Goal: Task Accomplishment & Management: Manage account settings

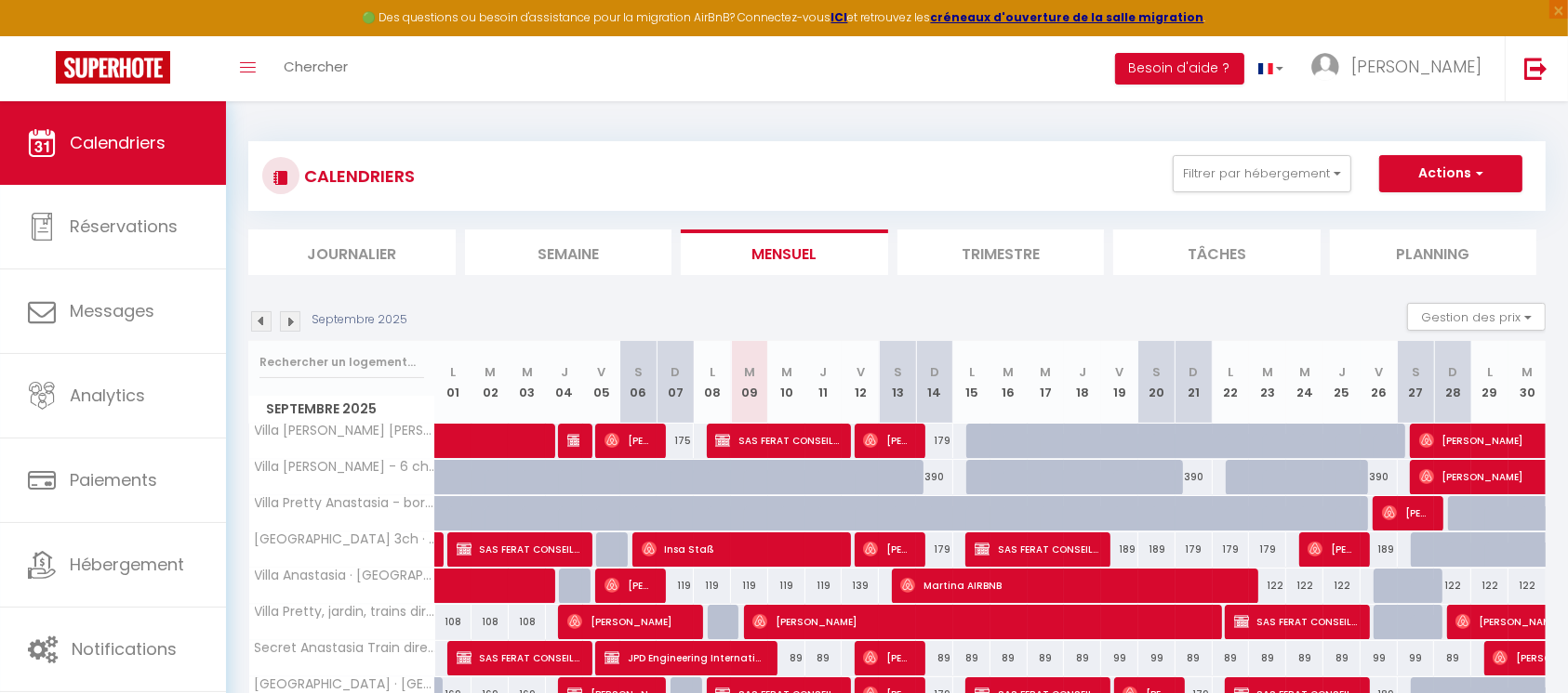
click at [977, 440] on div at bounding box center [985, 442] width 38 height 36
type input "179"
type input "Lun 15 Septembre 2025"
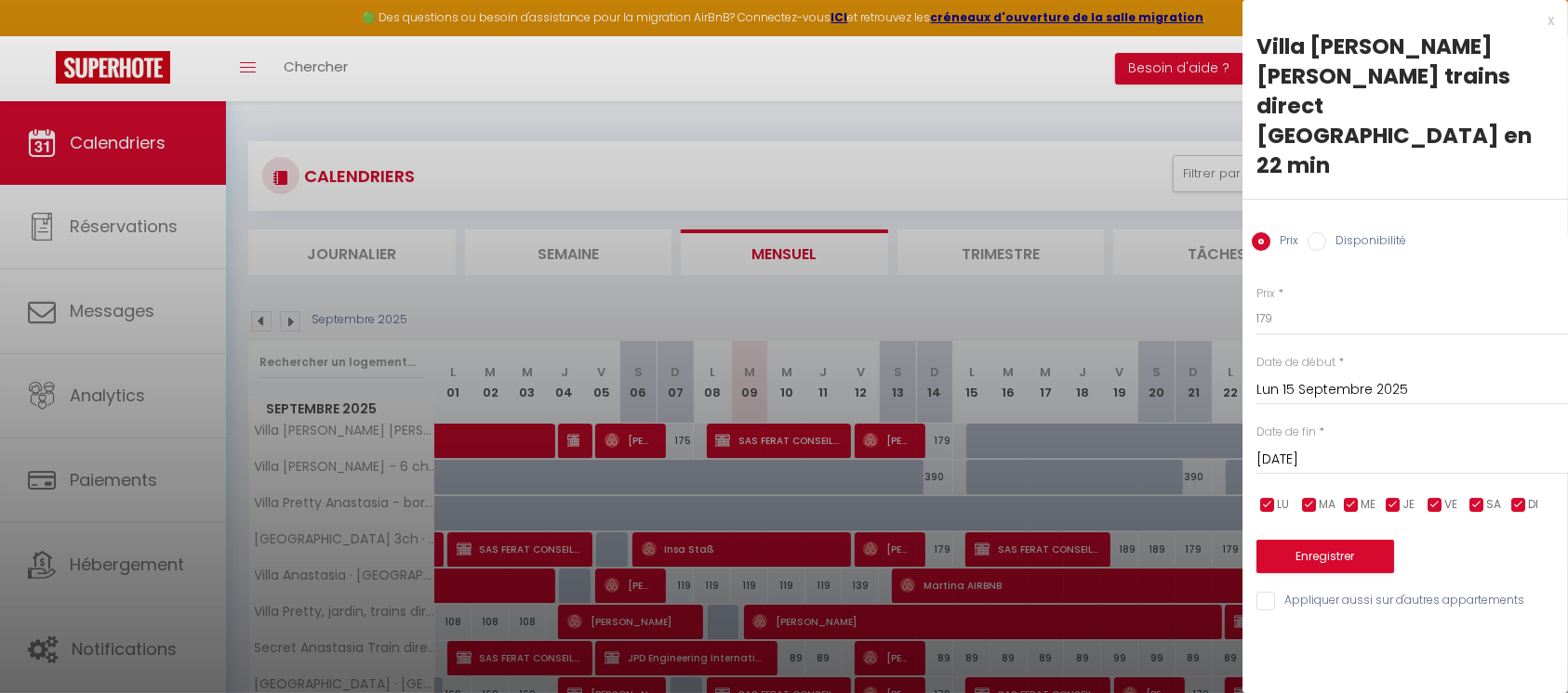
click at [1338, 448] on input "Mar 16 Septembre 2025" at bounding box center [1412, 460] width 312 height 24
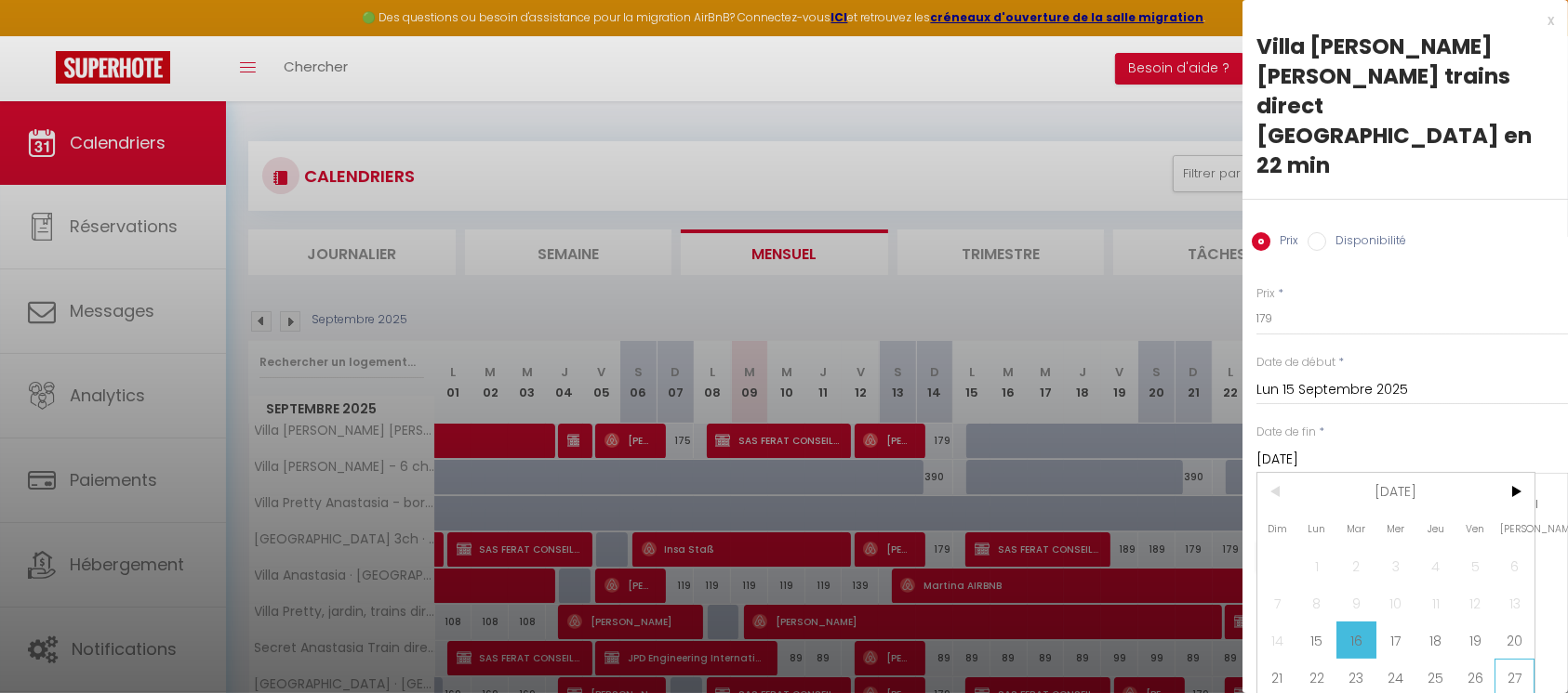
click at [1513, 659] on span "27" at bounding box center [1515, 678] width 40 height 38
type input "Sam 27 Septembre 2025"
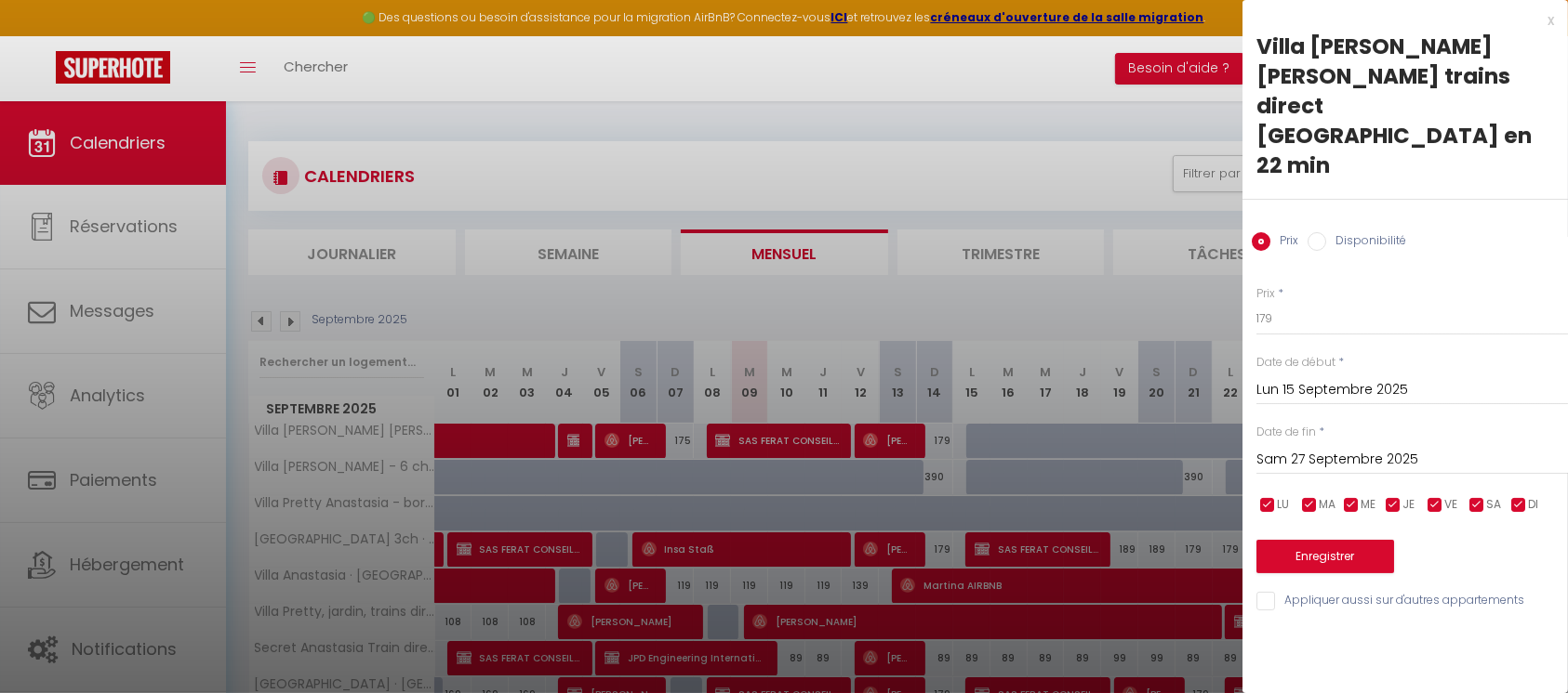
click at [1366, 232] on label "Disponibilité" at bounding box center [1366, 242] width 80 height 21
click at [1327, 232] on input "Disponibilité" at bounding box center [1317, 241] width 19 height 19
radio input "true"
radio input "false"
click at [1338, 542] on button "Enregistrer" at bounding box center [1325, 559] width 138 height 34
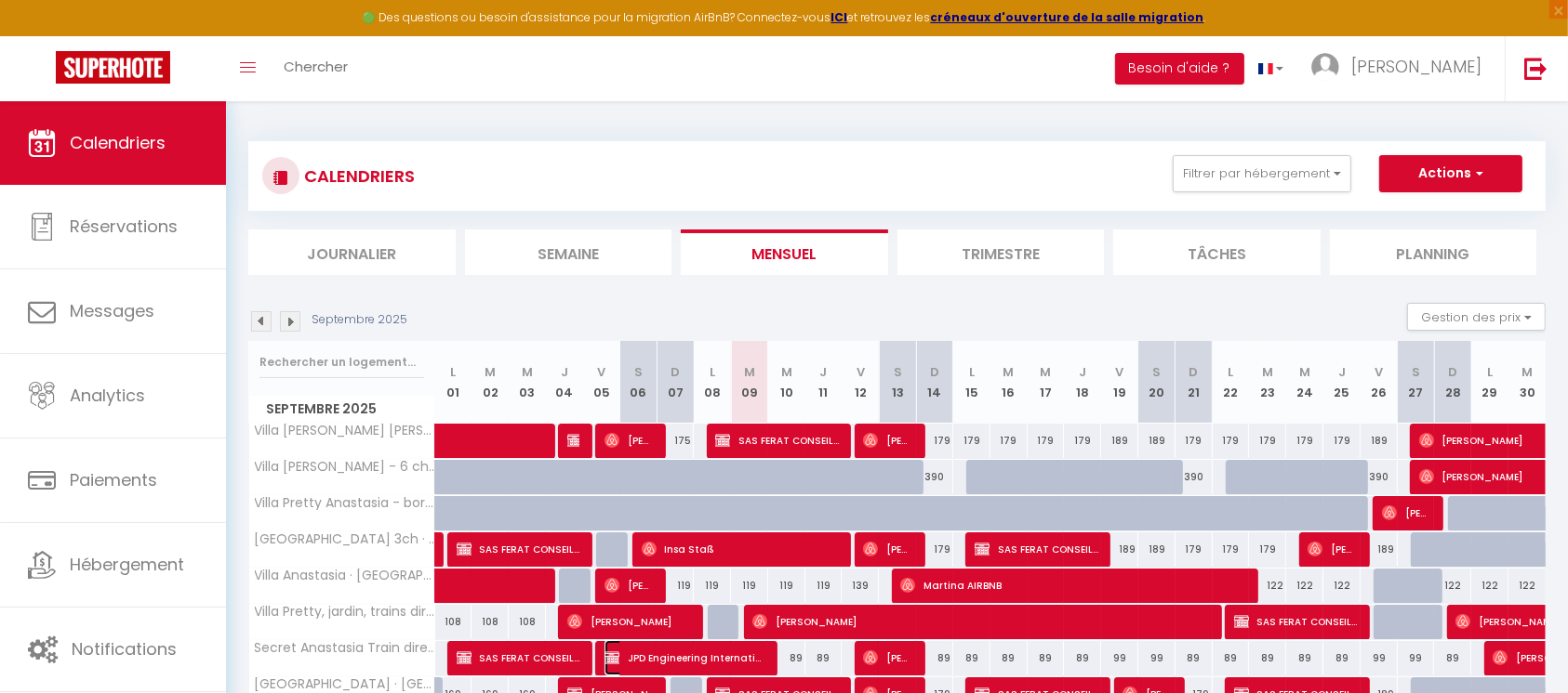
click at [677, 656] on span "JPD Engineering International Limited" at bounding box center [685, 658] width 161 height 36
select select "KO"
select select "0"
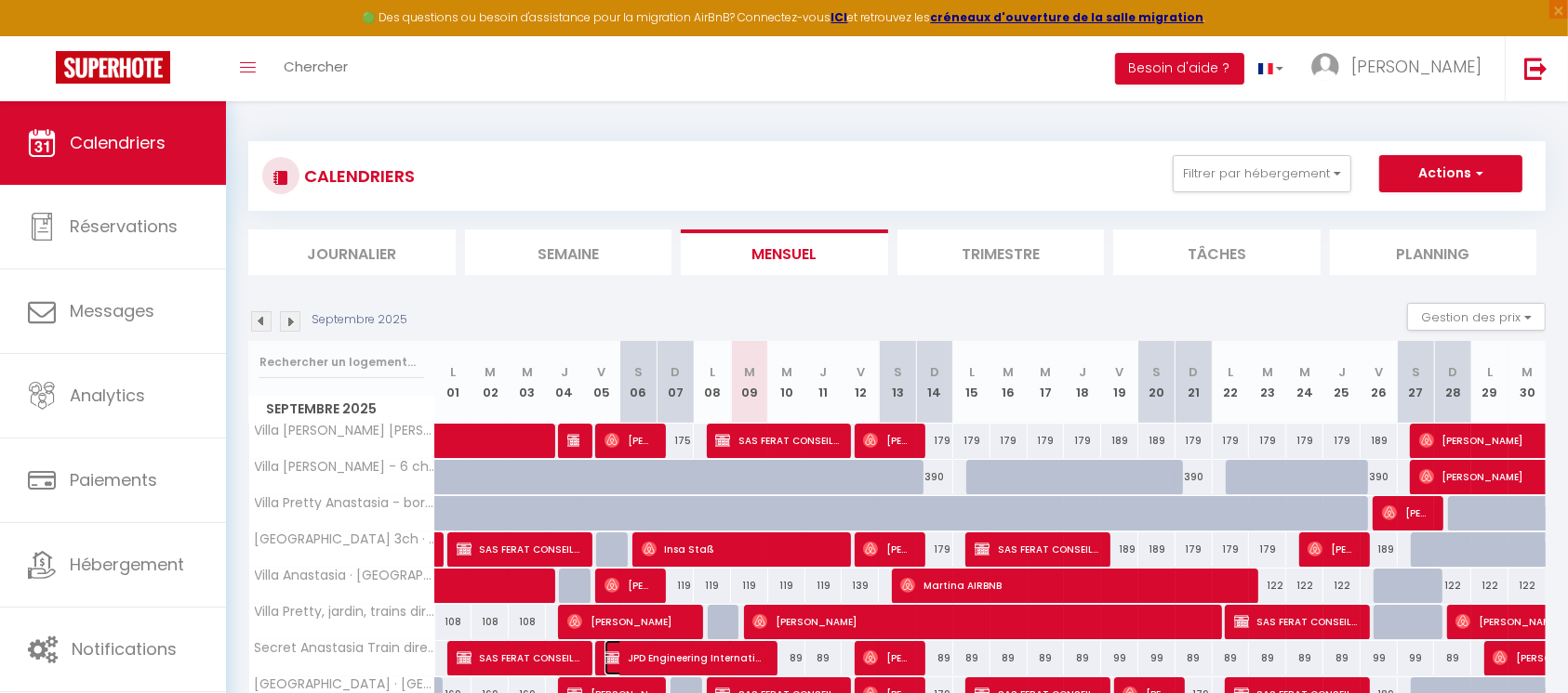
select select "1"
select select
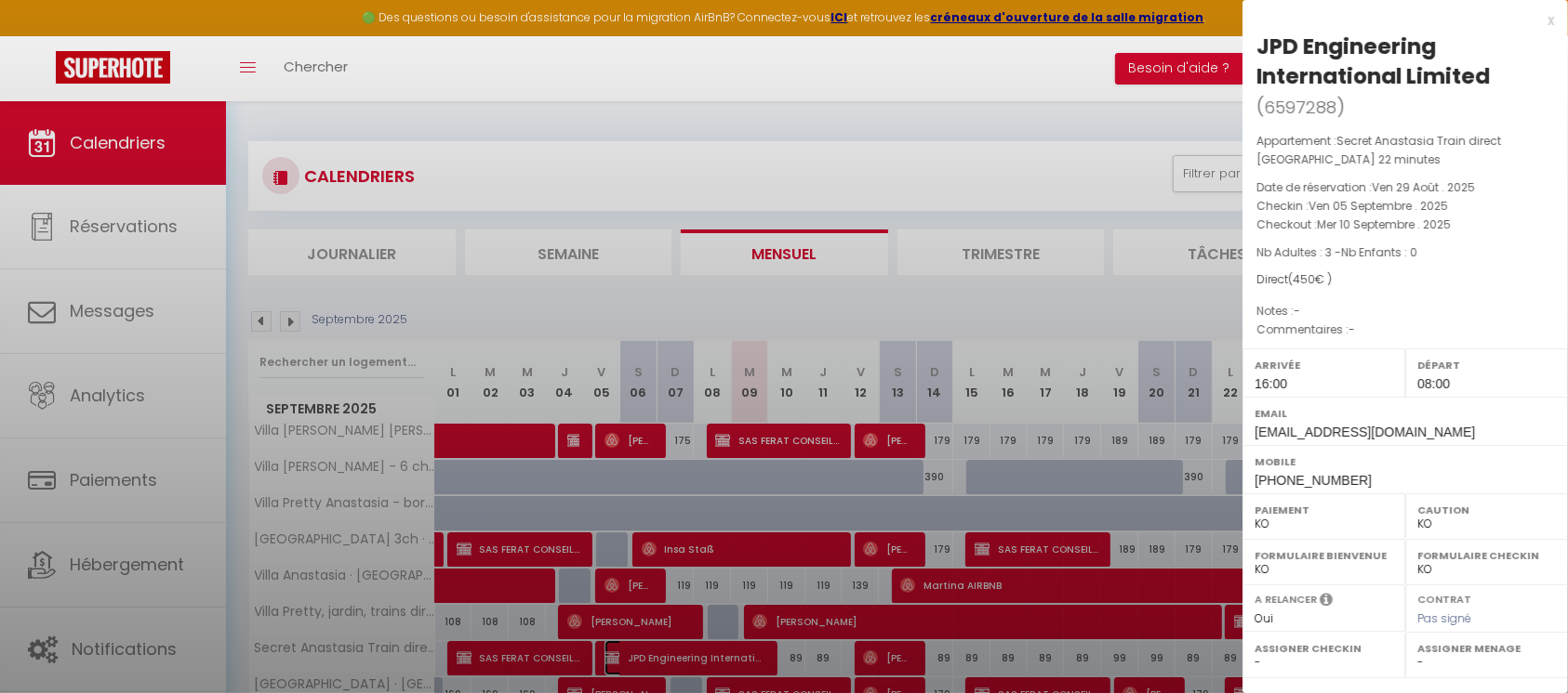
select select "32771"
select select "32774"
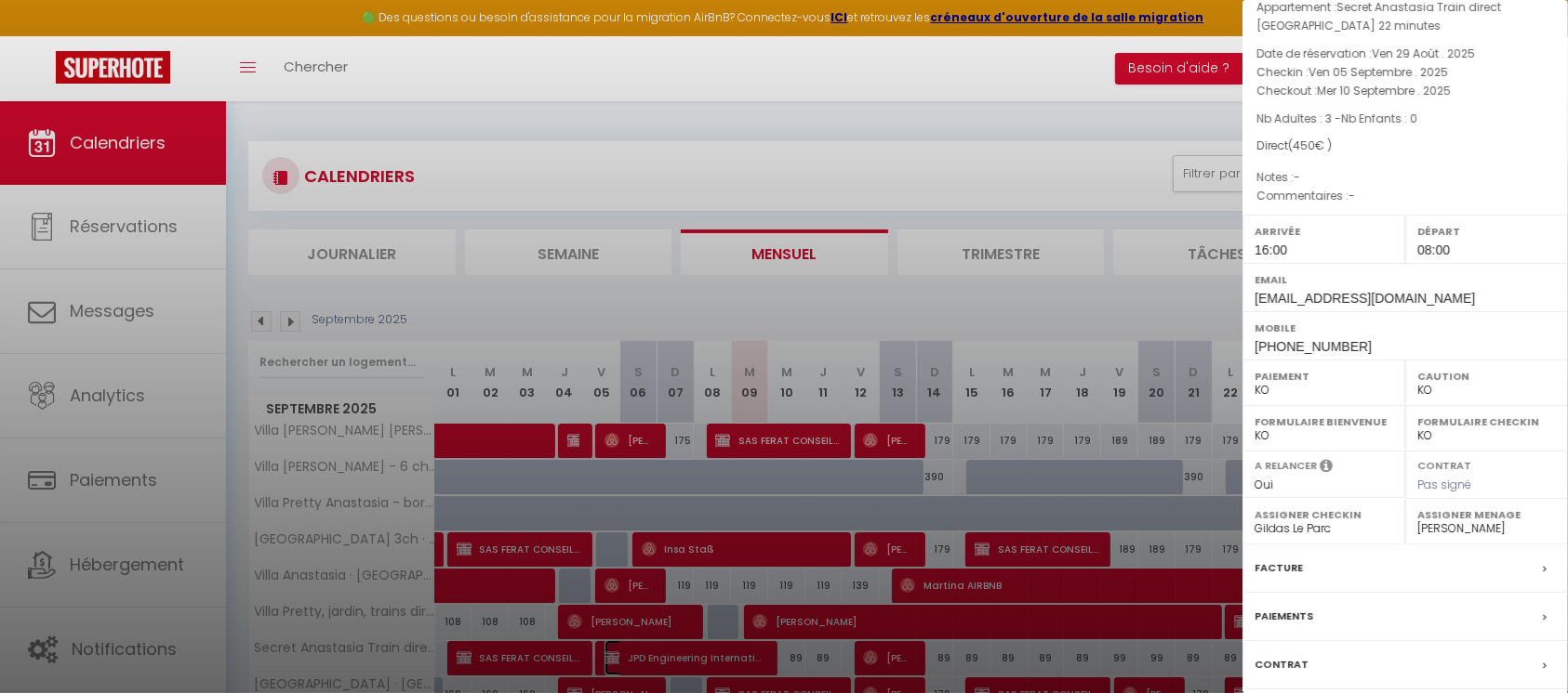
scroll to position [249, 0]
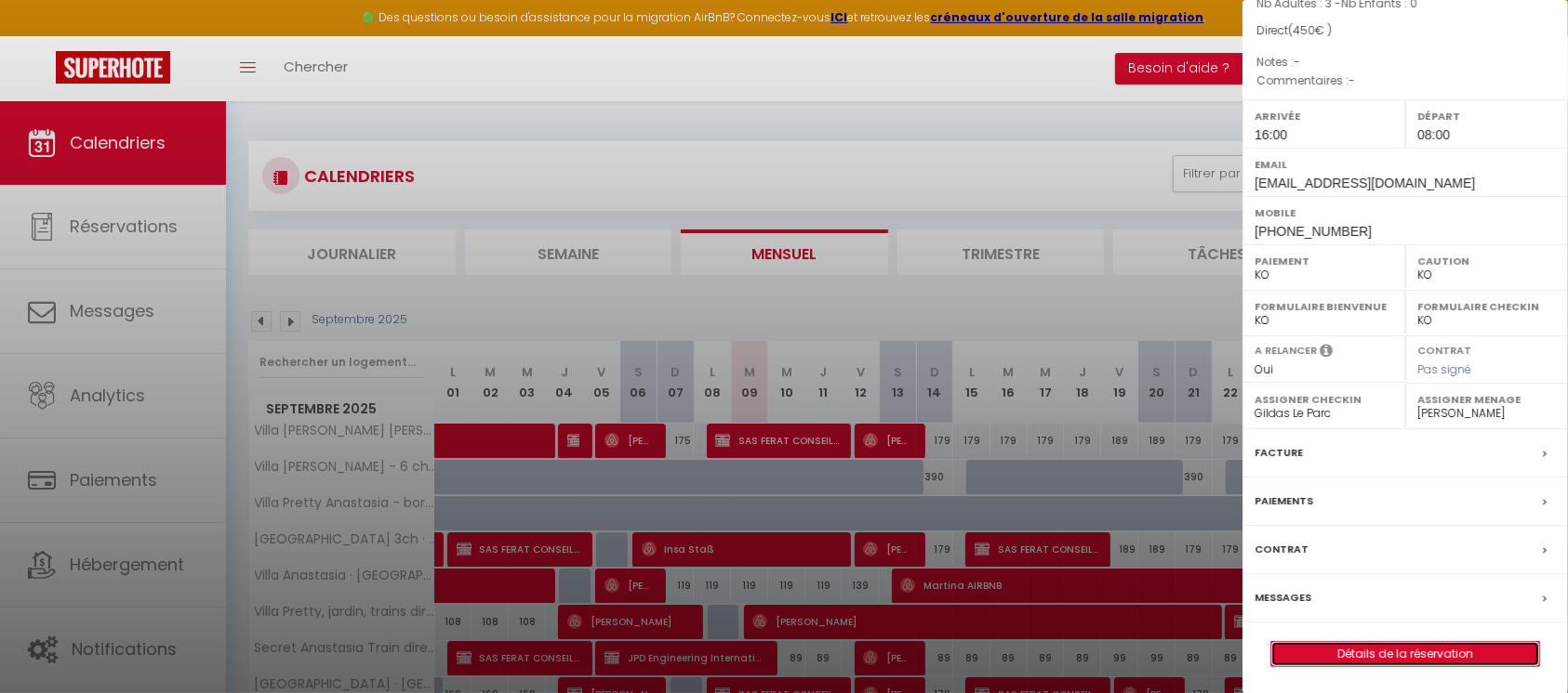
click at [1417, 649] on link "Détails de la réservation" at bounding box center [1405, 654] width 268 height 24
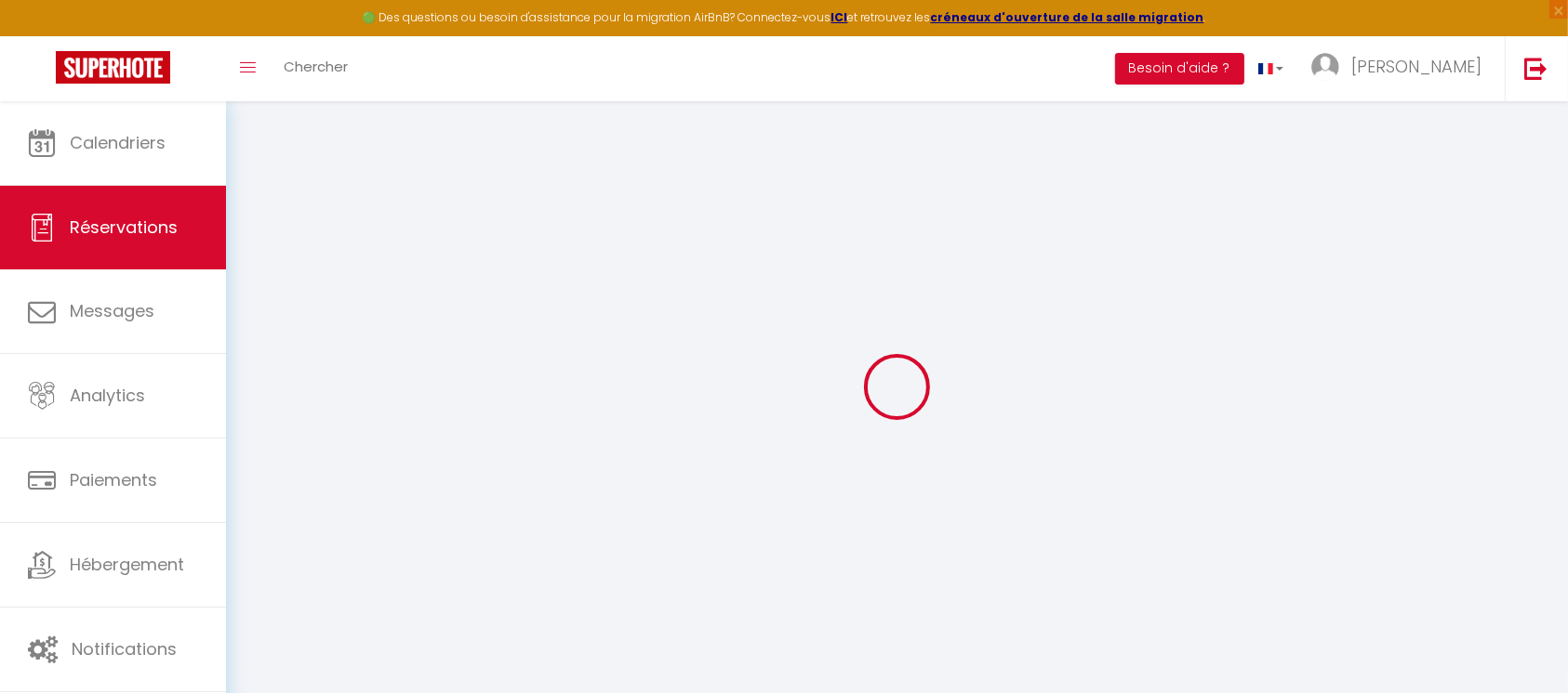
select select
select select "14"
checkbox input "false"
select select
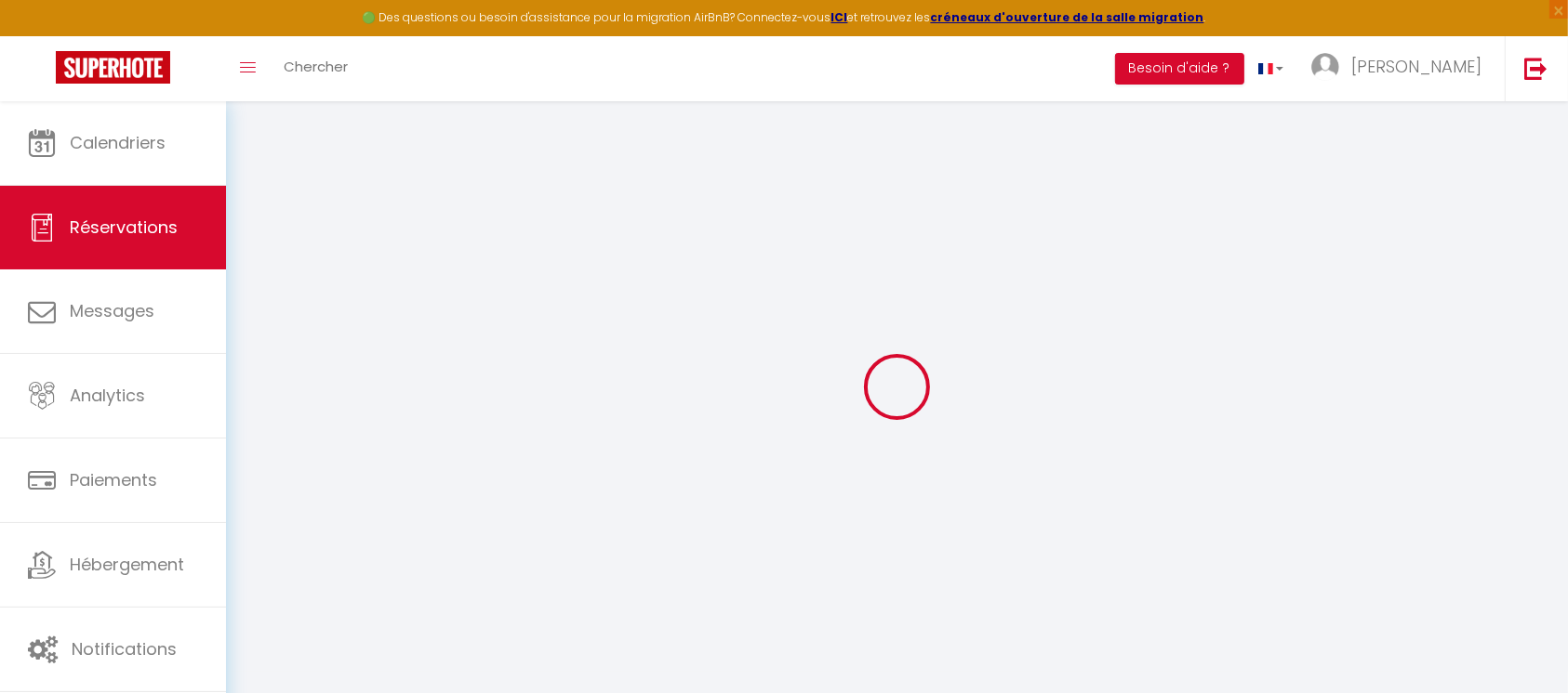
select select
checkbox input "false"
select select
checkbox input "false"
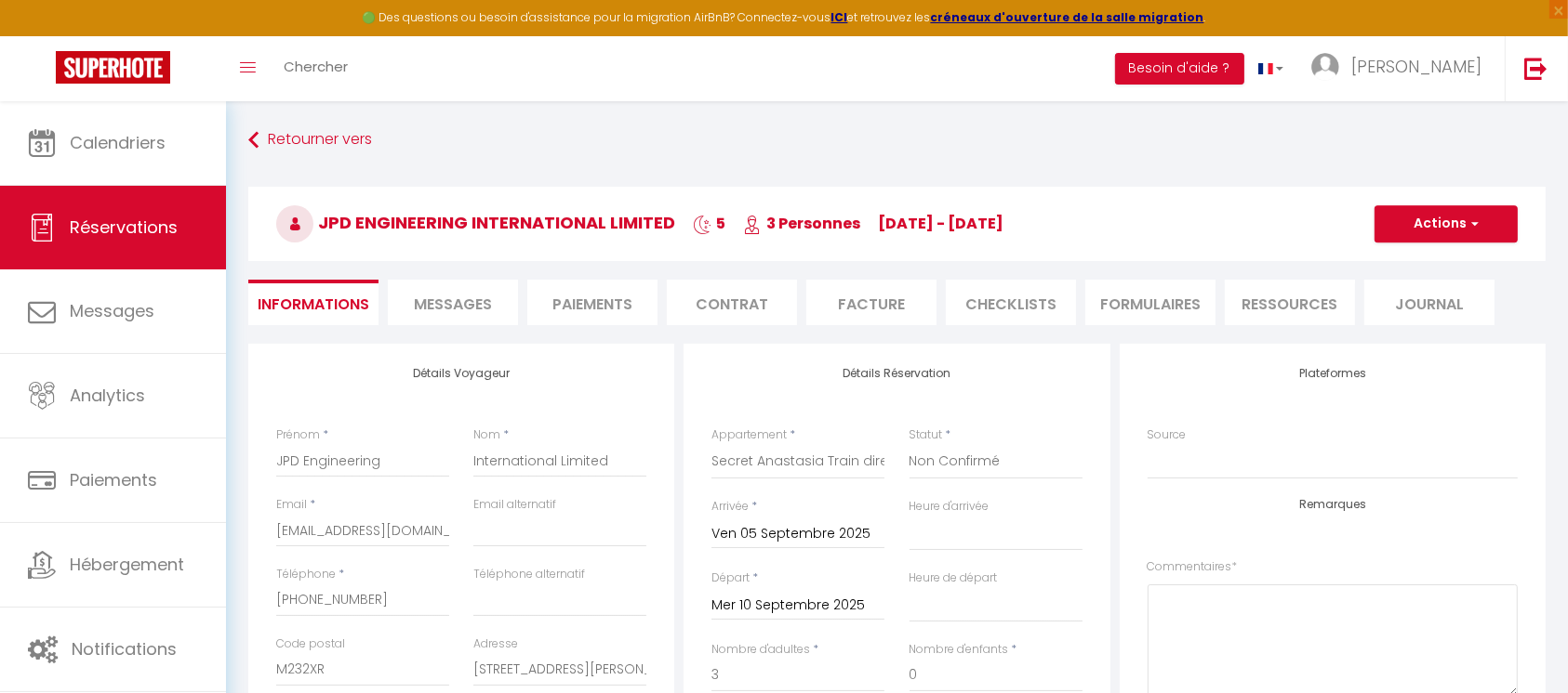
select select
checkbox input "false"
select select "16:00"
select select "08:00"
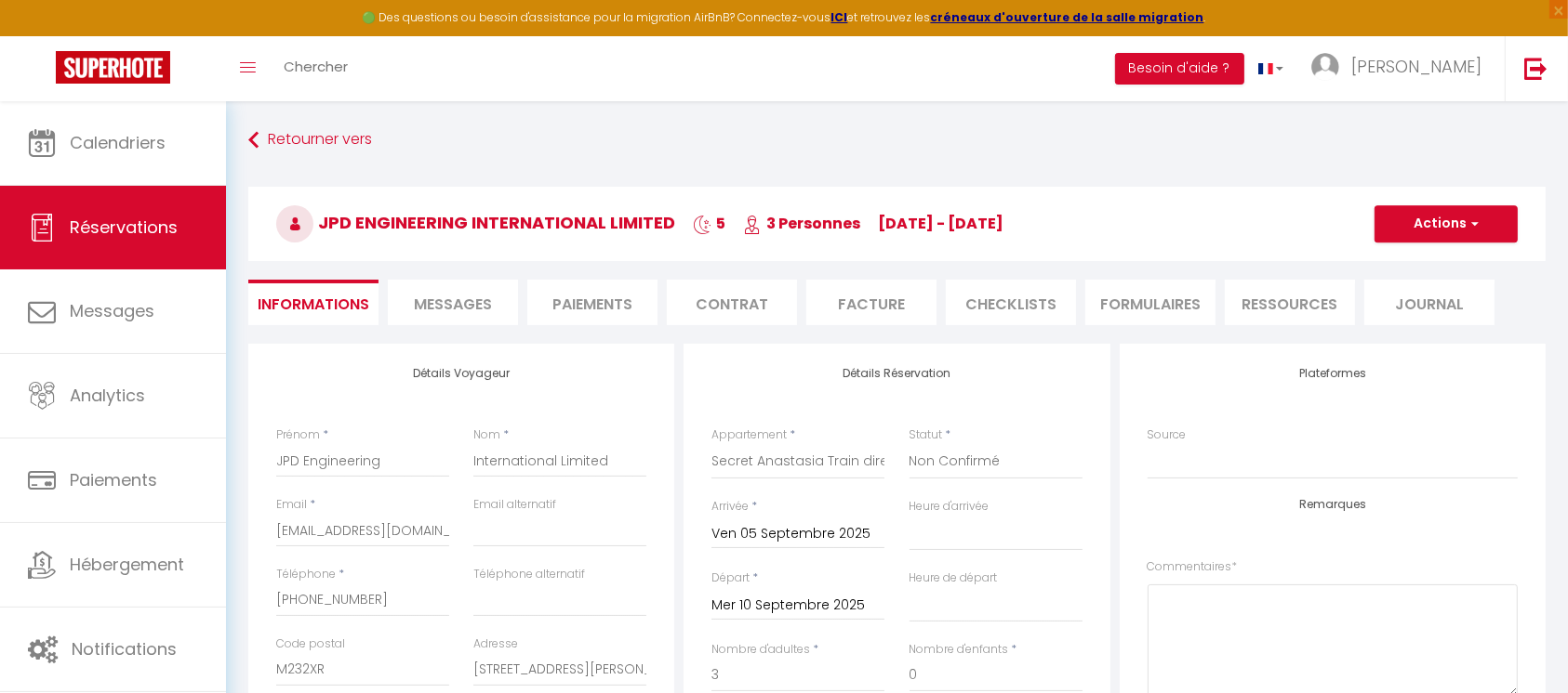
checkbox input "false"
click at [1420, 221] on button "Actions" at bounding box center [1445, 224] width 143 height 38
click at [1406, 287] on link "Dupliquer" at bounding box center [1428, 289] width 147 height 24
select select
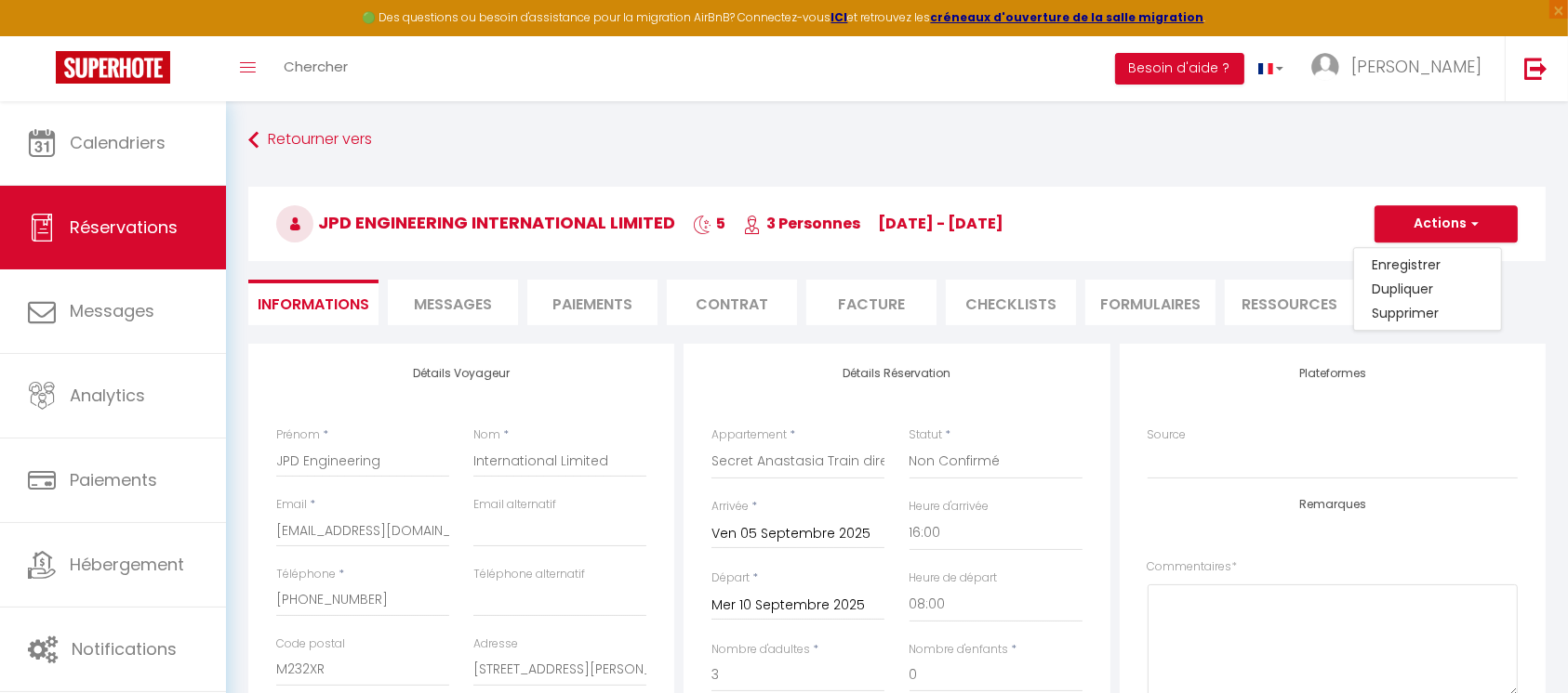
select select
checkbox input "false"
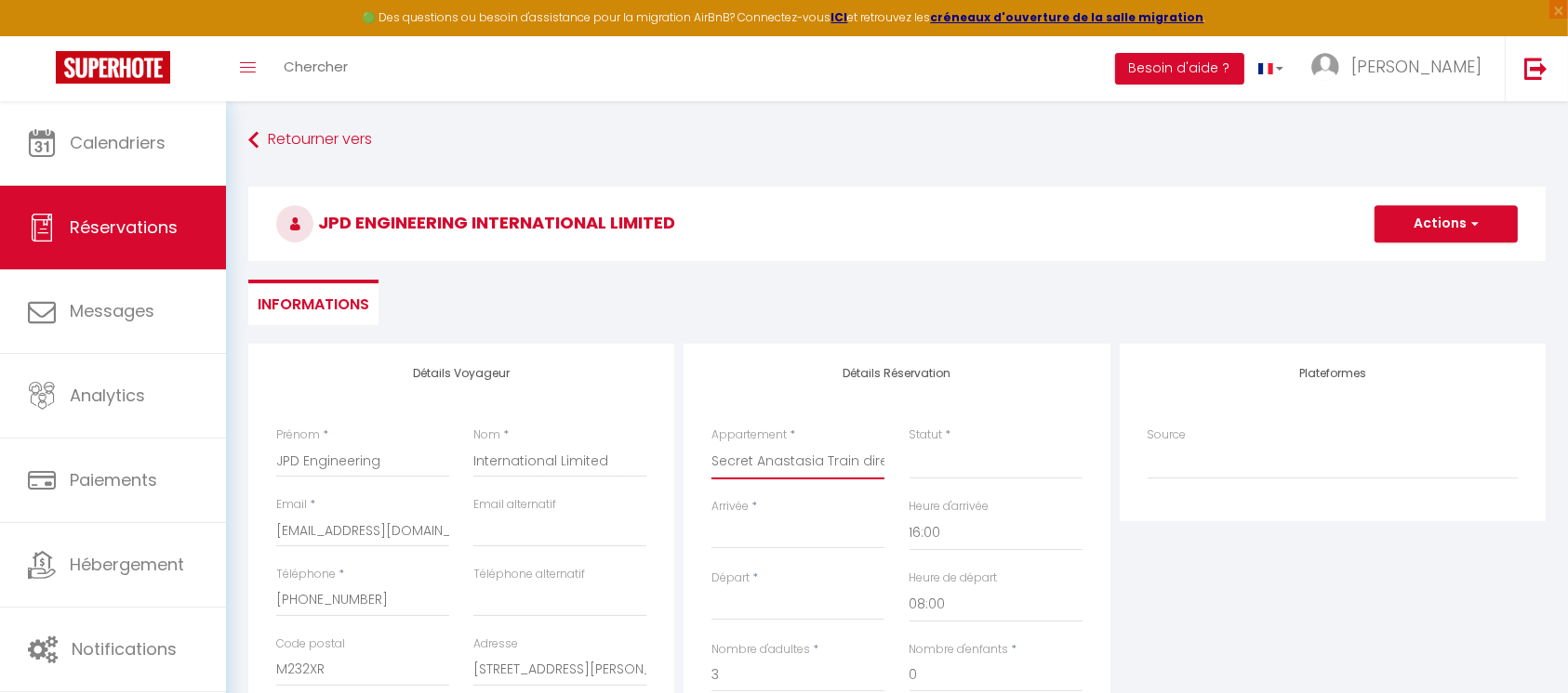
click at [826, 458] on select "Villa Sophie · Villa Sophie trains direct Paris en 22 min Villa Victoria 3ch · …" at bounding box center [797, 462] width 173 height 36
select select "49412"
click at [711, 444] on select "Villa Sophie · Villa Sophie trains direct Paris en 22 min Villa Victoria 3ch · …" at bounding box center [797, 462] width 173 height 36
select select
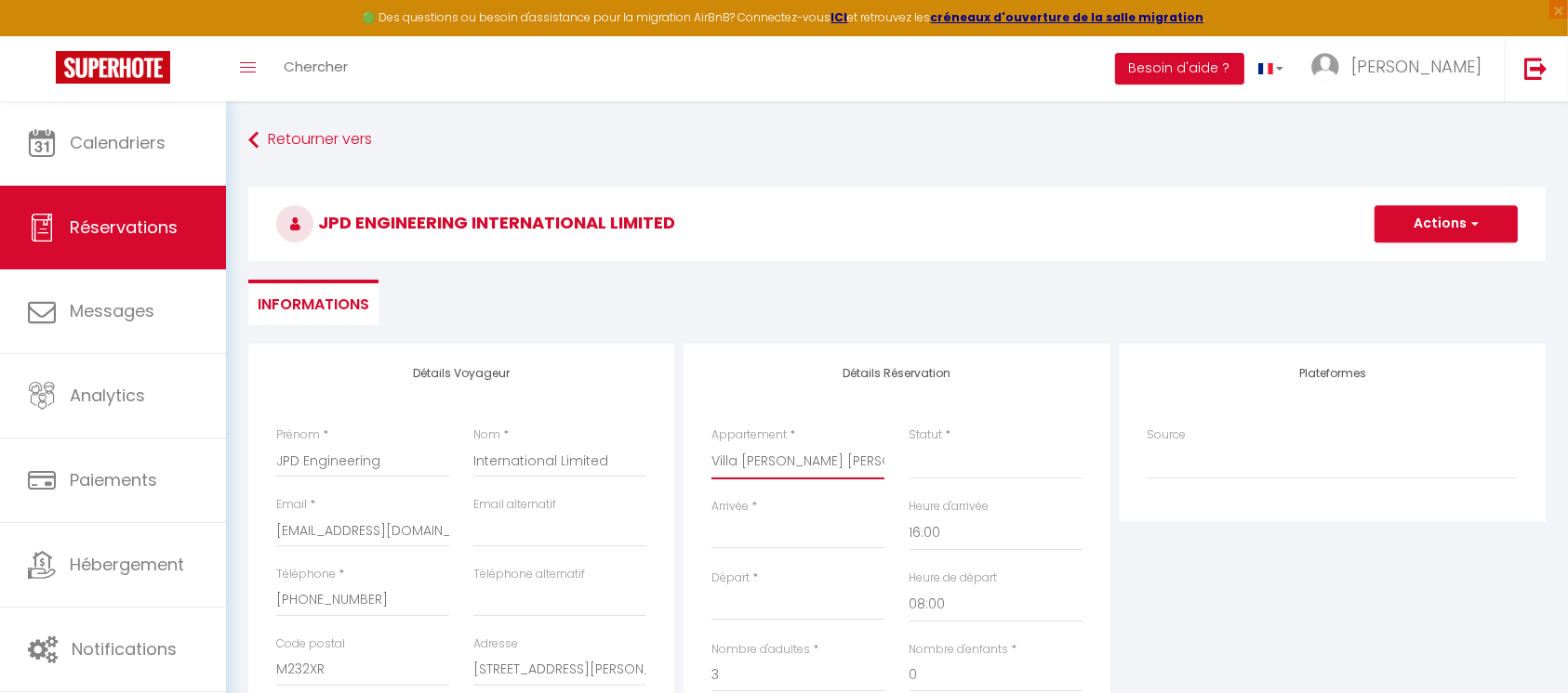
select select
type input "0"
select select
checkbox input "false"
click at [799, 537] on input "Arrivée" at bounding box center [797, 534] width 173 height 24
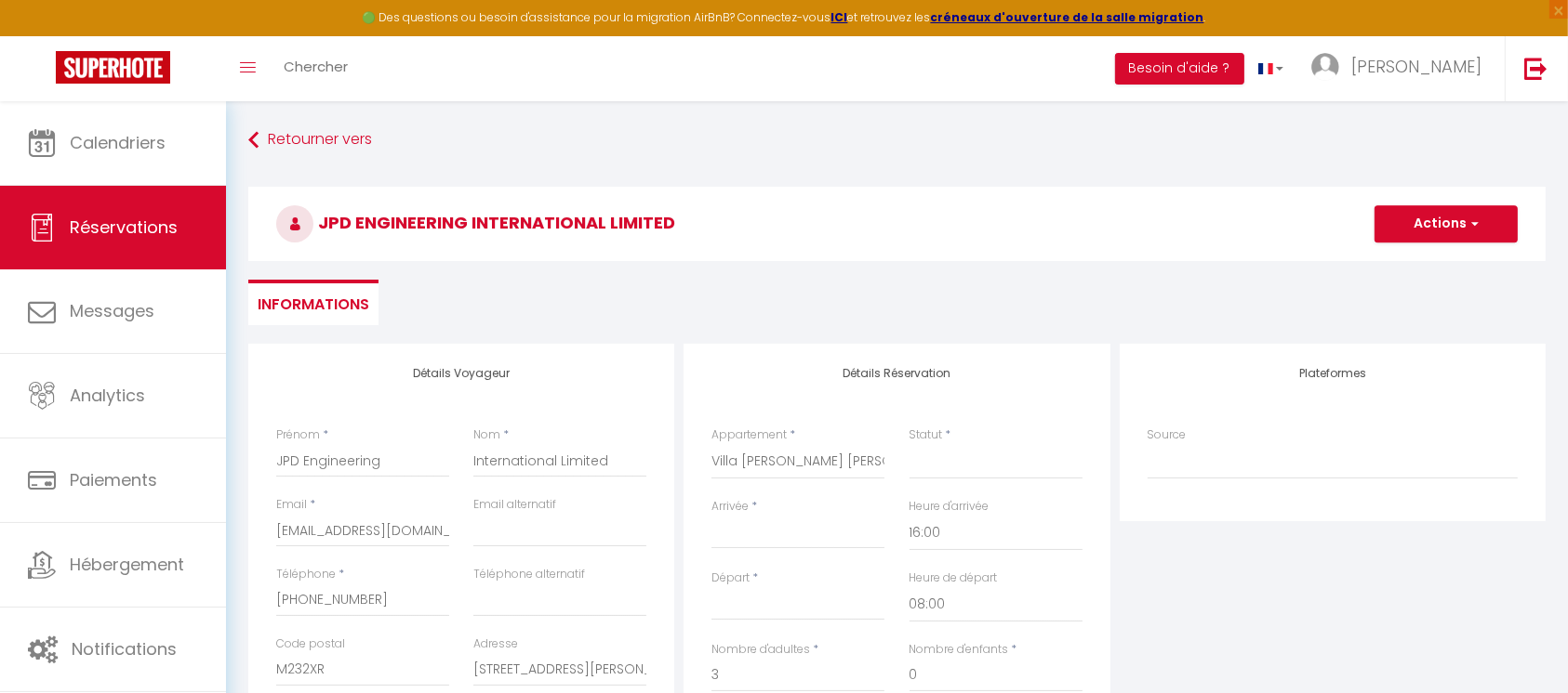
click at [796, 414] on div "Détails Réservation Appartement * Villa Sophie · Villa Sophie trains direct Par…" at bounding box center [896, 646] width 426 height 604
select select
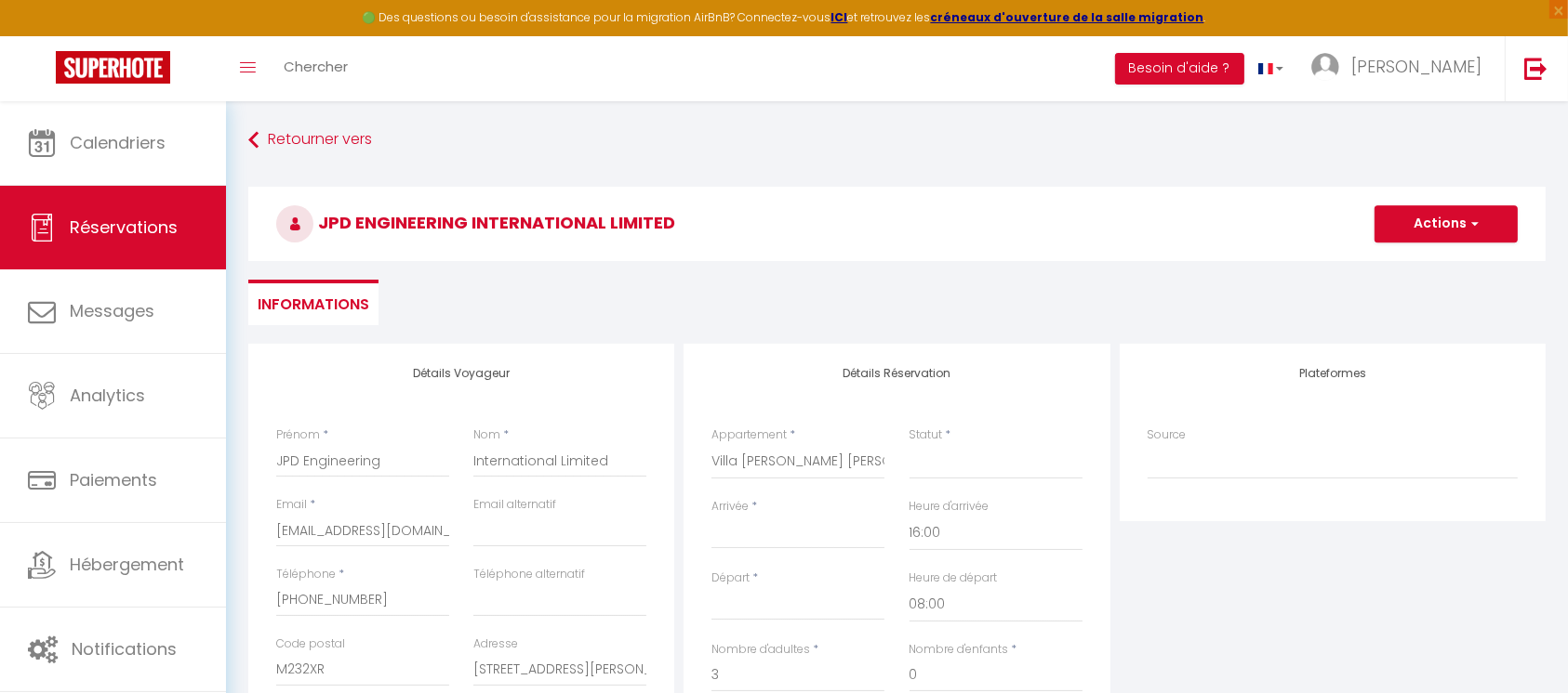
checkbox input "false"
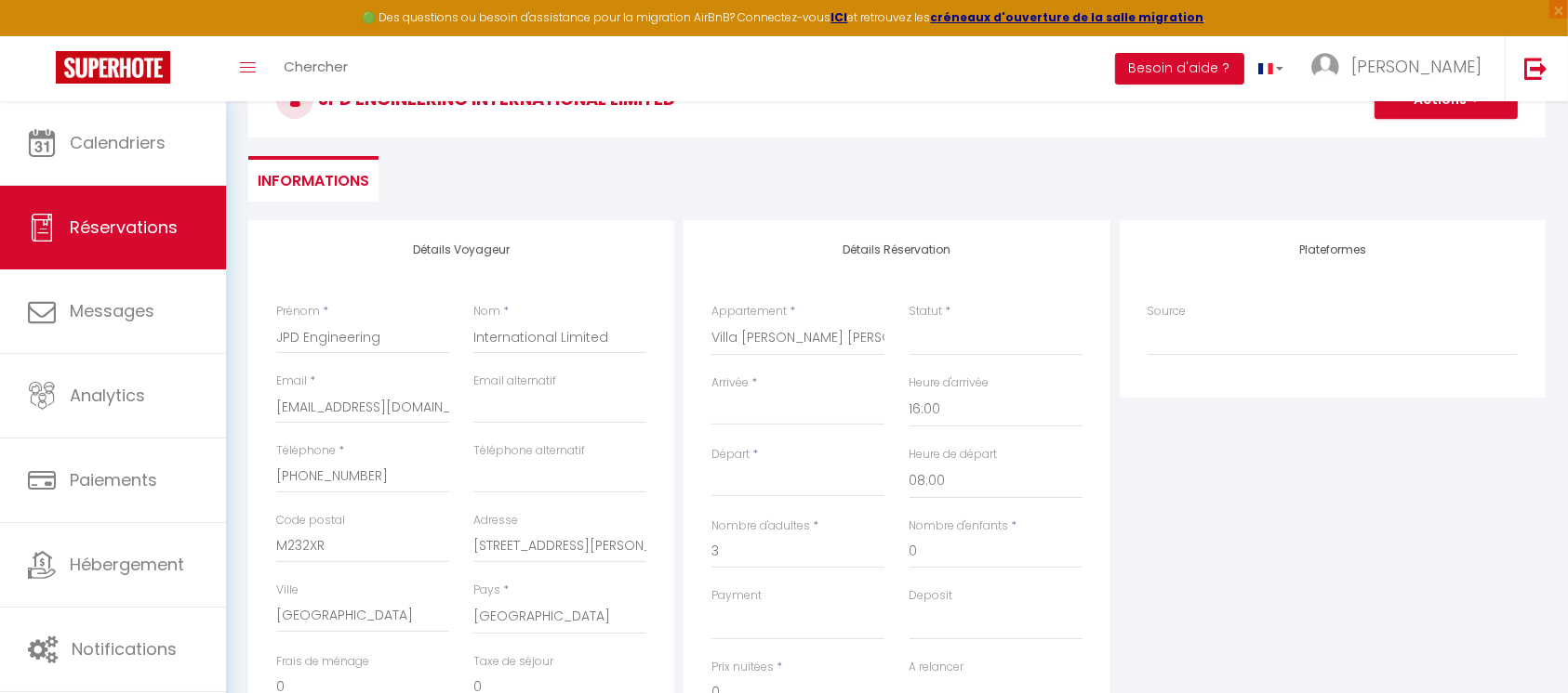
click at [770, 411] on input "Arrivée" at bounding box center [797, 410] width 173 height 24
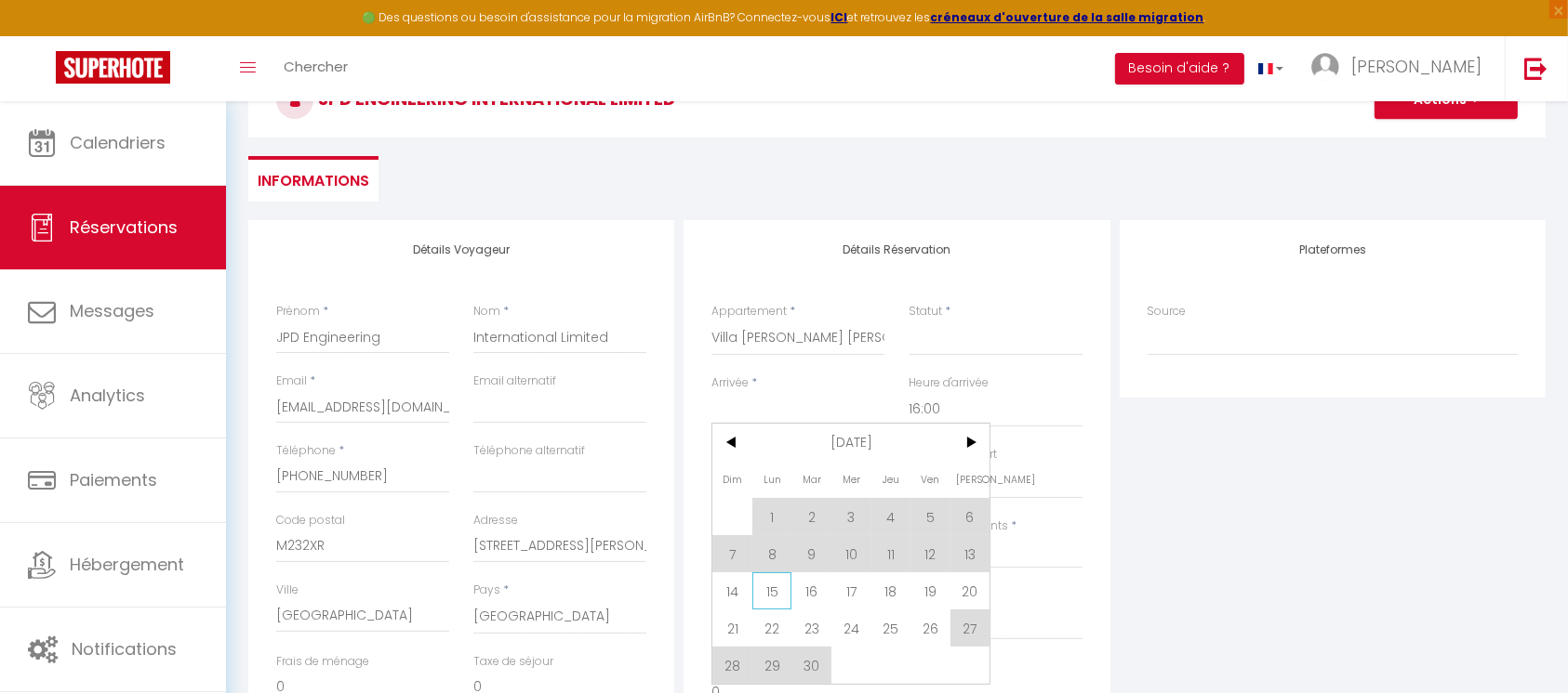
click at [772, 590] on span "15" at bounding box center [773, 591] width 40 height 38
select select
type input "Lun 15 Septembre 2025"
type input "Mar 16 Septembre 2025"
select select
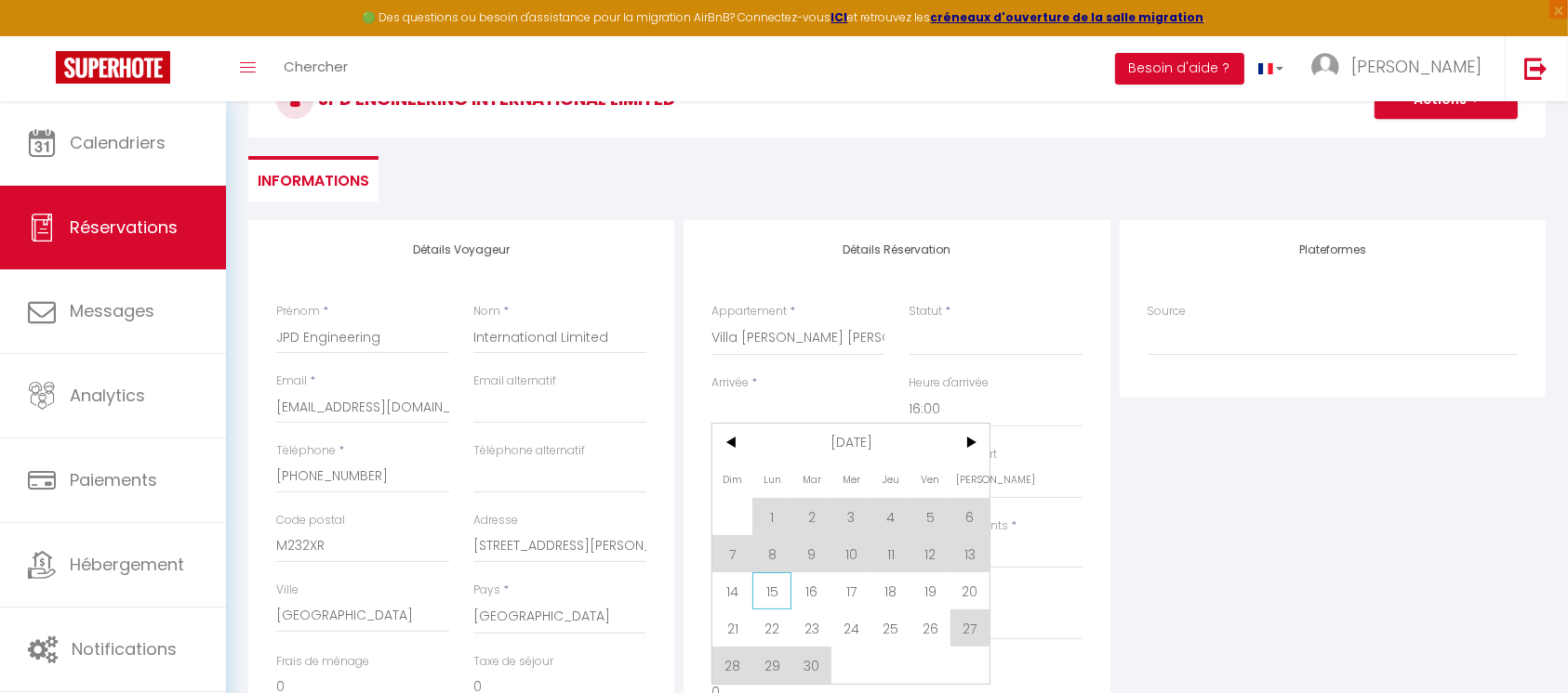
select select
checkbox input "false"
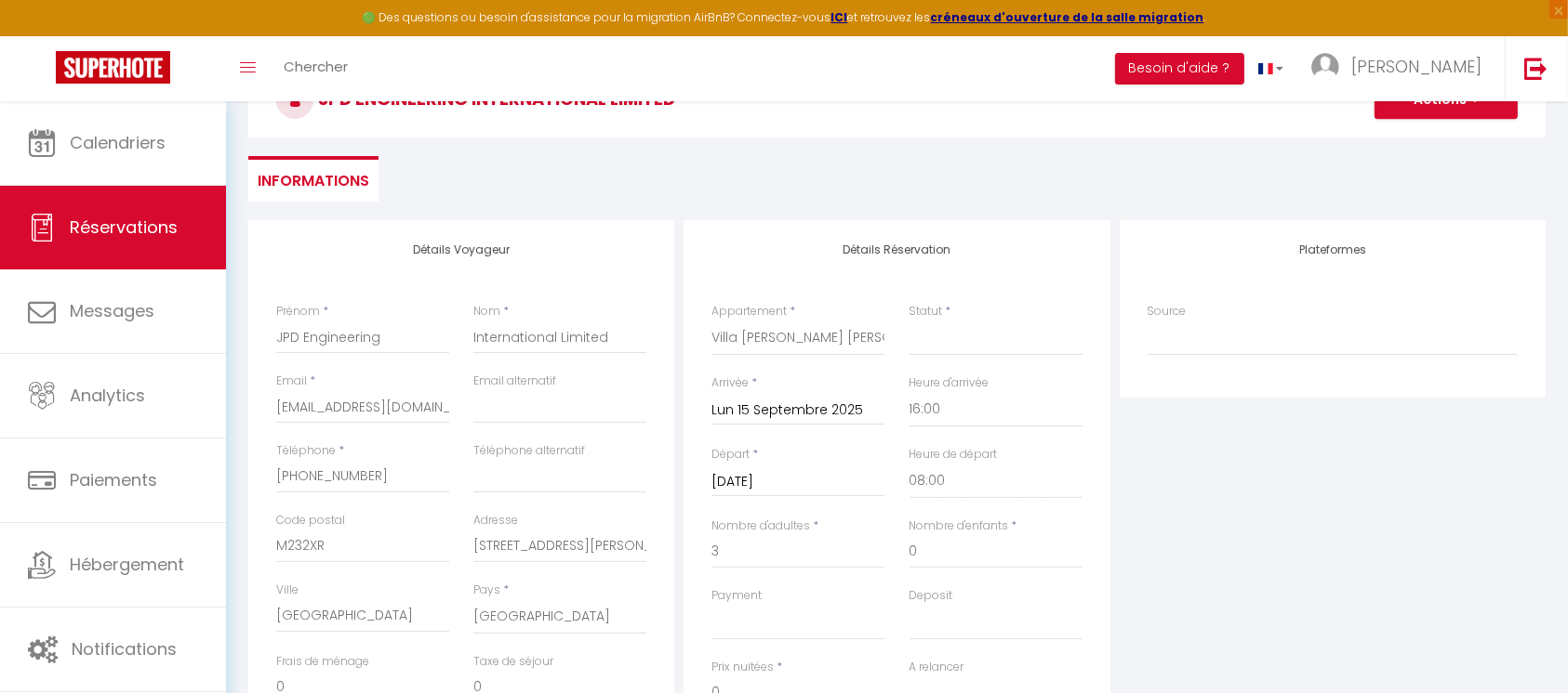
select select
checkbox input "false"
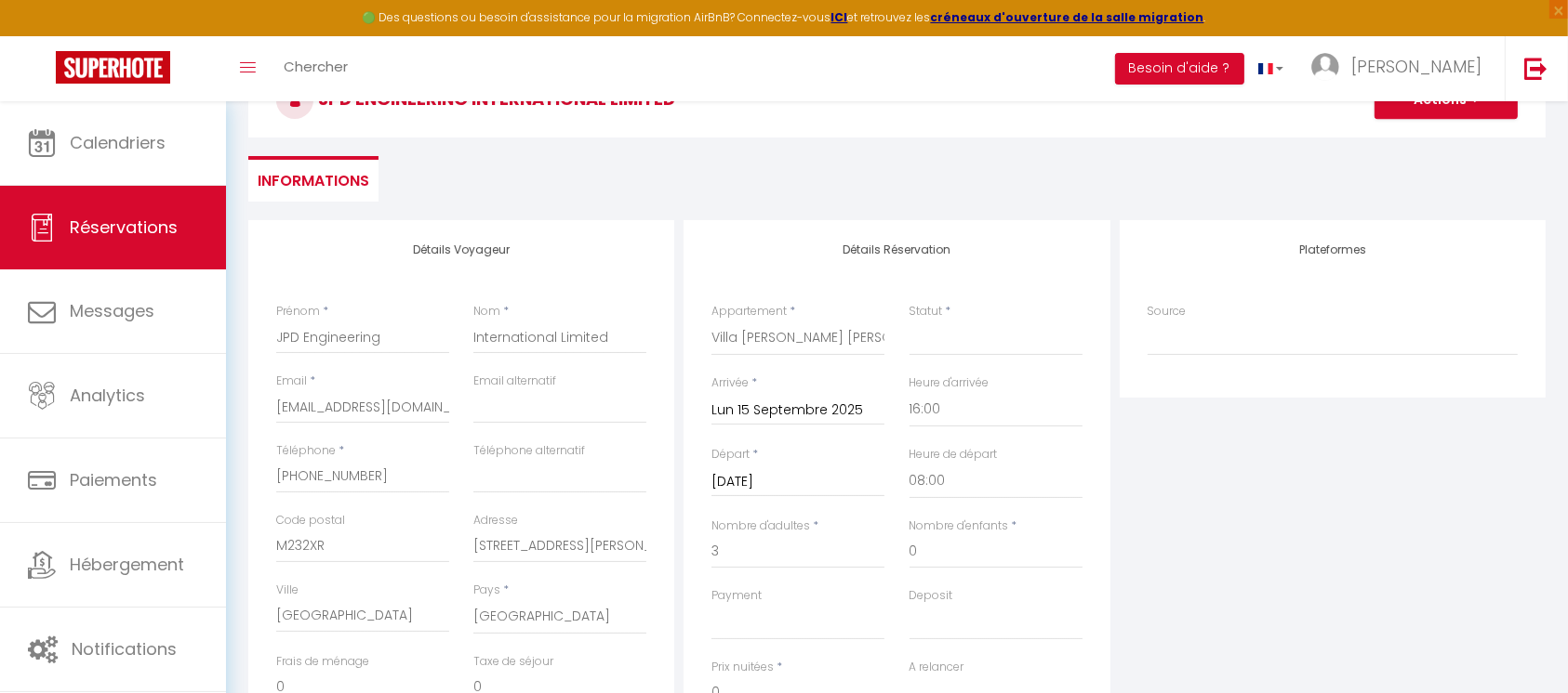
click at [772, 477] on input "Mar 16 Septembre 2025" at bounding box center [797, 482] width 173 height 24
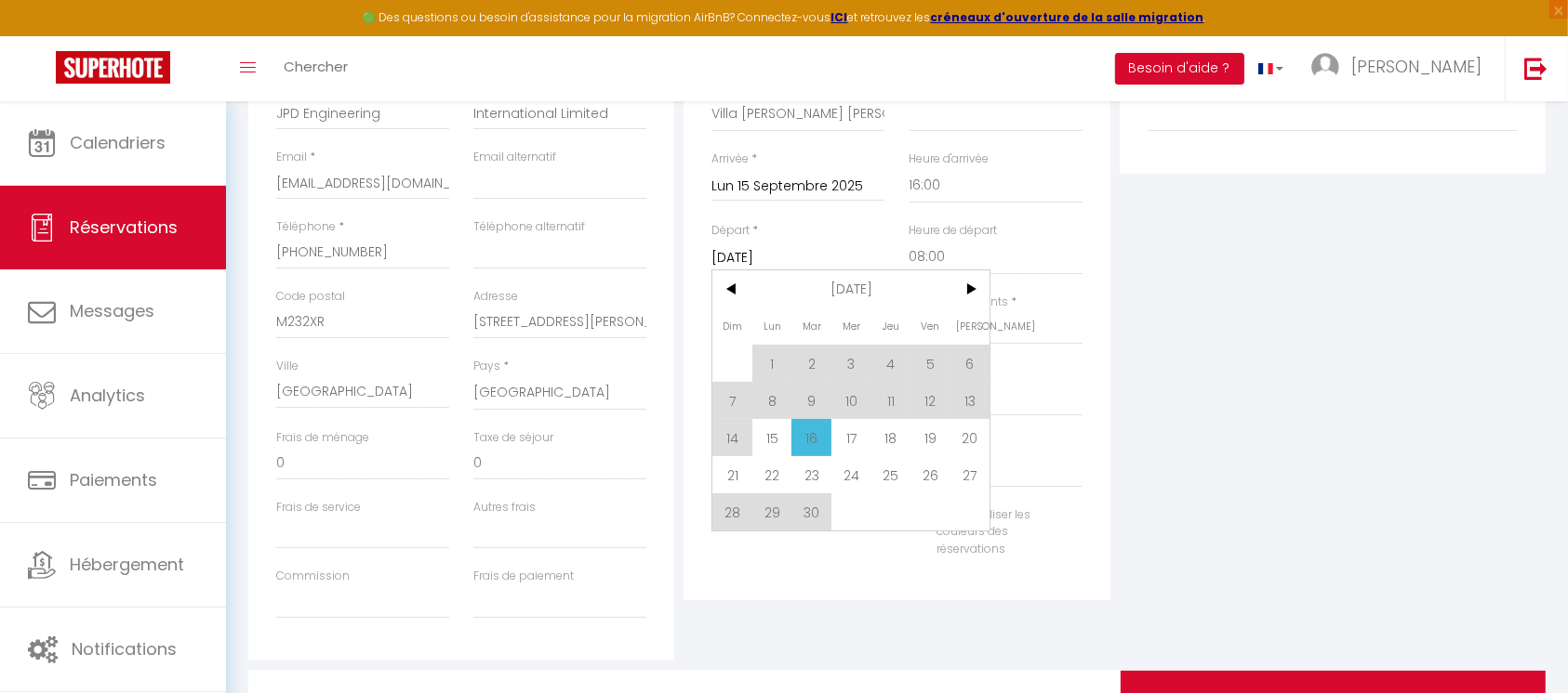
scroll to position [372, 0]
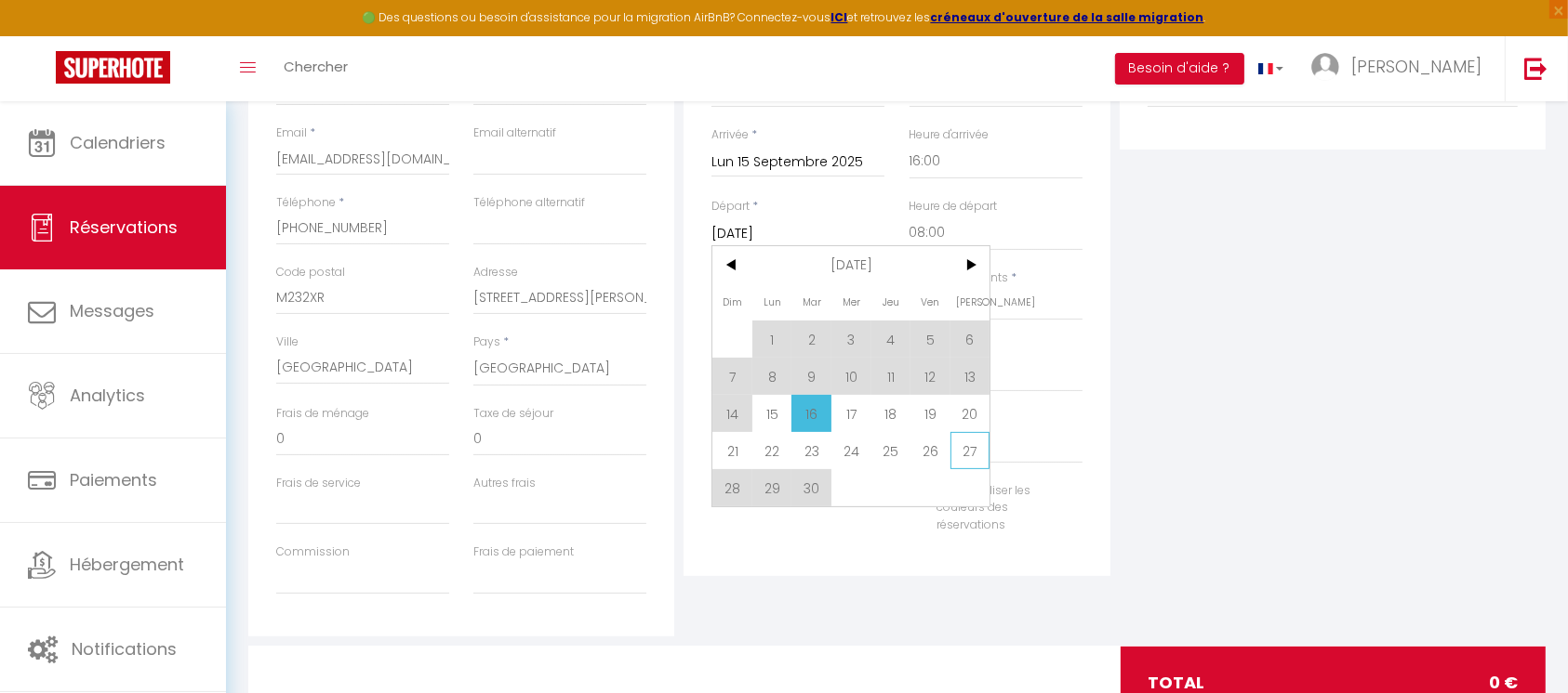
click at [970, 451] on span "27" at bounding box center [970, 451] width 40 height 38
select select
type input "Sam 27 Septembre 2025"
select select
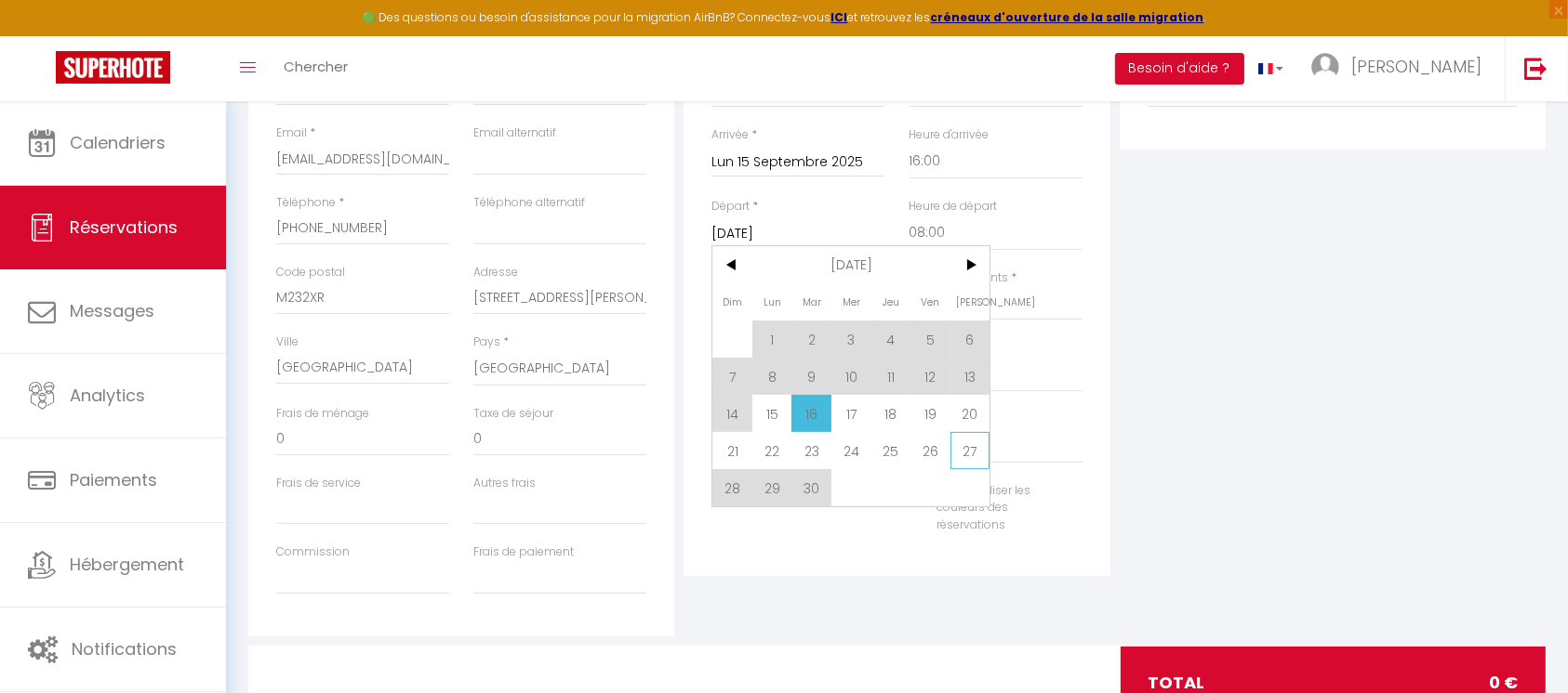
select select
checkbox input "false"
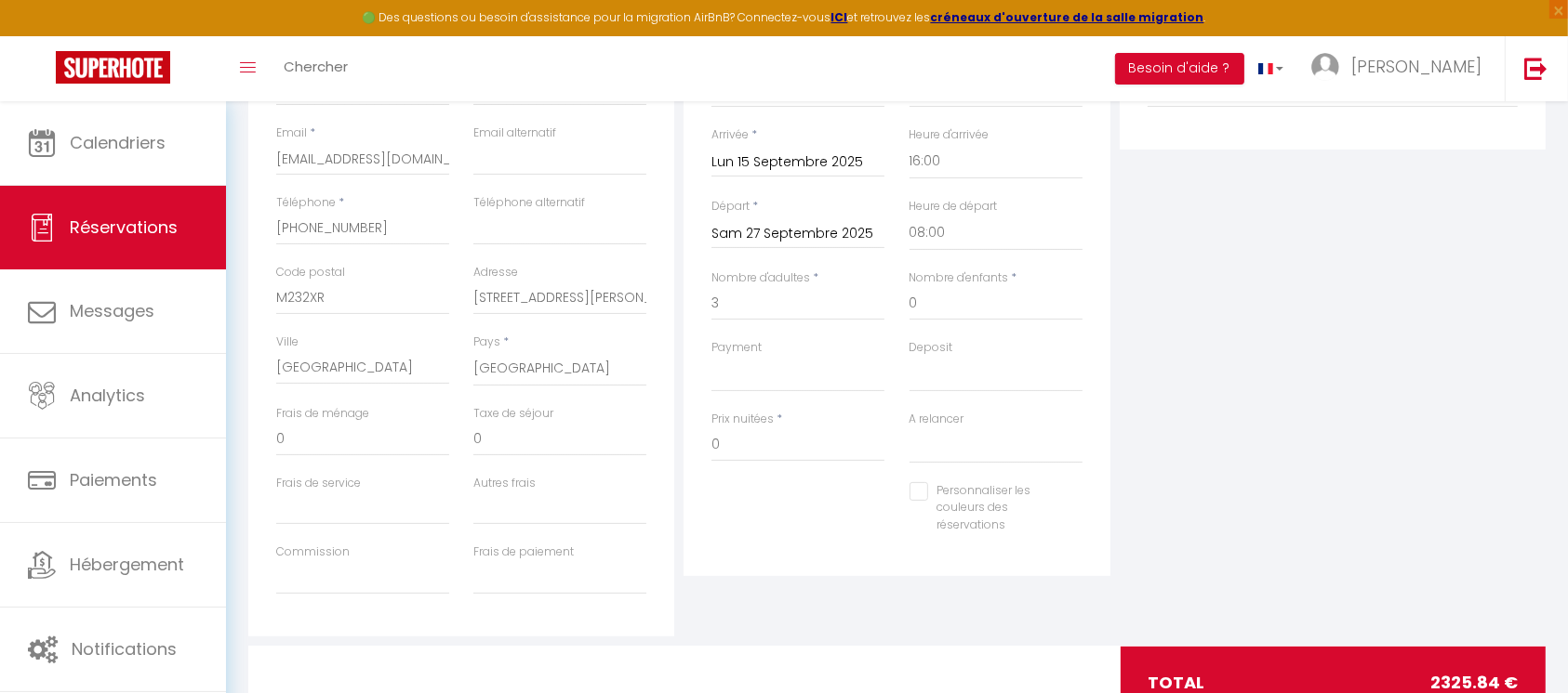
type input "60"
type input "87.84"
select select
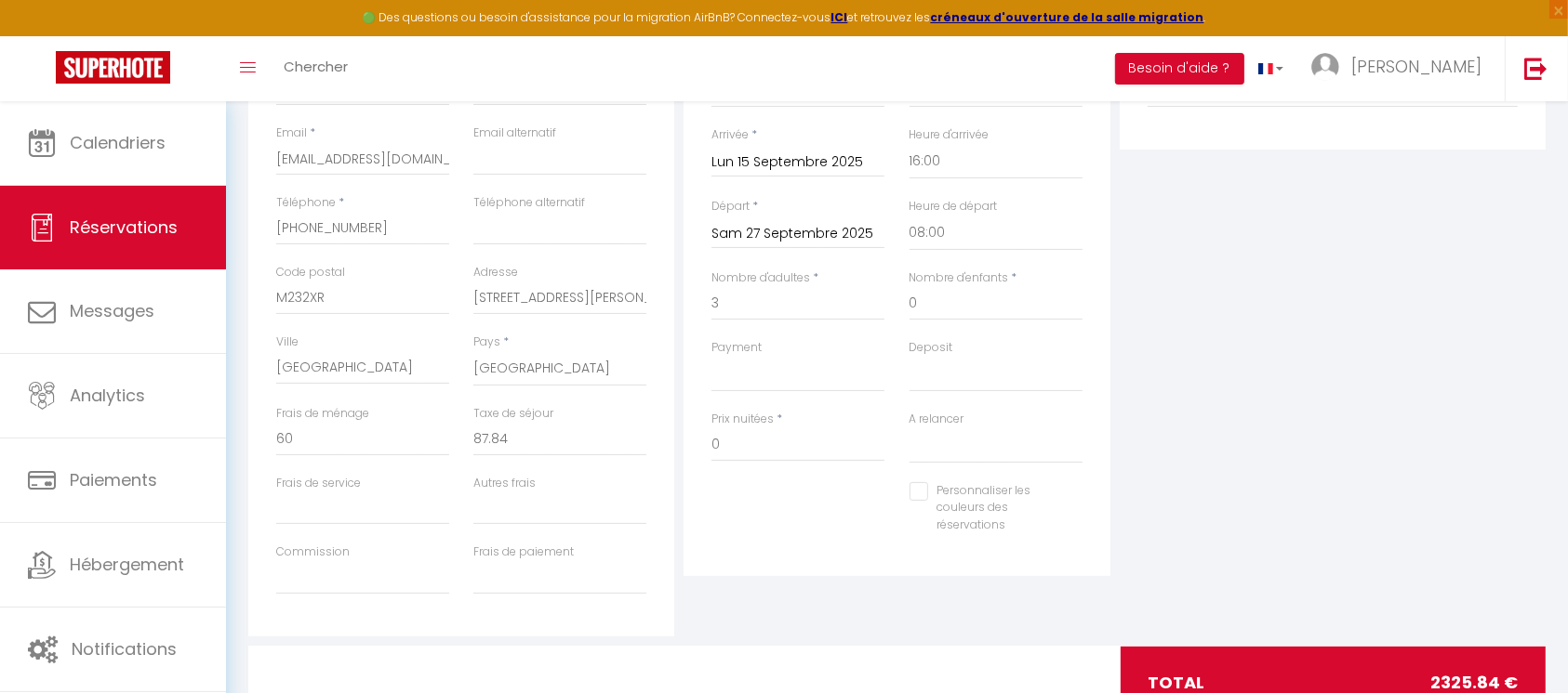
type input "2178"
select select
checkbox input "false"
click at [770, 443] on input "2178" at bounding box center [797, 445] width 173 height 34
type input "2"
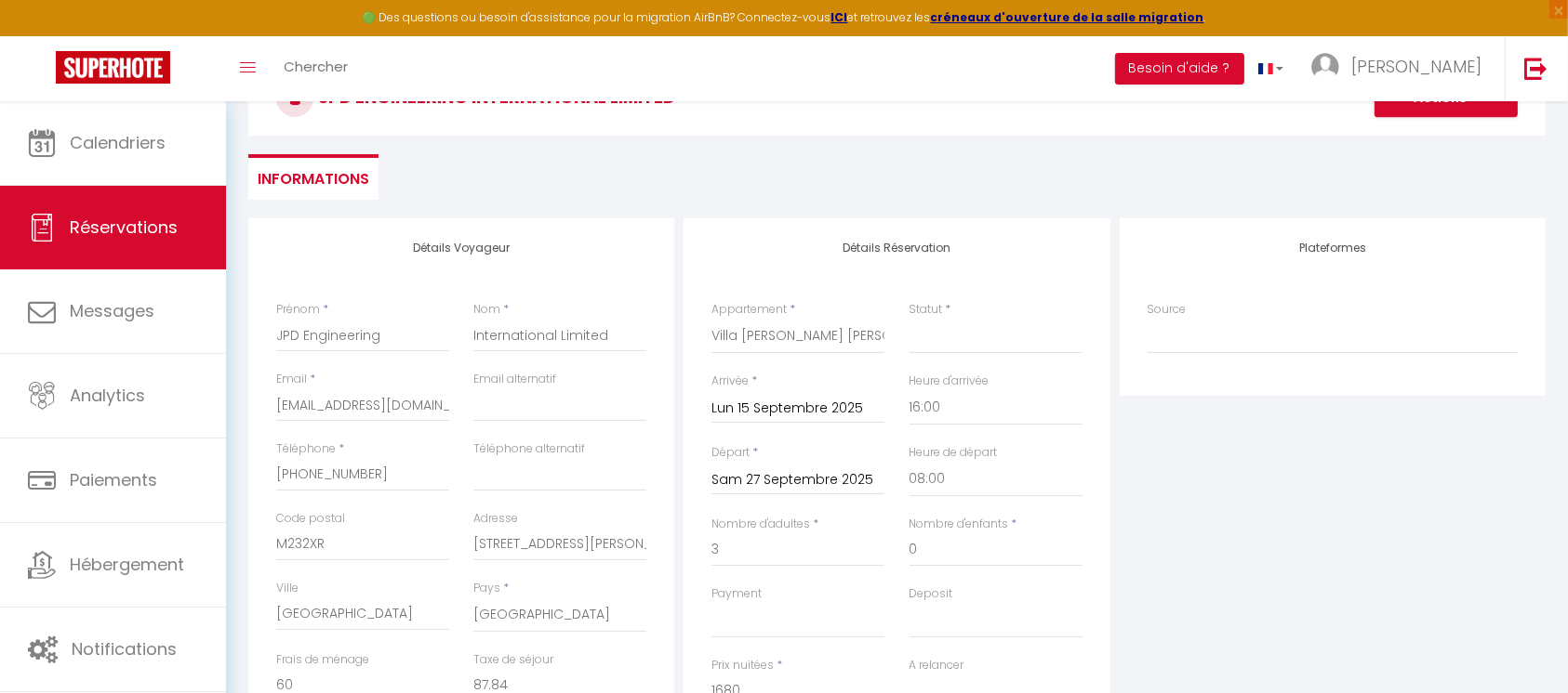
scroll to position [72, 0]
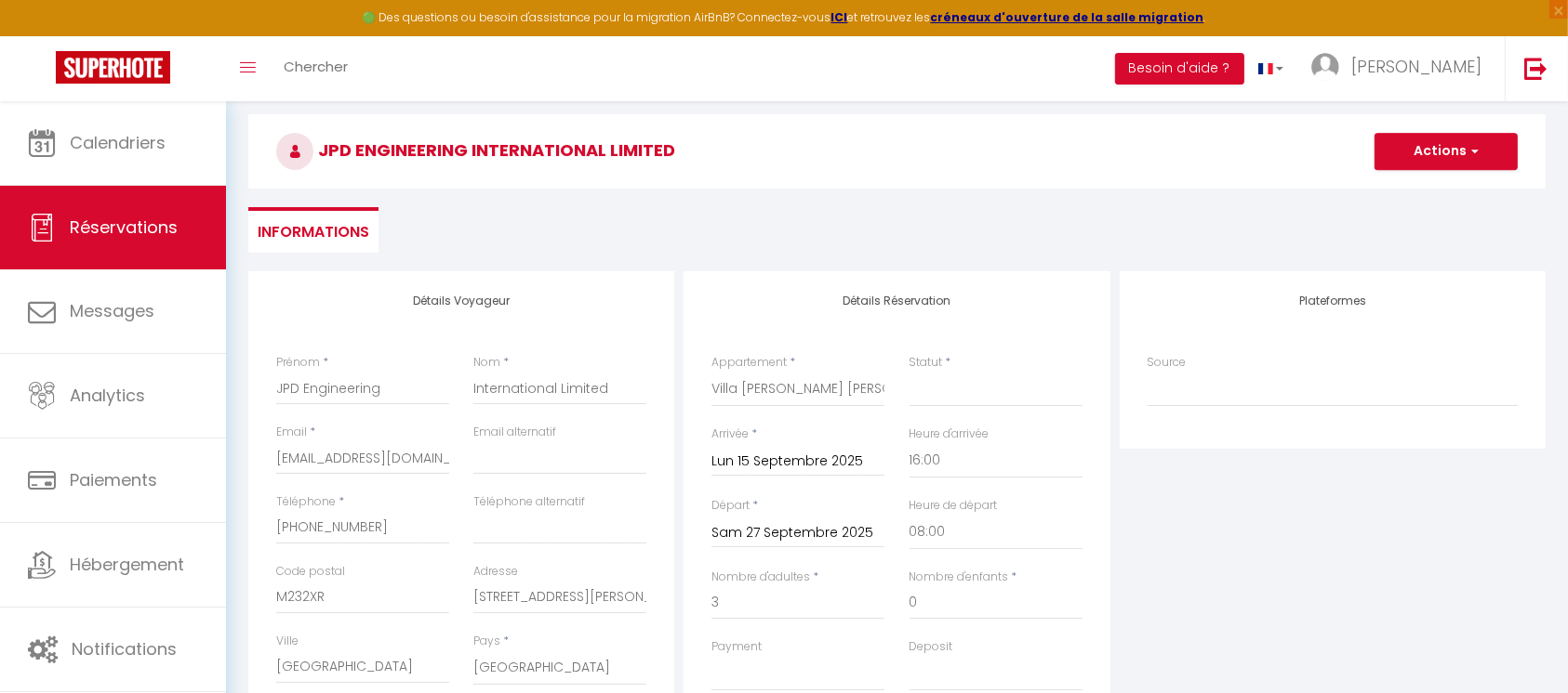
type input "1680"
click at [957, 399] on select "Confirmé Non Confirmé Annulé Annulé par le voyageur No Show Request" at bounding box center [995, 390] width 173 height 36
type input "0"
select select
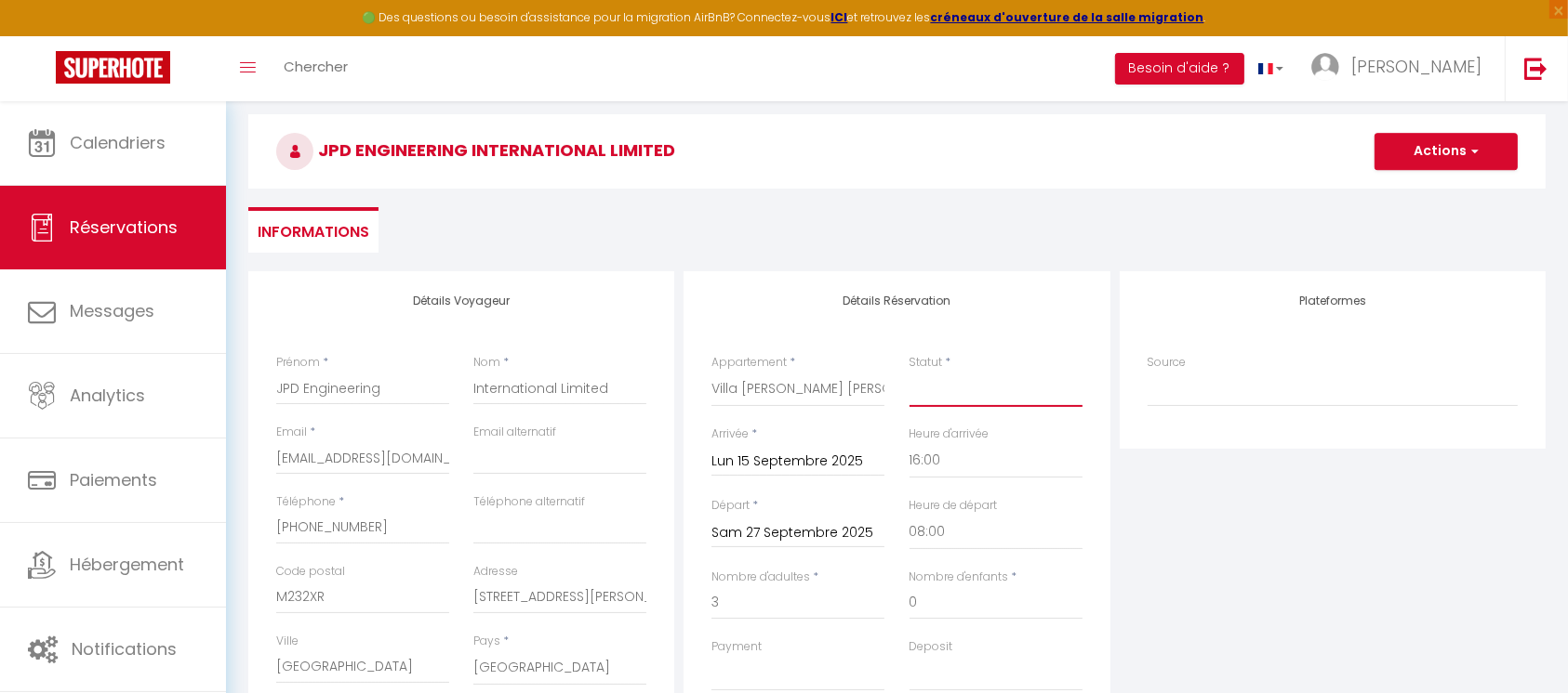
select select
checkbox input "false"
select select "2"
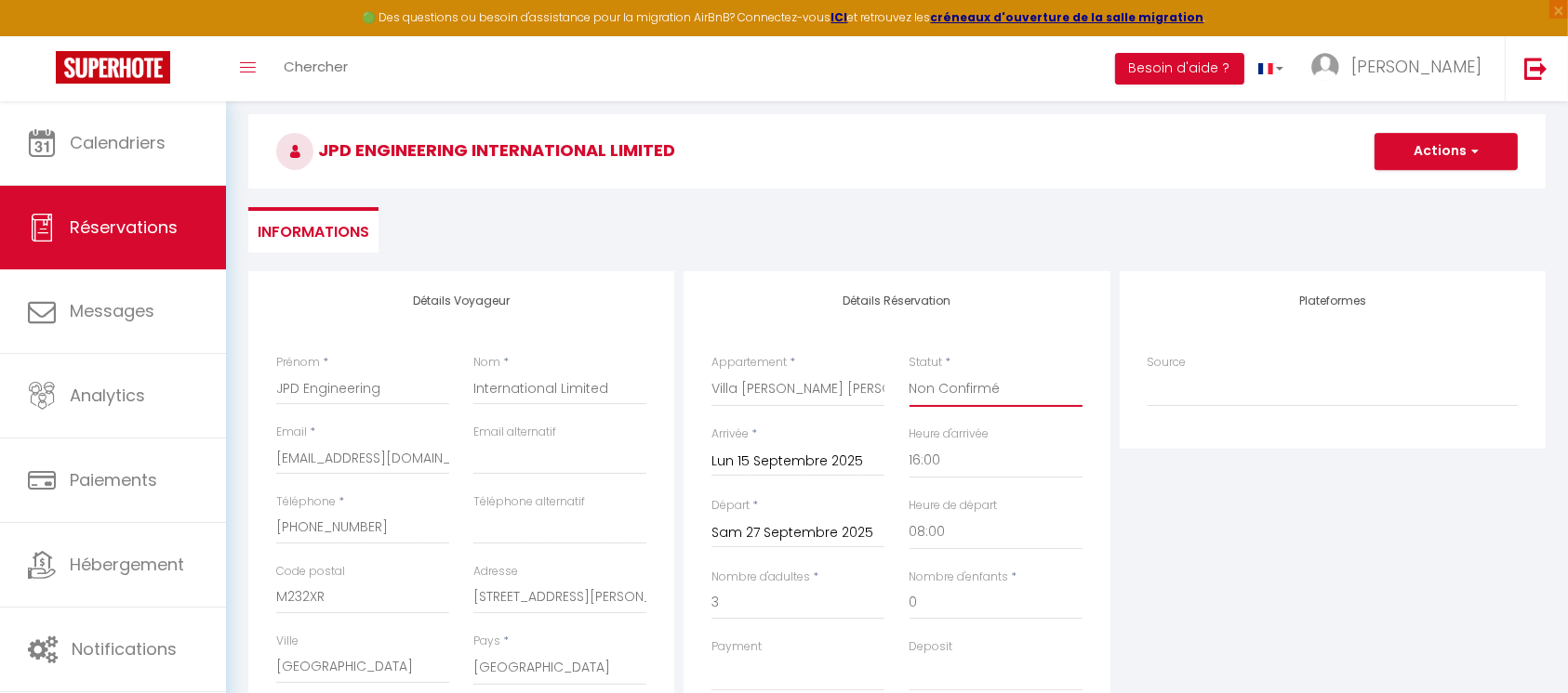
click at [909, 372] on select "Confirmé Non Confirmé Annulé Annulé par le voyageur No Show Request" at bounding box center [995, 390] width 173 height 36
select select
checkbox input "false"
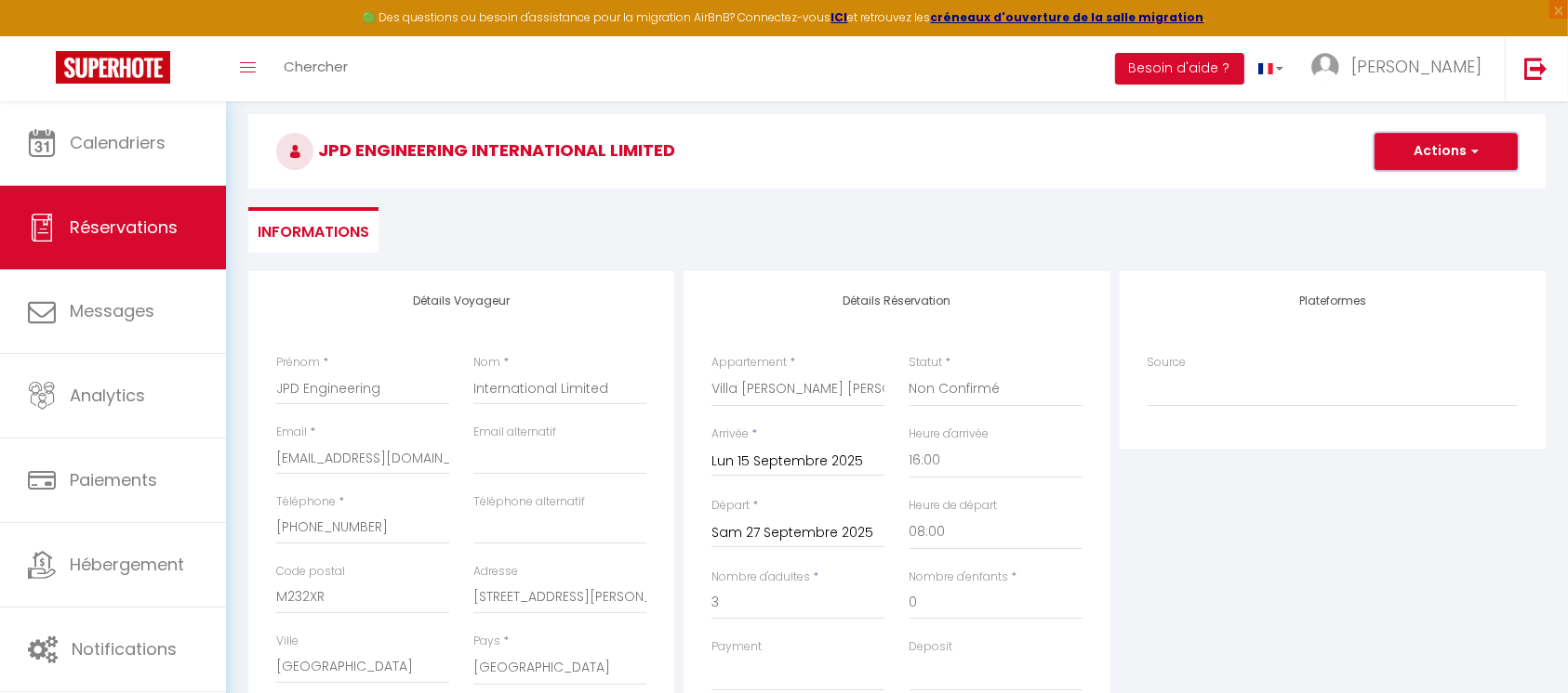
click at [1430, 150] on button "Actions" at bounding box center [1445, 151] width 143 height 38
click at [1419, 187] on link "Enregistrer" at bounding box center [1428, 192] width 147 height 24
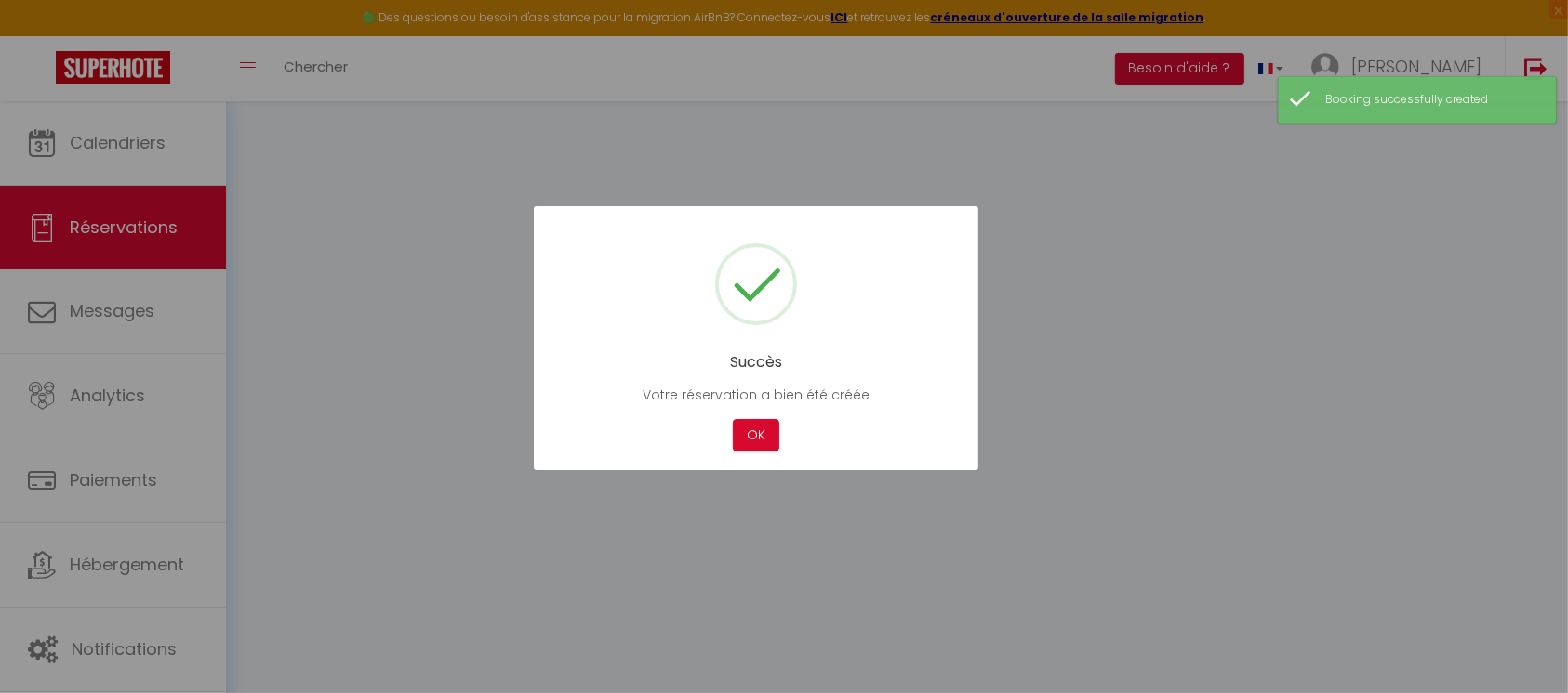
select select "not_confirmed"
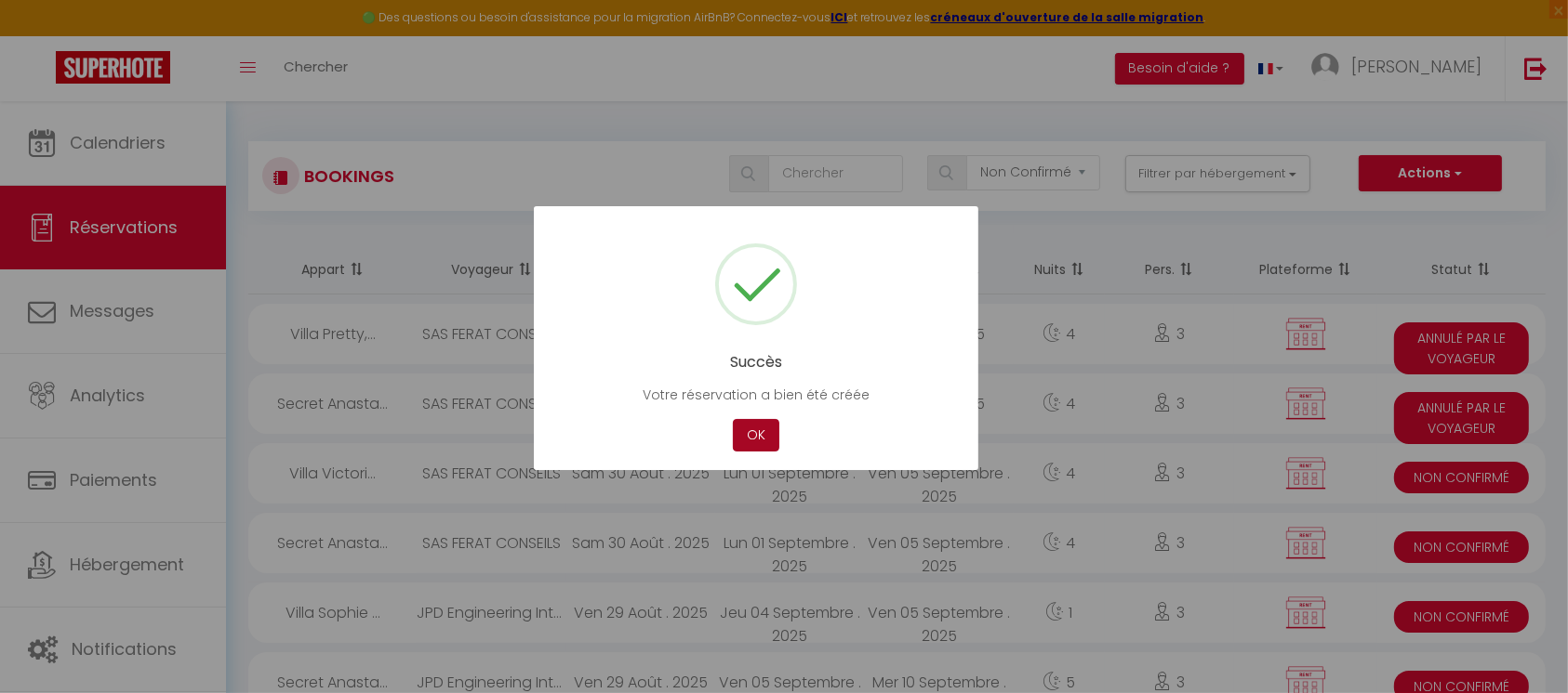
click at [757, 449] on button "OK" at bounding box center [756, 435] width 46 height 33
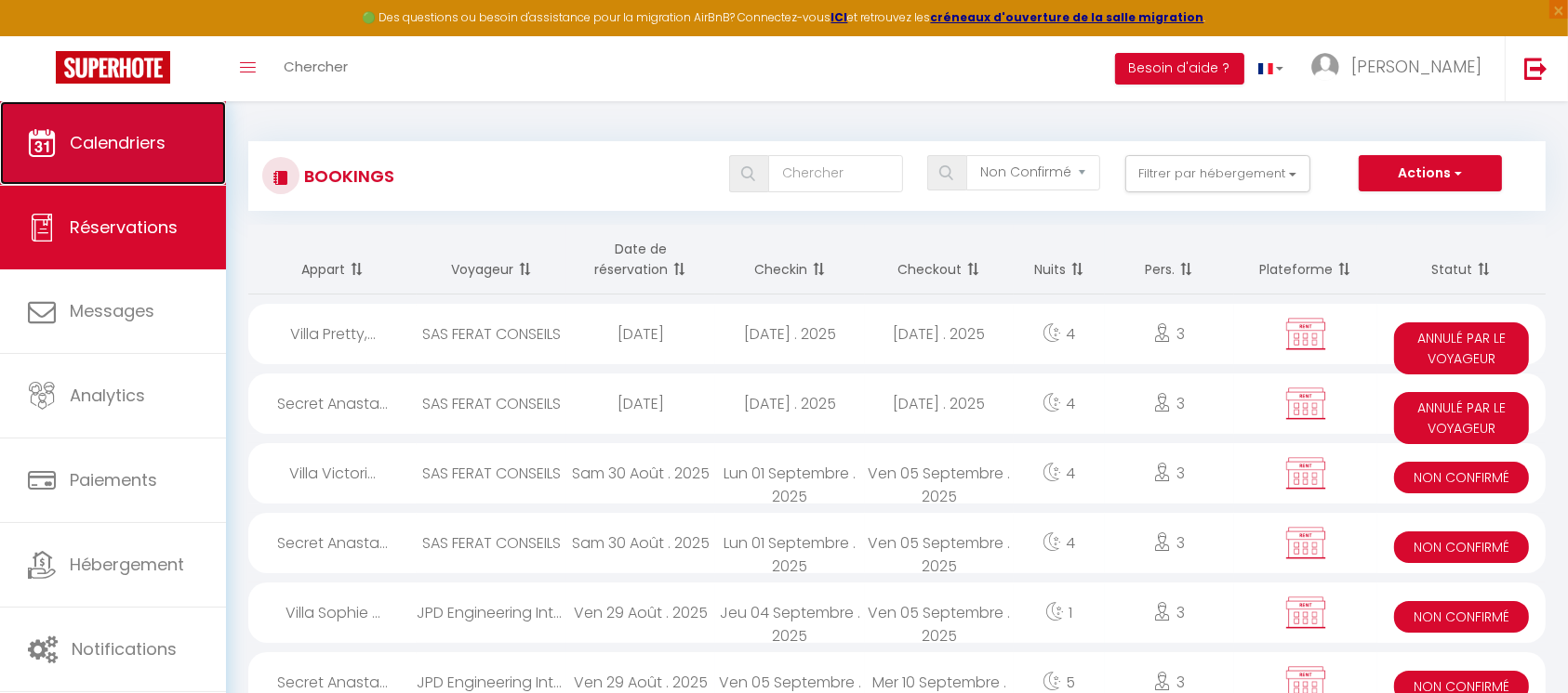
click at [139, 143] on span "Calendriers" at bounding box center [118, 143] width 96 height 24
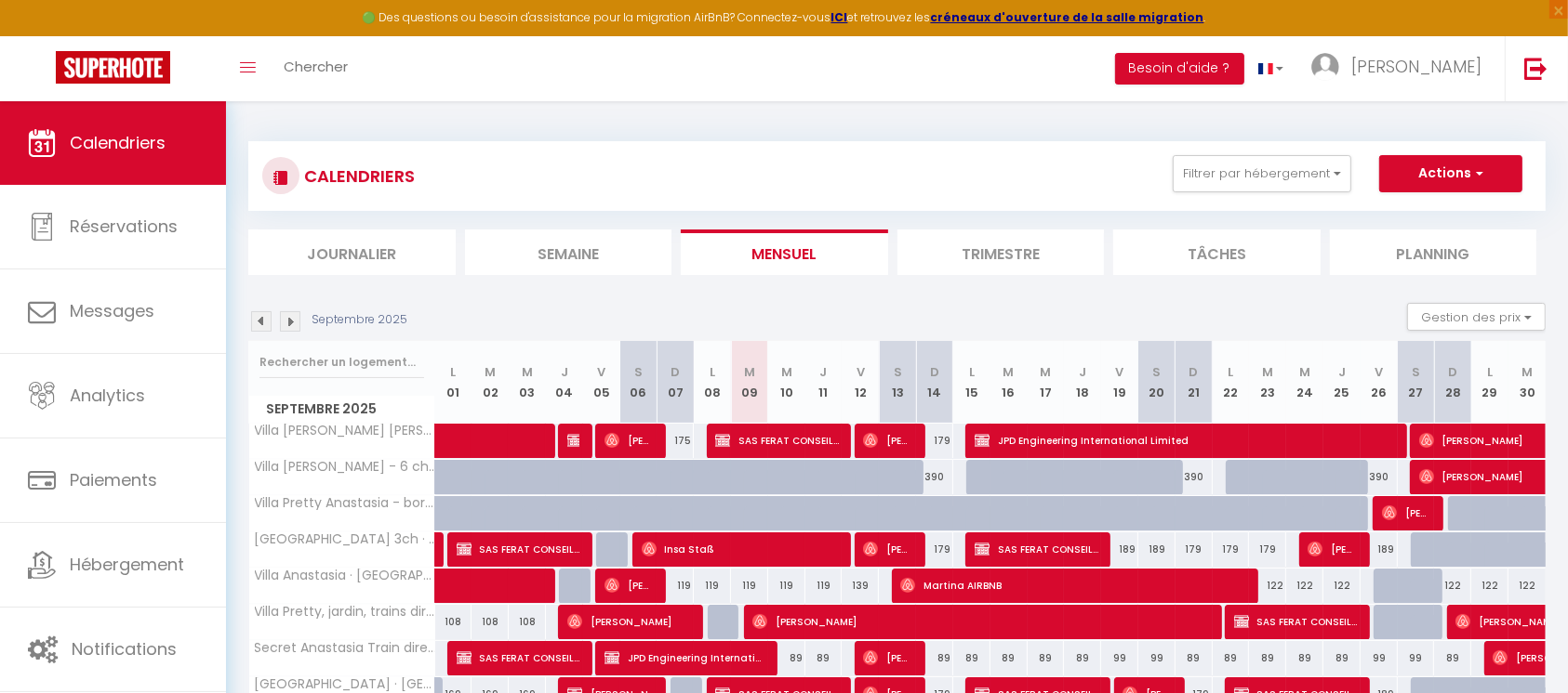
click at [1019, 253] on li "Trimestre" at bounding box center [1001, 252] width 208 height 45
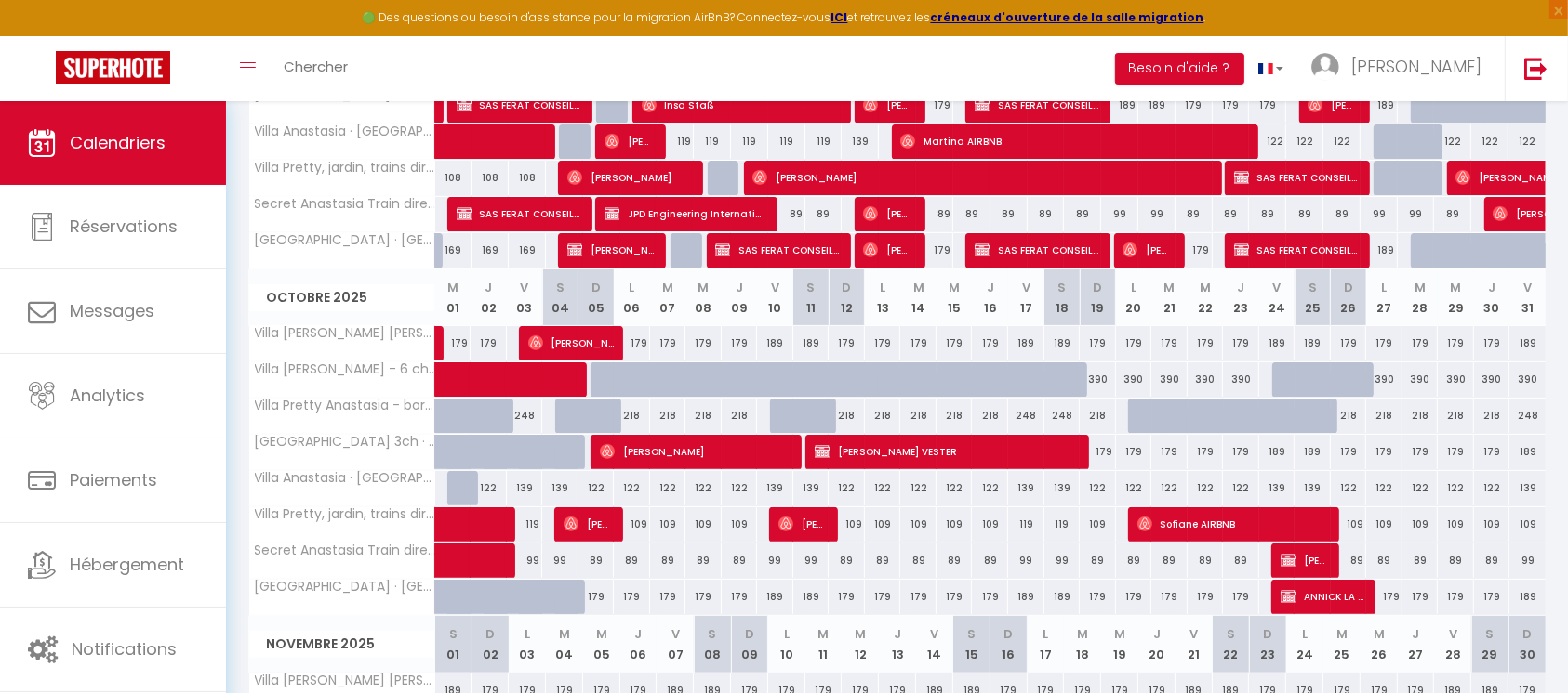
scroll to position [495, 0]
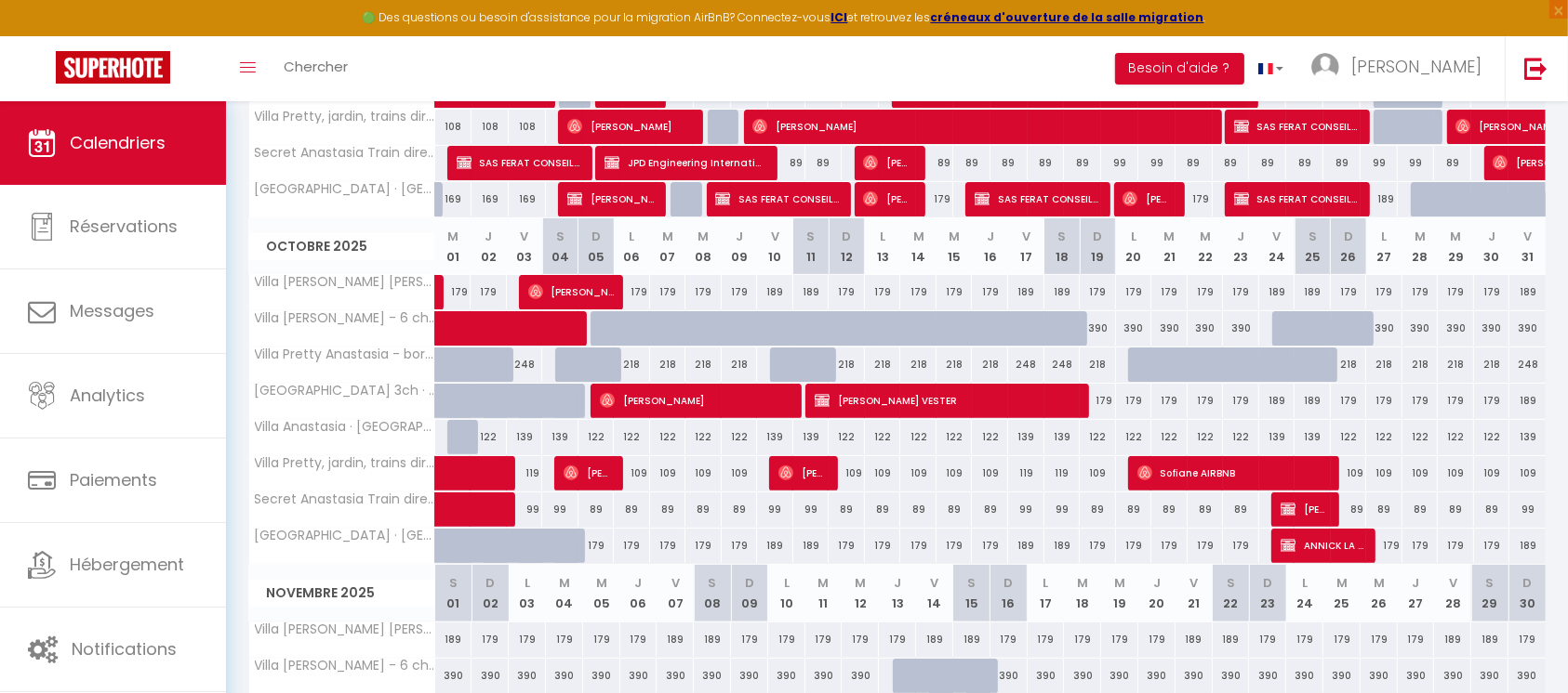
click at [466, 436] on div at bounding box center [465, 438] width 37 height 36
type input "122"
type input "Mer 01 Octobre 2025"
type input "Jeu 02 Octobre 2025"
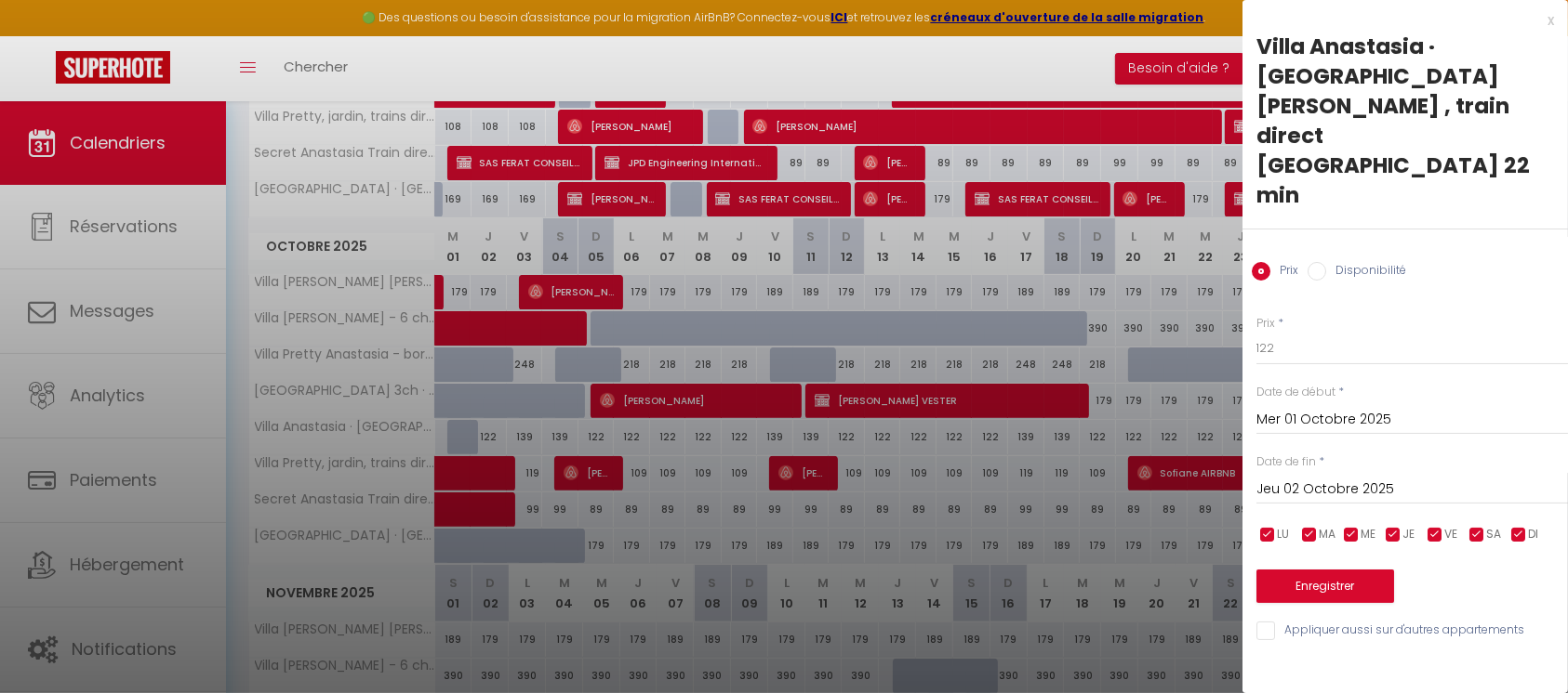
click at [1408, 607] on div "x Villa Anastasia · Villa Anastasia jardin , train direct Paris 22 min Prix Dis…" at bounding box center [1405, 346] width 325 height 693
click at [1552, 18] on div "x" at bounding box center [1398, 20] width 312 height 23
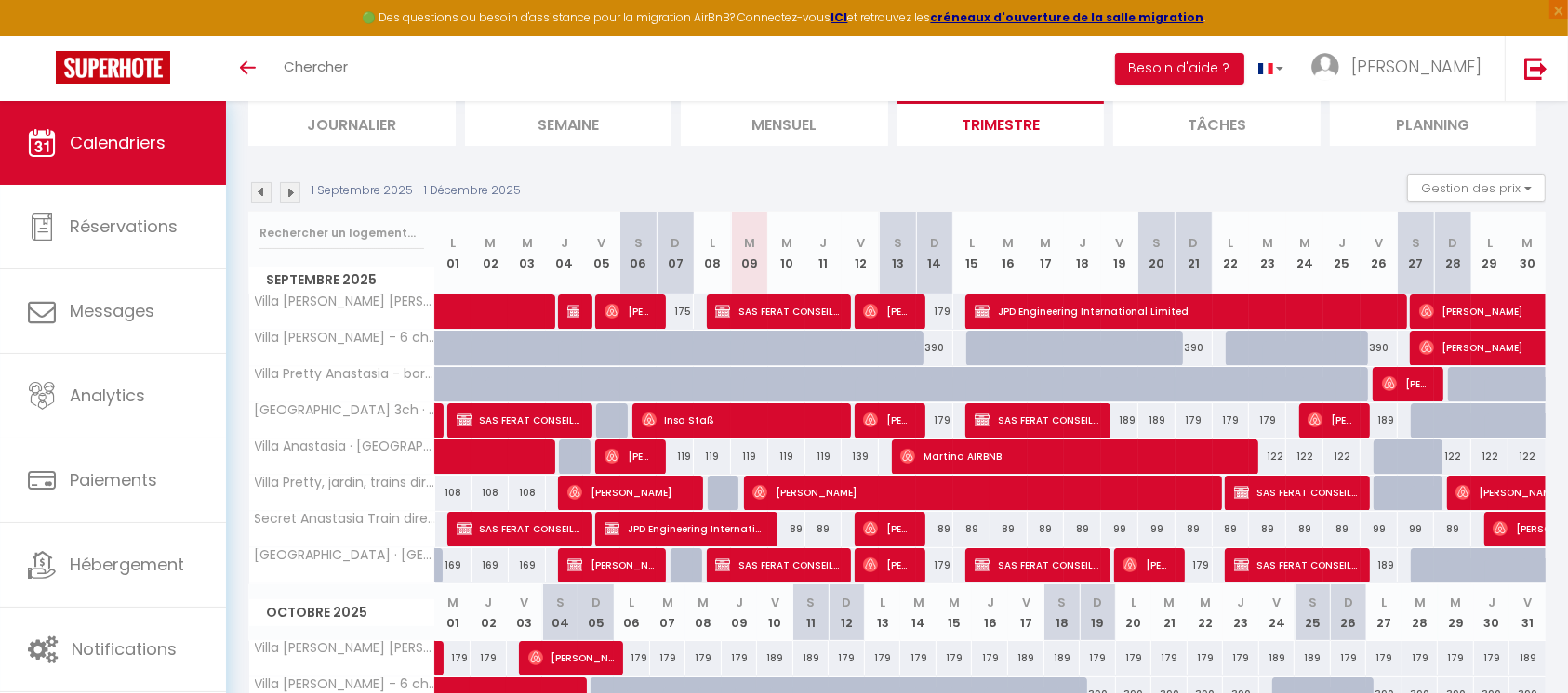
scroll to position [127, 0]
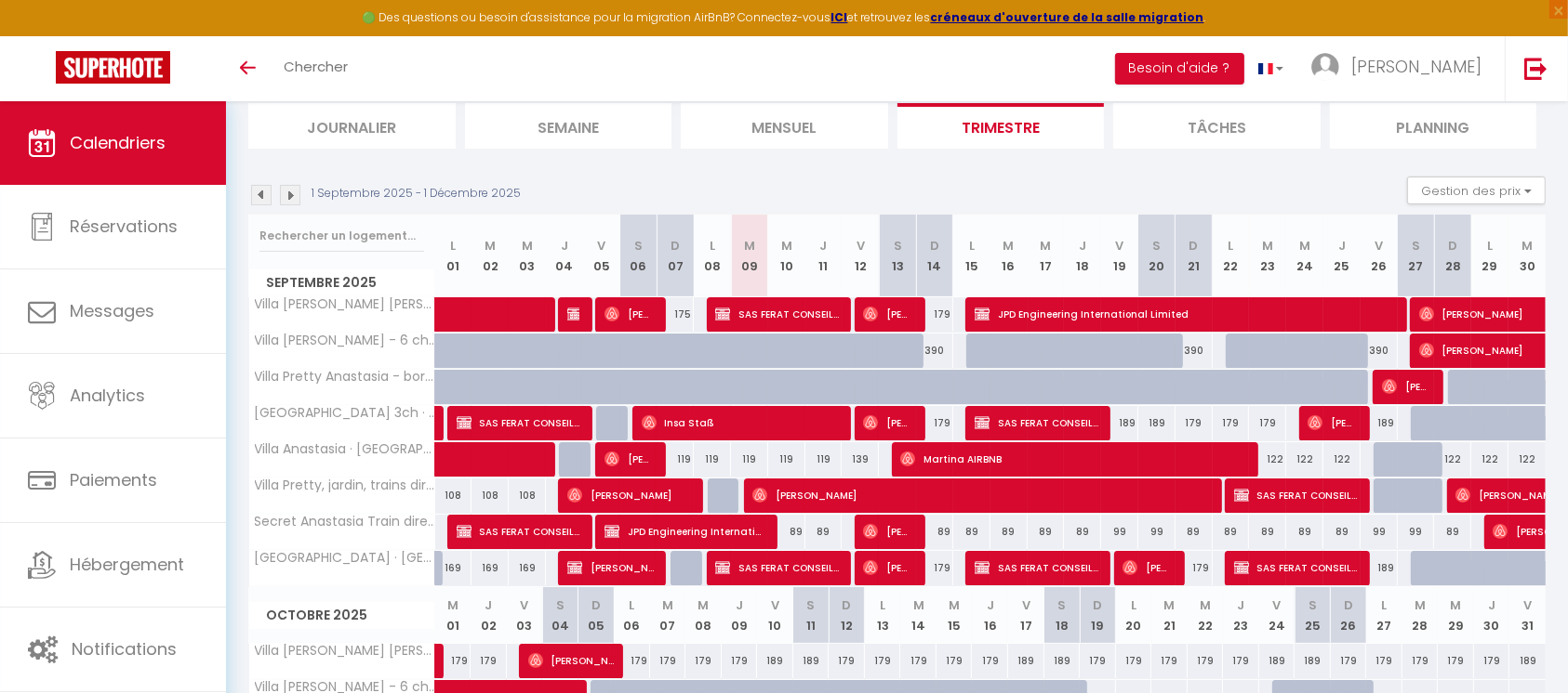
click at [1384, 531] on div "99" at bounding box center [1379, 532] width 38 height 35
type input "99"
type input "Ven 26 Septembre 2025"
type input "Sam 27 Septembre 2025"
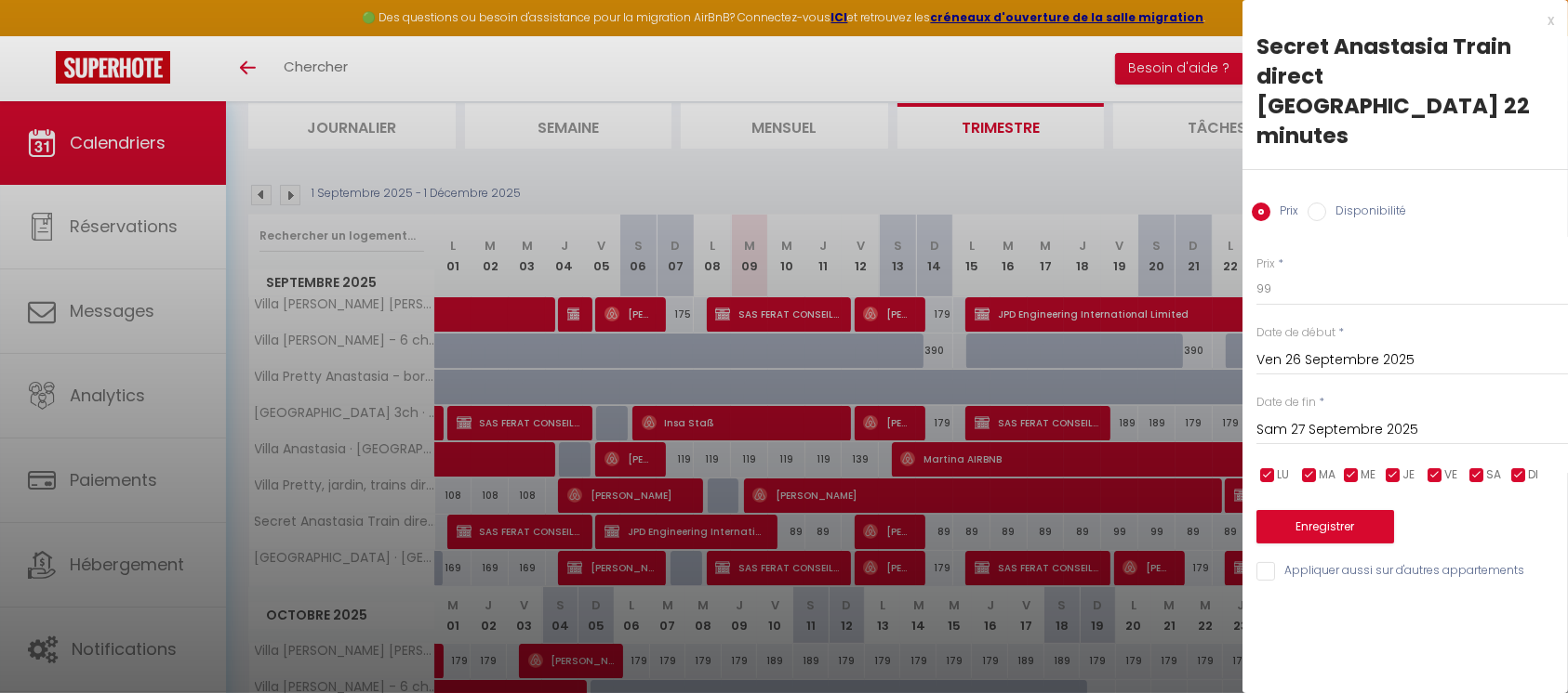
click at [1058, 160] on div at bounding box center [784, 346] width 1568 height 693
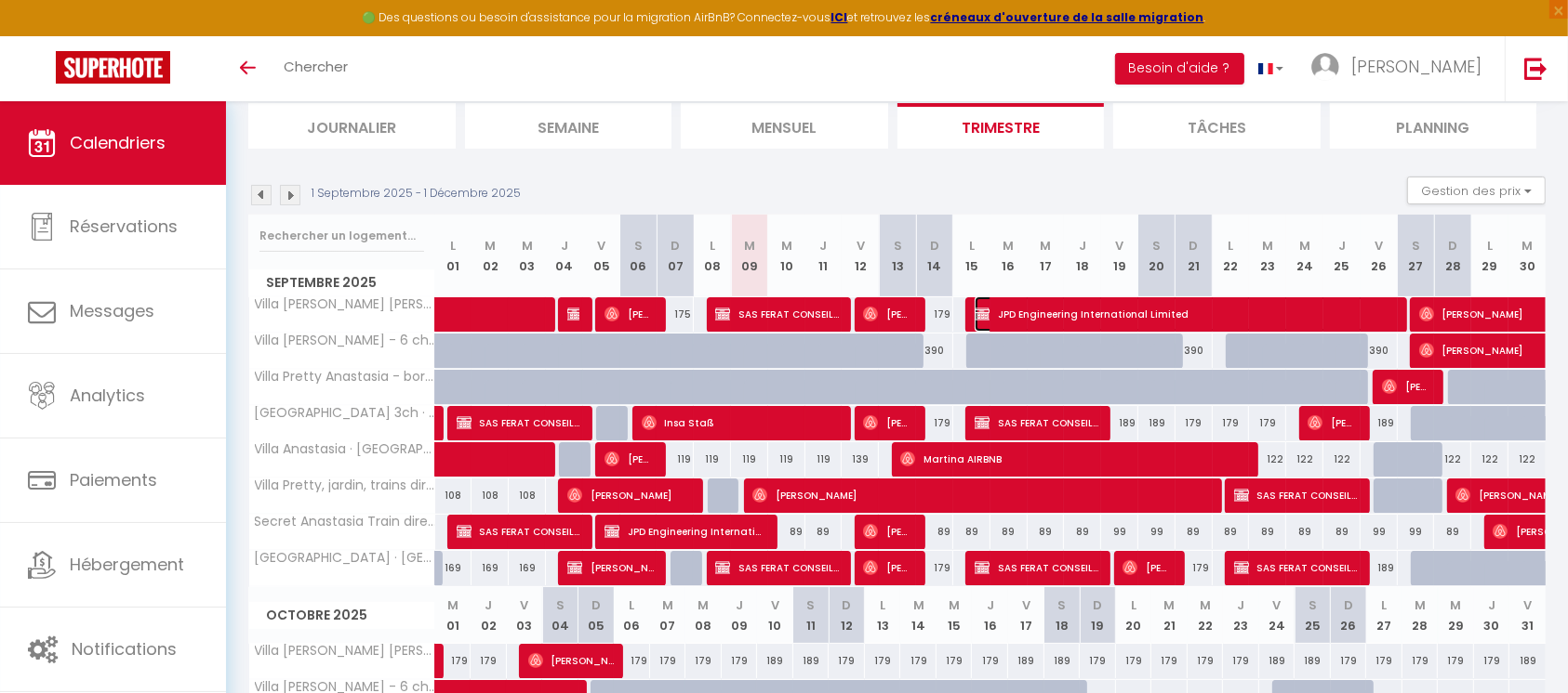
click at [1166, 303] on span "JPD Engineering International Limited" at bounding box center [1185, 314] width 421 height 36
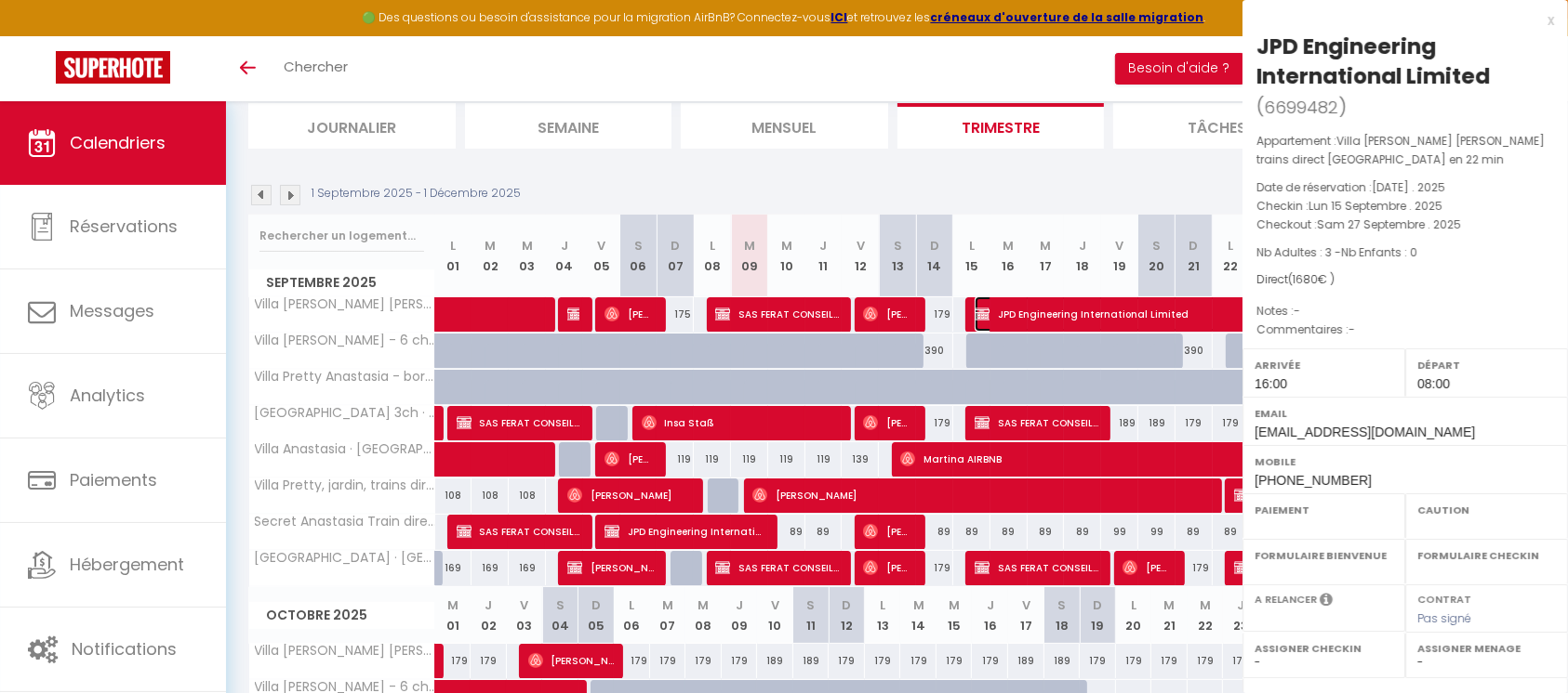
select select "KO"
select select "0"
select select "1"
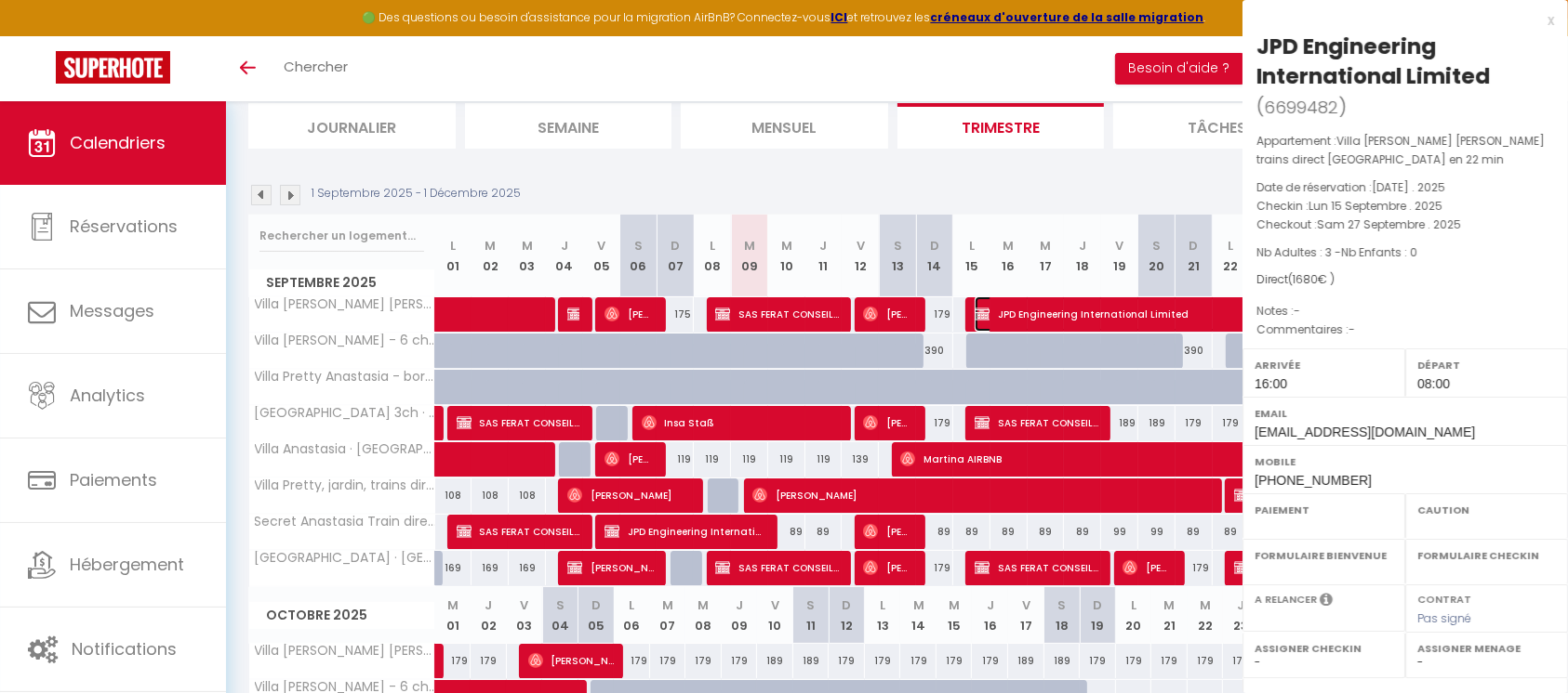
select select "32771"
select select "32774"
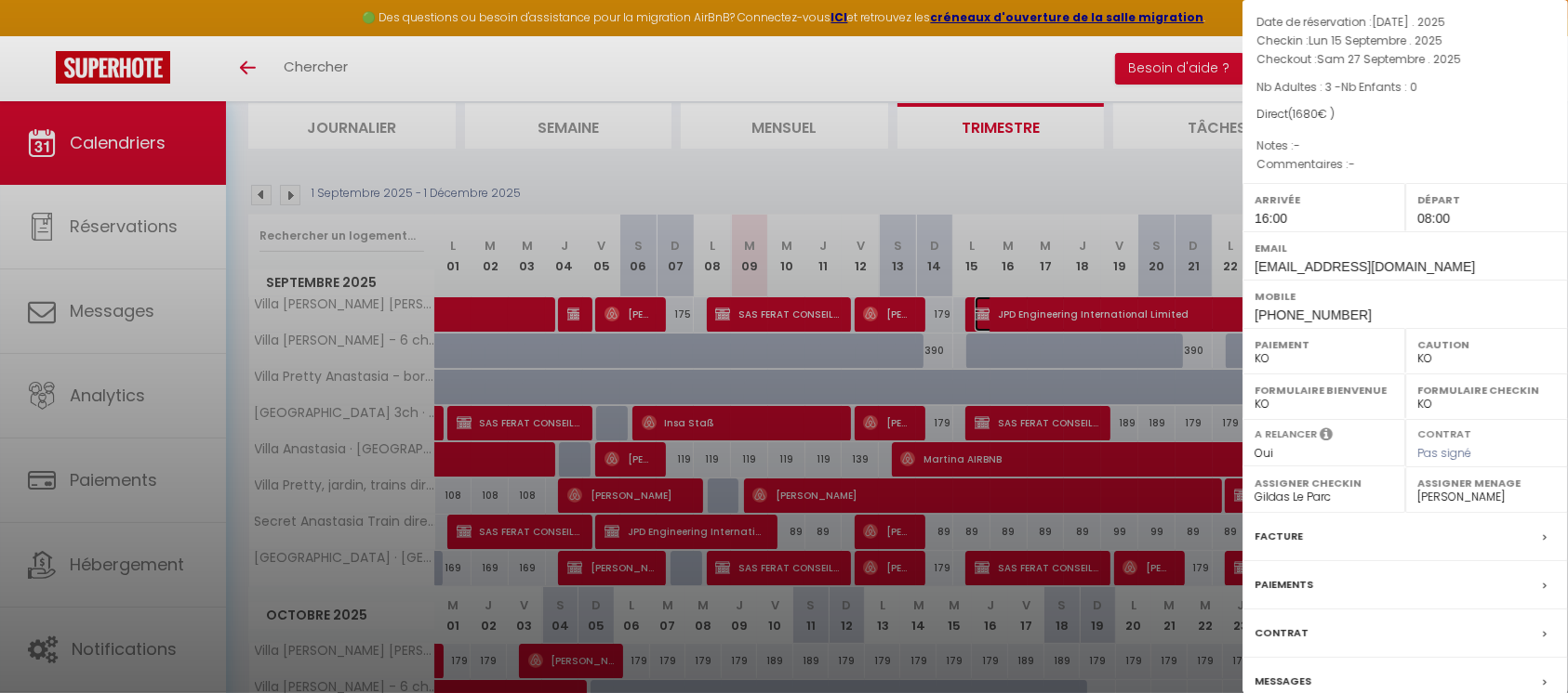
scroll to position [249, 0]
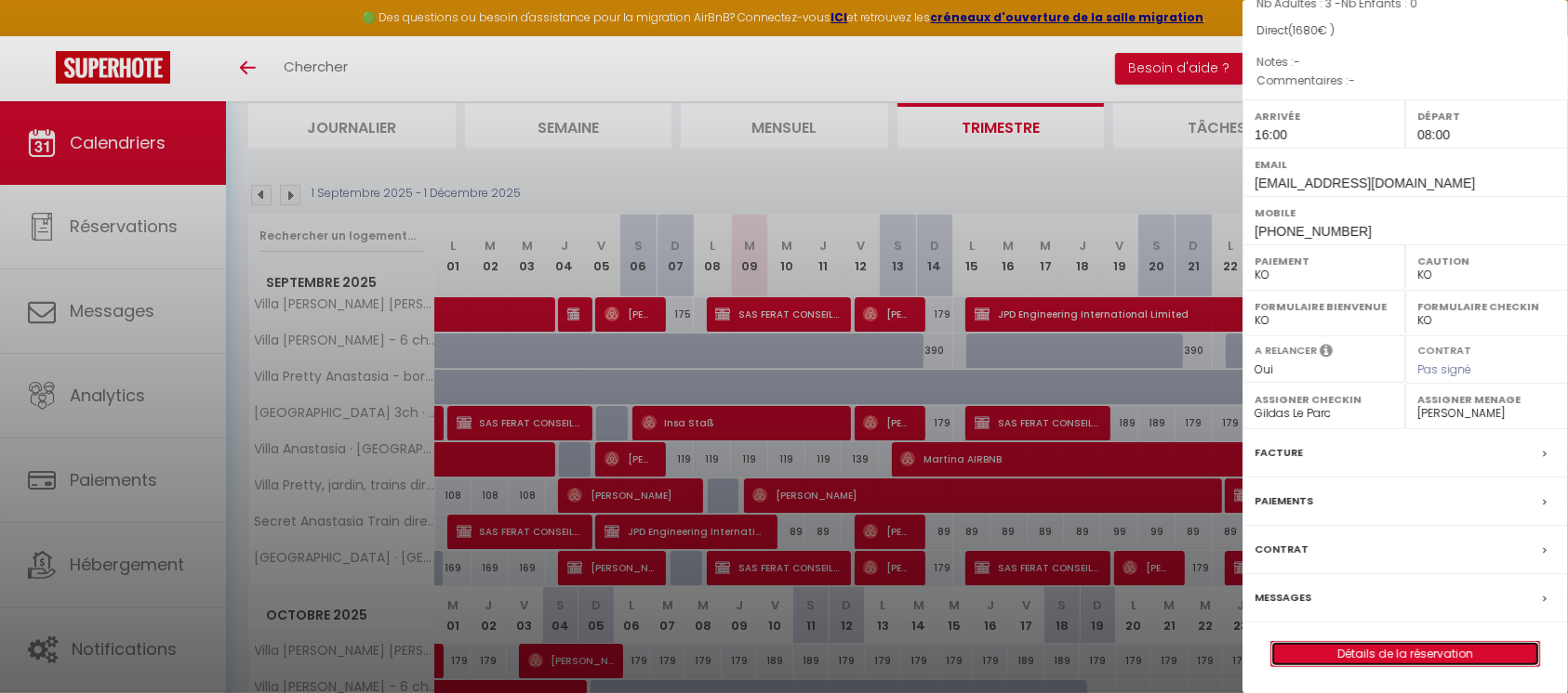
click at [1421, 650] on link "Détails de la réservation" at bounding box center [1405, 654] width 268 height 24
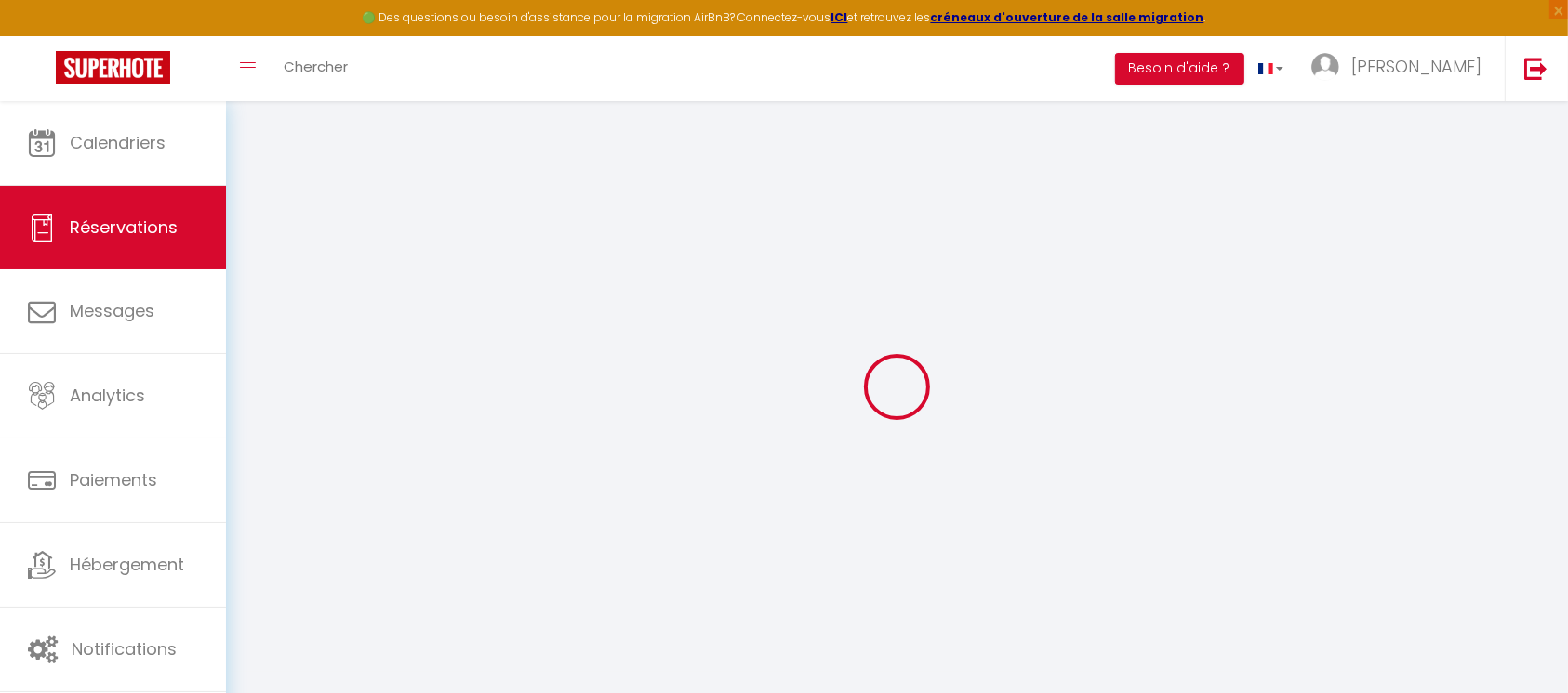
type input "JPD Engineering"
type input "International Limited"
type input "[EMAIL_ADDRESS][DOMAIN_NAME]"
type input "[PHONE_NUMBER]"
type input "M232XR"
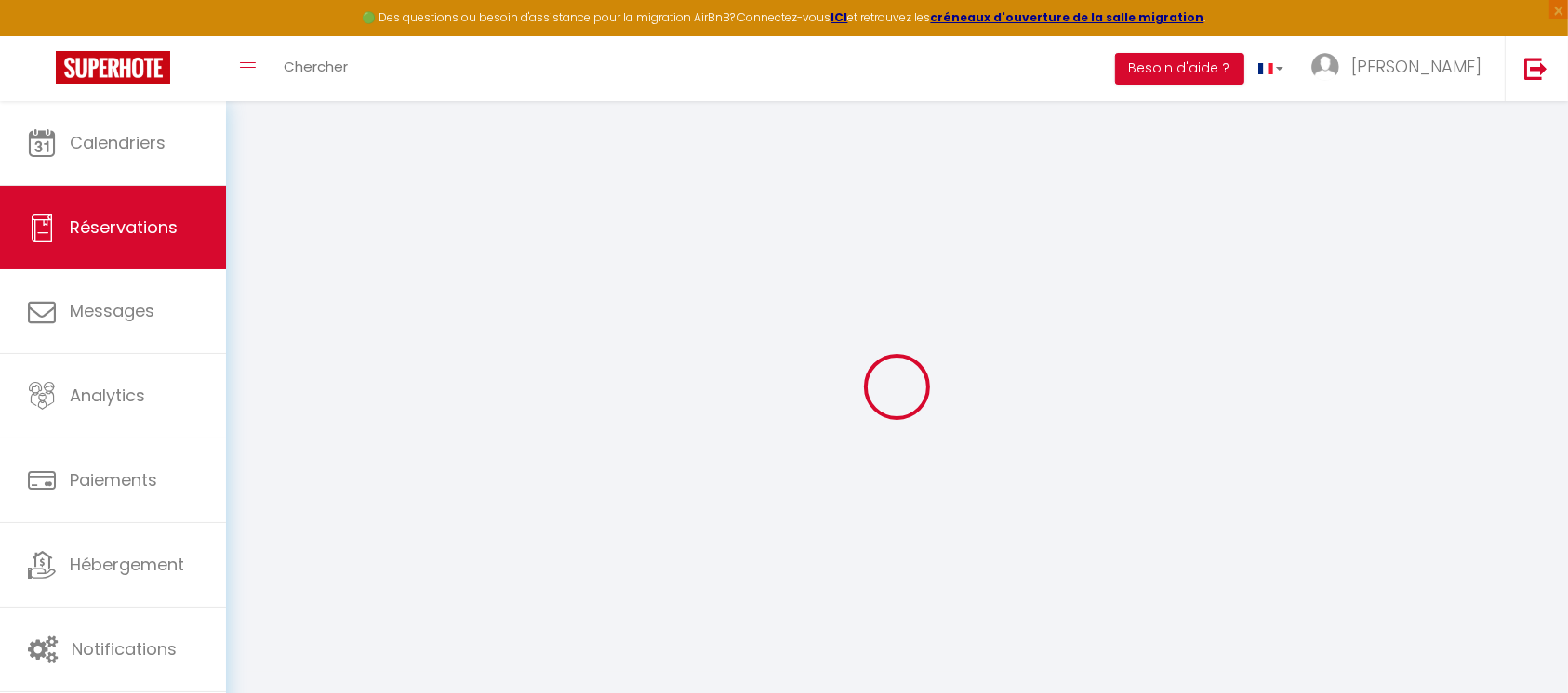
type input "16 Dunbar Aveune Wythenshawe"
type input "MANCHESTER"
select select "GB"
select select "49412"
select select "2"
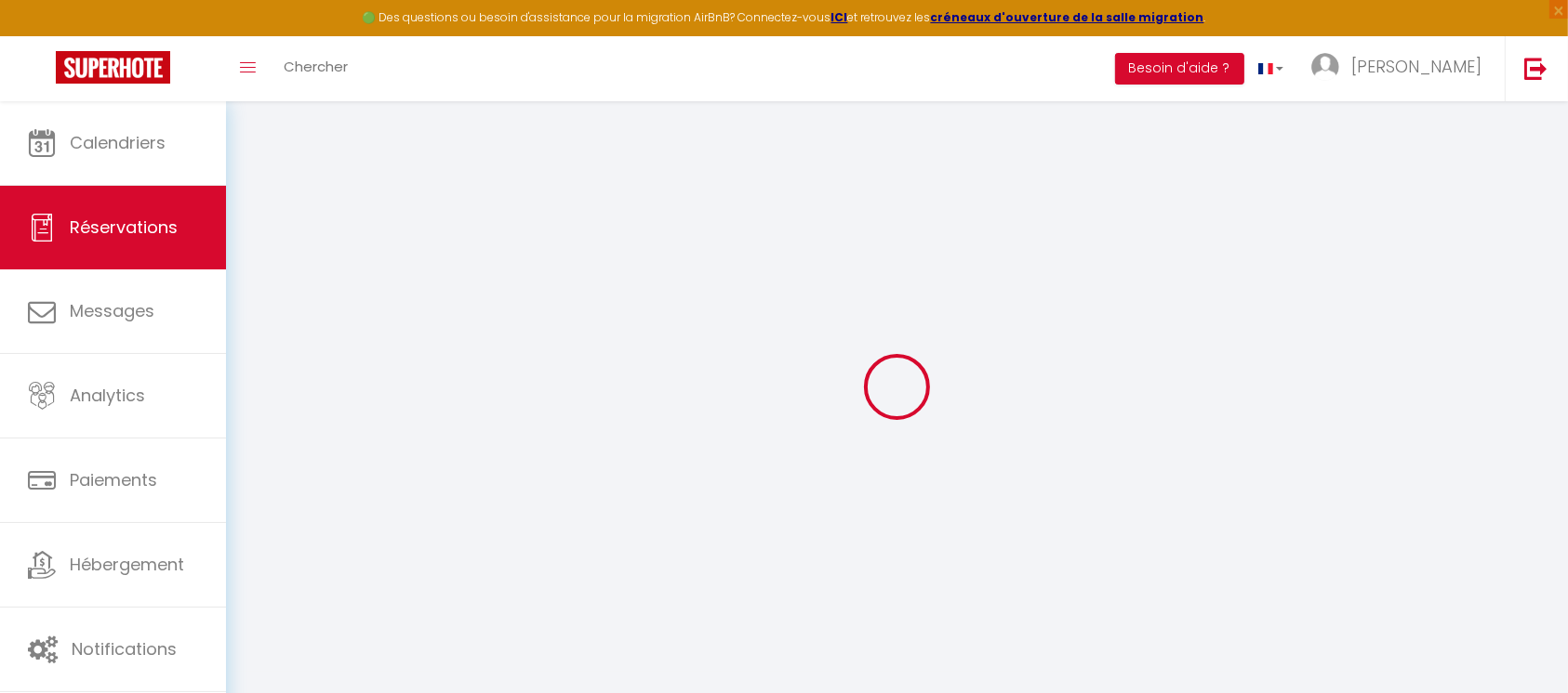
type input "Lun 15 Septembre 2025"
select select
type input "Sam 27 Septembre 2025"
select select
type input "3"
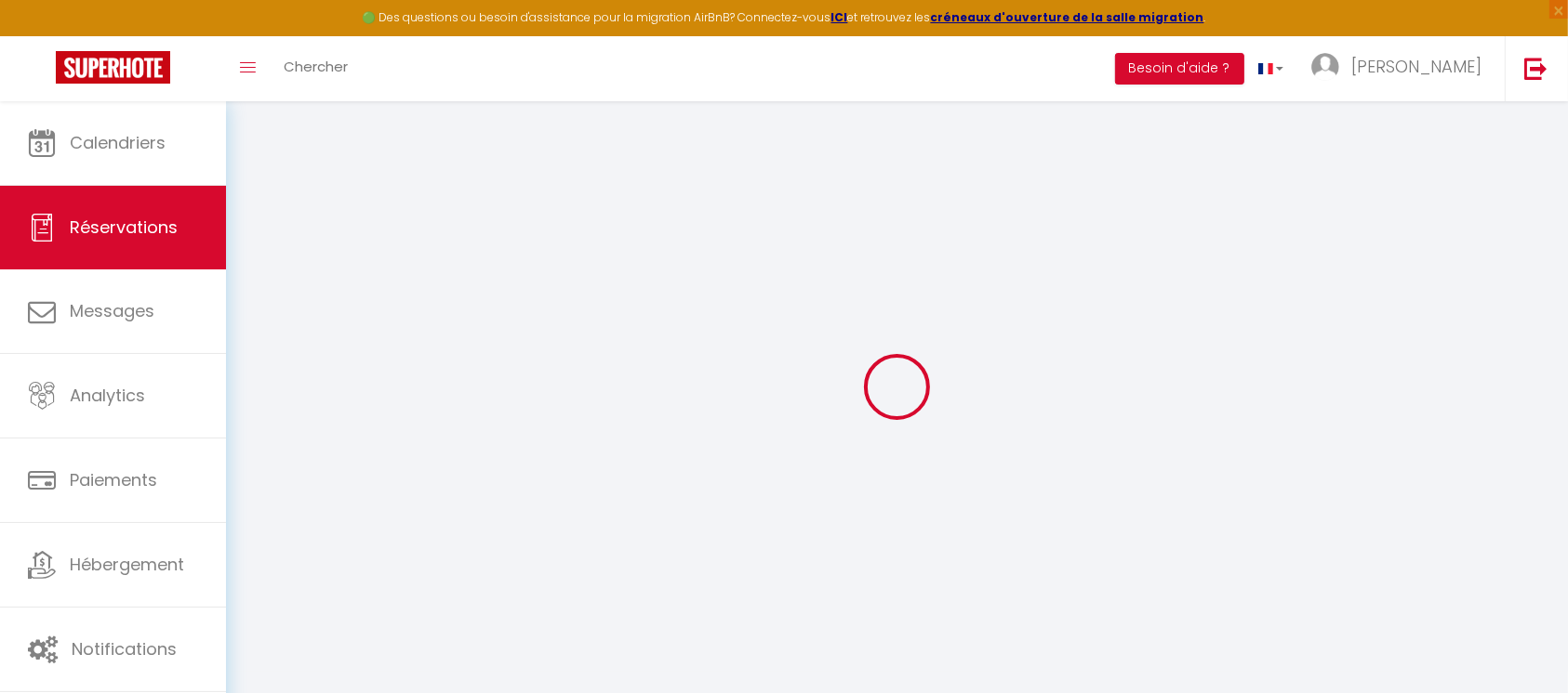
select select "10"
select select
type input "1680"
checkbox input "false"
type input "1680"
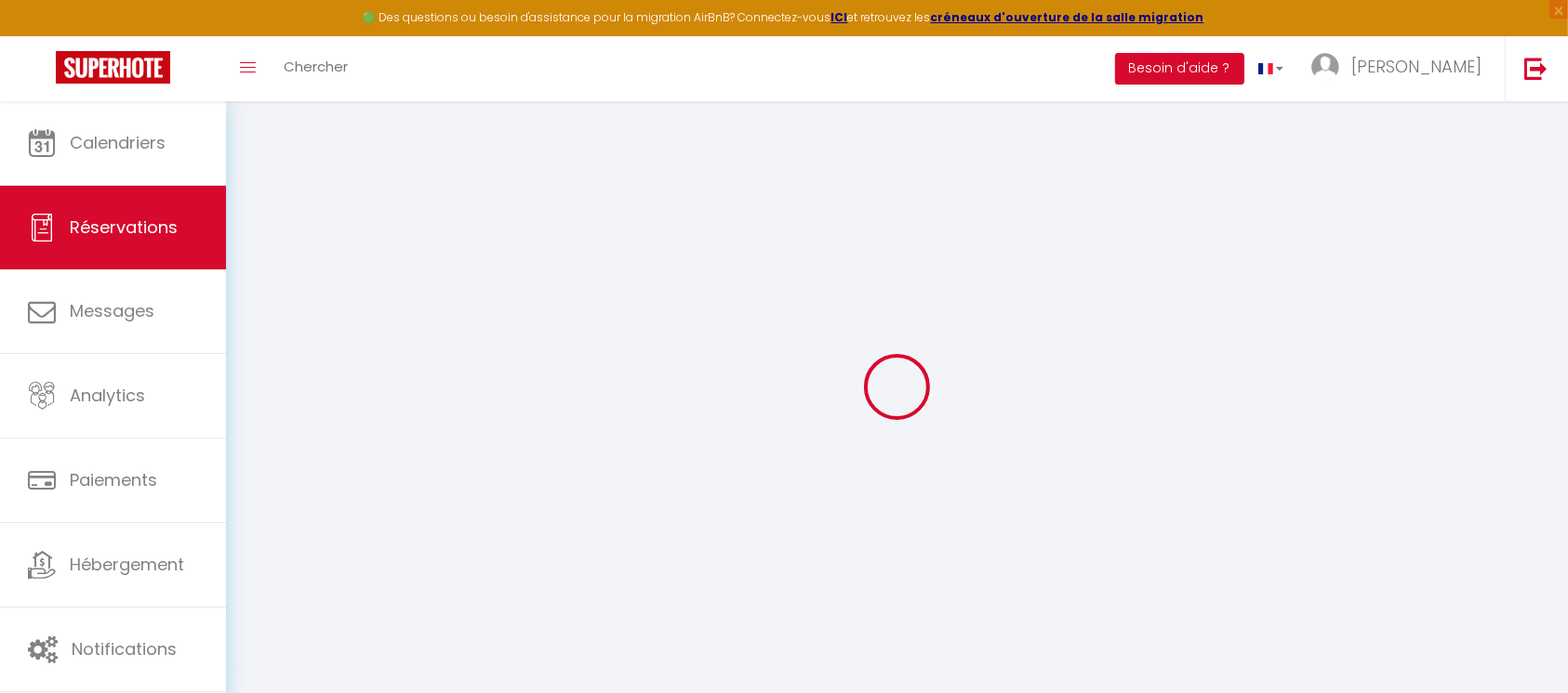
type input "0"
select select
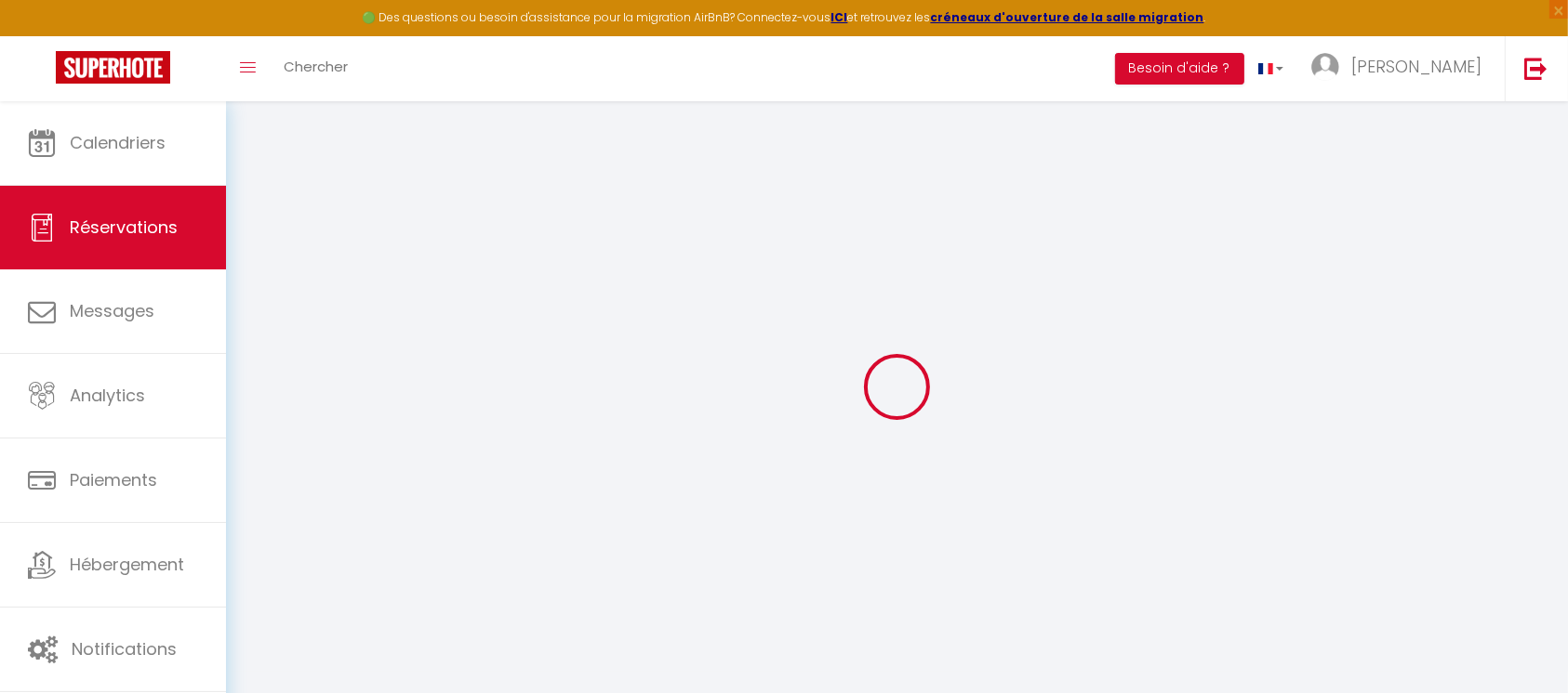
select select "14"
checkbox input "false"
select select
checkbox input "false"
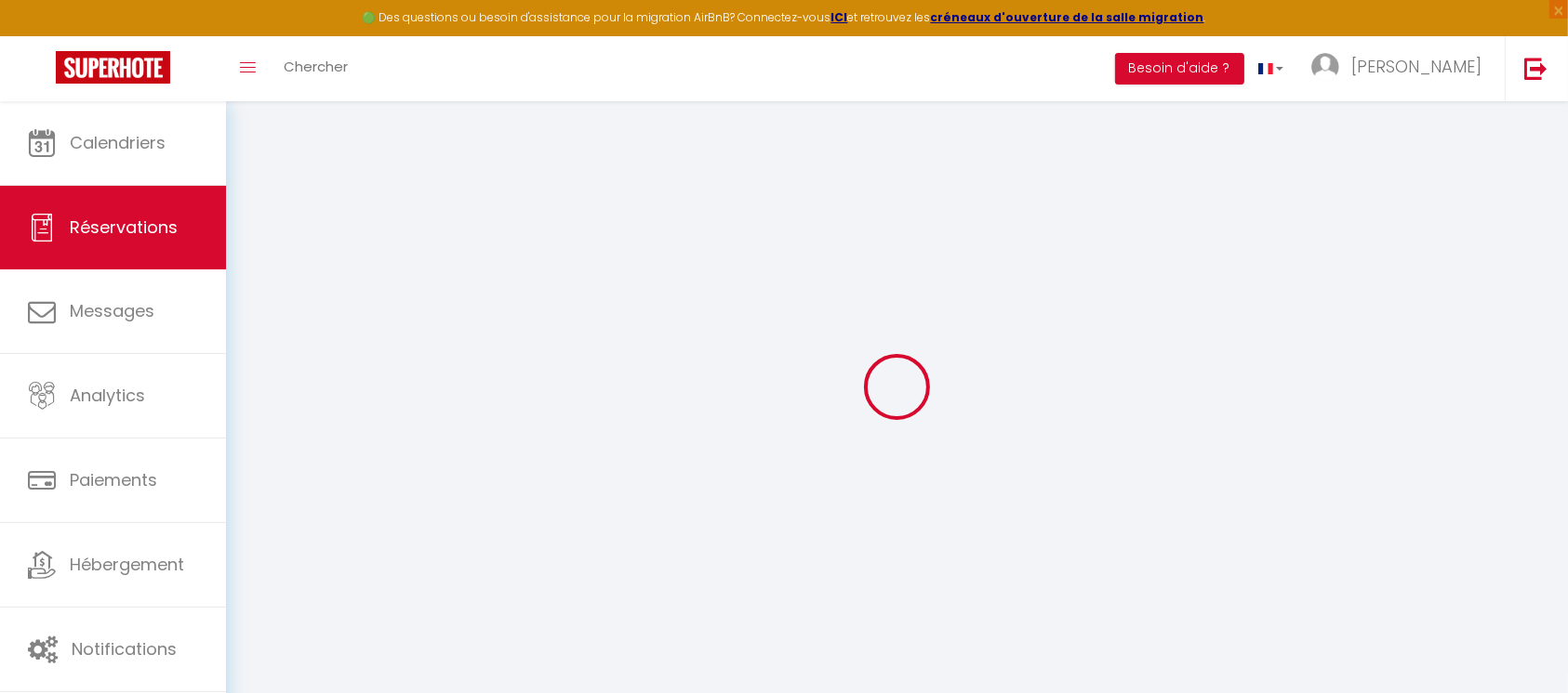
select select
checkbox input "false"
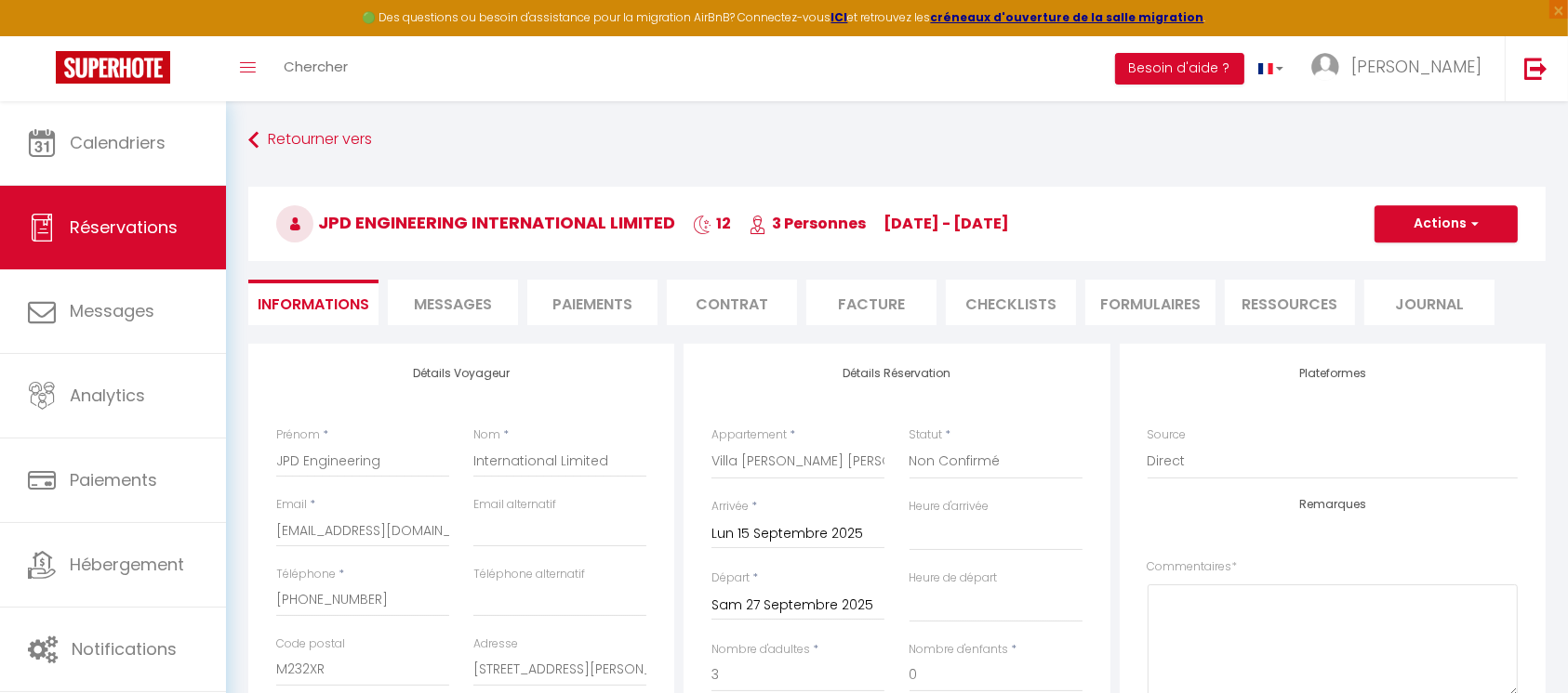
select select
checkbox input "false"
select select "16:00"
select select "08:00"
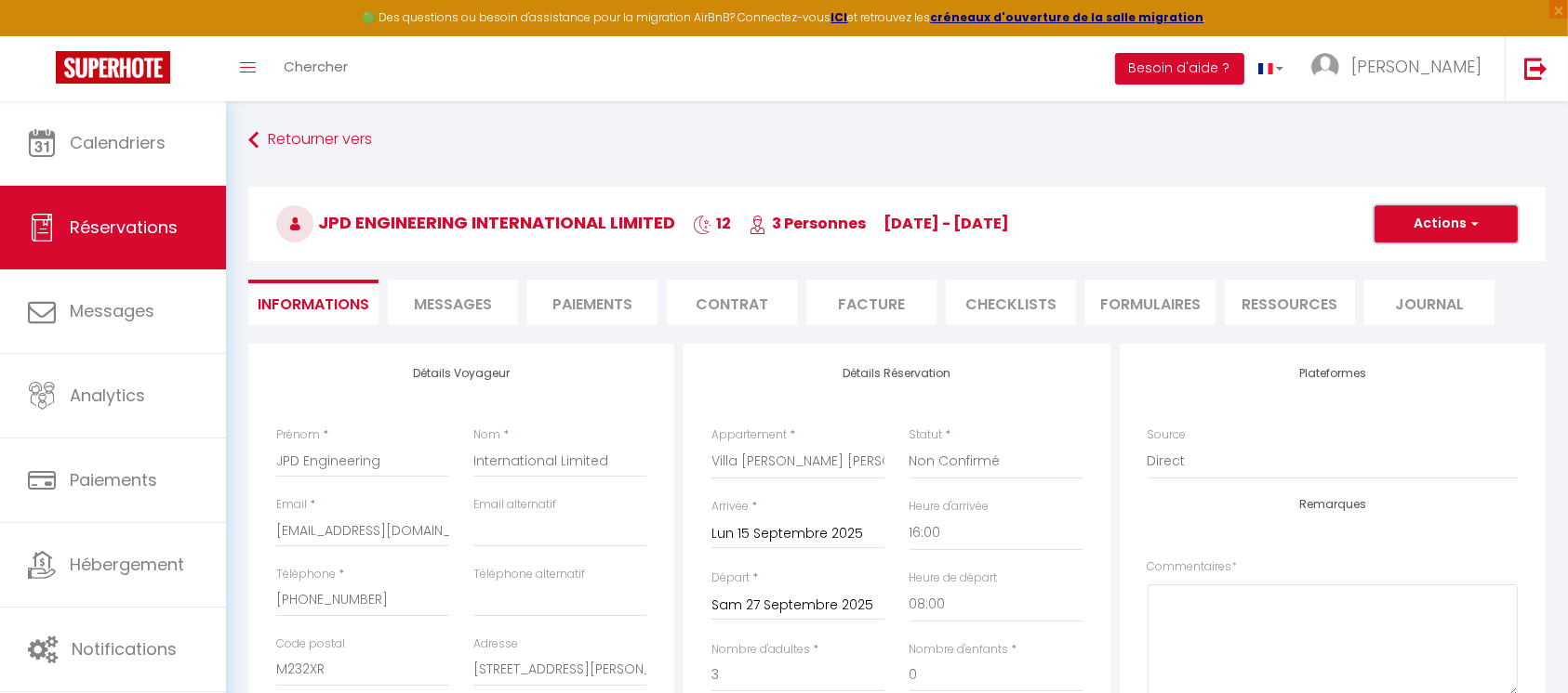
click at [1422, 229] on button "Actions" at bounding box center [1445, 224] width 143 height 38
click at [1412, 287] on link "Dupliquer" at bounding box center [1428, 289] width 147 height 24
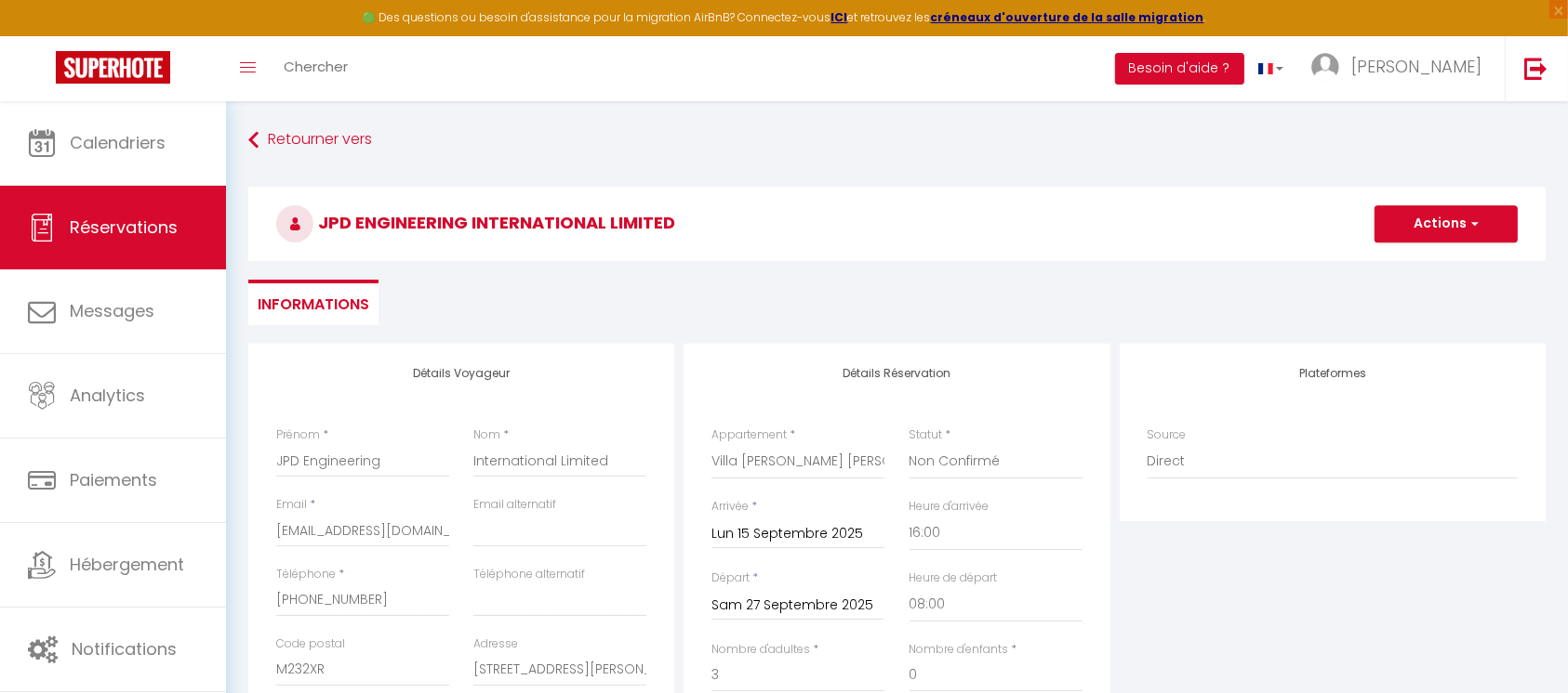
select select
checkbox input "false"
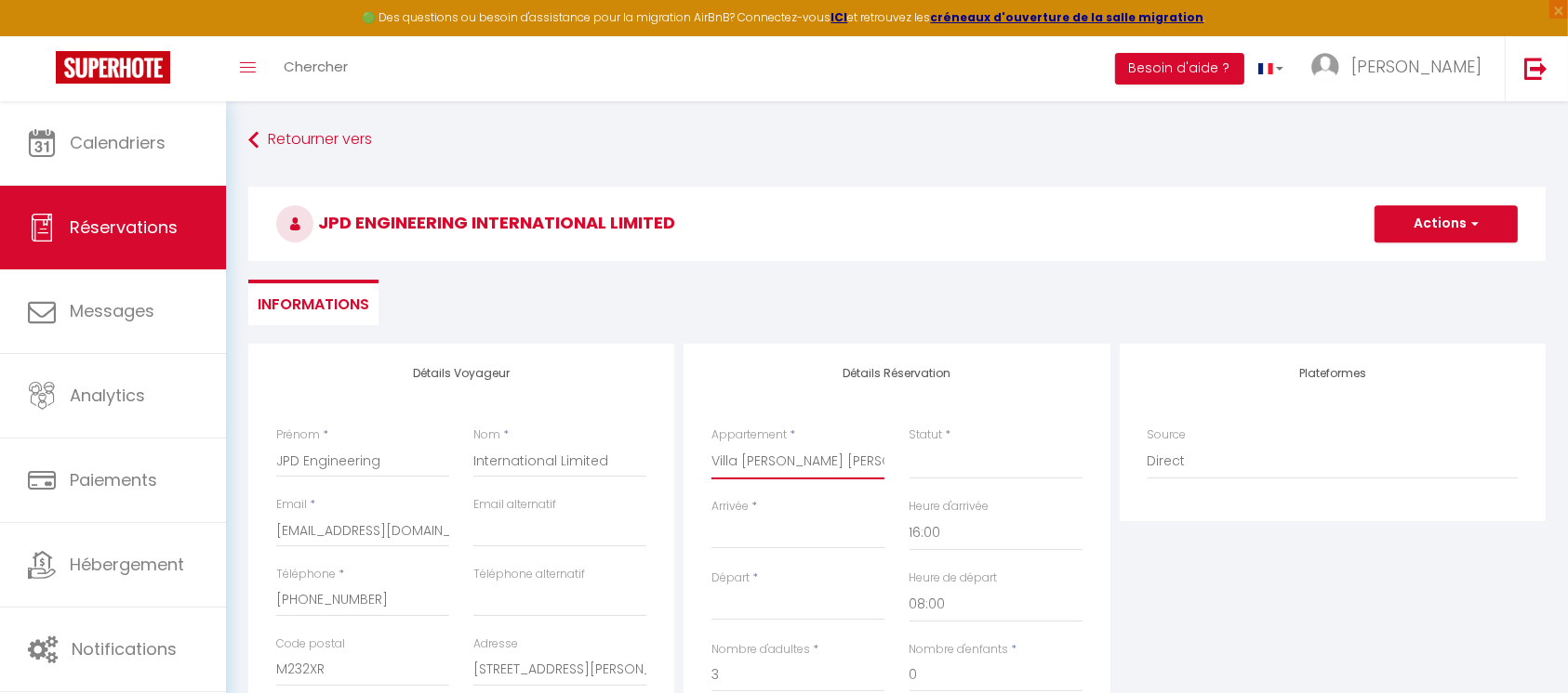
click at [840, 461] on select "Villa Sophie · Villa Sophie trains direct Paris en 22 min Villa Victoria 3ch · …" at bounding box center [797, 462] width 173 height 36
select select "49418"
click at [711, 444] on select "Villa Sophie · Villa Sophie trains direct Paris en 22 min Villa Victoria 3ch · …" at bounding box center [797, 462] width 173 height 36
select select
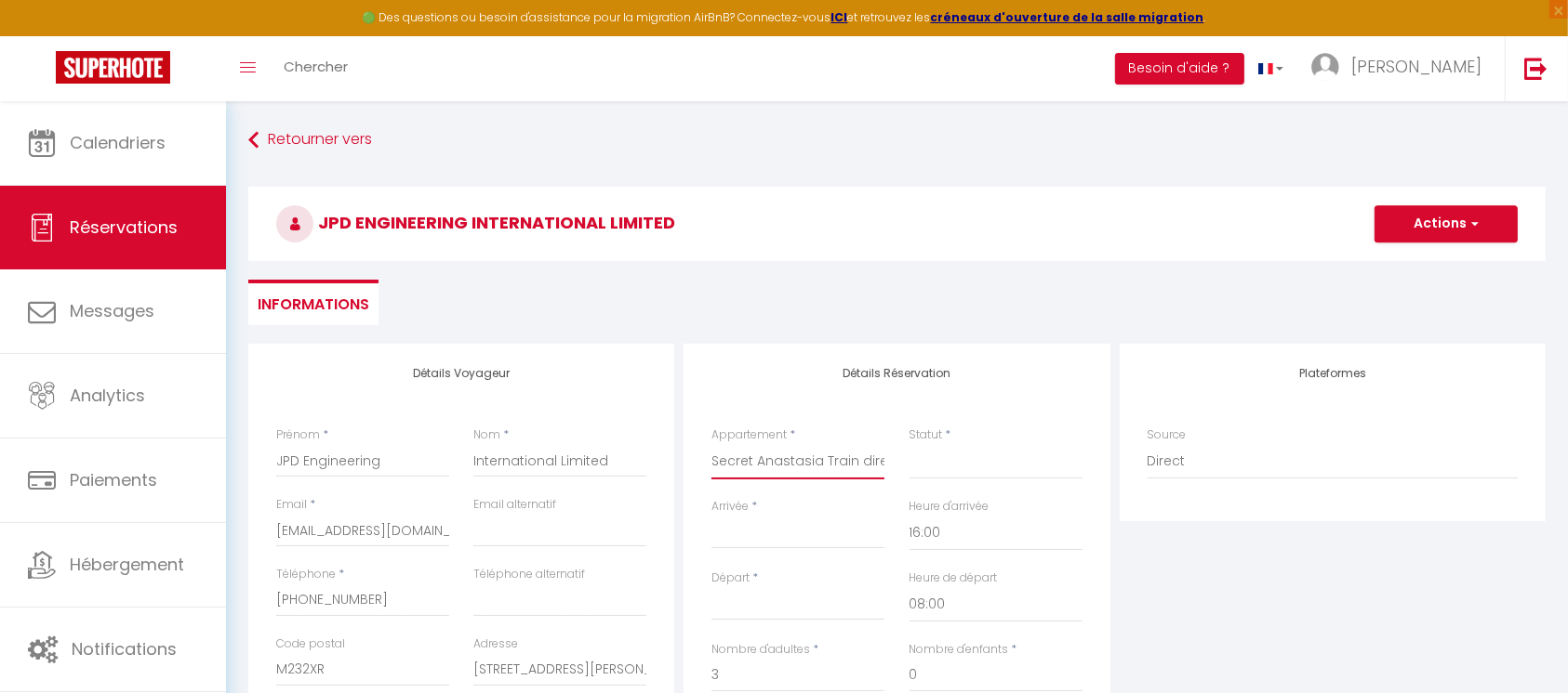
select select
type input "0"
select select
checkbox input "false"
click at [777, 536] on input "Arrivée" at bounding box center [797, 534] width 173 height 24
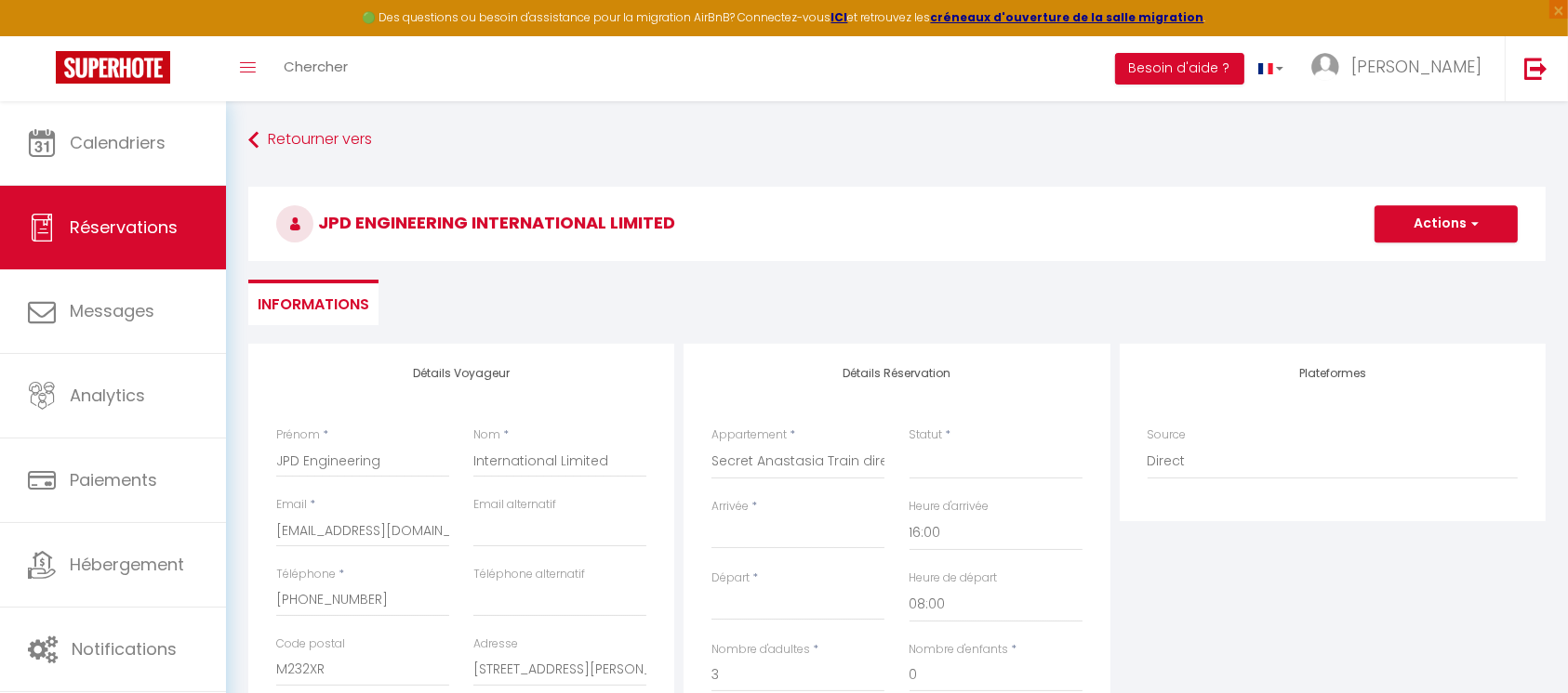
select select
checkbox input "false"
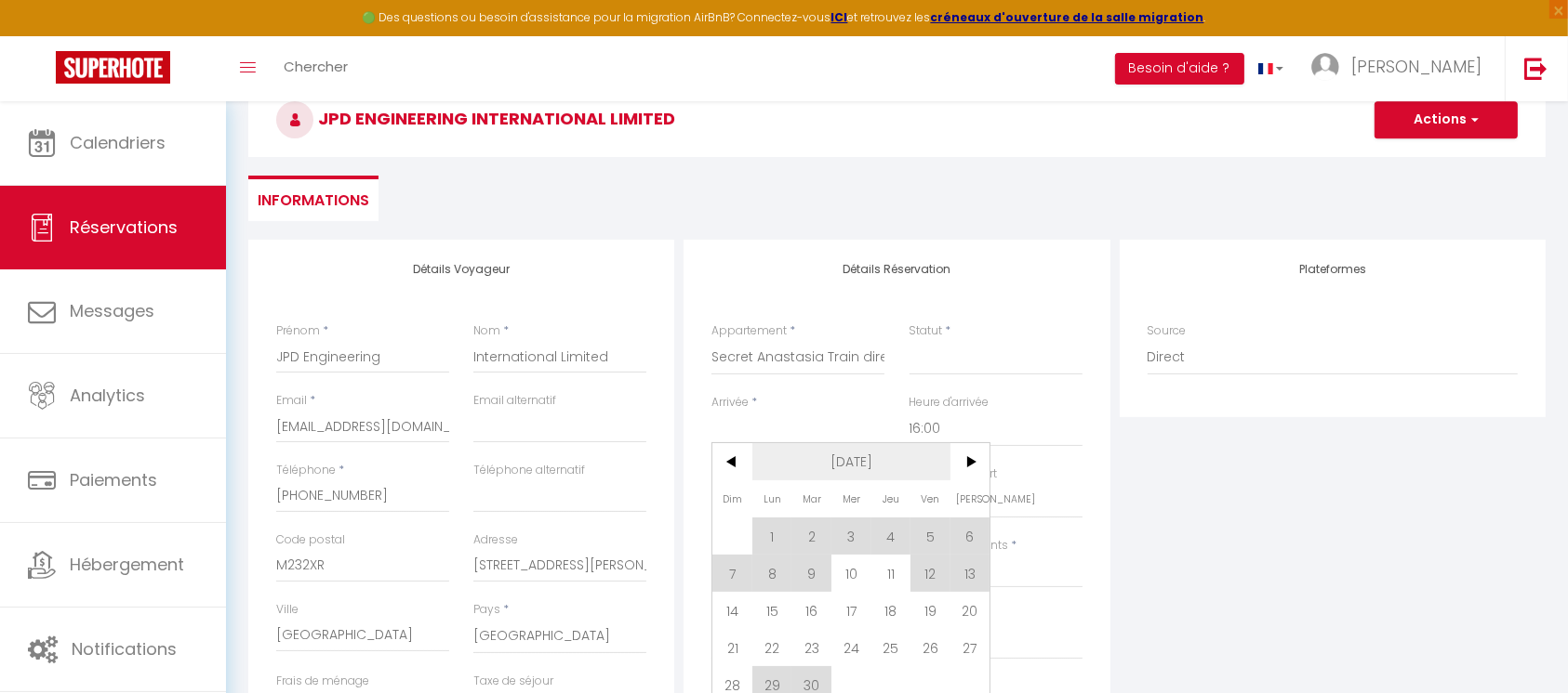
scroll to position [247, 0]
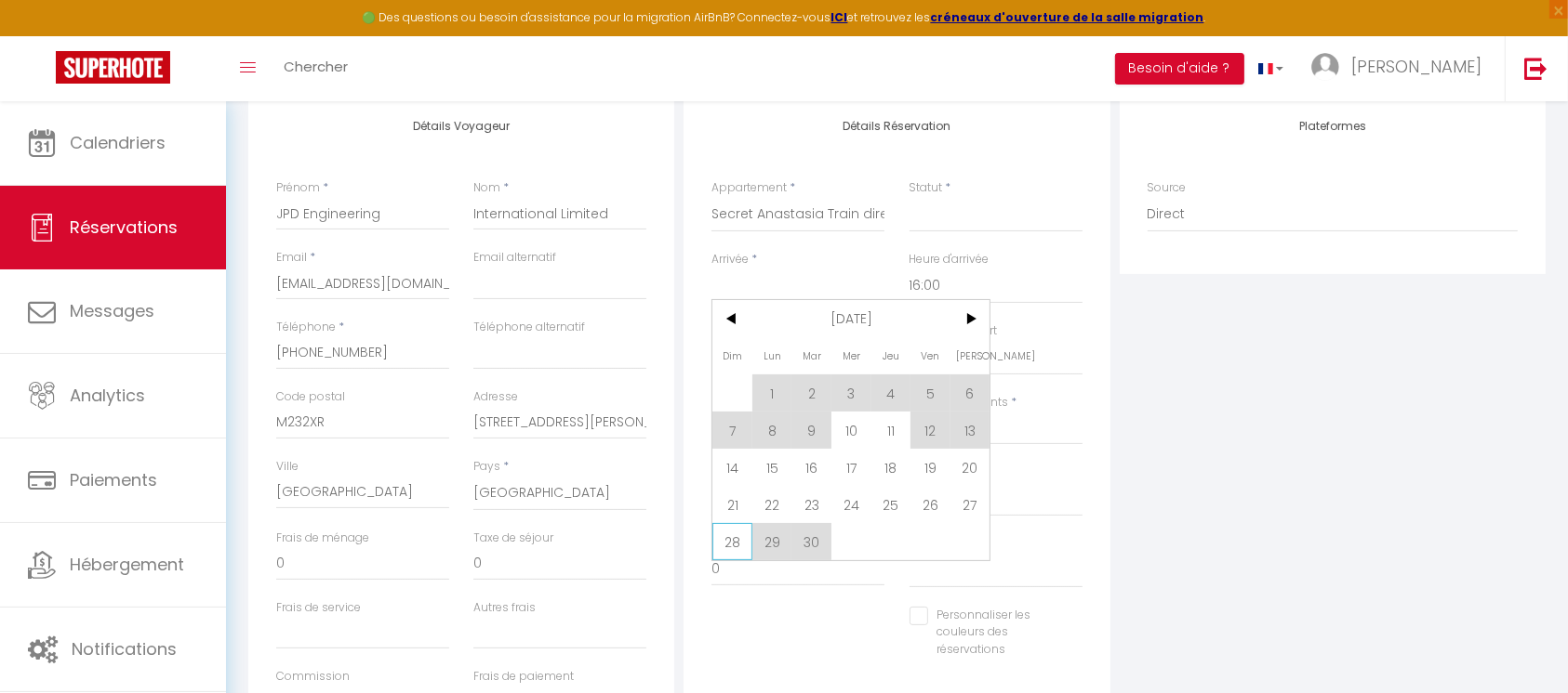
click at [735, 539] on span "28" at bounding box center [732, 542] width 40 height 38
select select
type input "Dim 28 Septembre 2025"
type input "Lun 29 Septembre 2025"
select select
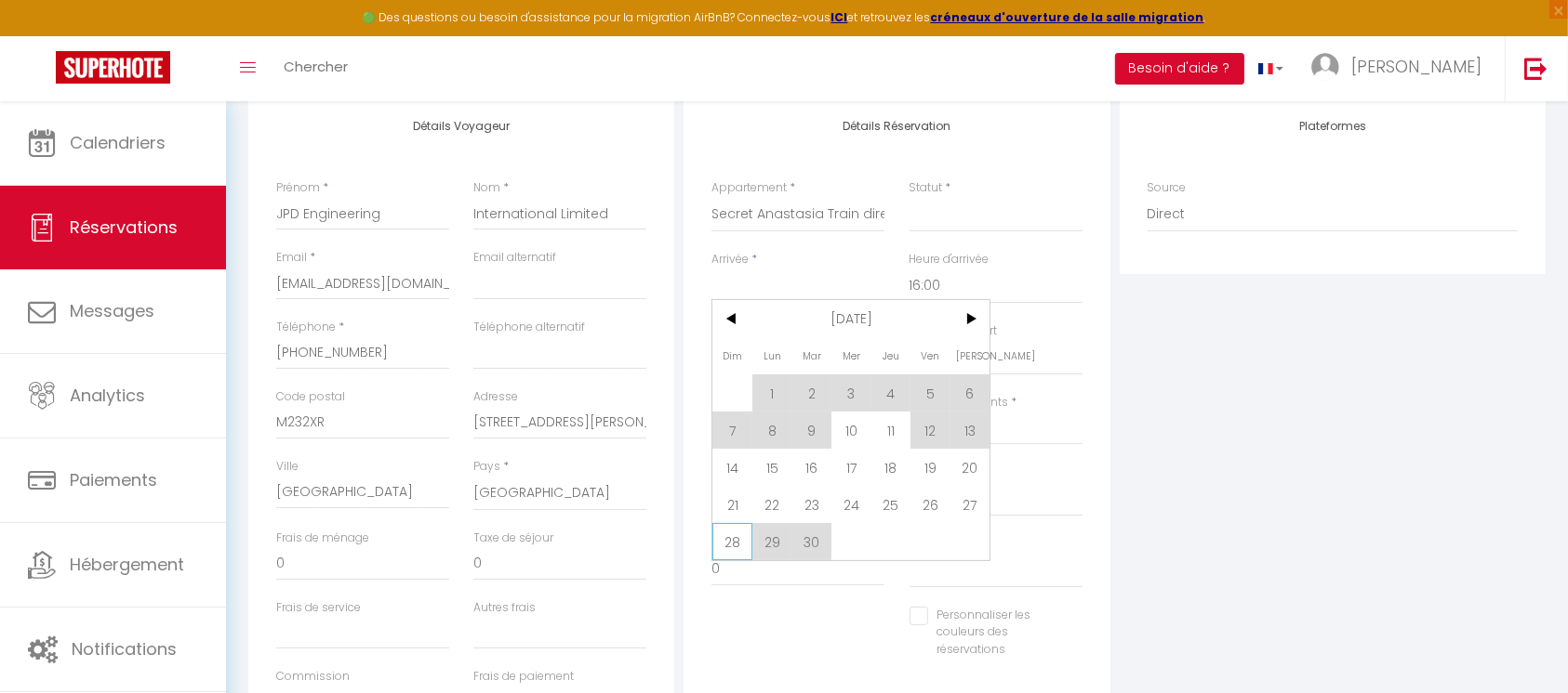
select select
checkbox input "false"
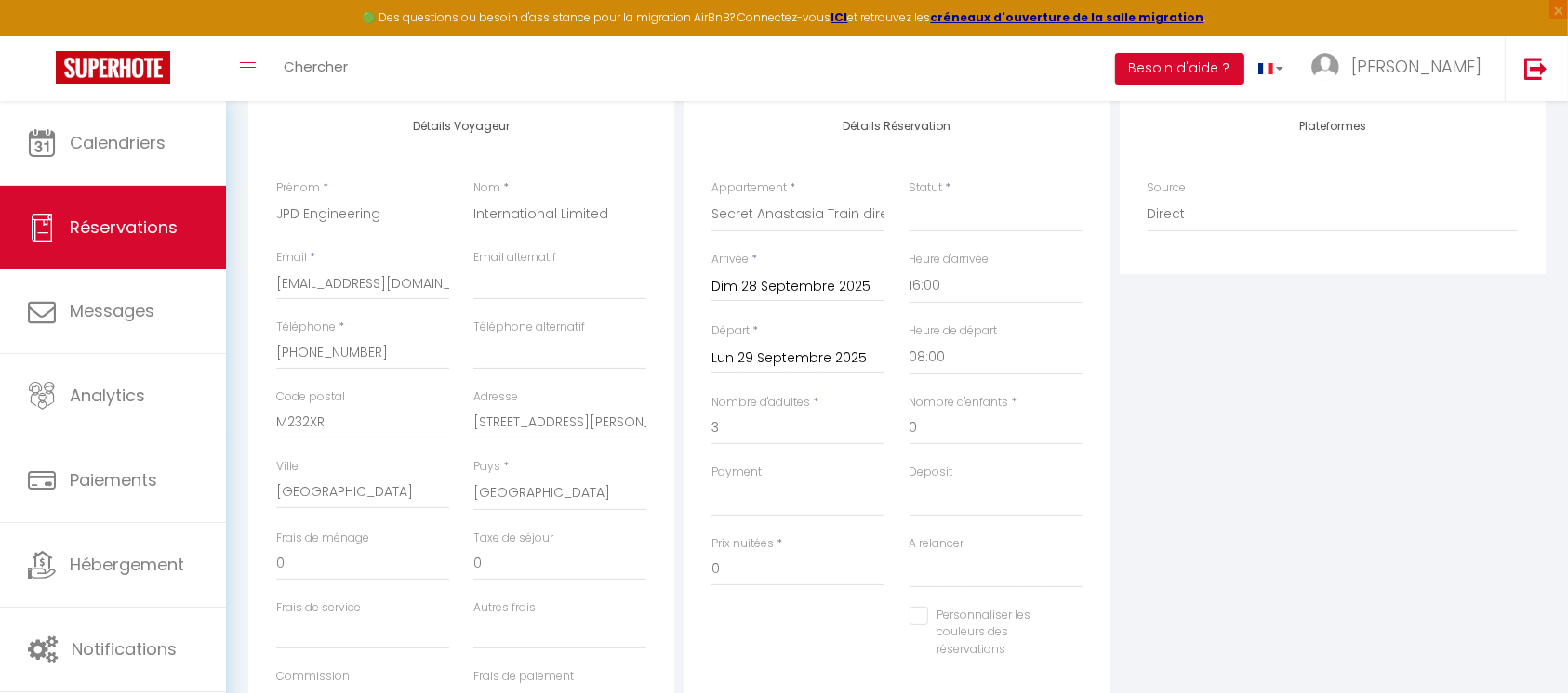
select select
checkbox input "false"
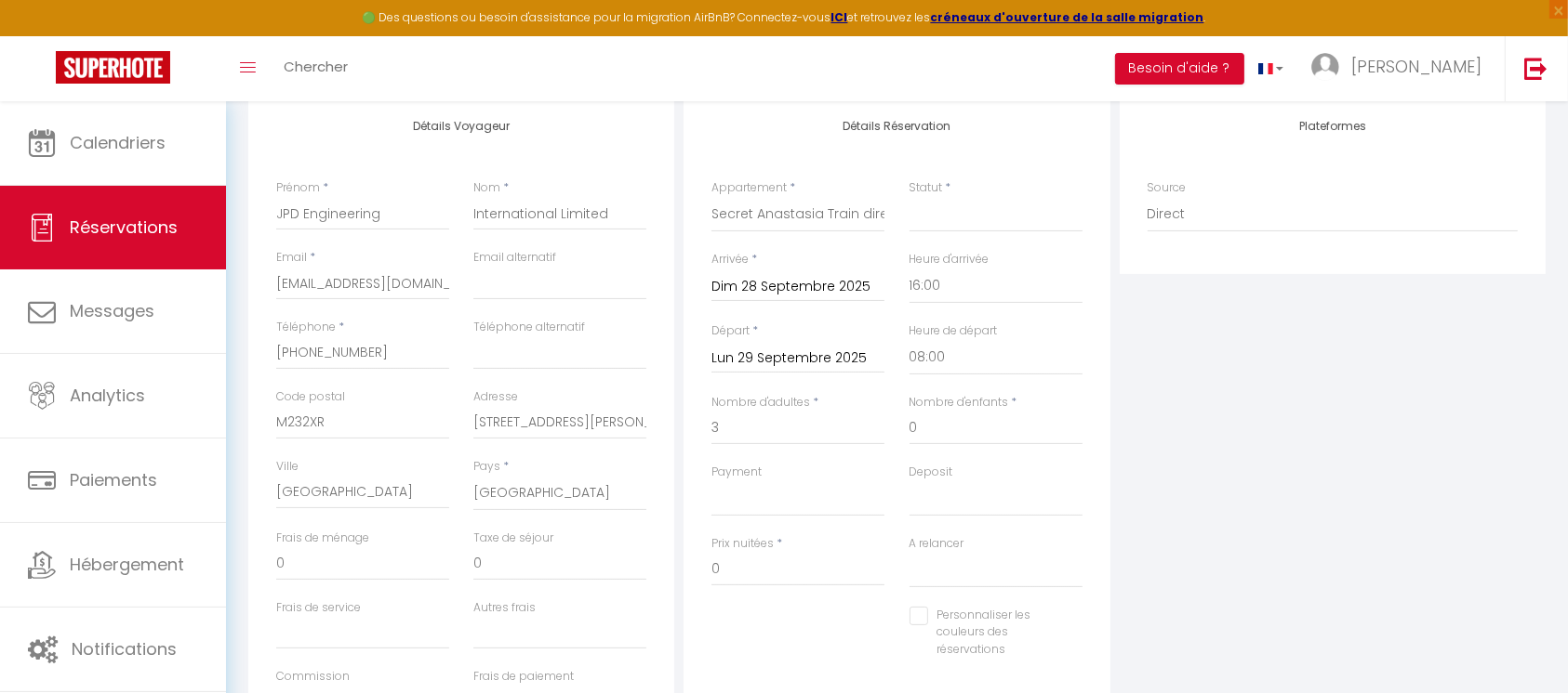
click at [826, 353] on input "Lun 29 Septembre 2025" at bounding box center [797, 359] width 173 height 24
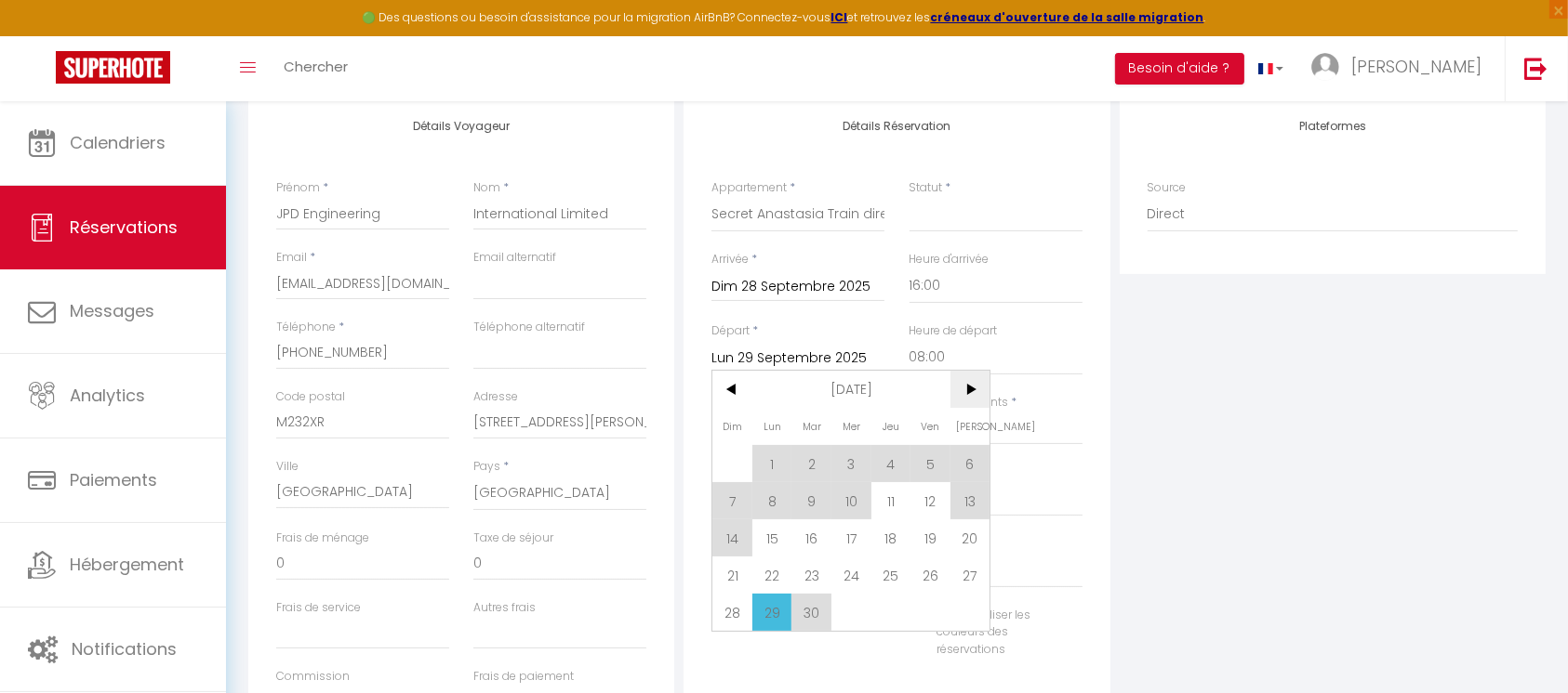
click at [977, 385] on span ">" at bounding box center [970, 390] width 40 height 38
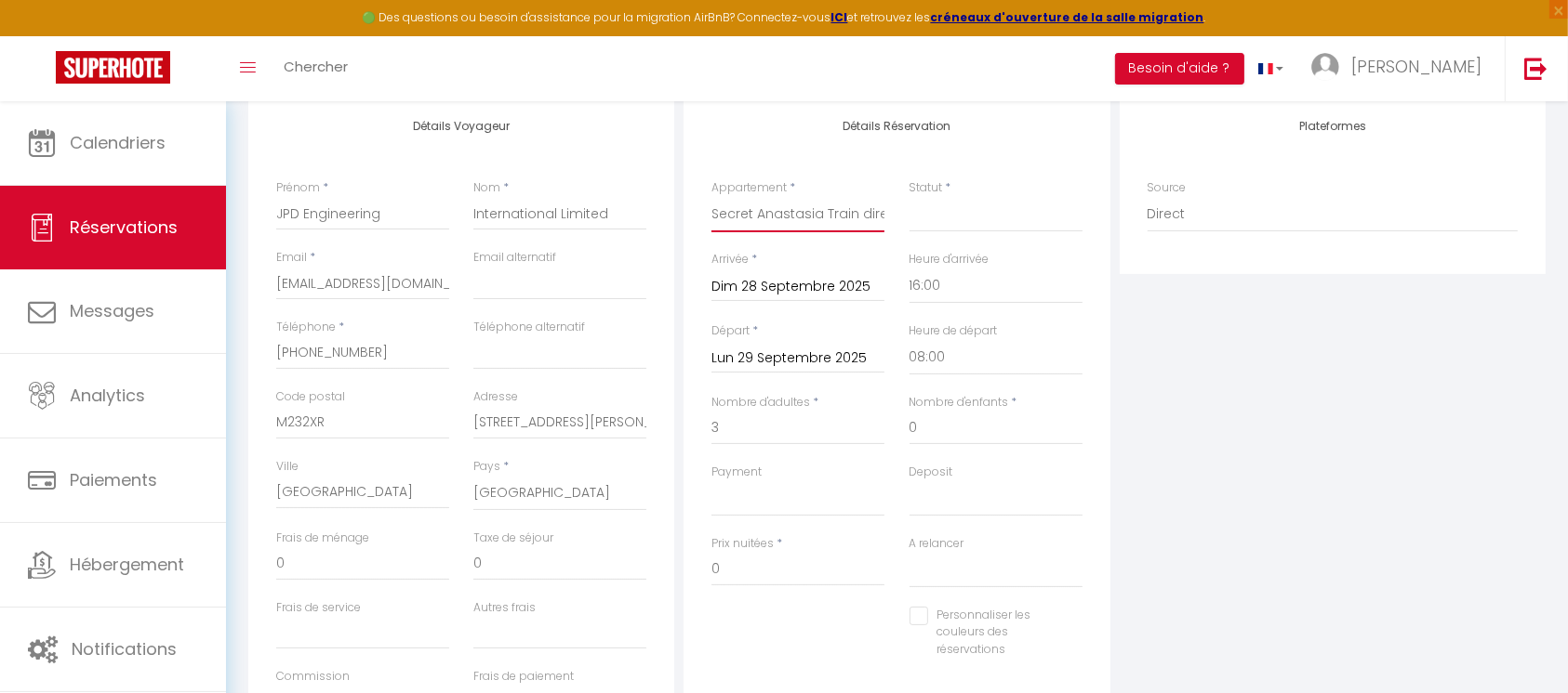
click at [800, 209] on select "Villa Sophie · Villa Sophie trains direct Paris en 22 min Villa Victoria 3ch · …" at bounding box center [797, 215] width 173 height 36
select select "49416"
click at [711, 197] on select "Villa Sophie · Villa Sophie trains direct Paris en 22 min Villa Victoria 3ch · …" at bounding box center [797, 215] width 173 height 36
select select
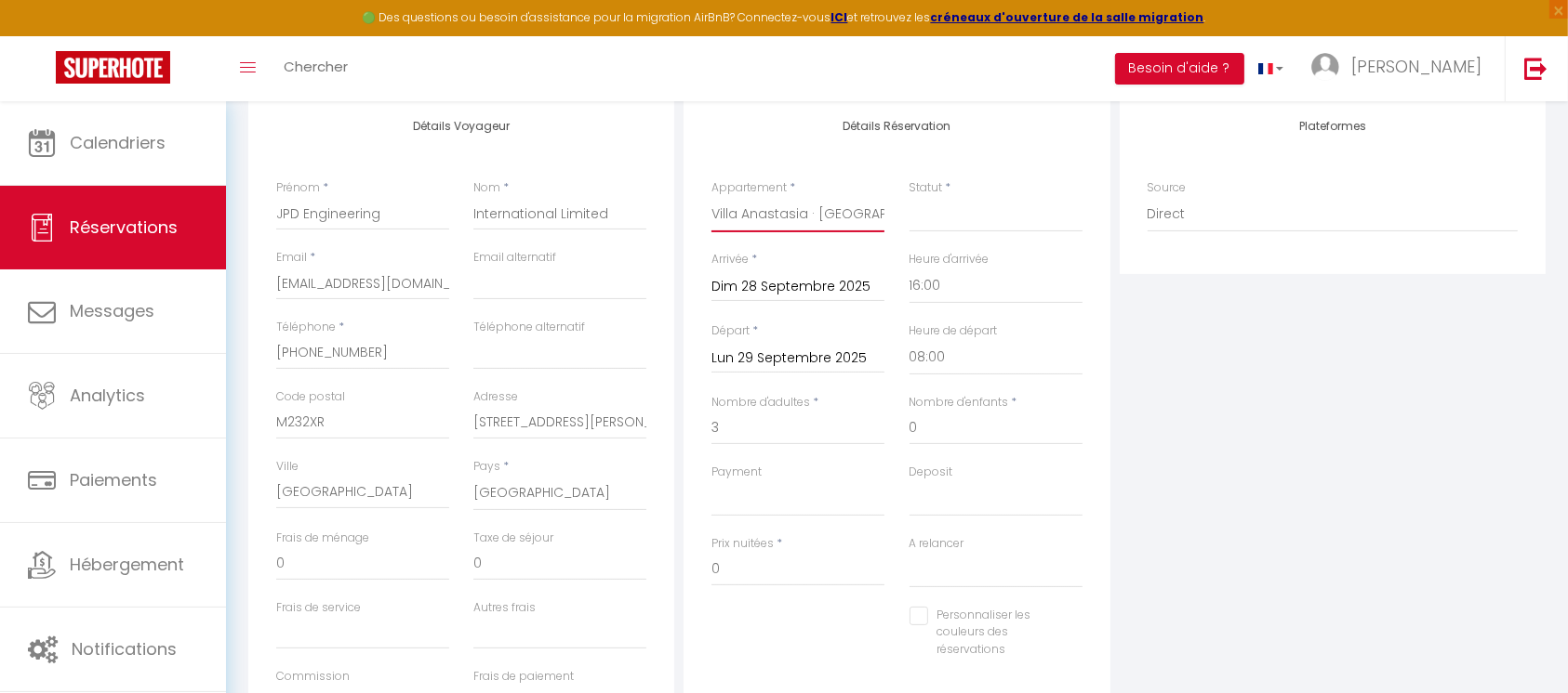
select select
checkbox input "false"
select select
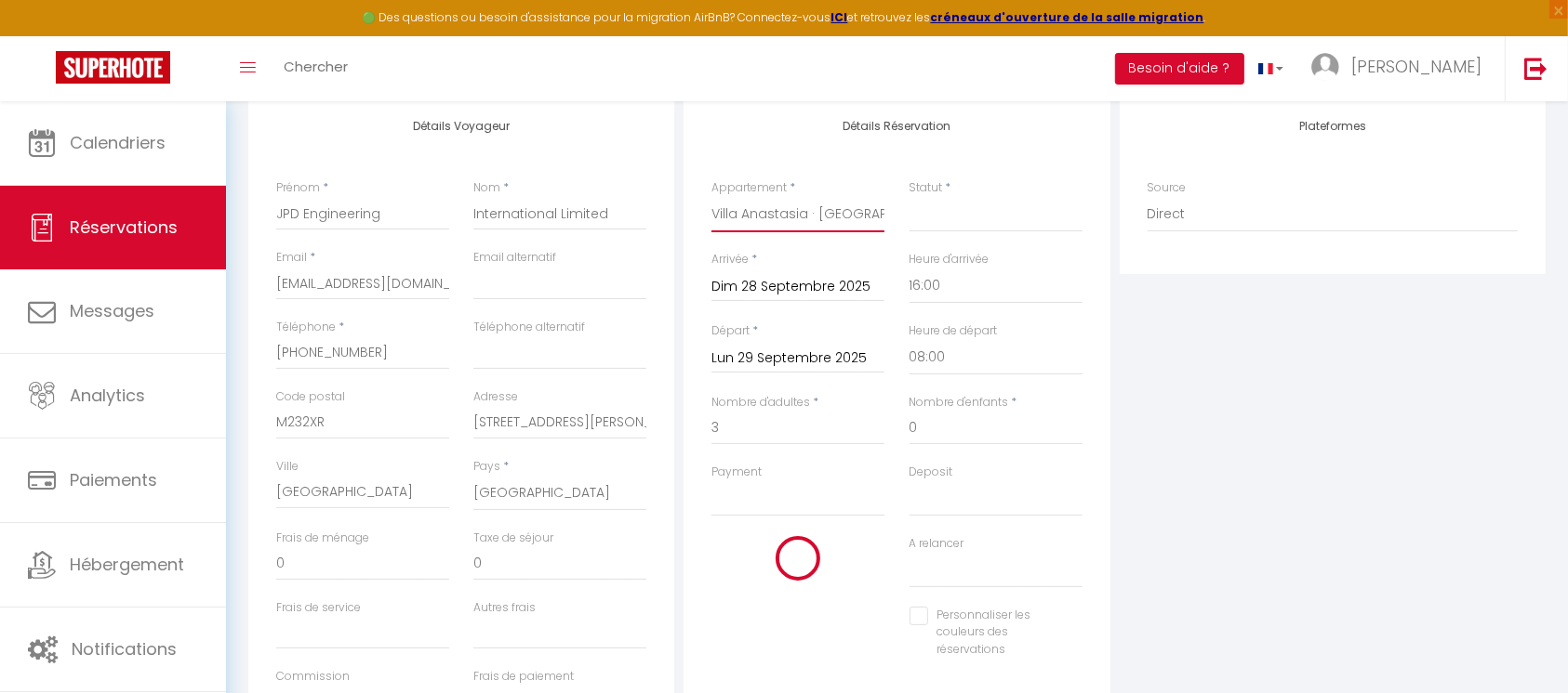
select select
checkbox input "false"
click at [802, 287] on input "Dim 28 Septembre 2025" at bounding box center [797, 287] width 173 height 24
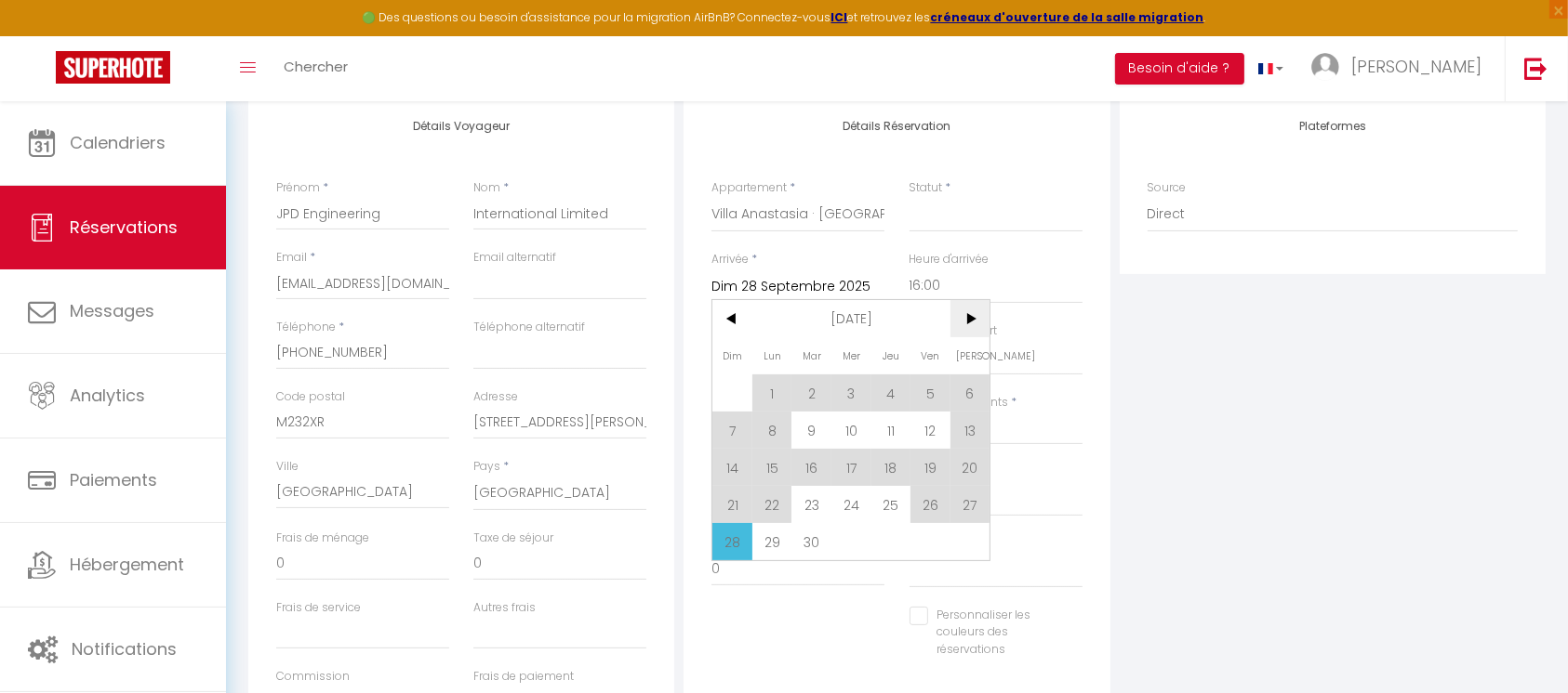
click at [965, 316] on span ">" at bounding box center [970, 319] width 40 height 38
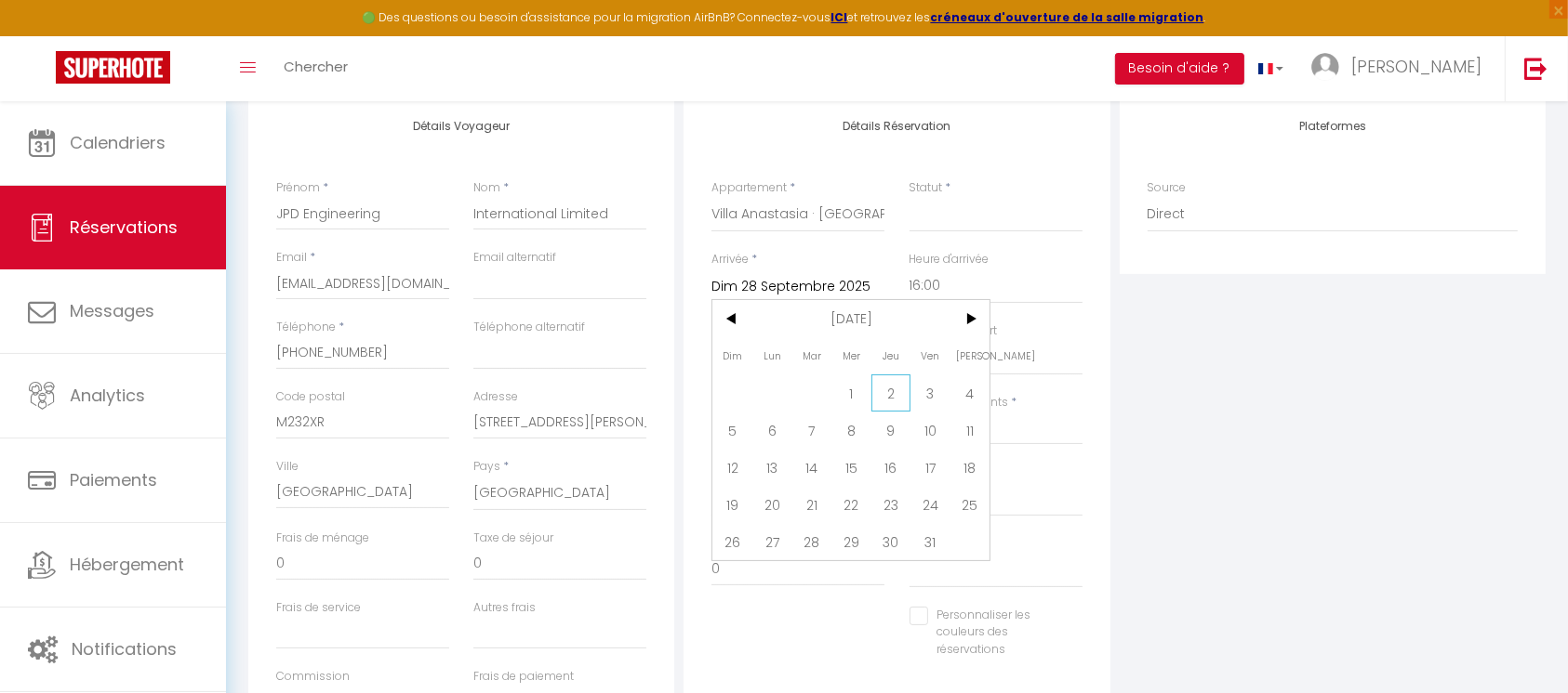
click at [885, 395] on span "2" at bounding box center [891, 393] width 40 height 38
select select
type input "Jeu 02 Octobre 2025"
select select
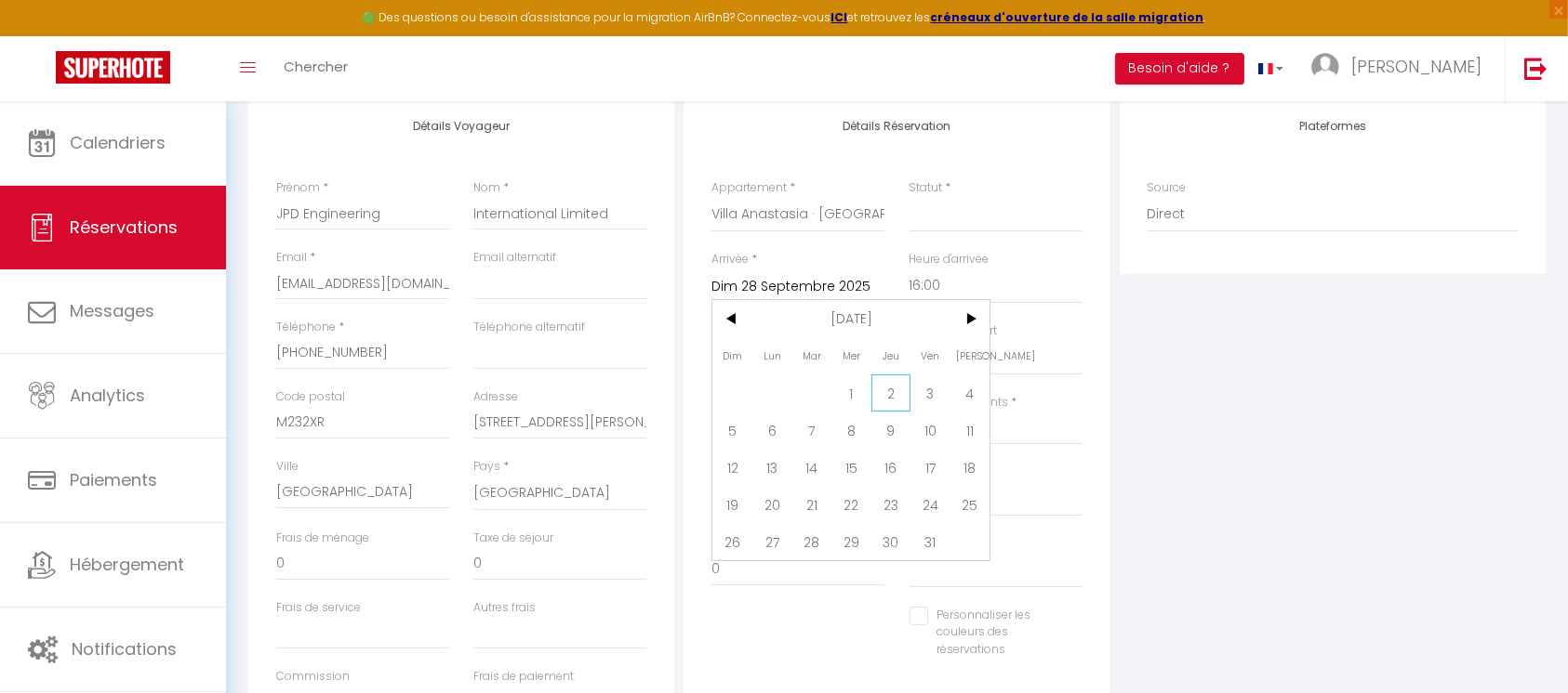
select select
checkbox input "false"
select select
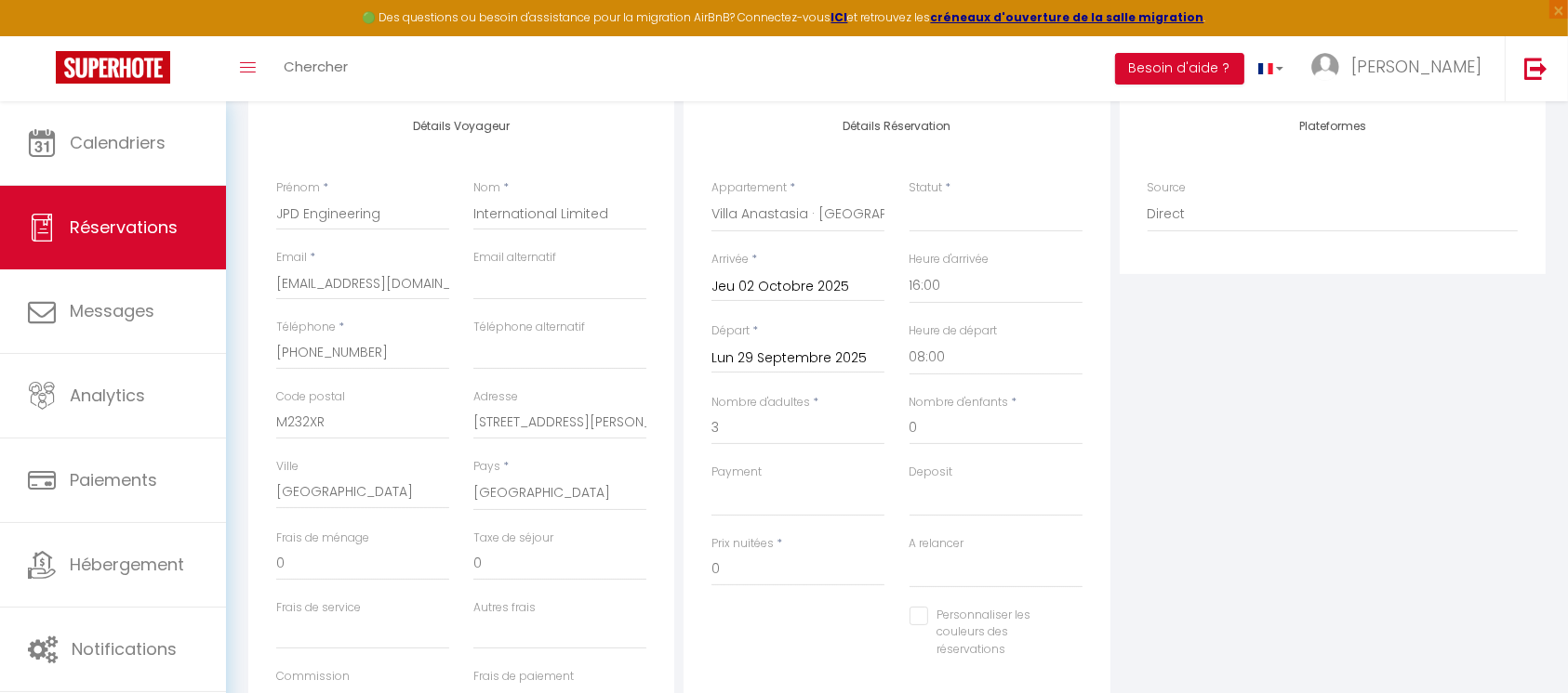
select select
checkbox input "false"
click at [752, 427] on input "3" at bounding box center [797, 428] width 173 height 34
select select
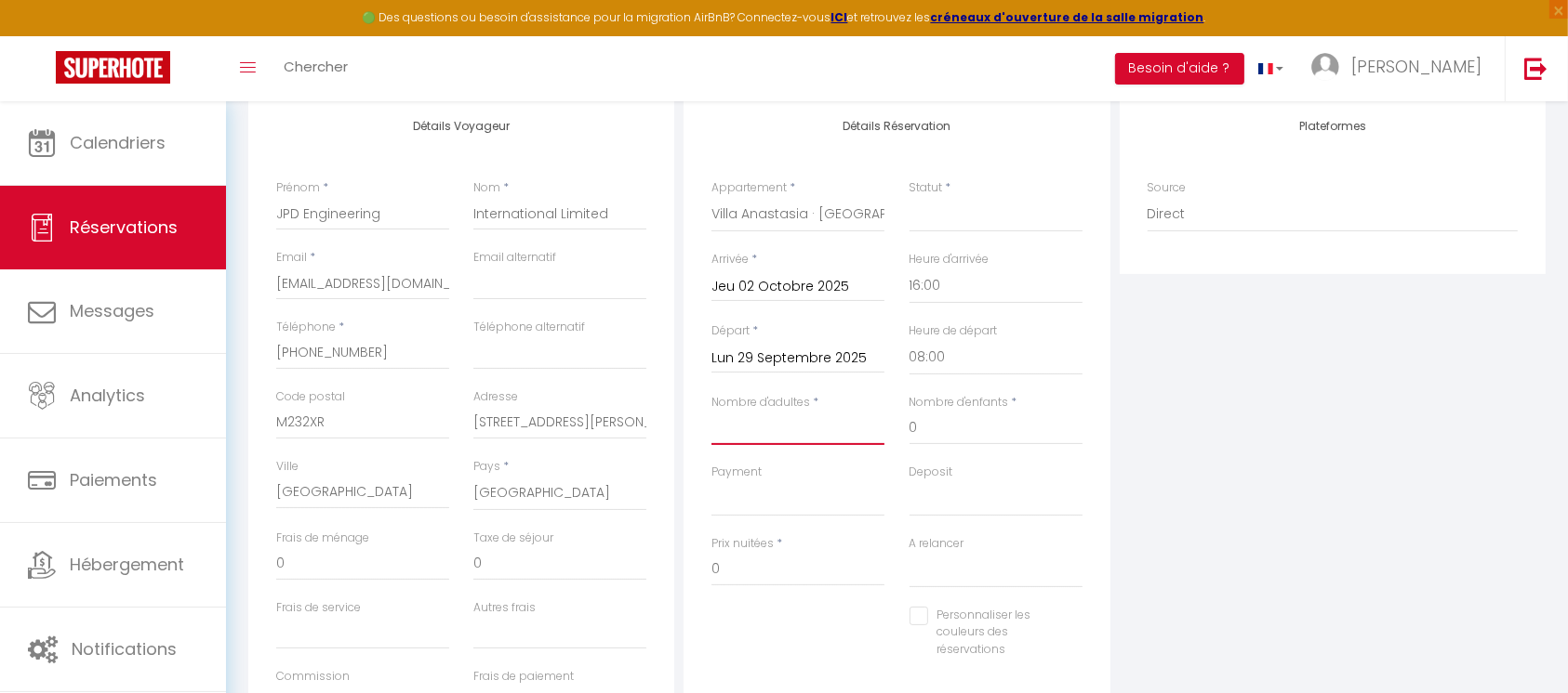
select select
checkbox input "false"
type input "2"
select select
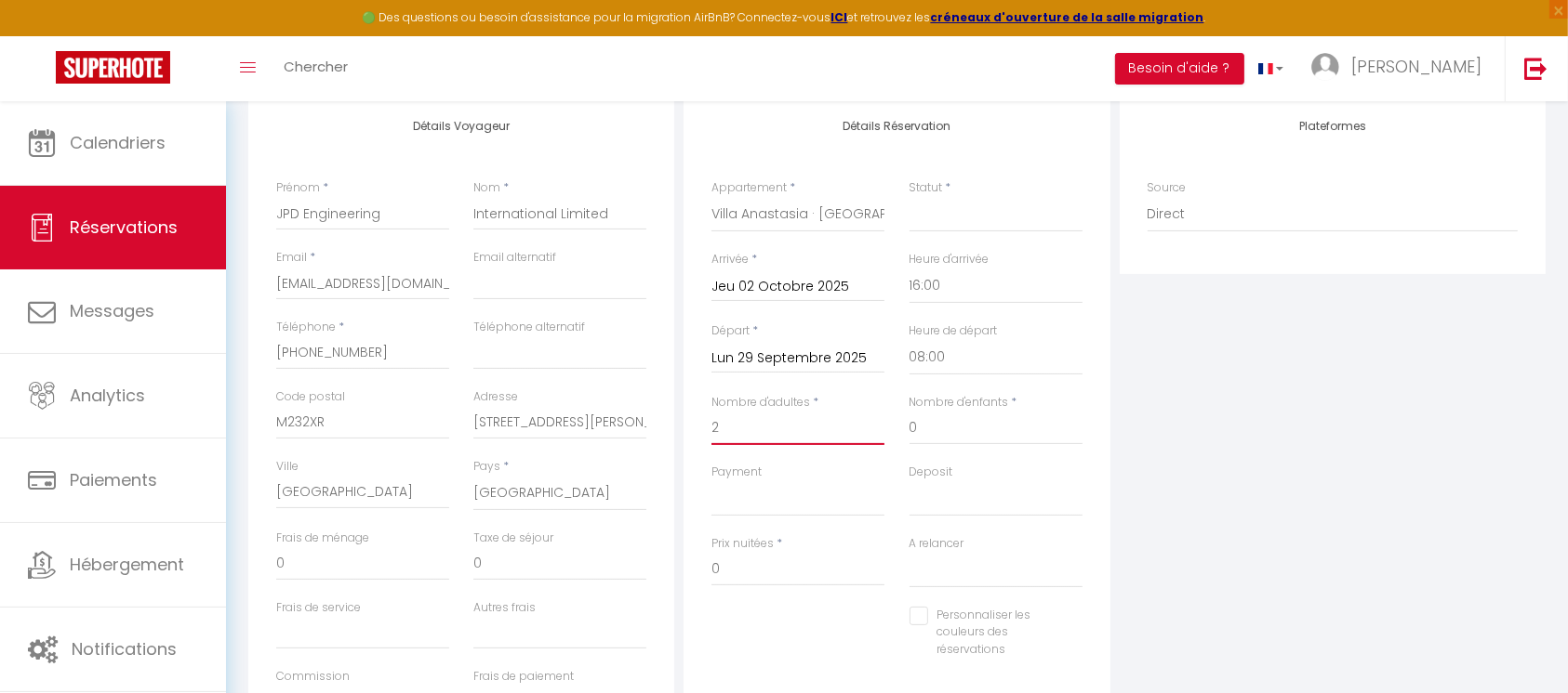
select select
checkbox input "false"
select select
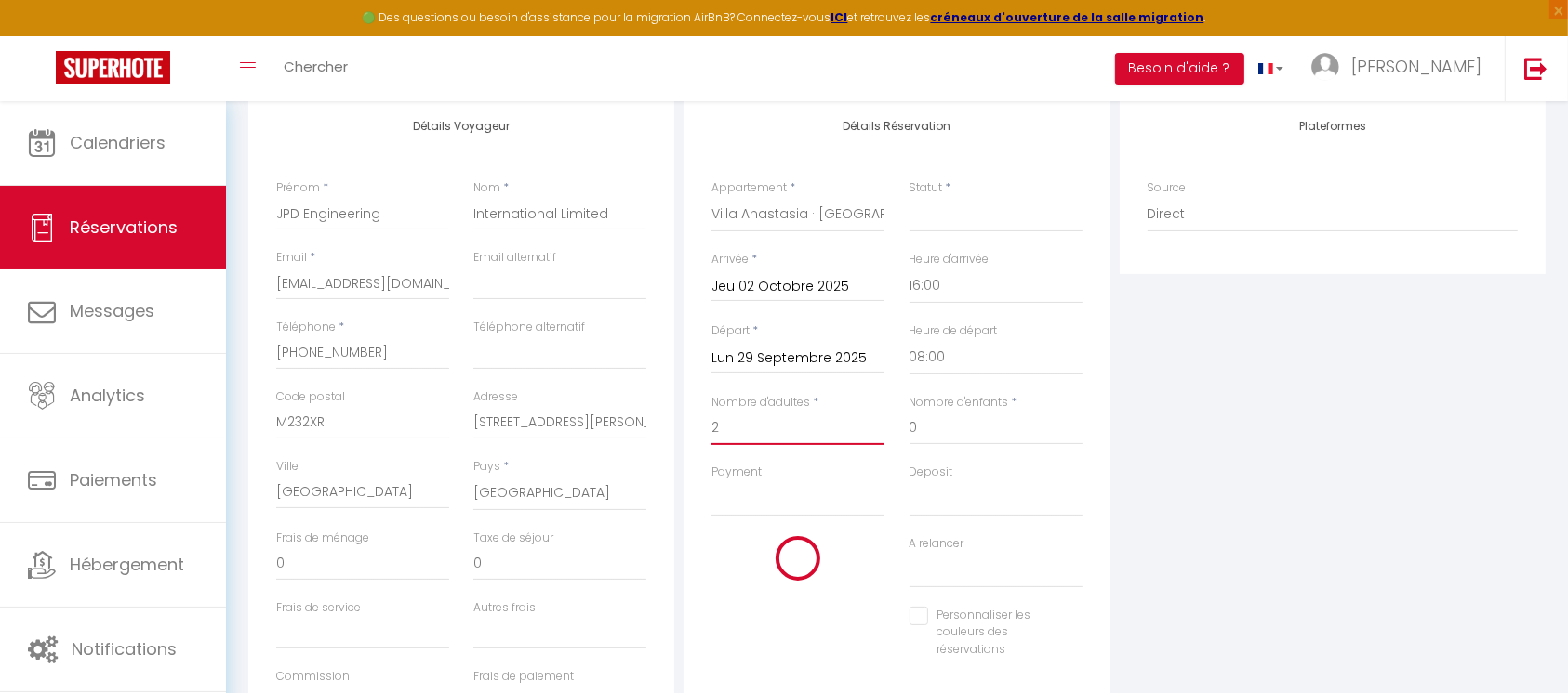
select select
checkbox input "false"
type input "2"
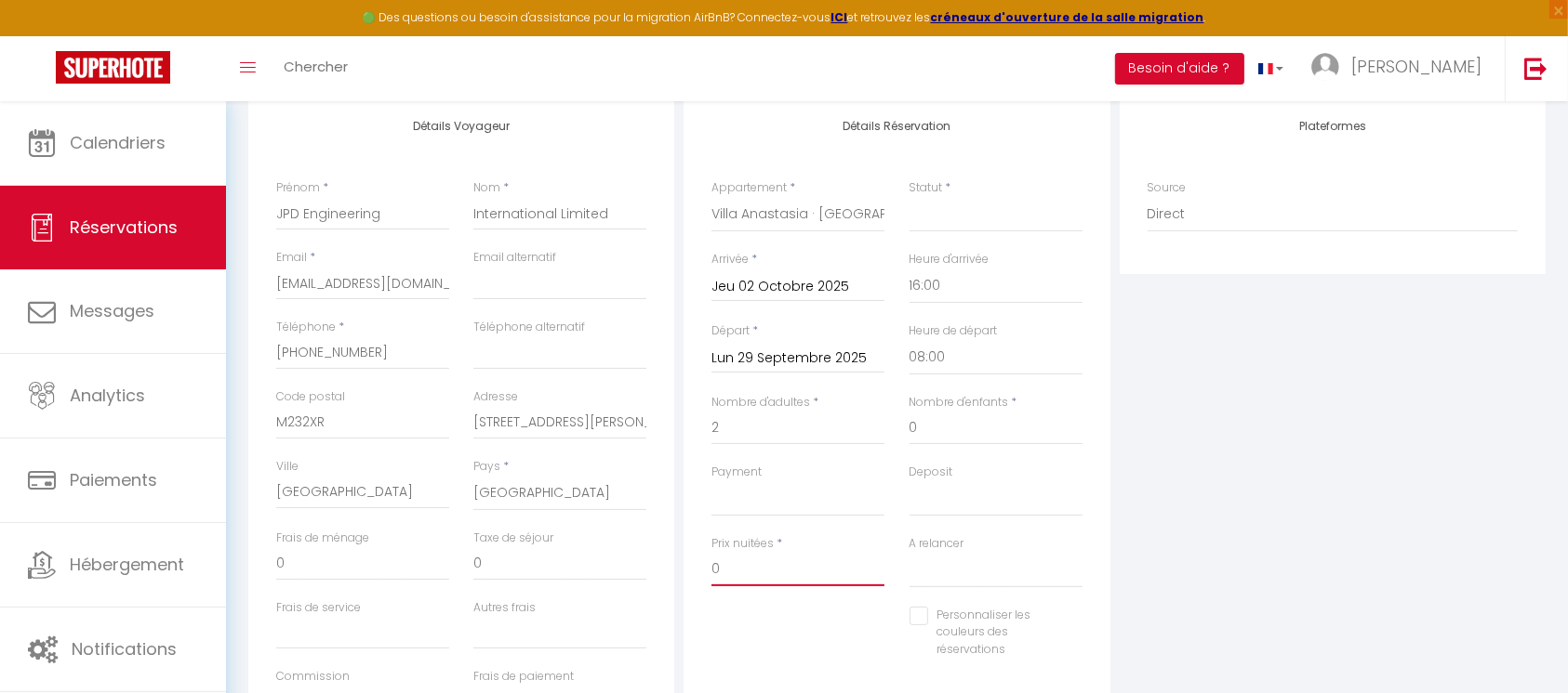
click at [749, 569] on input "0" at bounding box center [797, 569] width 173 height 34
type input "560"
click at [814, 621] on div "Personnaliser les couleurs des réservations #D7092E" at bounding box center [897, 643] width 396 height 71
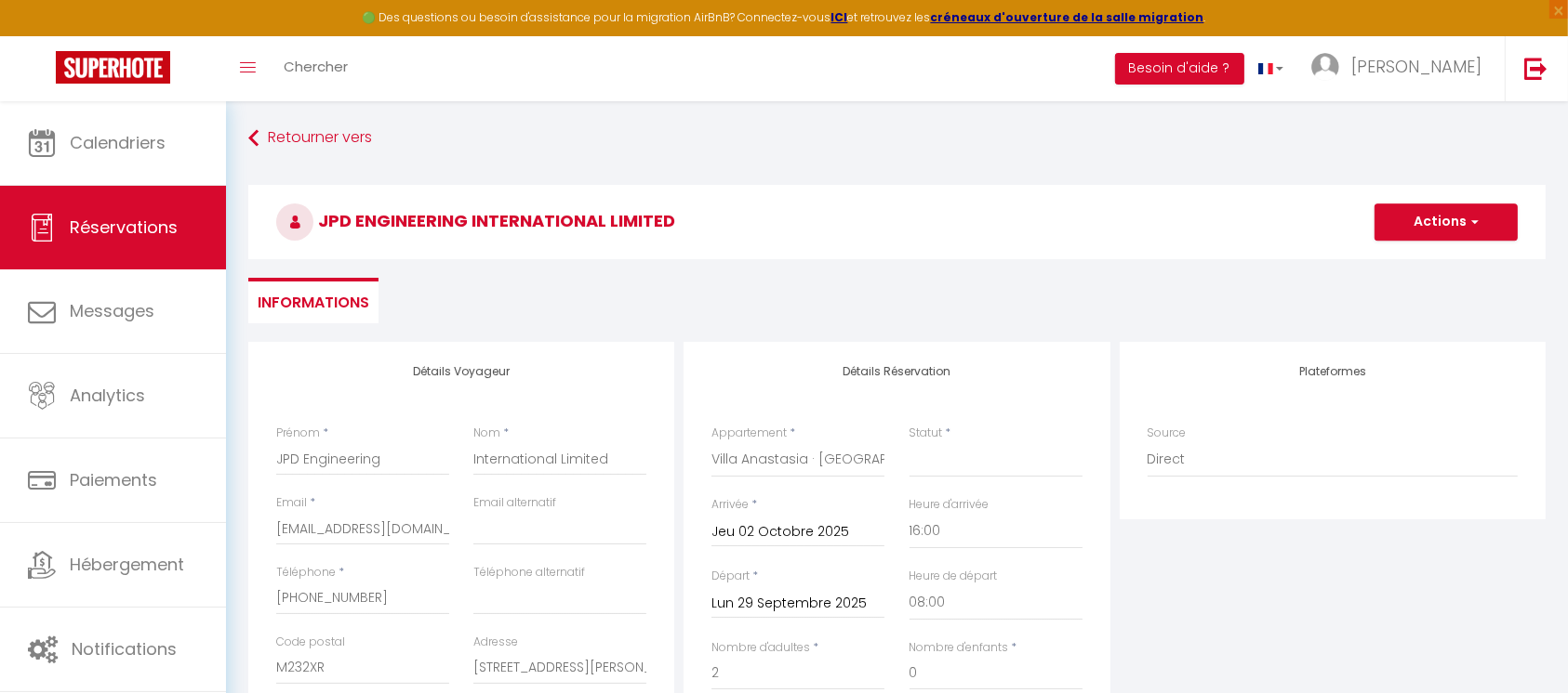
scroll to position [0, 0]
click at [1455, 220] on button "Actions" at bounding box center [1445, 224] width 143 height 38
click at [1436, 256] on link "Enregistrer" at bounding box center [1428, 265] width 147 height 24
select select
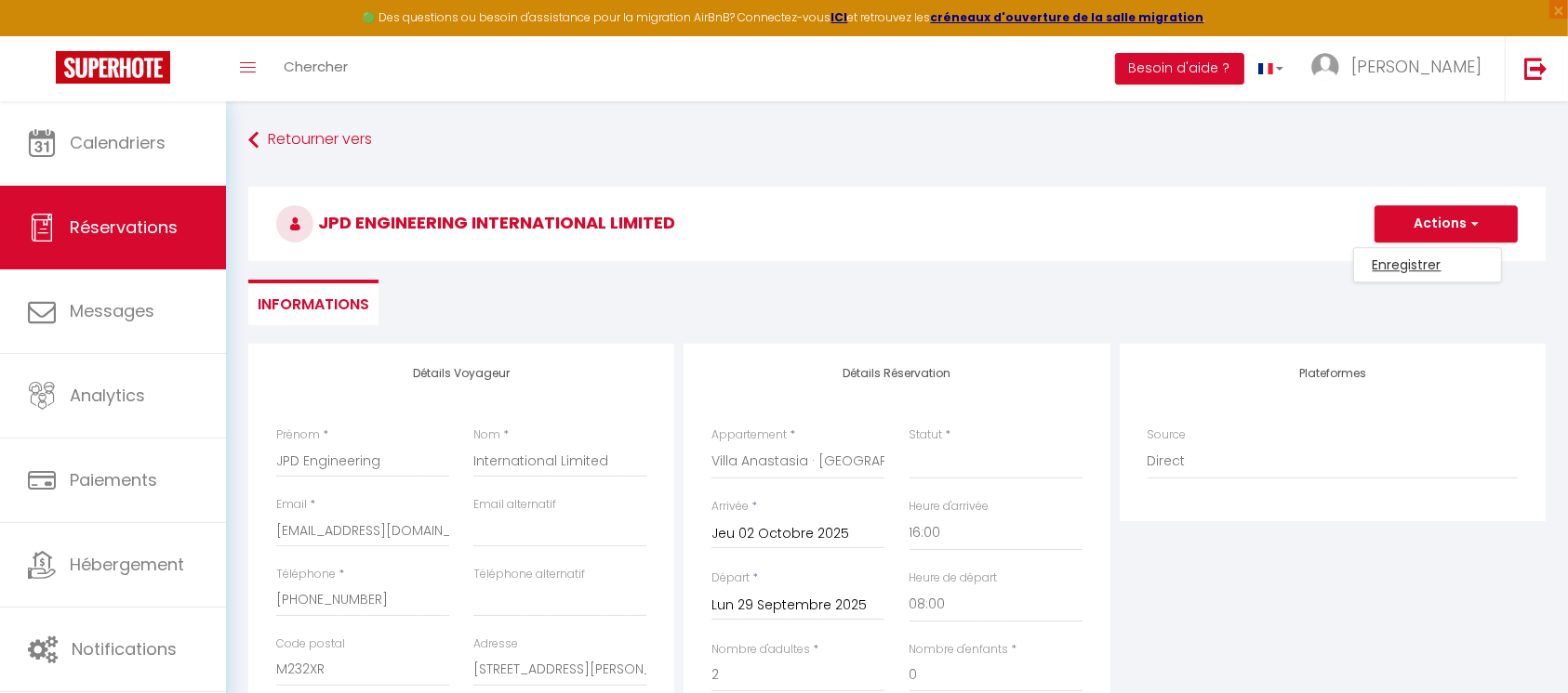
select select
checkbox input "false"
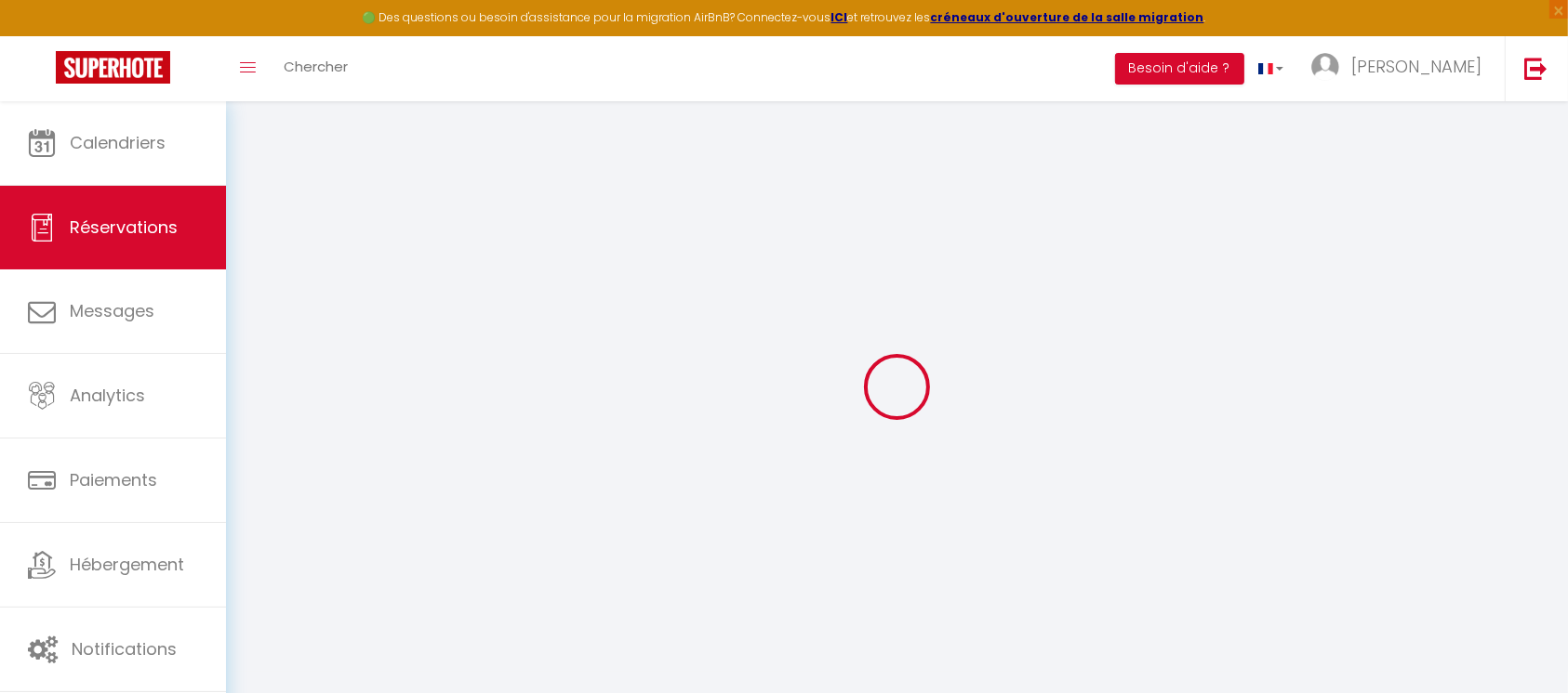
select select
checkbox input "false"
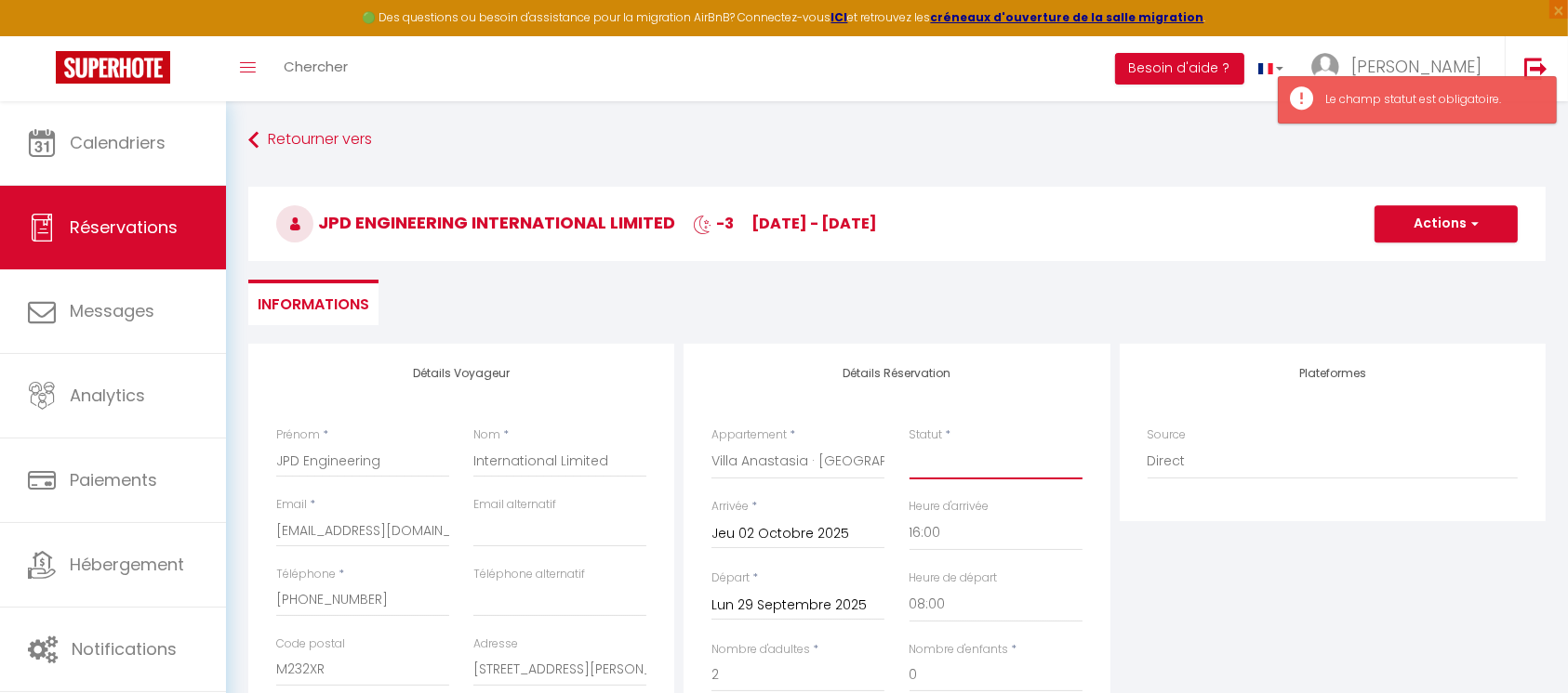
click at [1011, 458] on select "Confirmé Non Confirmé Annulé Annulé par le voyageur No Show Request" at bounding box center [995, 462] width 173 height 36
select select "2"
click at [909, 444] on select "Confirmé Non Confirmé Annulé Annulé par le voyageur No Show Request" at bounding box center [995, 462] width 173 height 36
select select
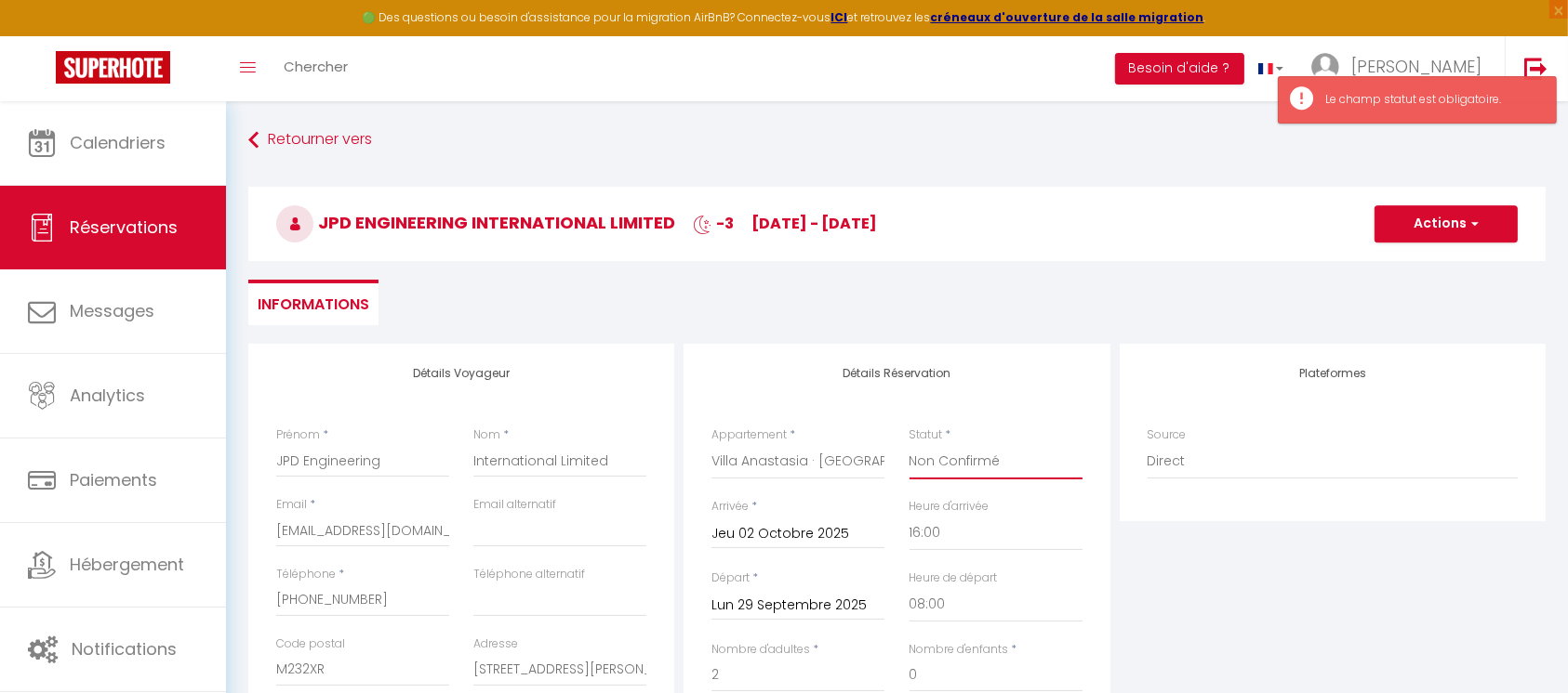
select select
checkbox input "false"
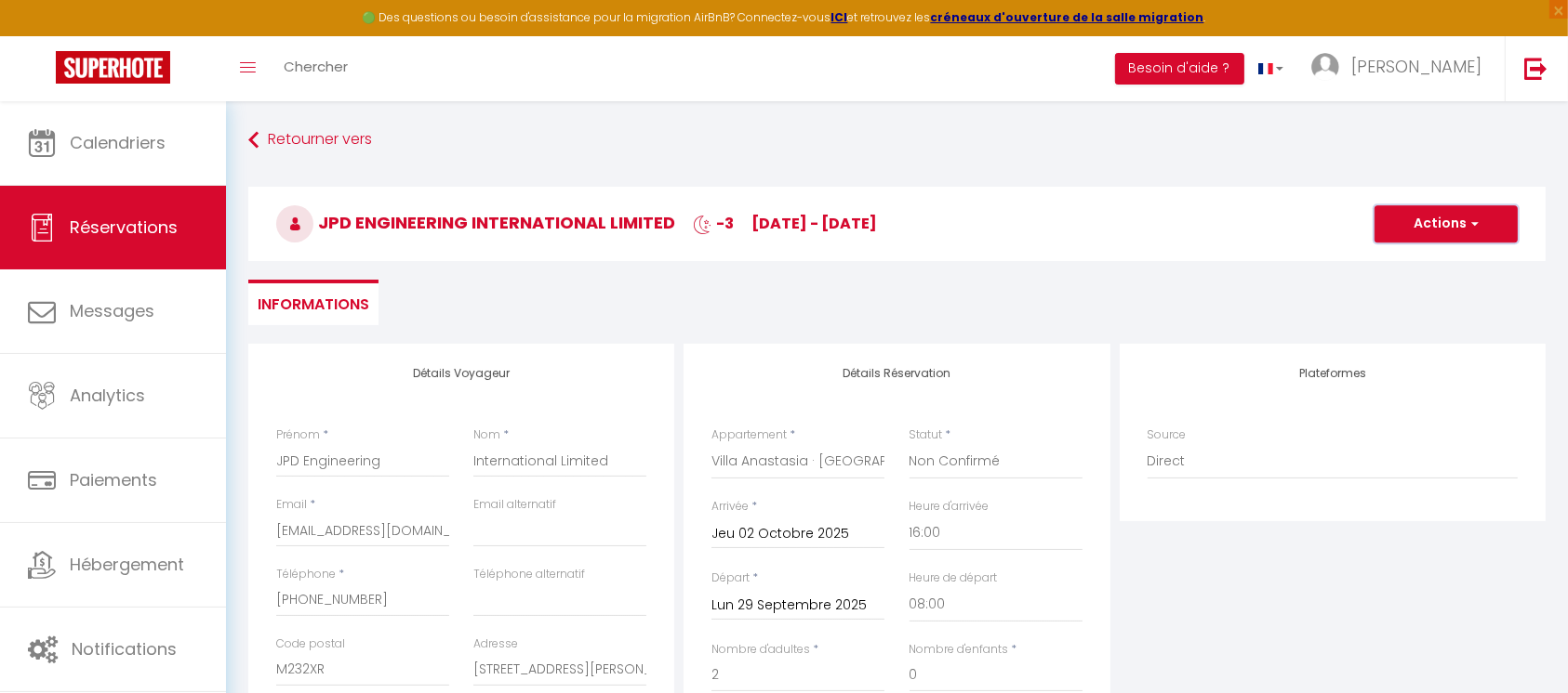
click at [1452, 231] on button "Actions" at bounding box center [1445, 224] width 143 height 38
click at [1430, 263] on link "Enregistrer" at bounding box center [1428, 265] width 147 height 24
select select
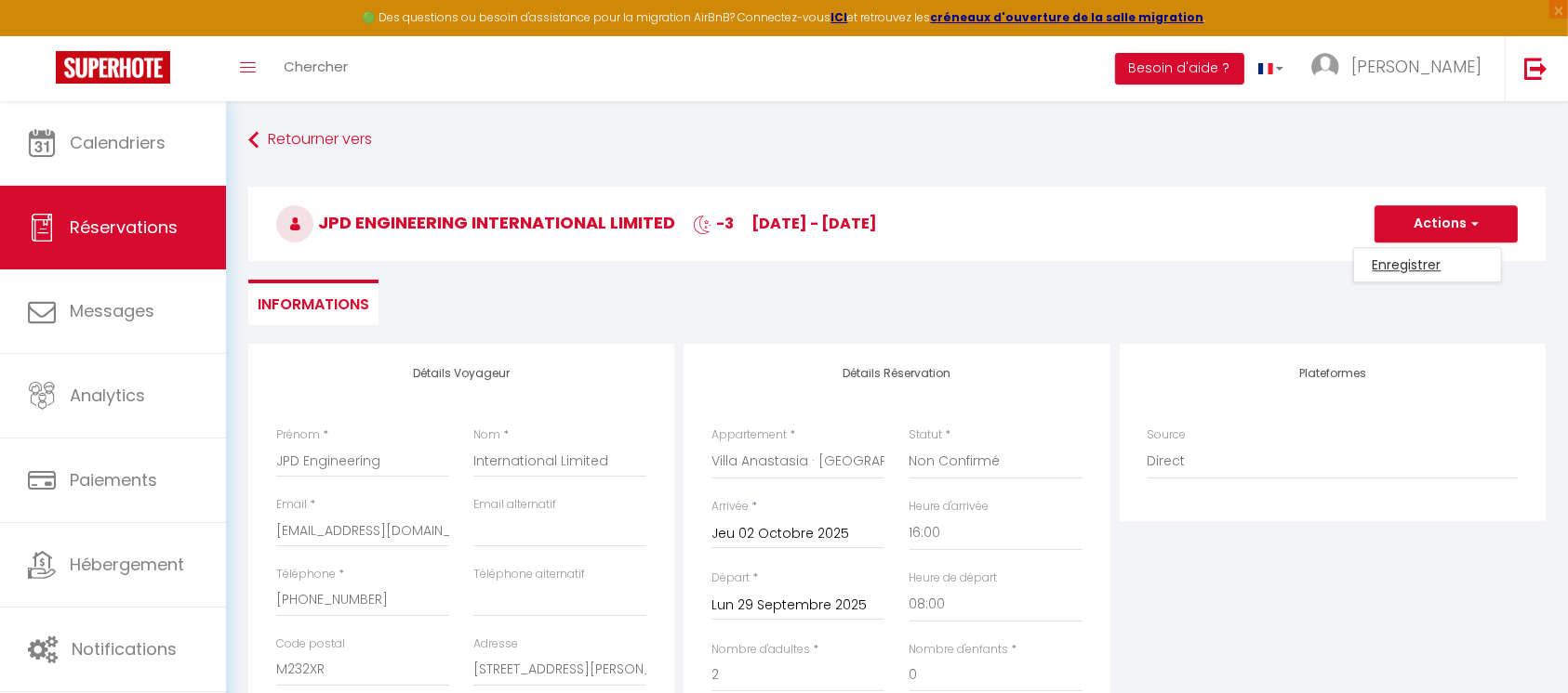
checkbox input "false"
select select
checkbox input "false"
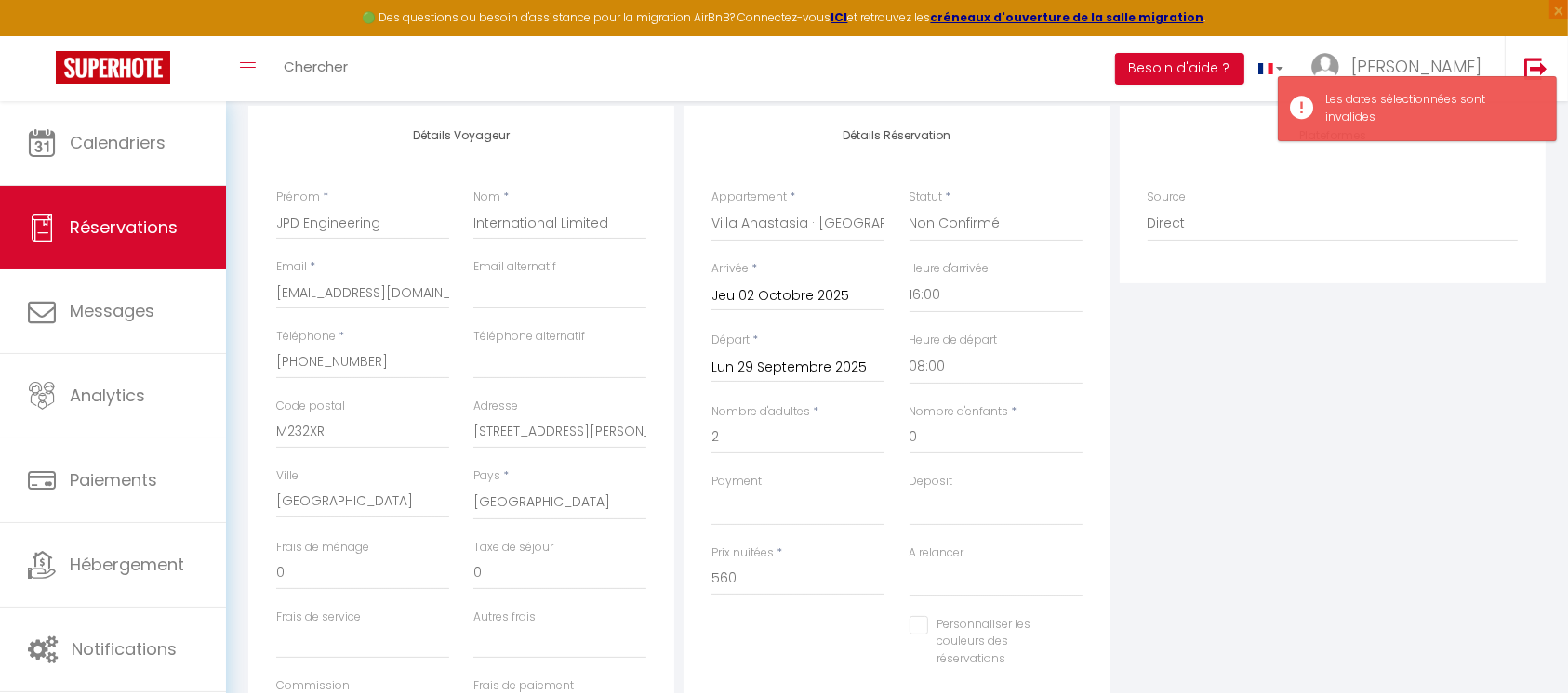
scroll to position [247, 0]
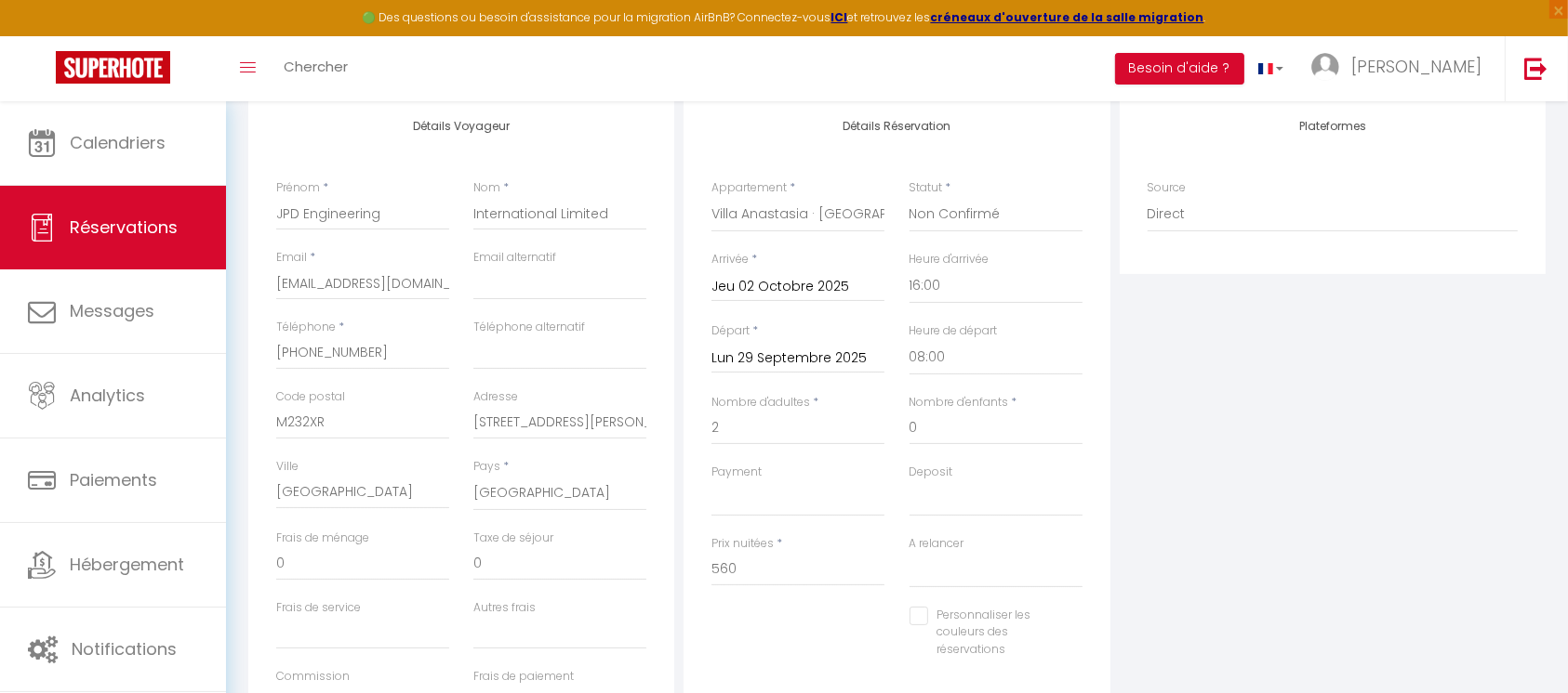
click at [818, 279] on input "Jeu 02 Octobre 2025" at bounding box center [797, 287] width 173 height 24
click at [729, 316] on span "<" at bounding box center [732, 319] width 40 height 38
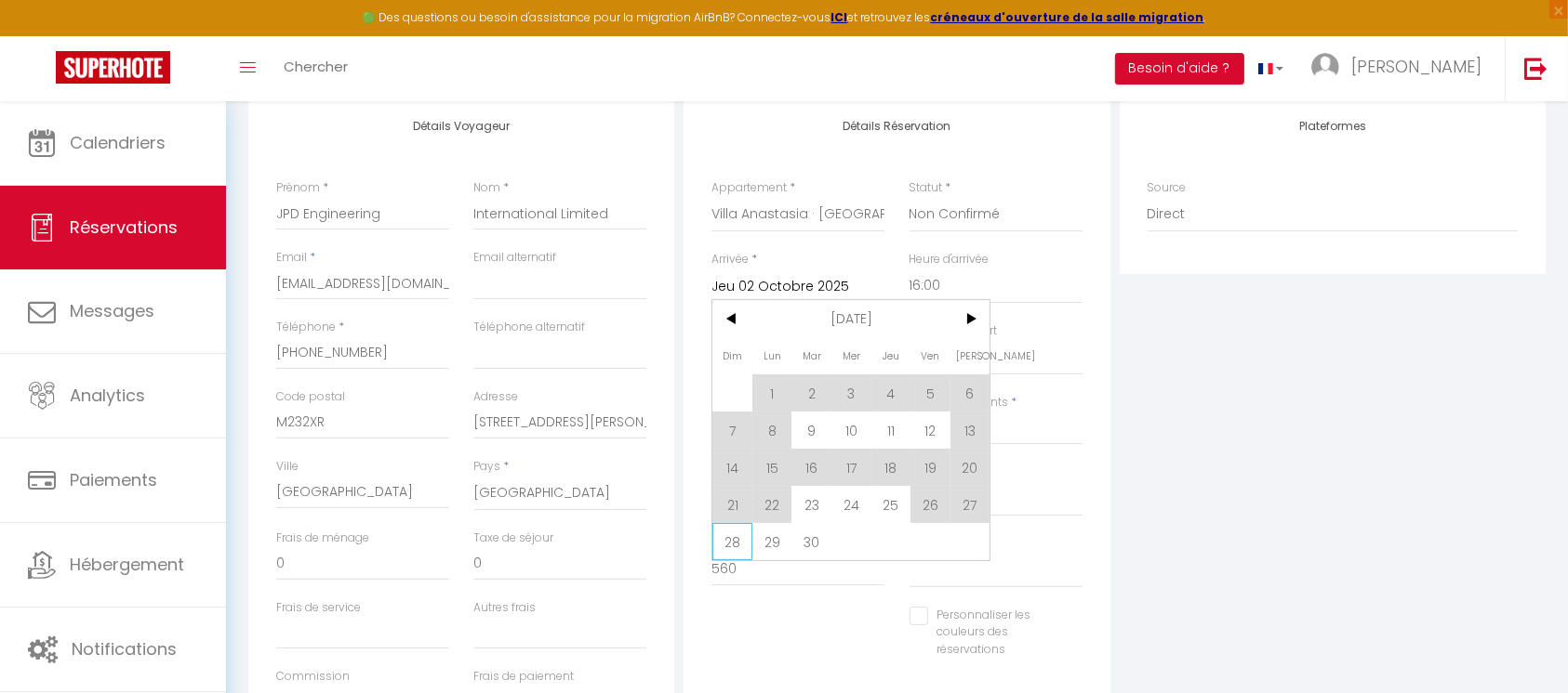
click at [738, 537] on span "28" at bounding box center [732, 542] width 40 height 38
type input "Dim 28 Septembre 2025"
select select
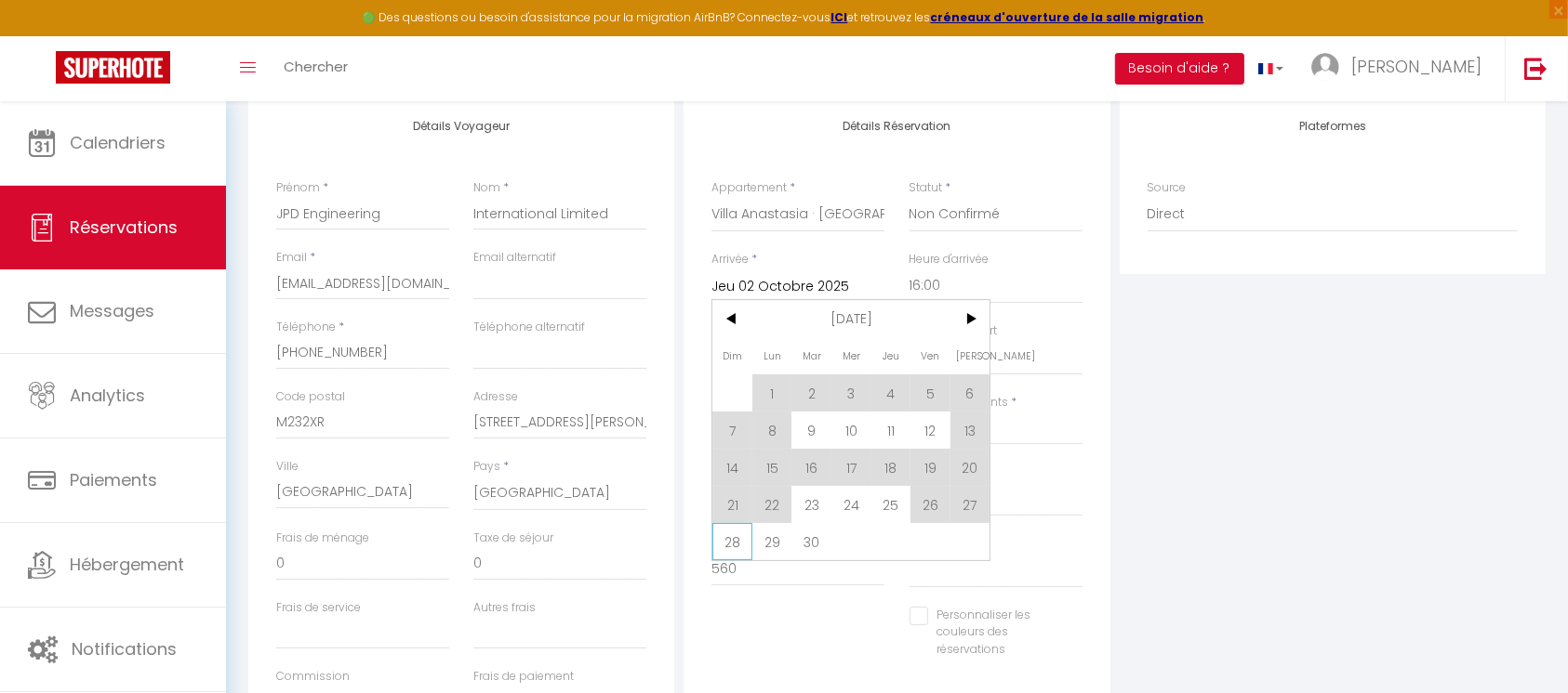
checkbox input "false"
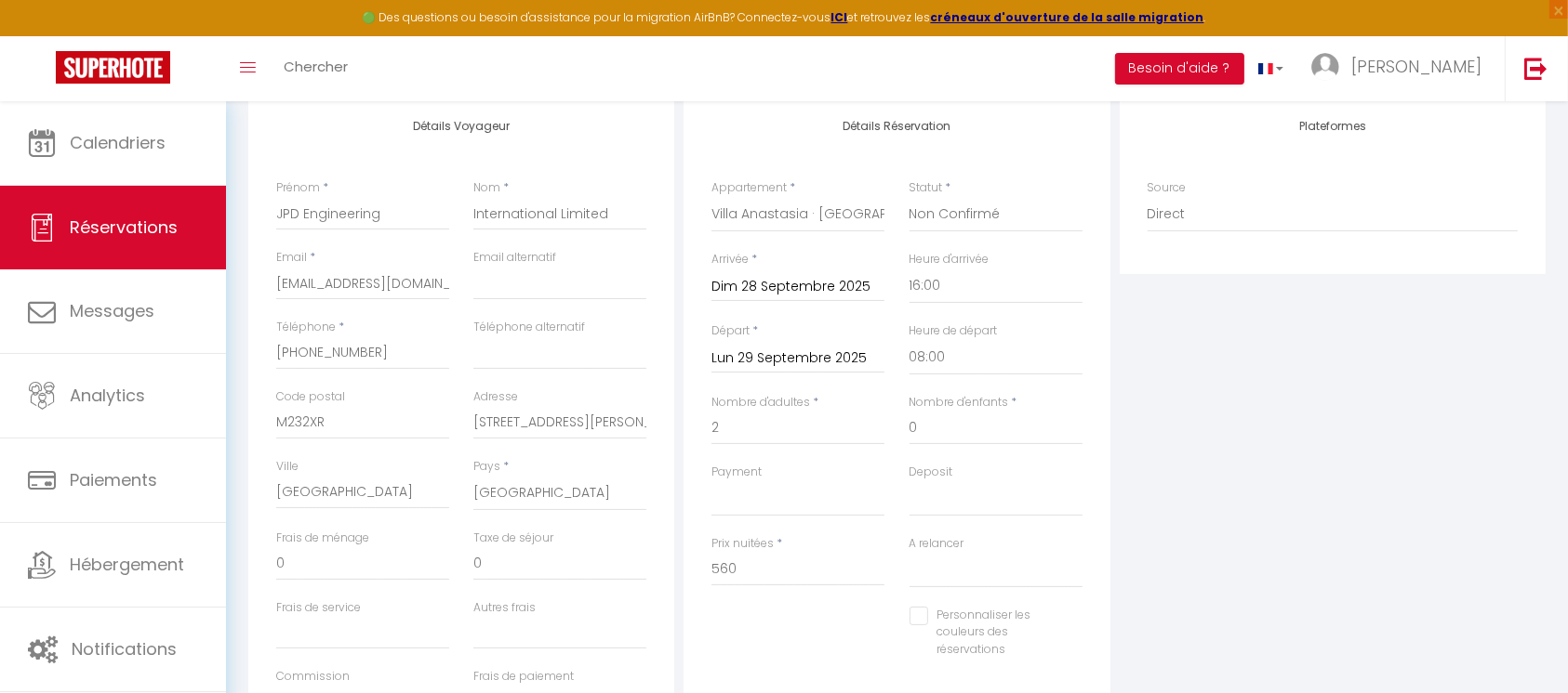
select select
type input "0"
select select
checkbox input "false"
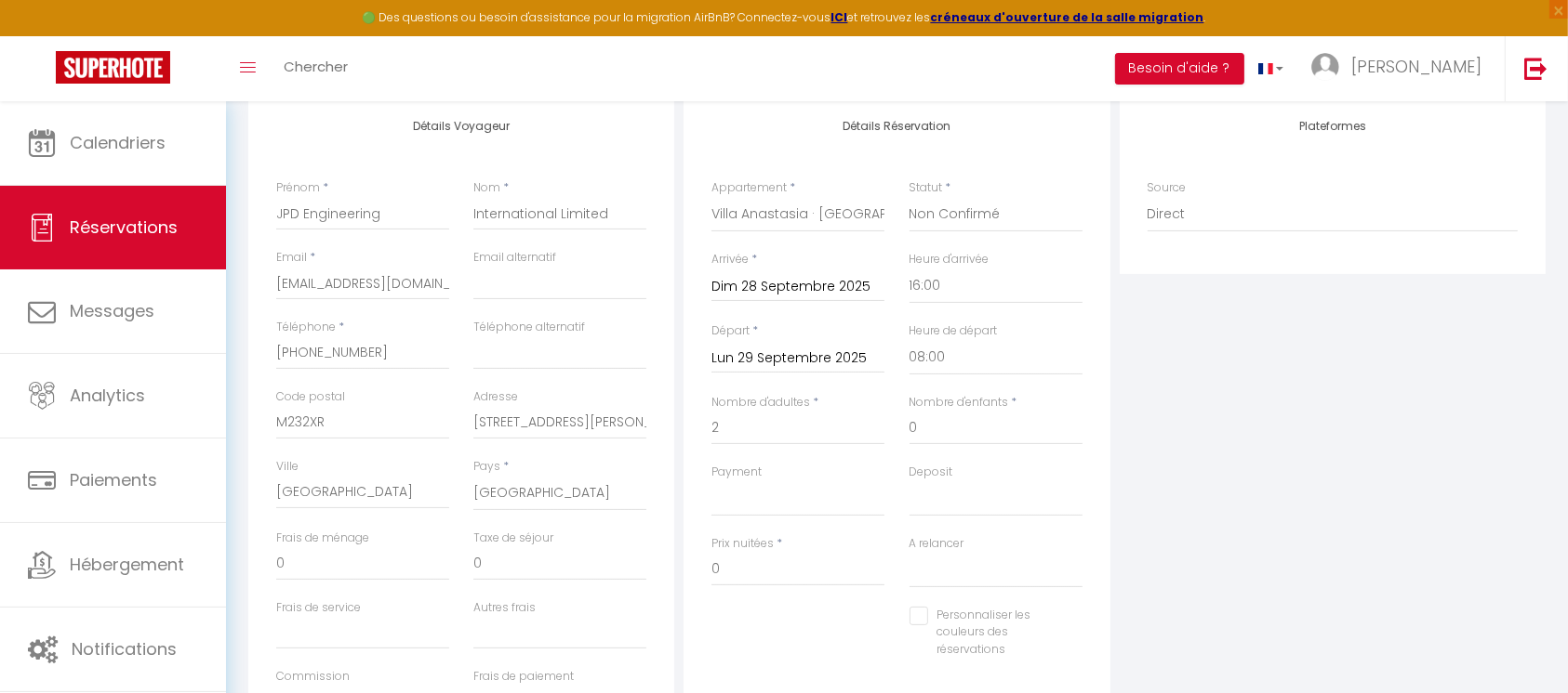
click at [818, 351] on input "Lun 29 Septembre 2025" at bounding box center [797, 359] width 173 height 24
click at [893, 459] on span "2" at bounding box center [891, 464] width 40 height 38
type input "Jeu 02 Octobre 2025"
select select
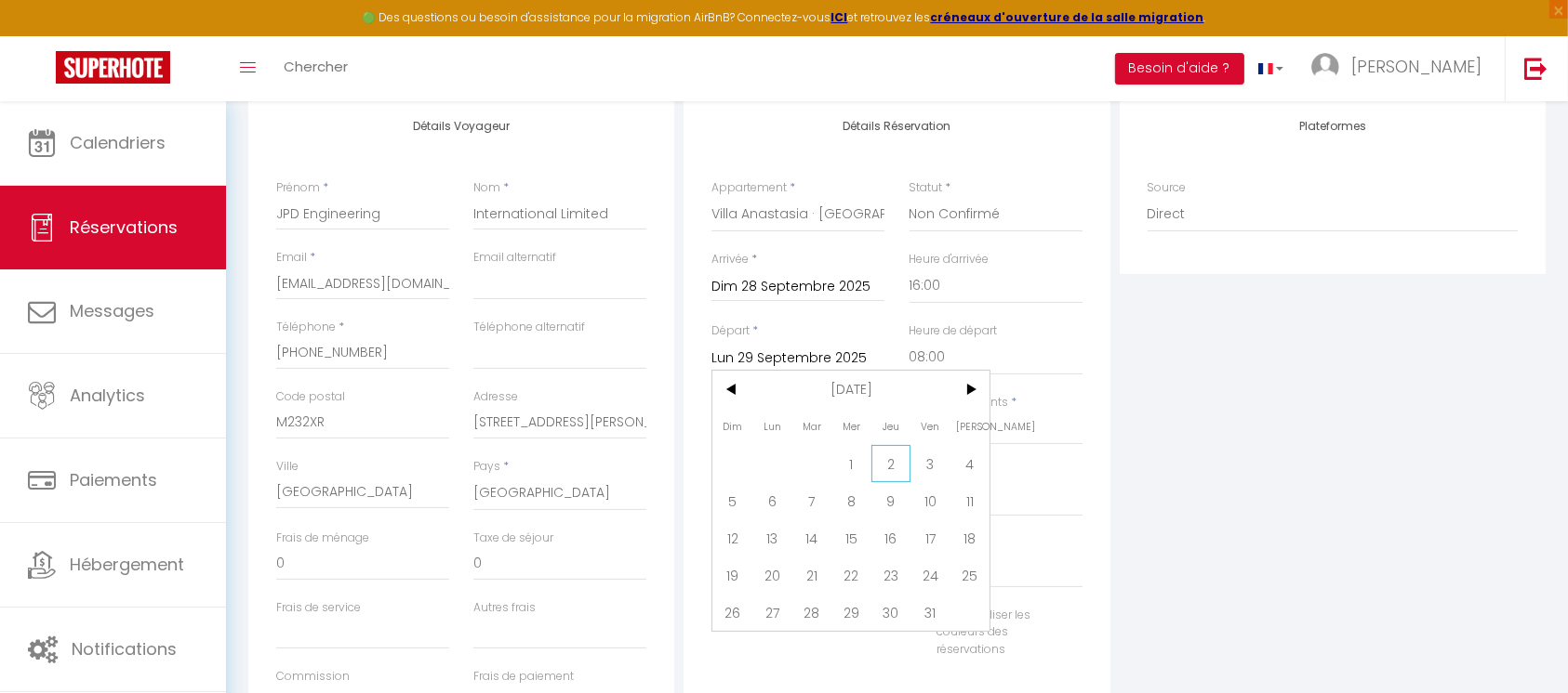
select select
checkbox input "false"
type input "35"
select select
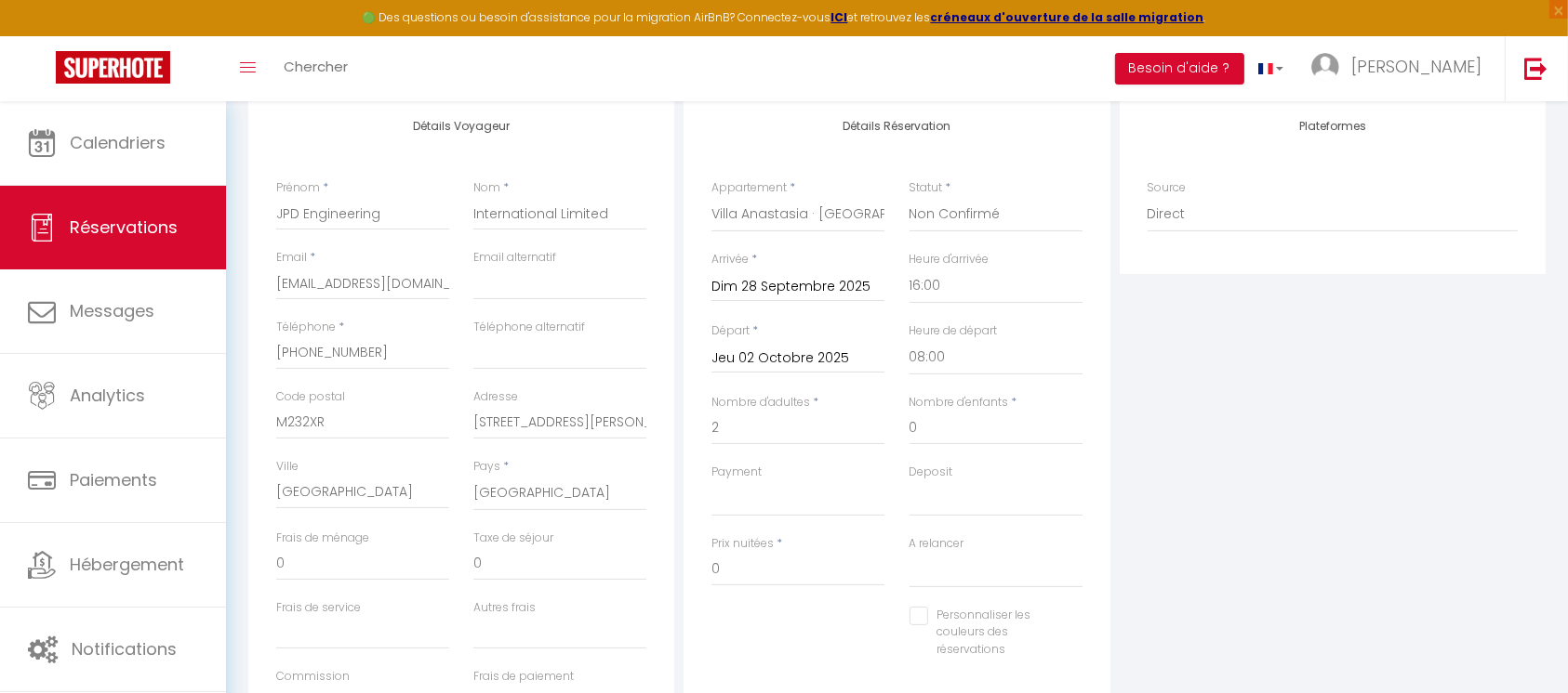
type input "488"
select select
checkbox input "false"
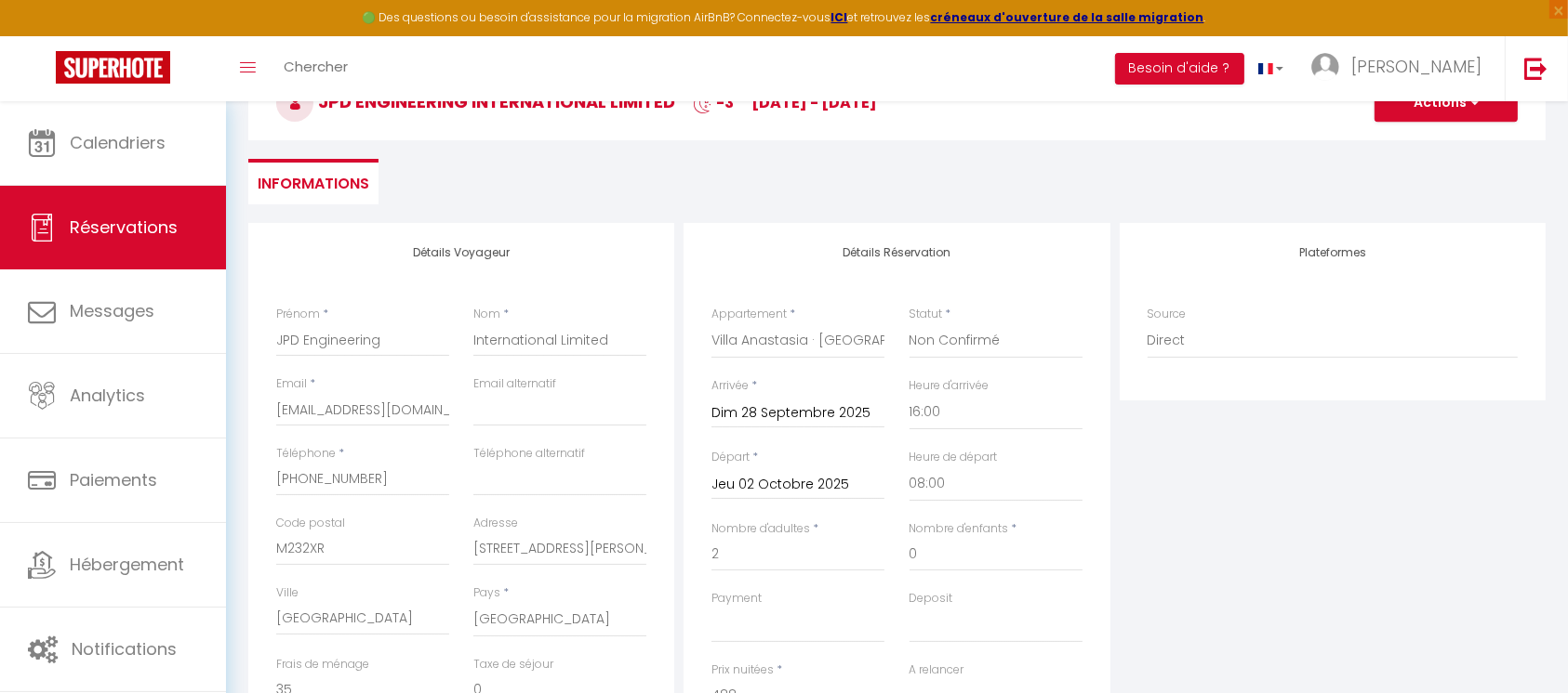
scroll to position [0, 0]
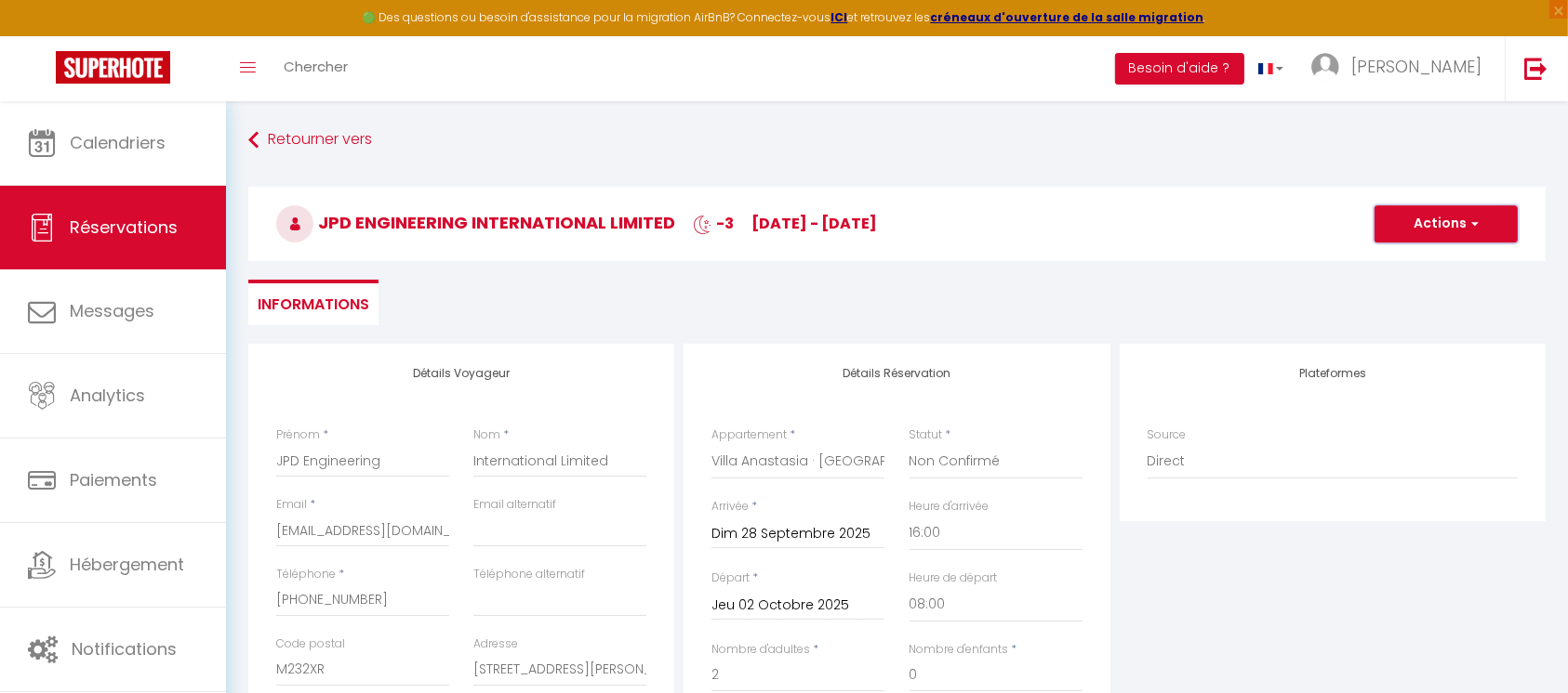
click at [1441, 224] on button "Actions" at bounding box center [1445, 224] width 143 height 38
click at [1421, 259] on link "Enregistrer" at bounding box center [1428, 265] width 147 height 24
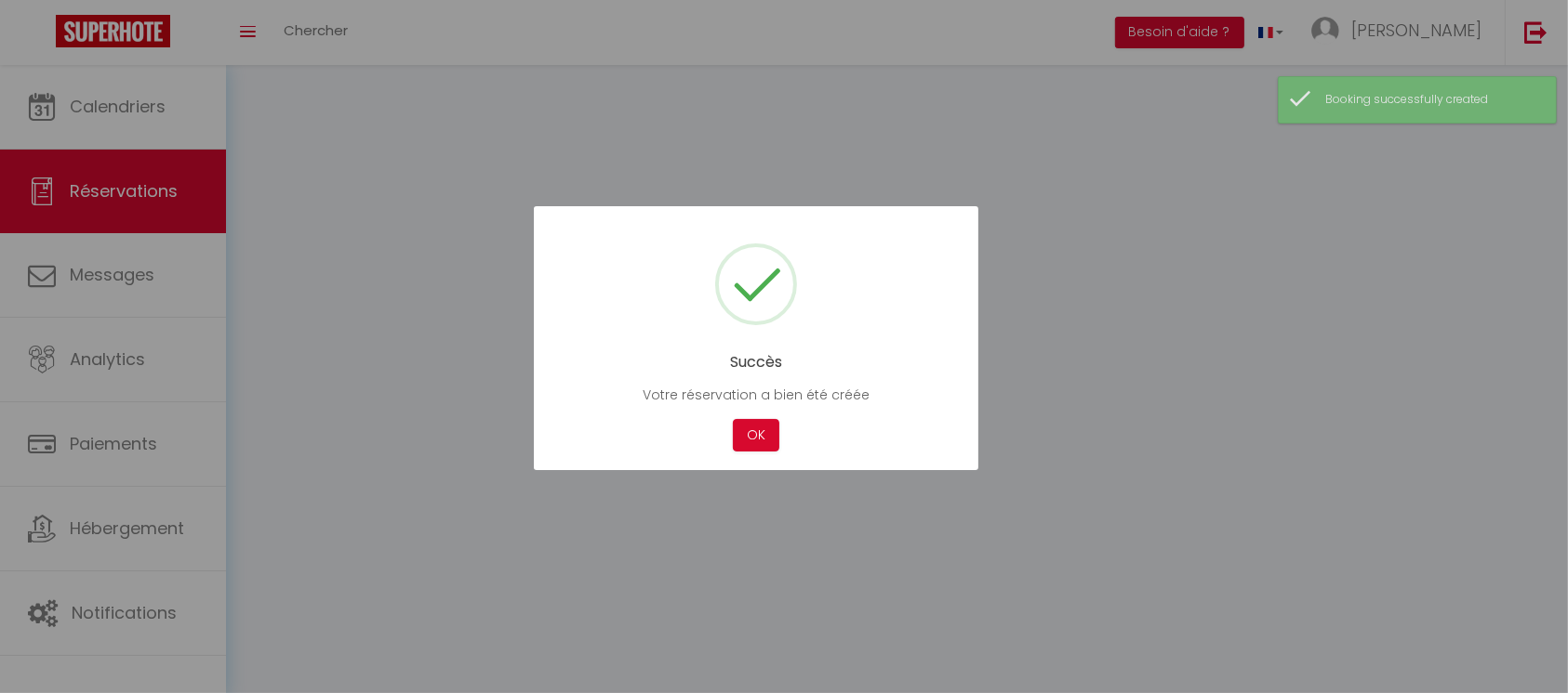
select select "not_confirmed"
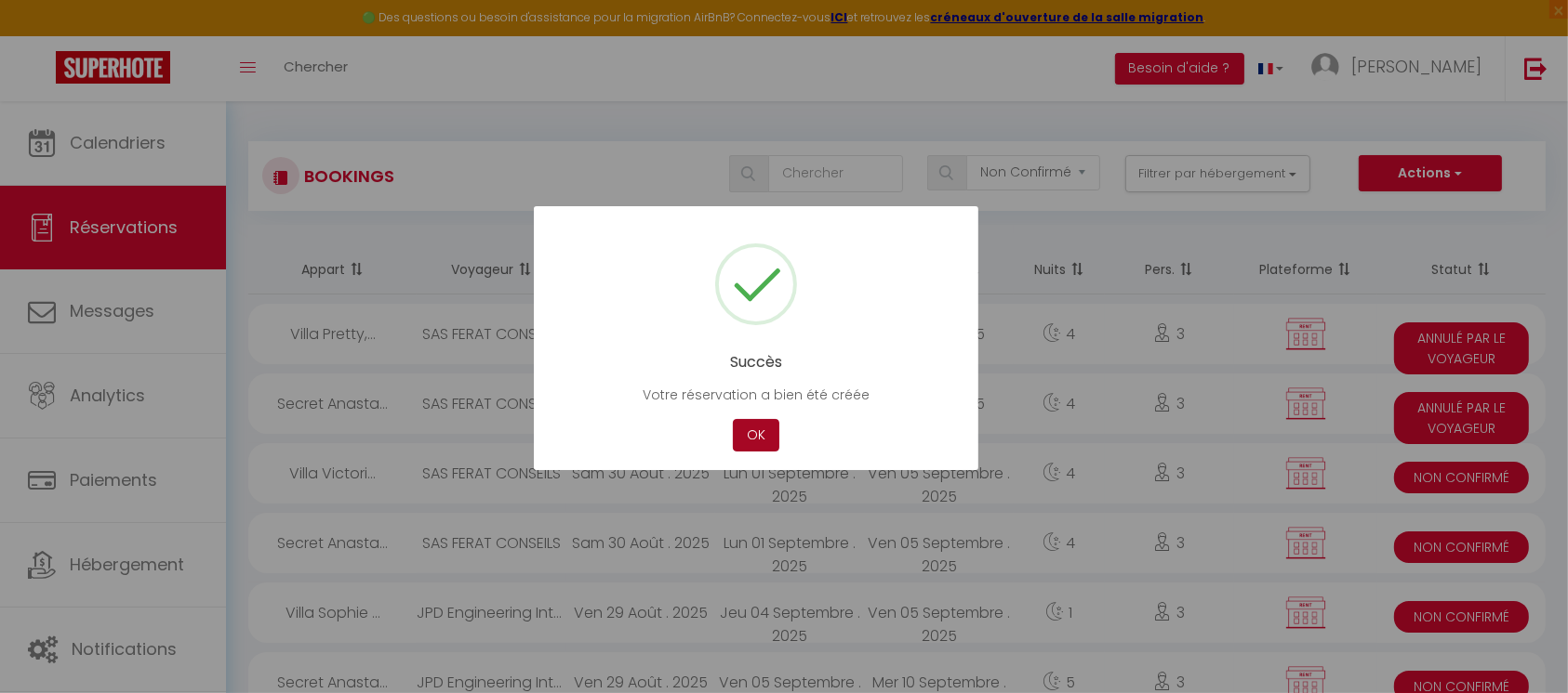
click at [760, 433] on button "OK" at bounding box center [756, 435] width 46 height 33
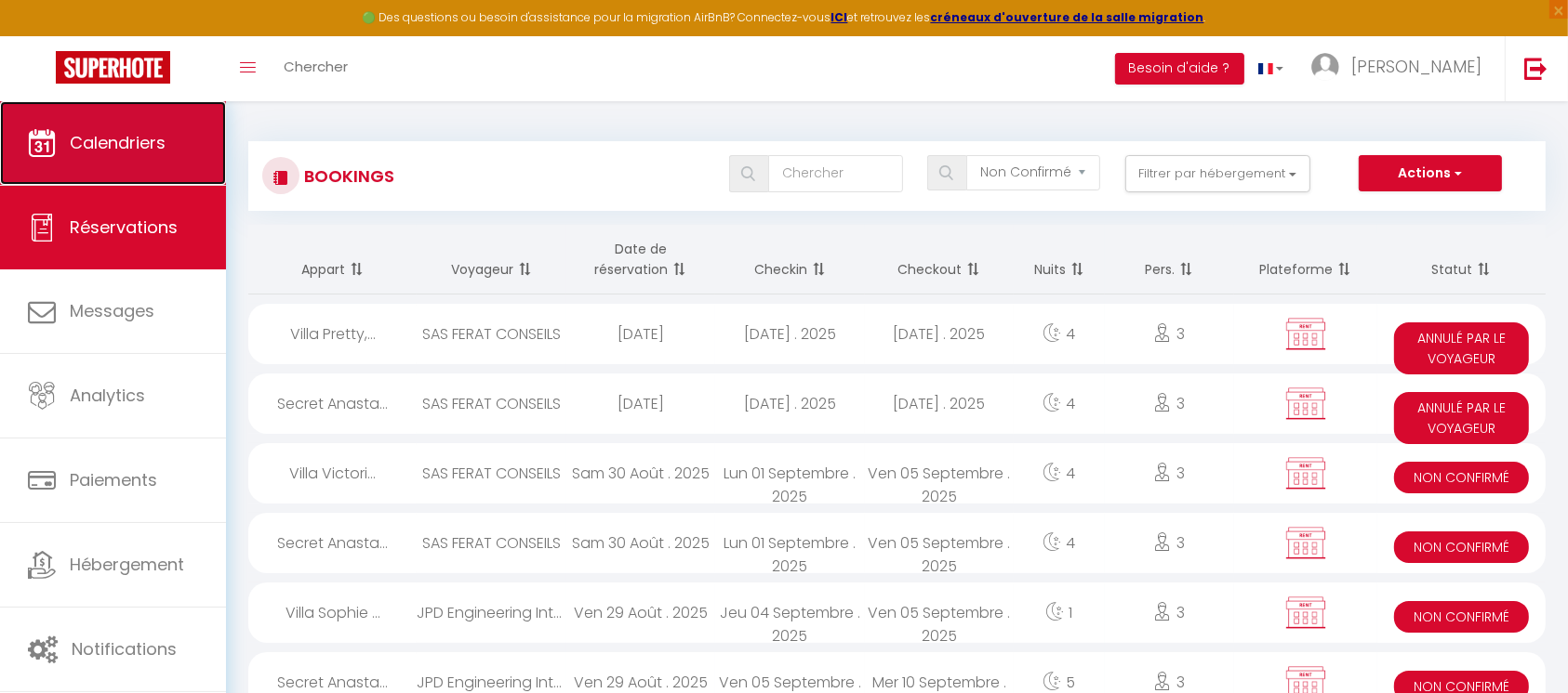
click at [138, 152] on span "Calendriers" at bounding box center [118, 143] width 96 height 24
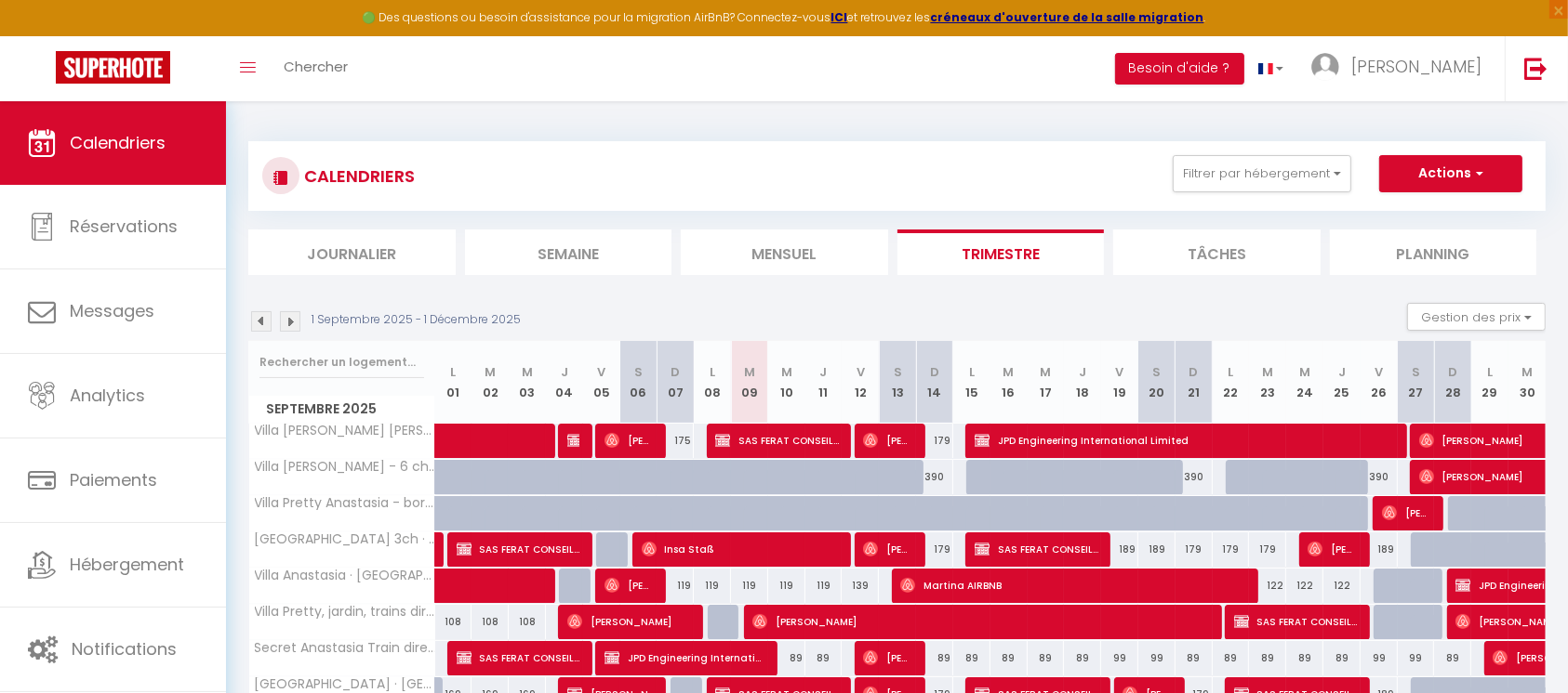
scroll to position [124, 0]
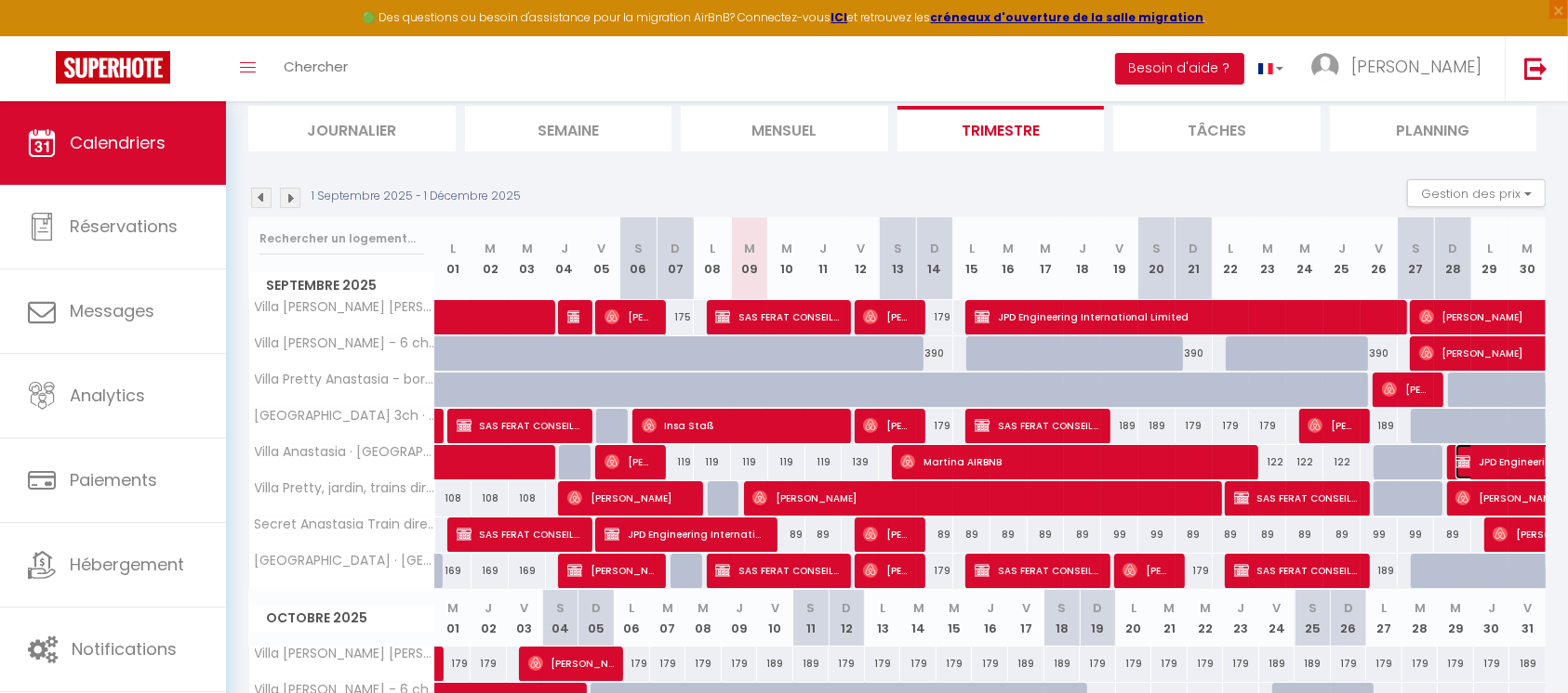
click at [1466, 460] on img at bounding box center [1462, 462] width 15 height 15
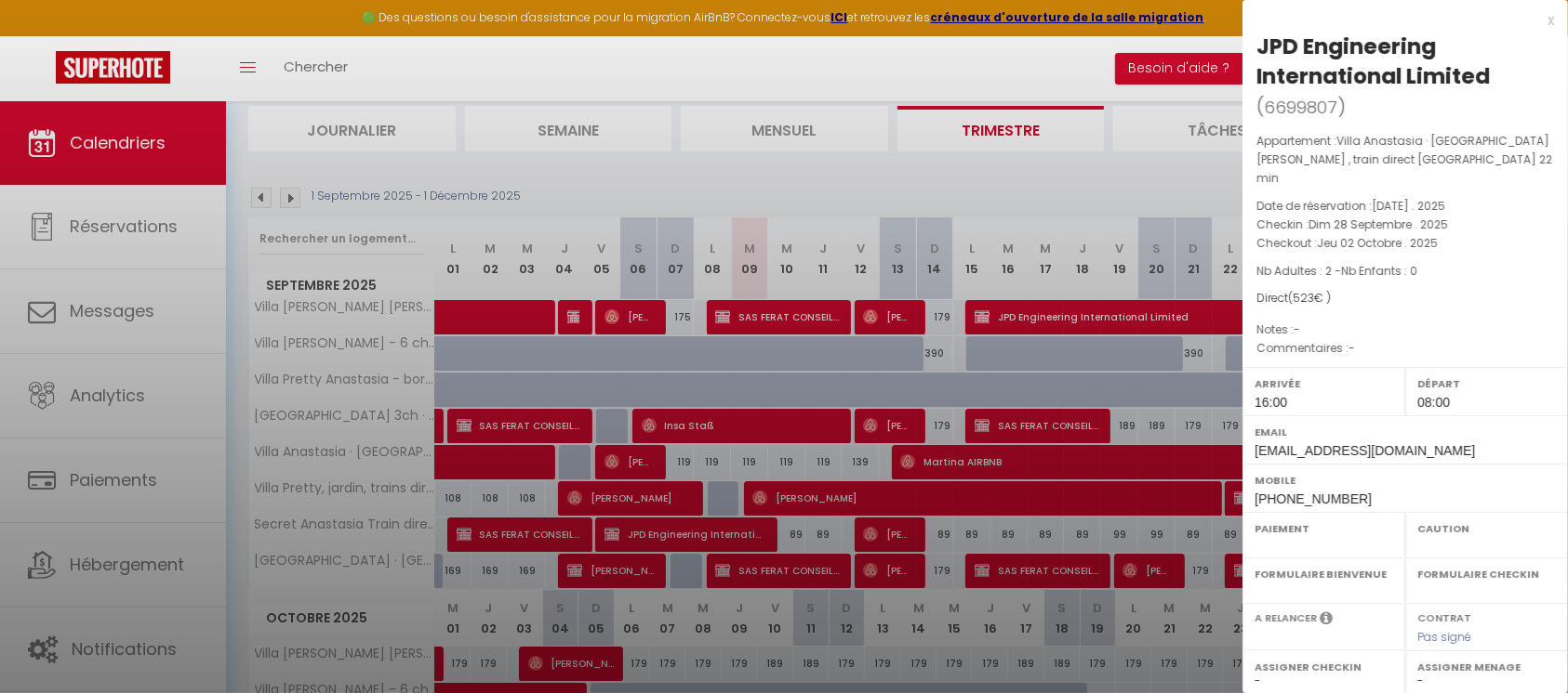
select select "KO"
select select "0"
select select "1"
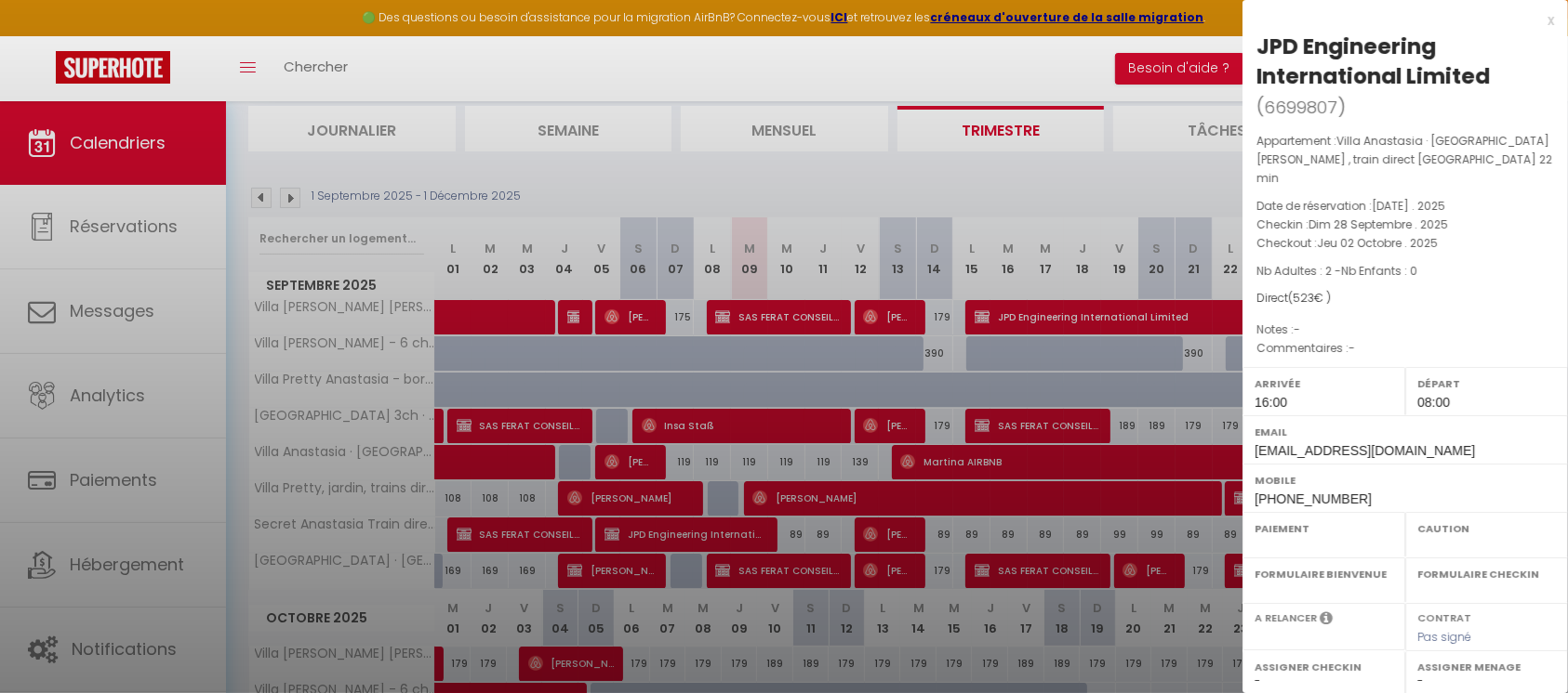
select select "32771"
select select "32774"
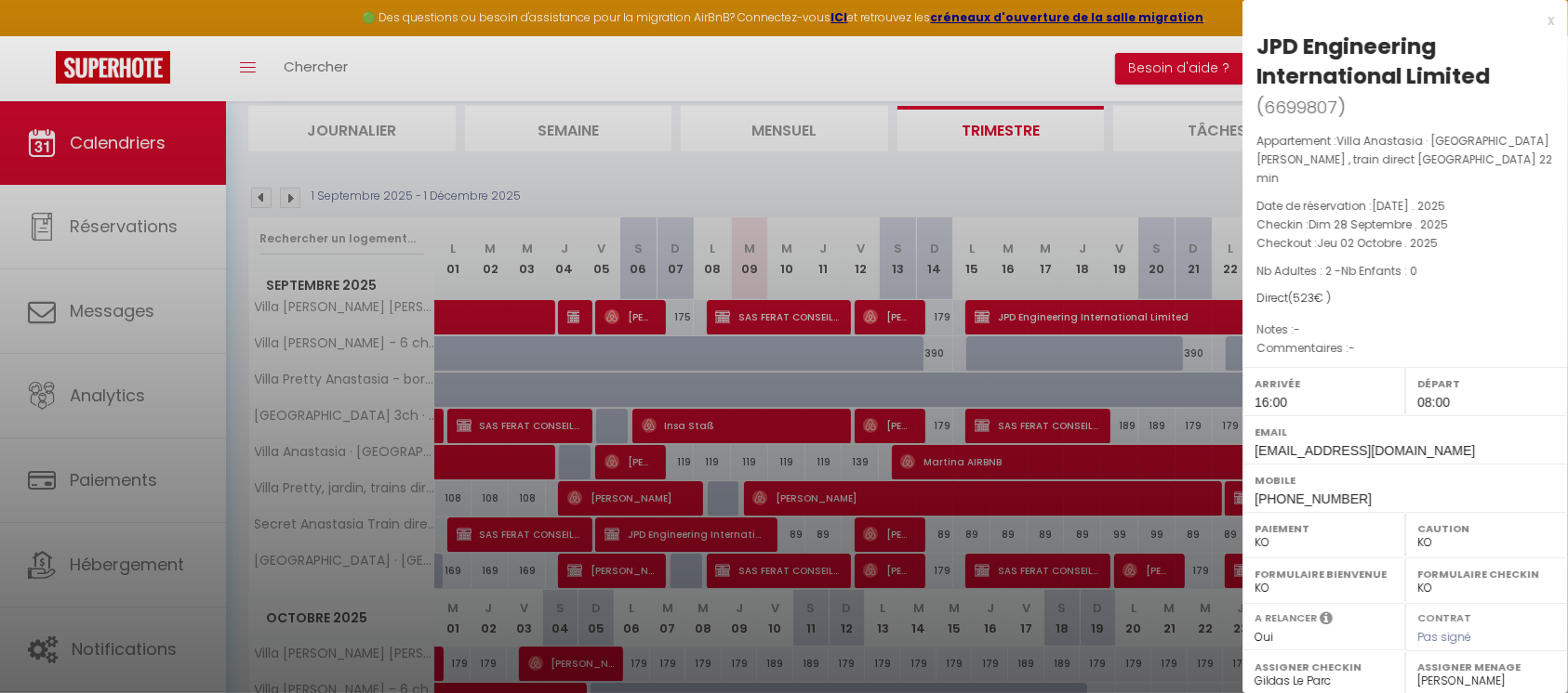
scroll to position [249, 0]
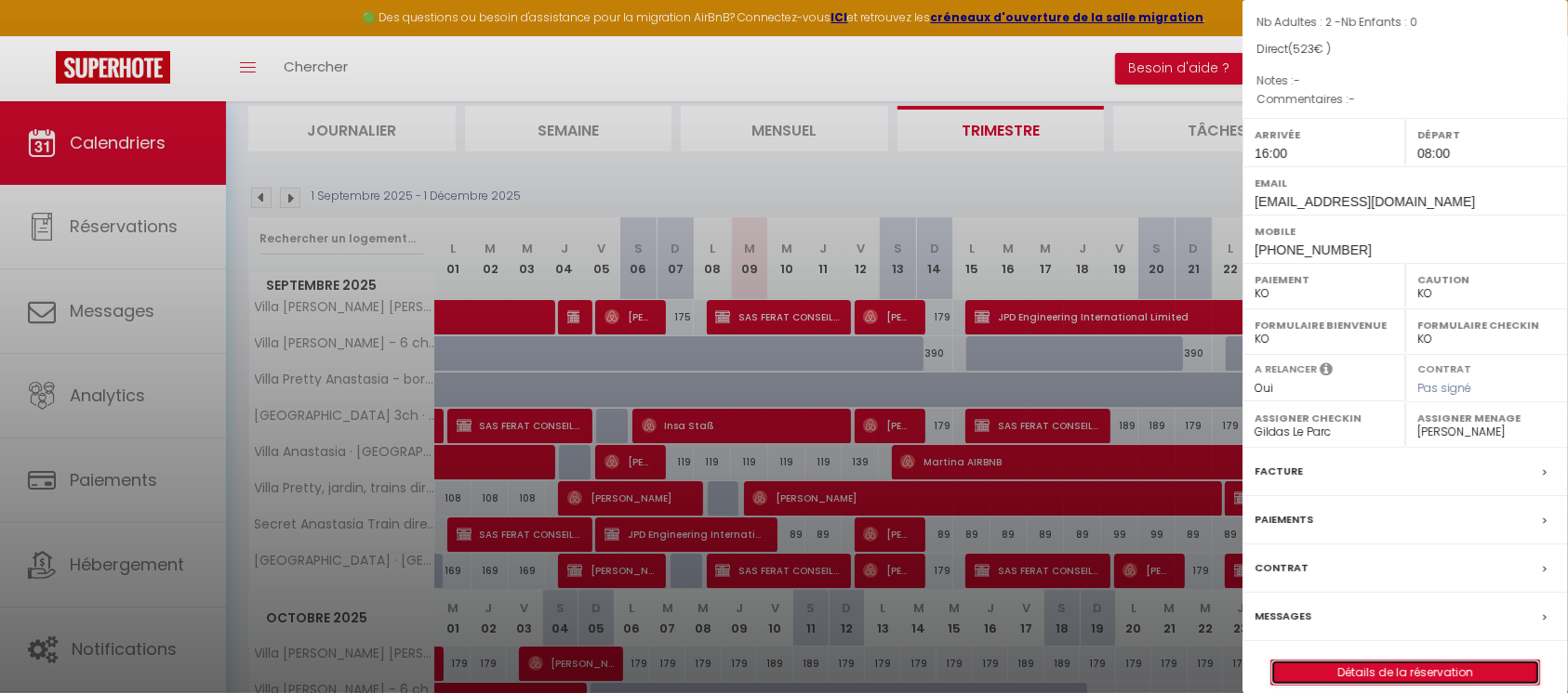
click at [1380, 660] on link "Détails de la réservation" at bounding box center [1405, 672] width 268 height 24
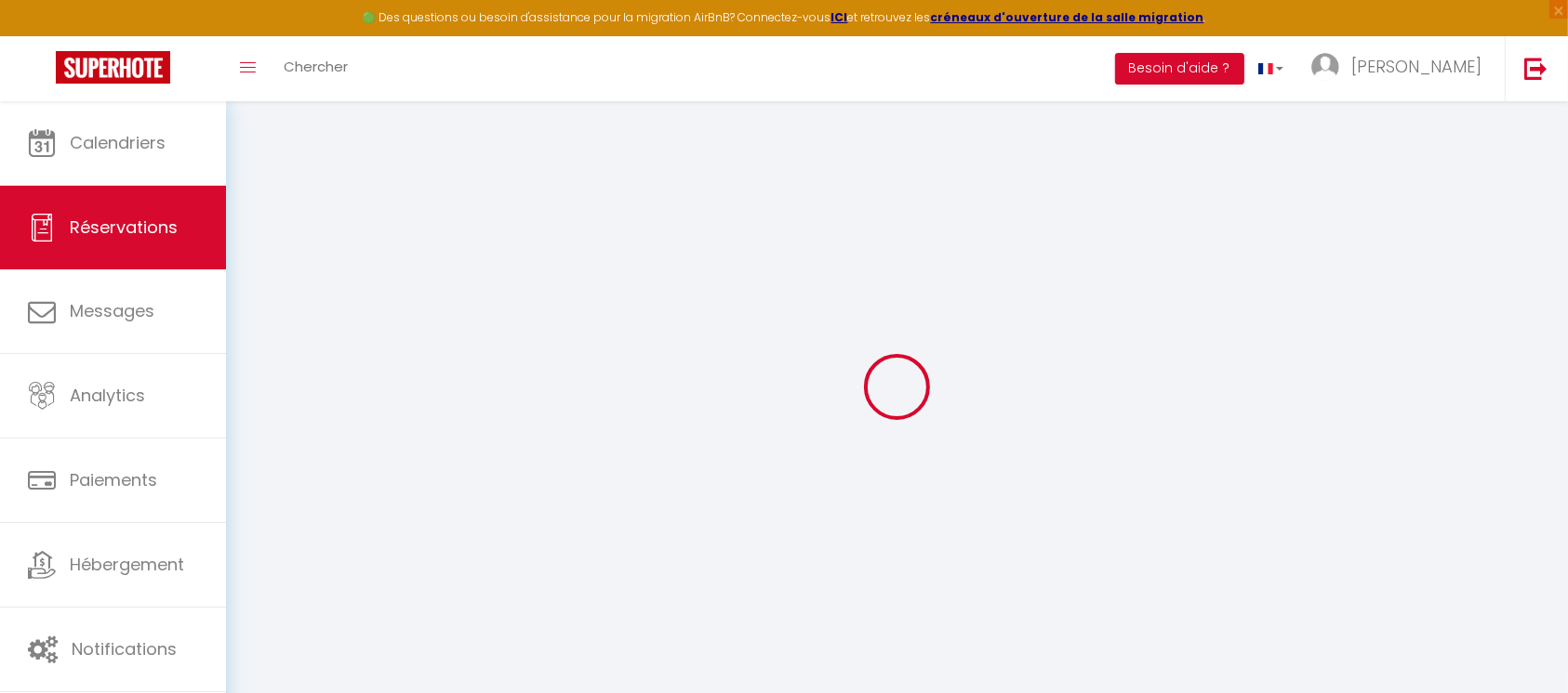
type input "JPD Engineering"
type input "International Limited"
type input "[EMAIL_ADDRESS][DOMAIN_NAME]"
type input "[PHONE_NUMBER]"
type input "M232XR"
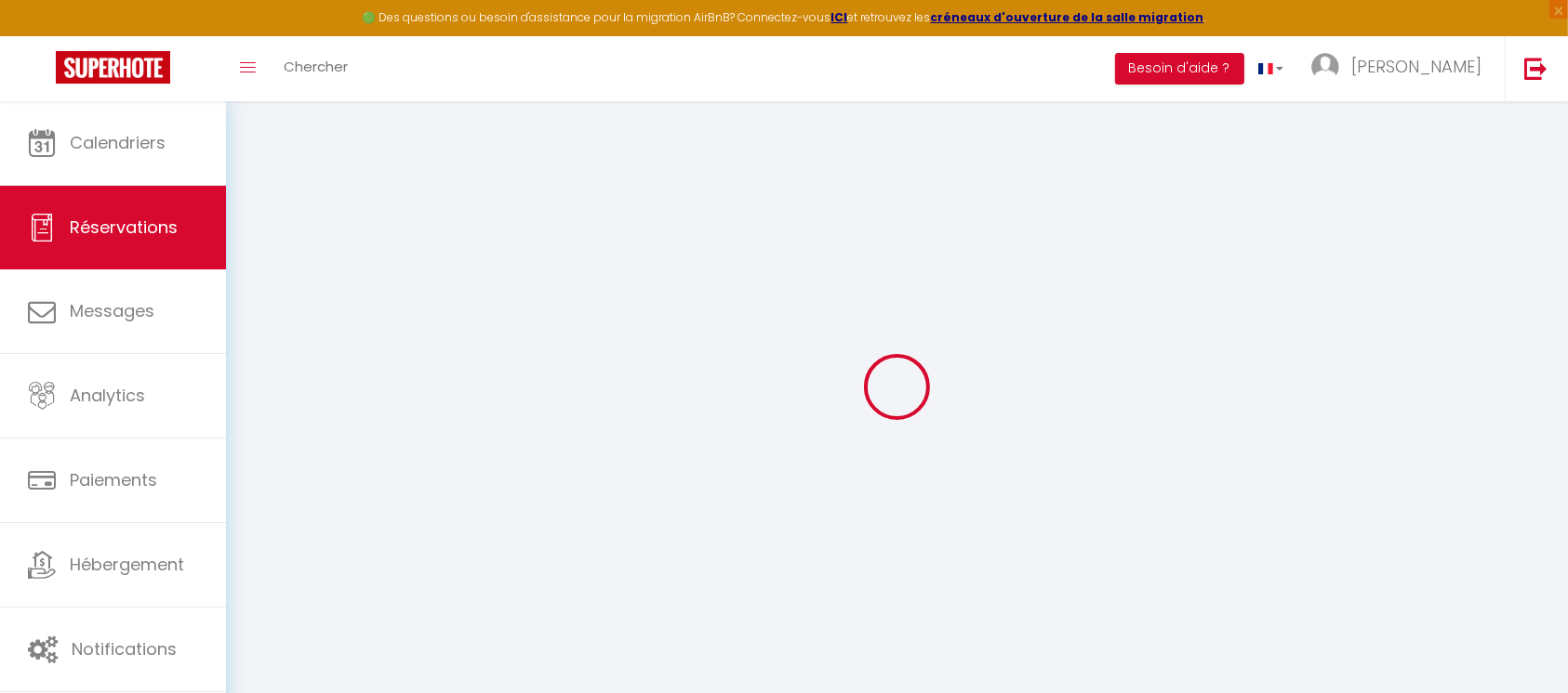
type input "16 Dunbar Aveune Wythenshawe"
type input "MANCHESTER"
select select "GB"
select select "49416"
select select "2"
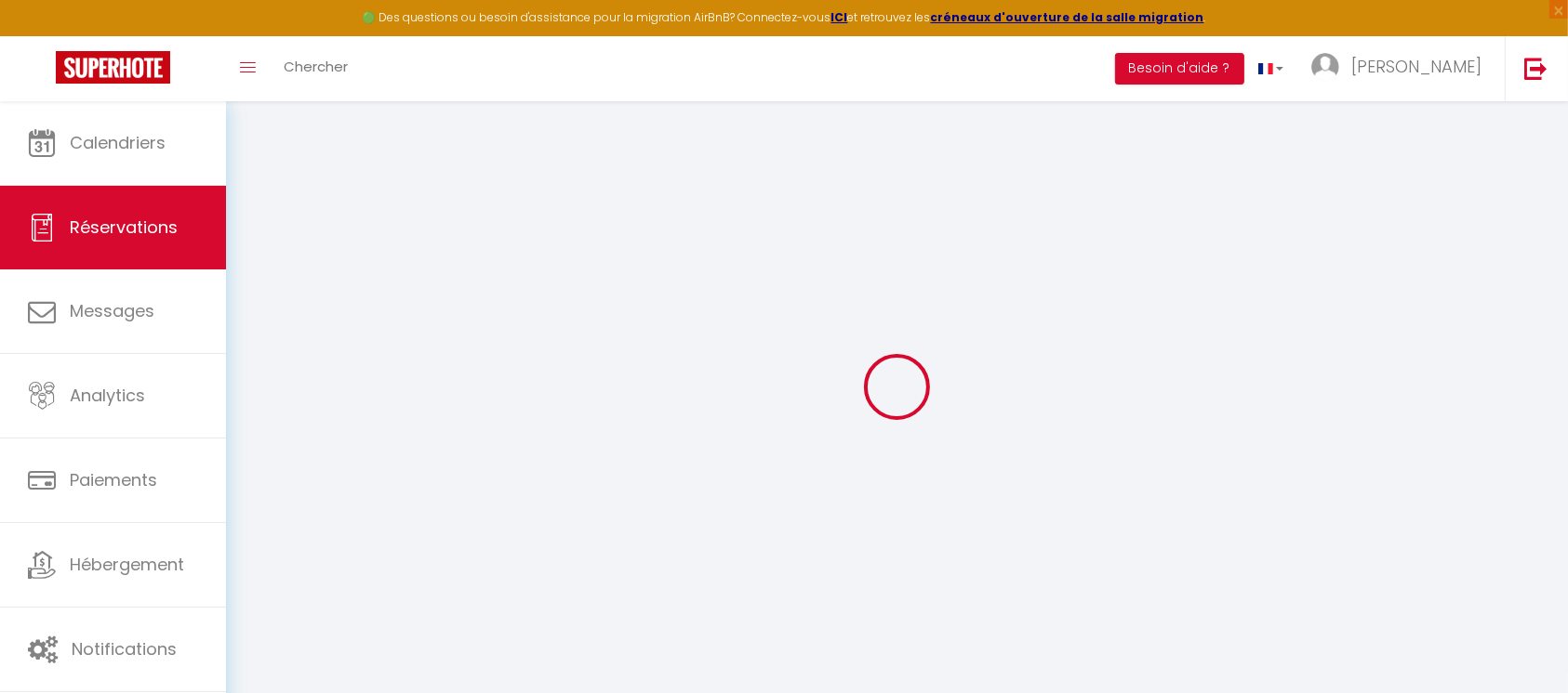
type input "Dim 28 Septembre 2025"
select select
type input "Jeu 02 Octobre 2025"
select select
type input "2"
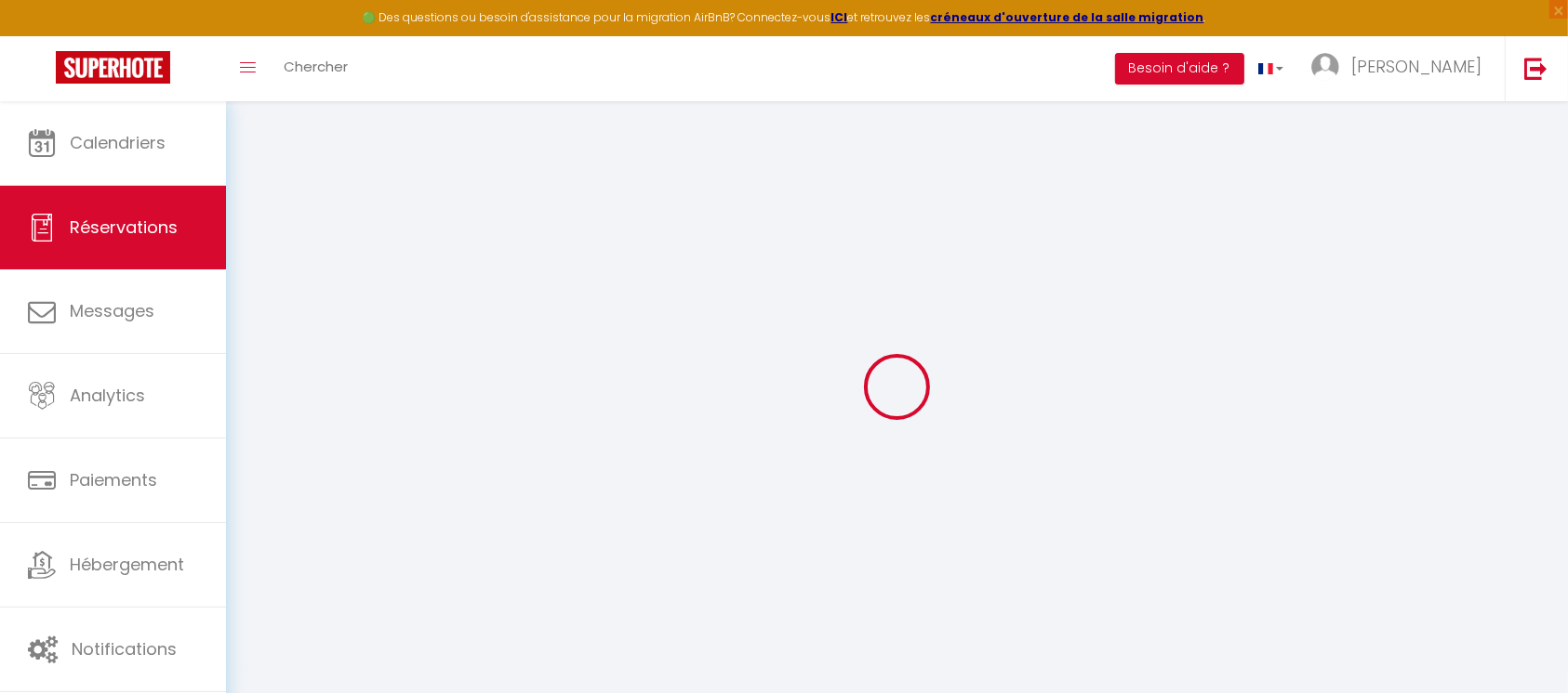
select select "10"
select select
type input "488"
checkbox input "false"
type input "523"
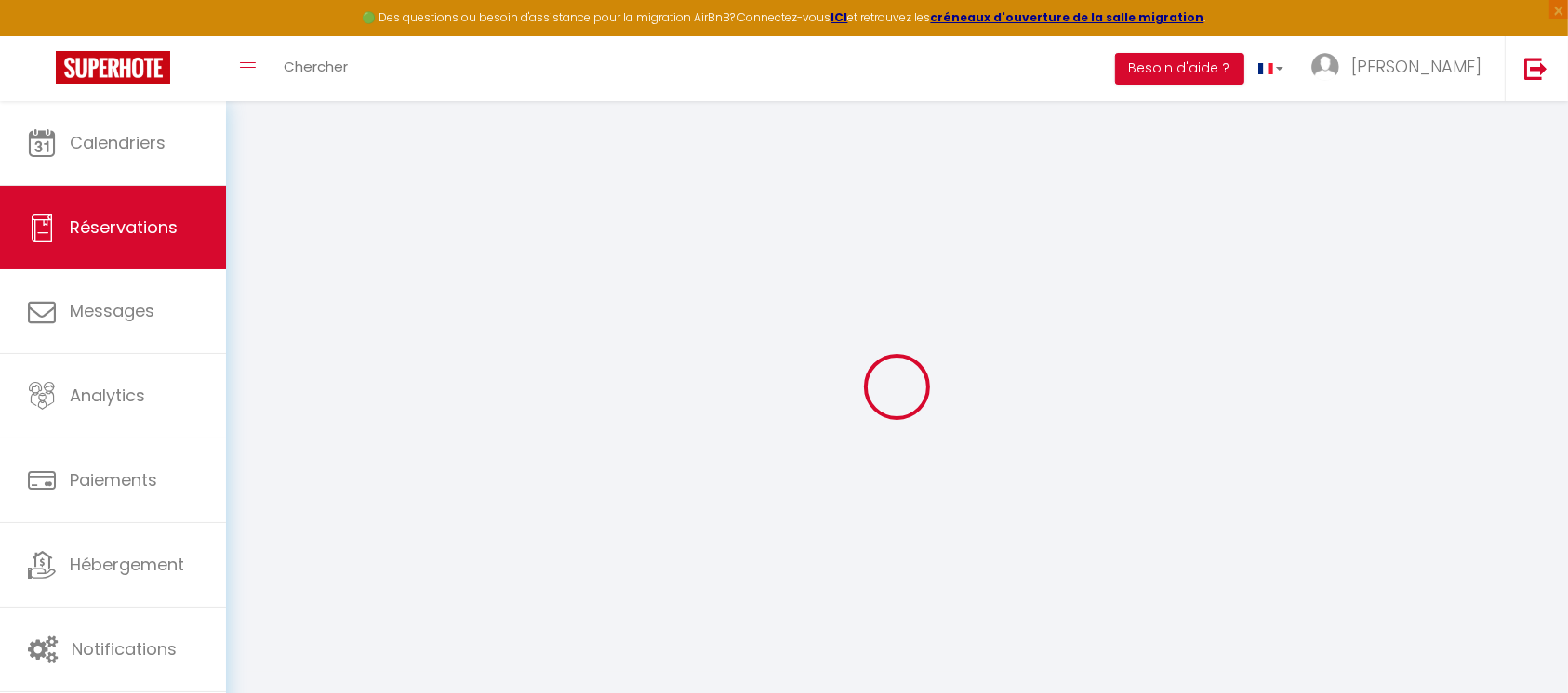
type input "0"
select select
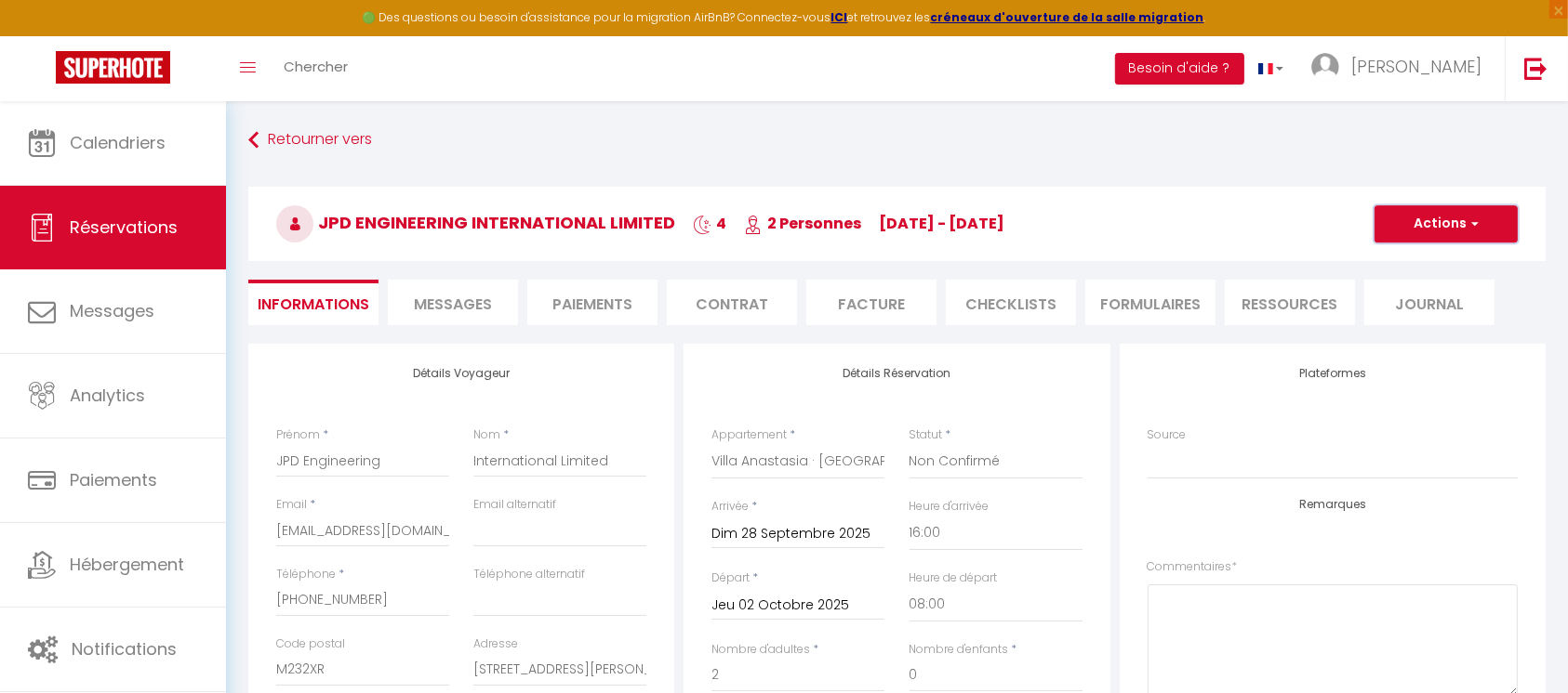
click at [1446, 220] on button "Actions" at bounding box center [1445, 224] width 143 height 38
click at [1414, 287] on link "Dupliquer" at bounding box center [1428, 289] width 147 height 24
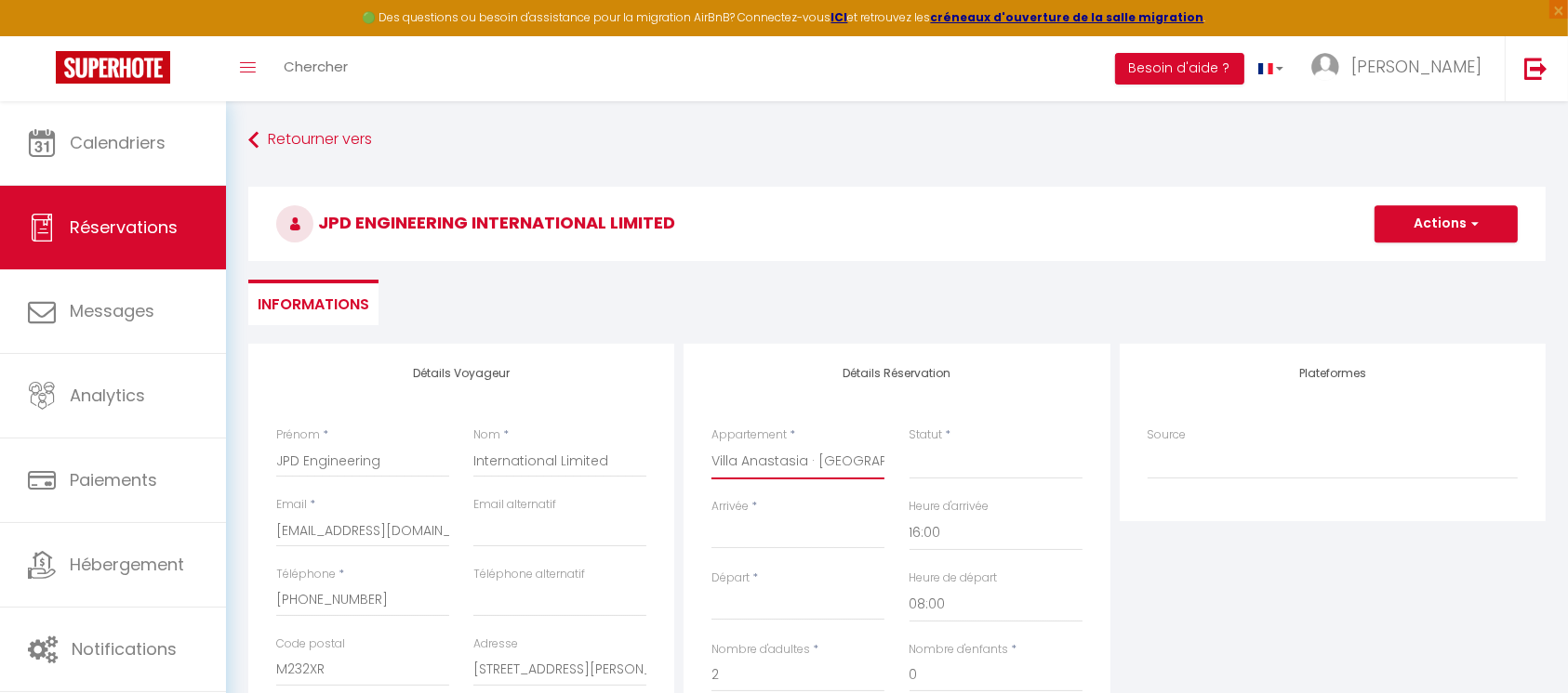
click at [824, 464] on select "Villa Sophie · Villa Sophie trains direct Paris en 22 min Villa Victoria 3ch · …" at bounding box center [797, 462] width 173 height 36
click at [711, 444] on select "Villa Sophie · Villa Sophie trains direct Paris en 22 min Villa Victoria 3ch · …" at bounding box center [797, 462] width 173 height 36
click at [789, 399] on div "Détails Réservation Appartement * Villa Sophie · Villa Sophie trains direct Par…" at bounding box center [896, 646] width 426 height 604
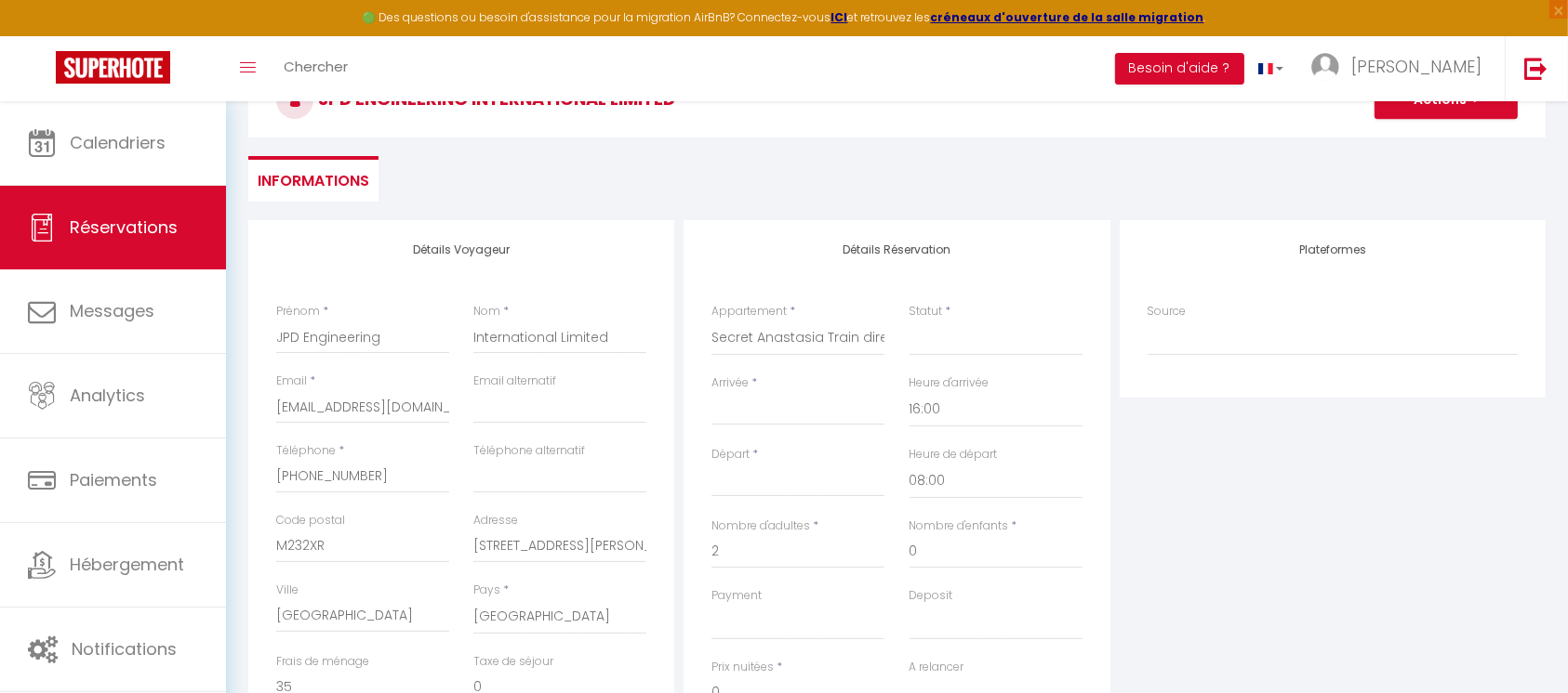
click at [784, 411] on input "Arrivée" at bounding box center [797, 410] width 173 height 24
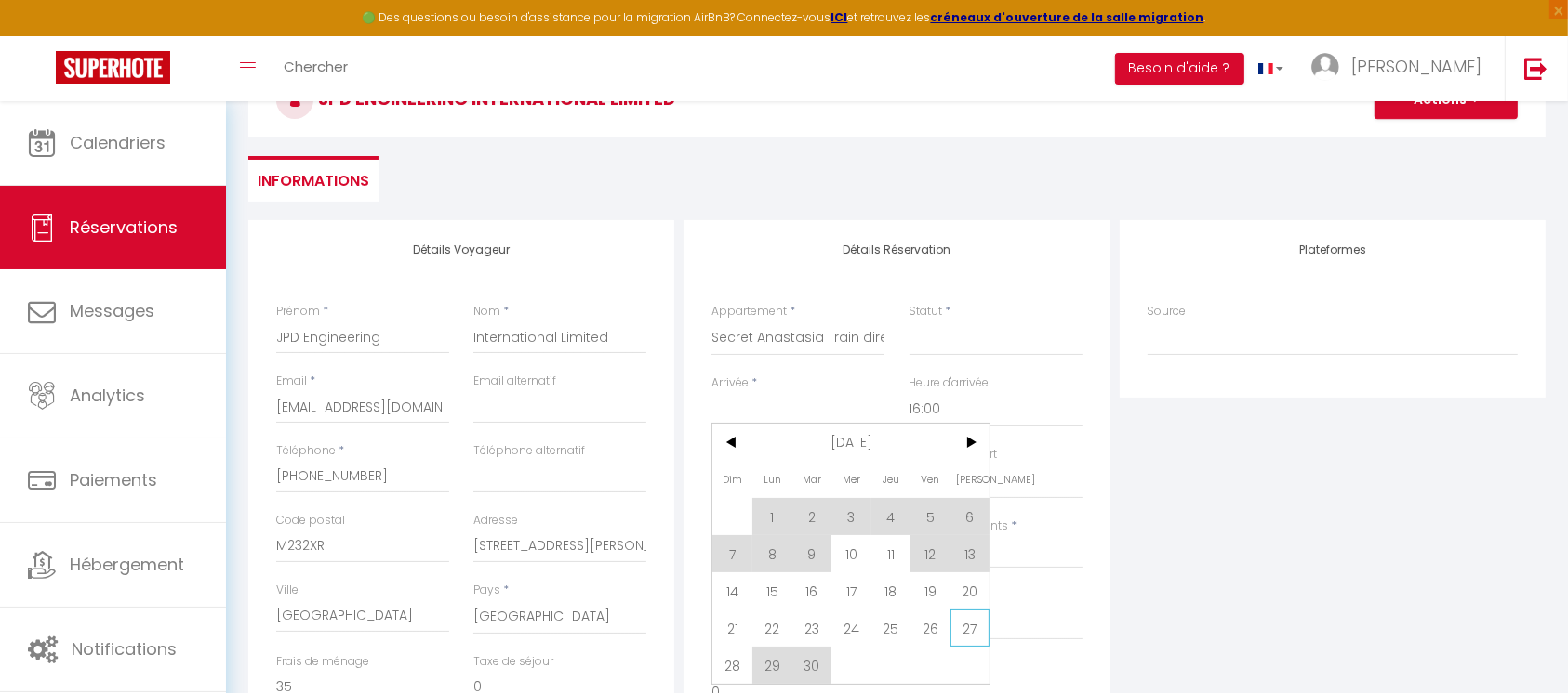
click at [969, 630] on span "27" at bounding box center [970, 629] width 40 height 38
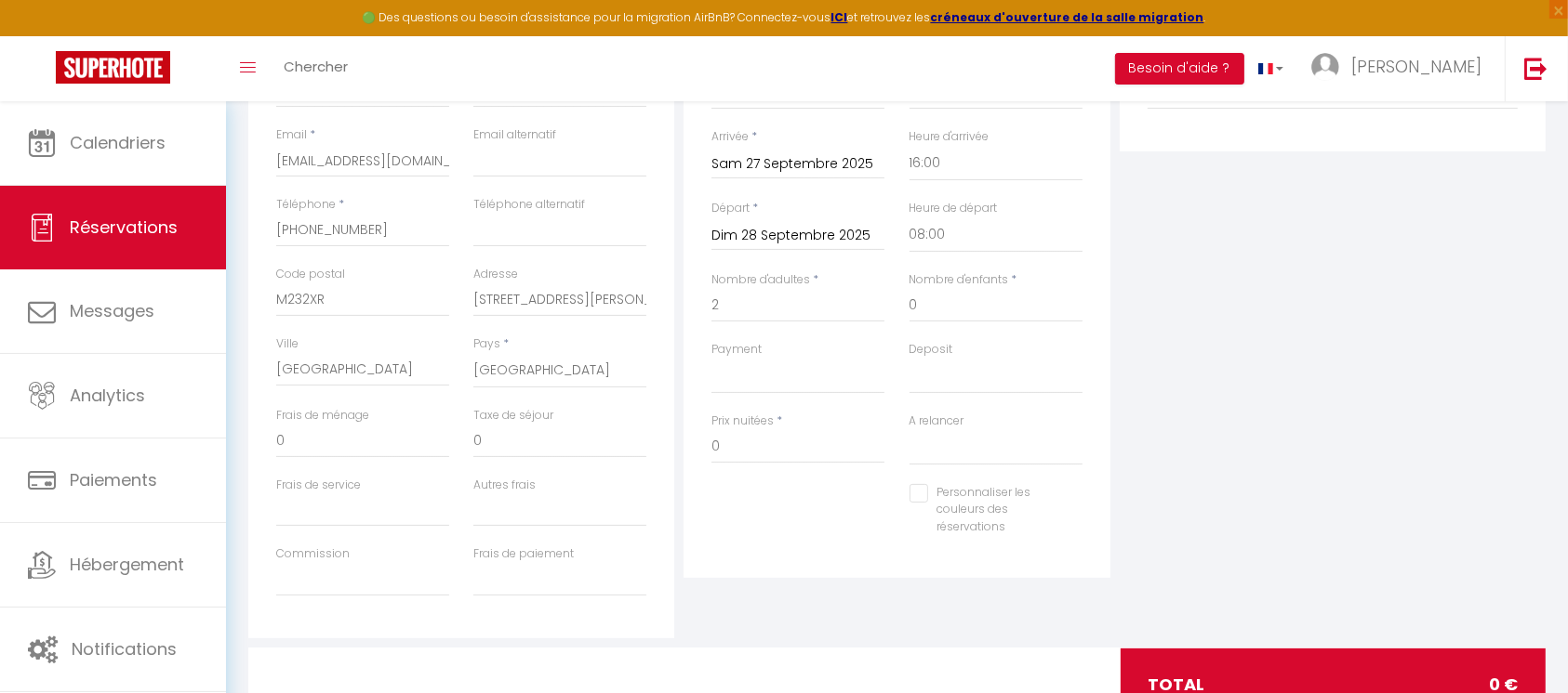
scroll to position [372, 0]
click at [762, 441] on input "0" at bounding box center [797, 445] width 173 height 34
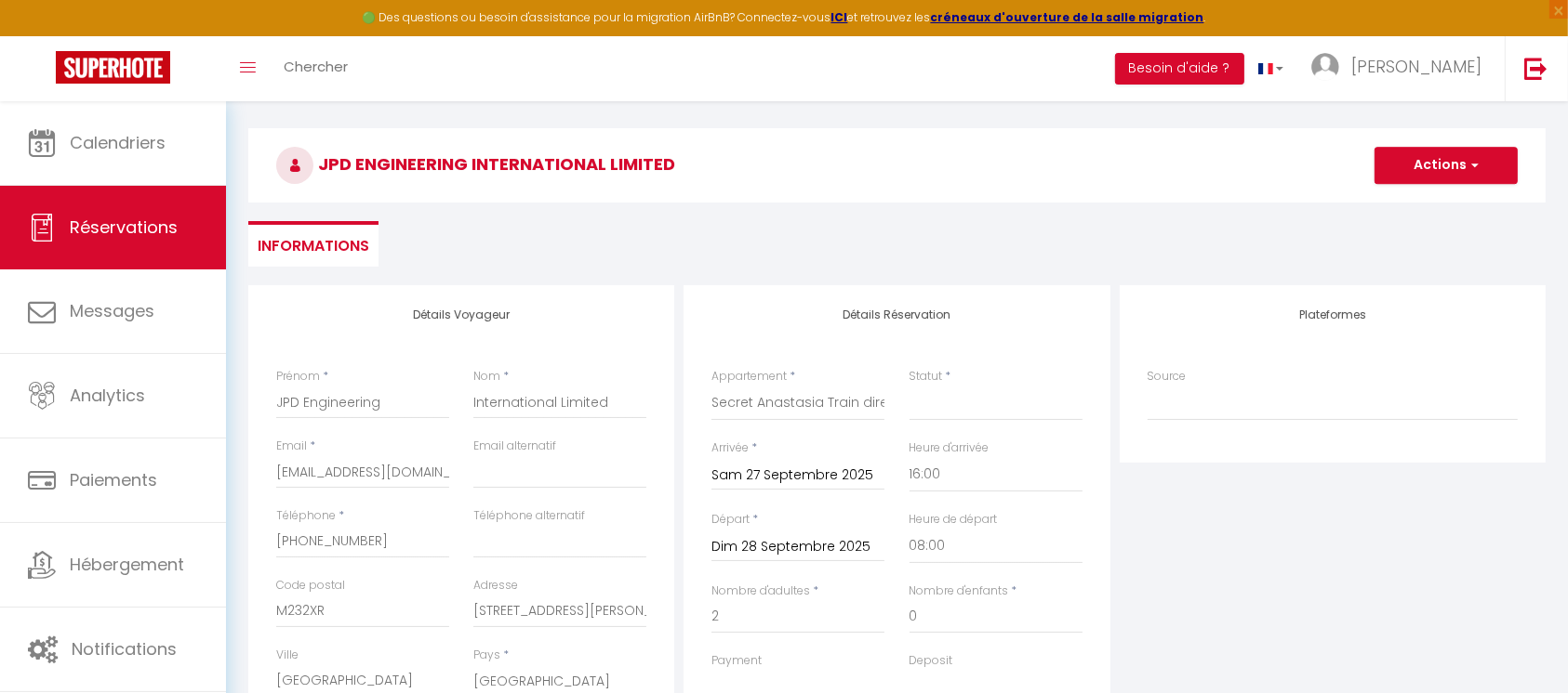
scroll to position [0, 0]
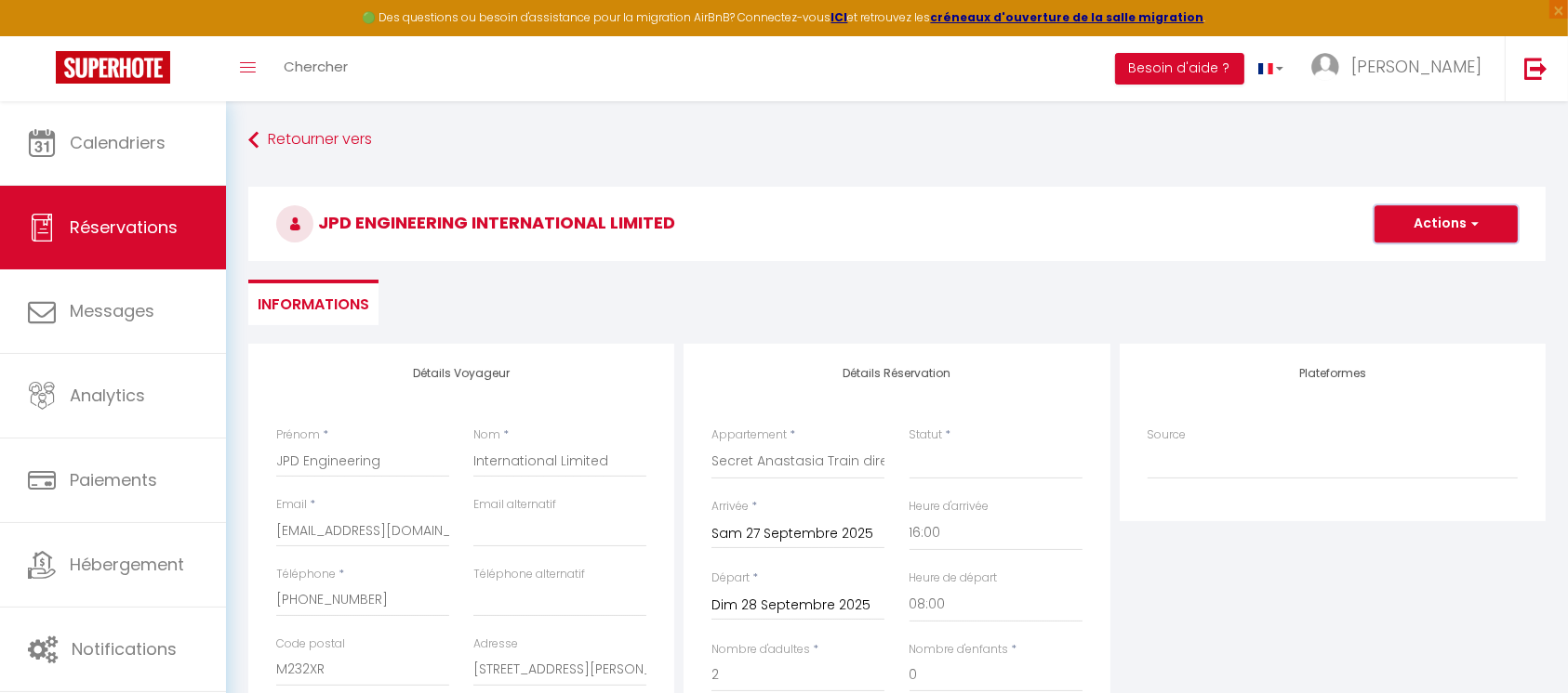
click at [1452, 227] on button "Actions" at bounding box center [1445, 224] width 143 height 38
click at [1424, 266] on link "Enregistrer" at bounding box center [1428, 265] width 147 height 24
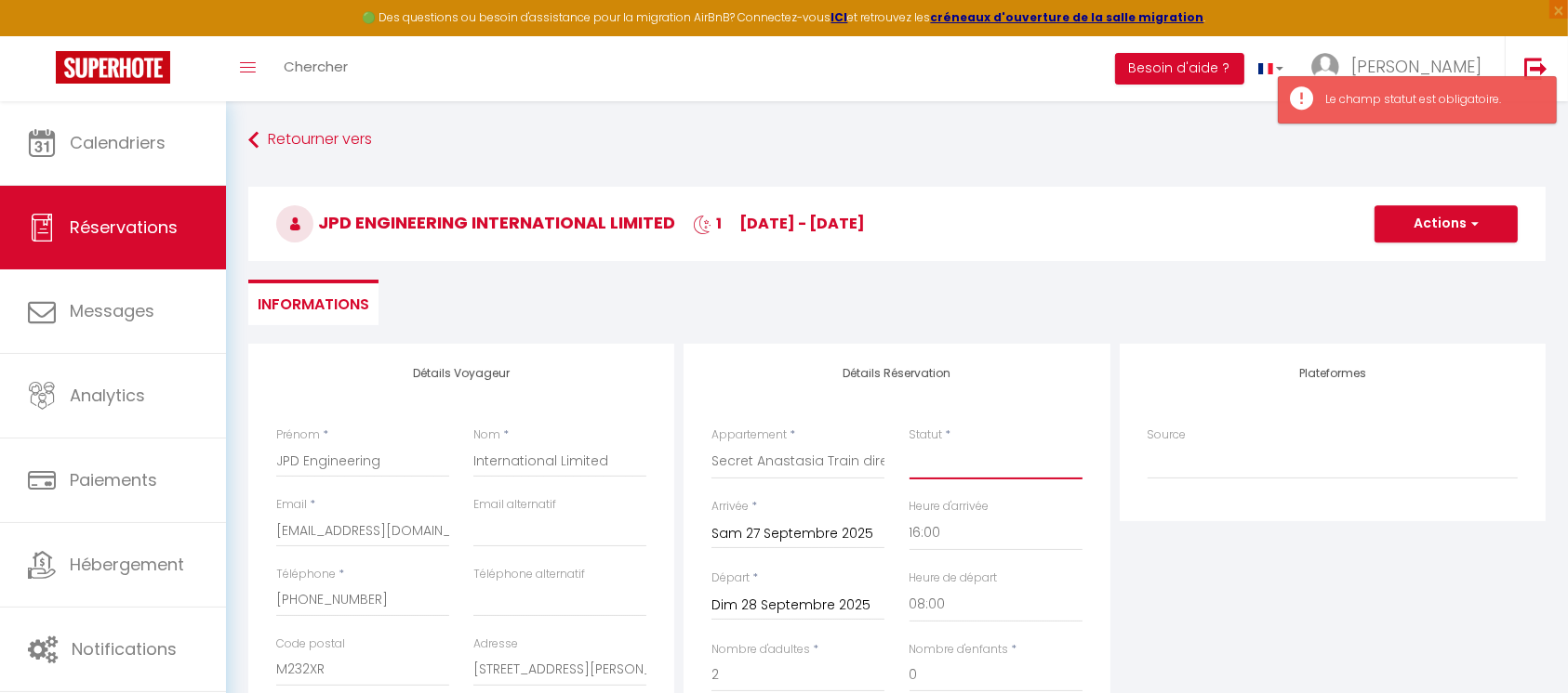
click at [991, 472] on select "Confirmé Non Confirmé Annulé Annulé par le voyageur No Show Request" at bounding box center [995, 462] width 173 height 36
click at [909, 444] on select "Confirmé Non Confirmé Annulé Annulé par le voyageur No Show Request" at bounding box center [995, 462] width 173 height 36
click at [1468, 224] on span "button" at bounding box center [1472, 223] width 11 height 17
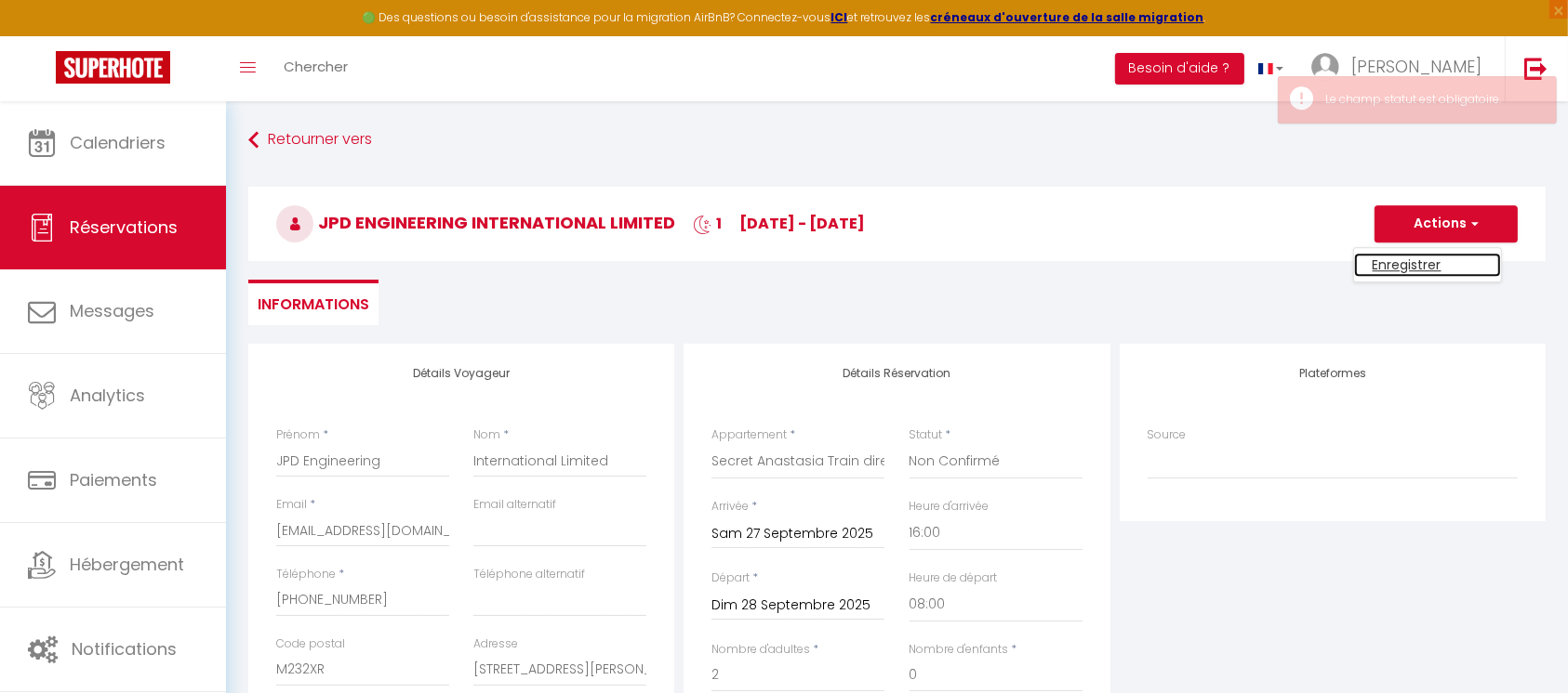
click at [1431, 256] on link "Enregistrer" at bounding box center [1428, 265] width 147 height 24
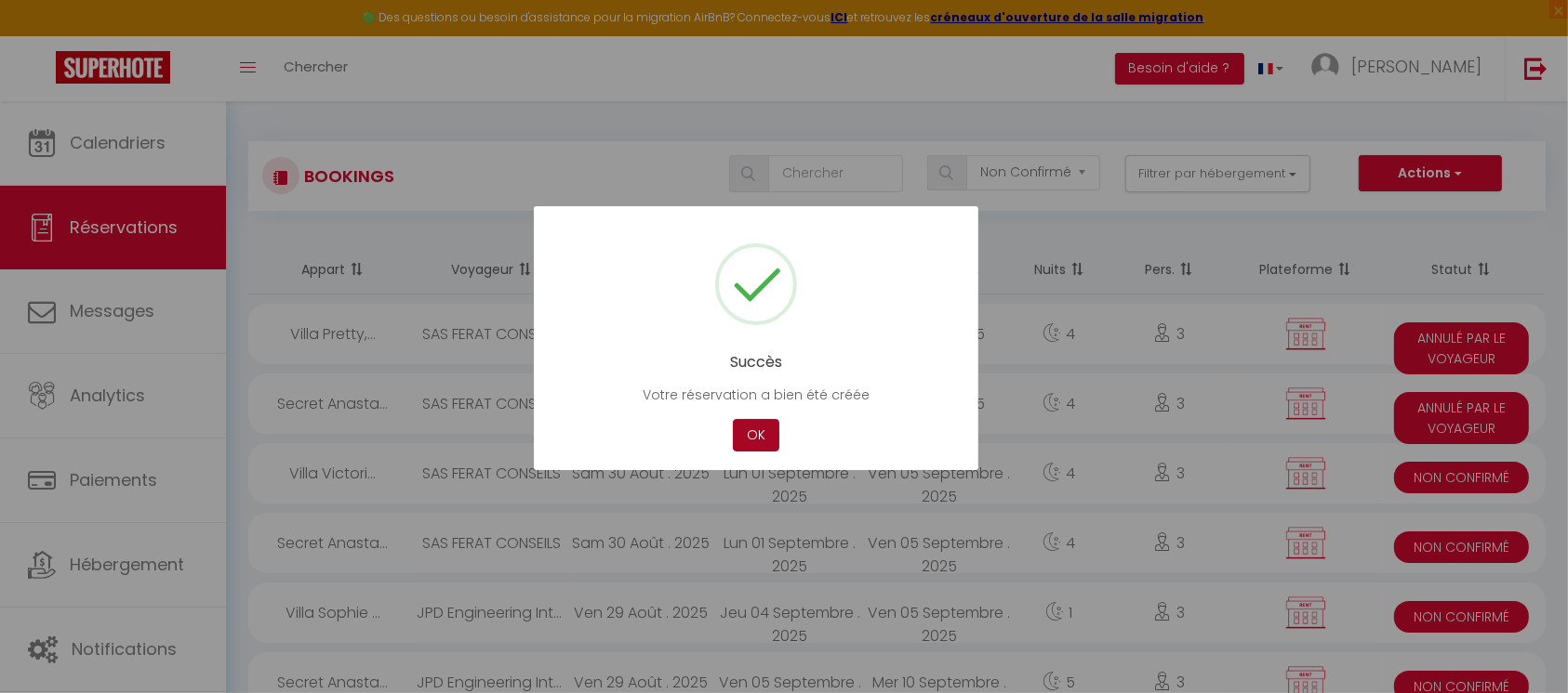
click at [761, 439] on button "OK" at bounding box center [756, 435] width 46 height 33
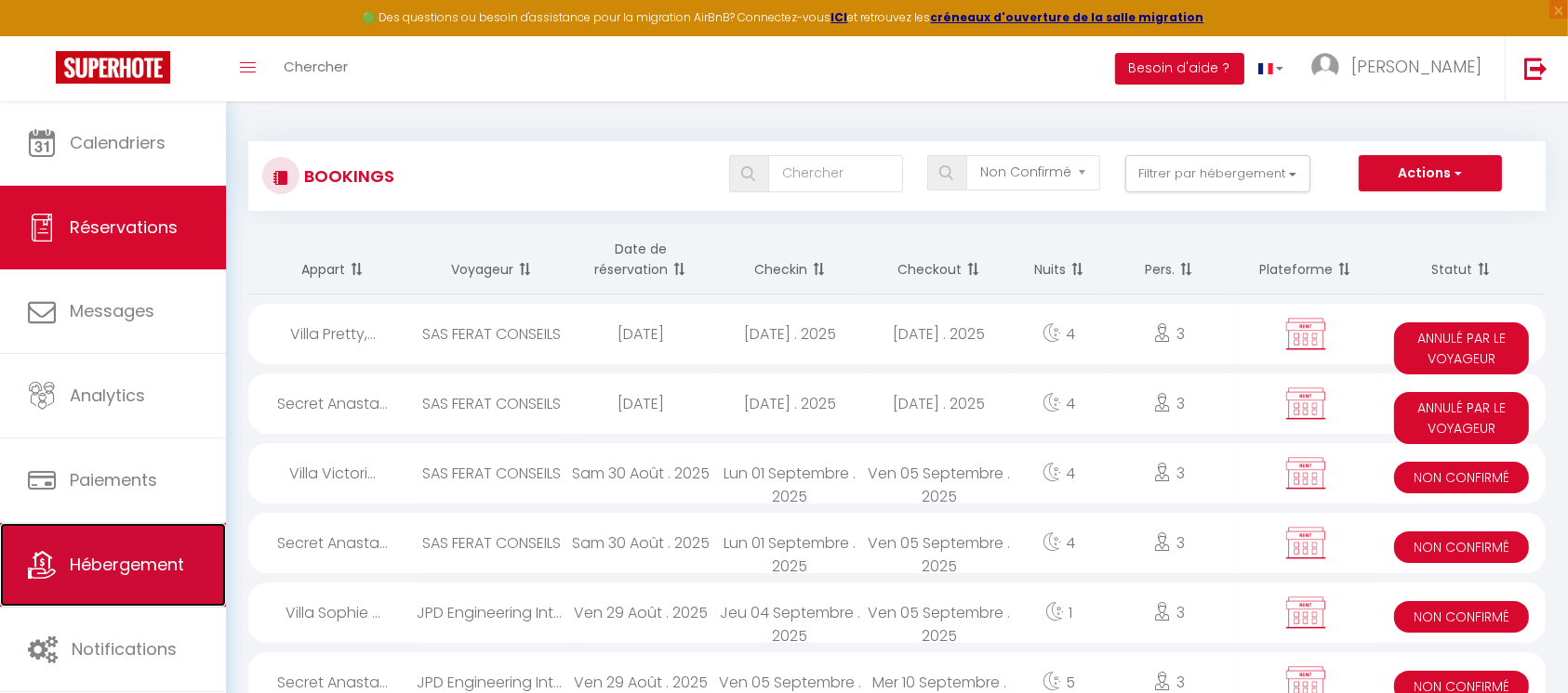
click at [135, 562] on span "Hébergement" at bounding box center [128, 564] width 115 height 24
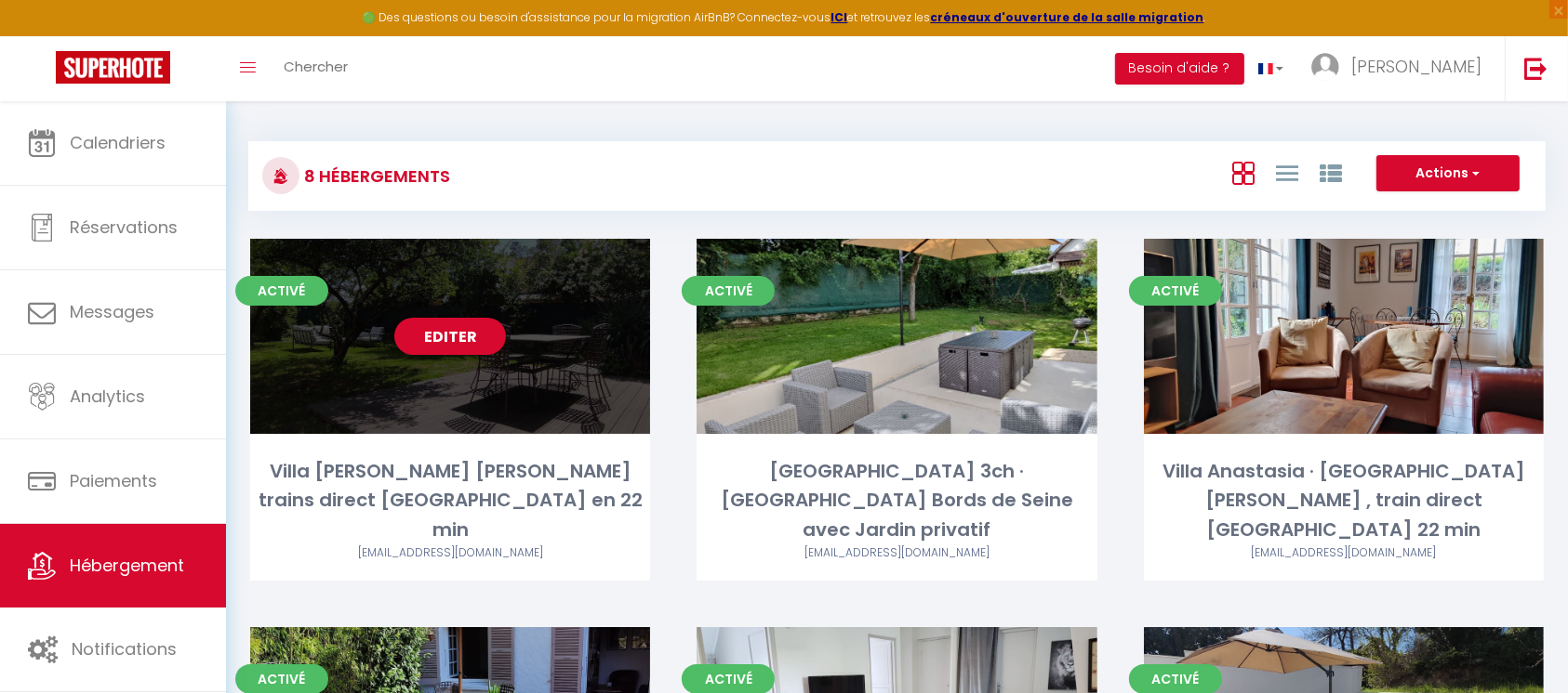
click at [459, 468] on div "Villa [PERSON_NAME] [PERSON_NAME] trains direct [GEOGRAPHIC_DATA] en 22 min" at bounding box center [450, 501] width 400 height 87
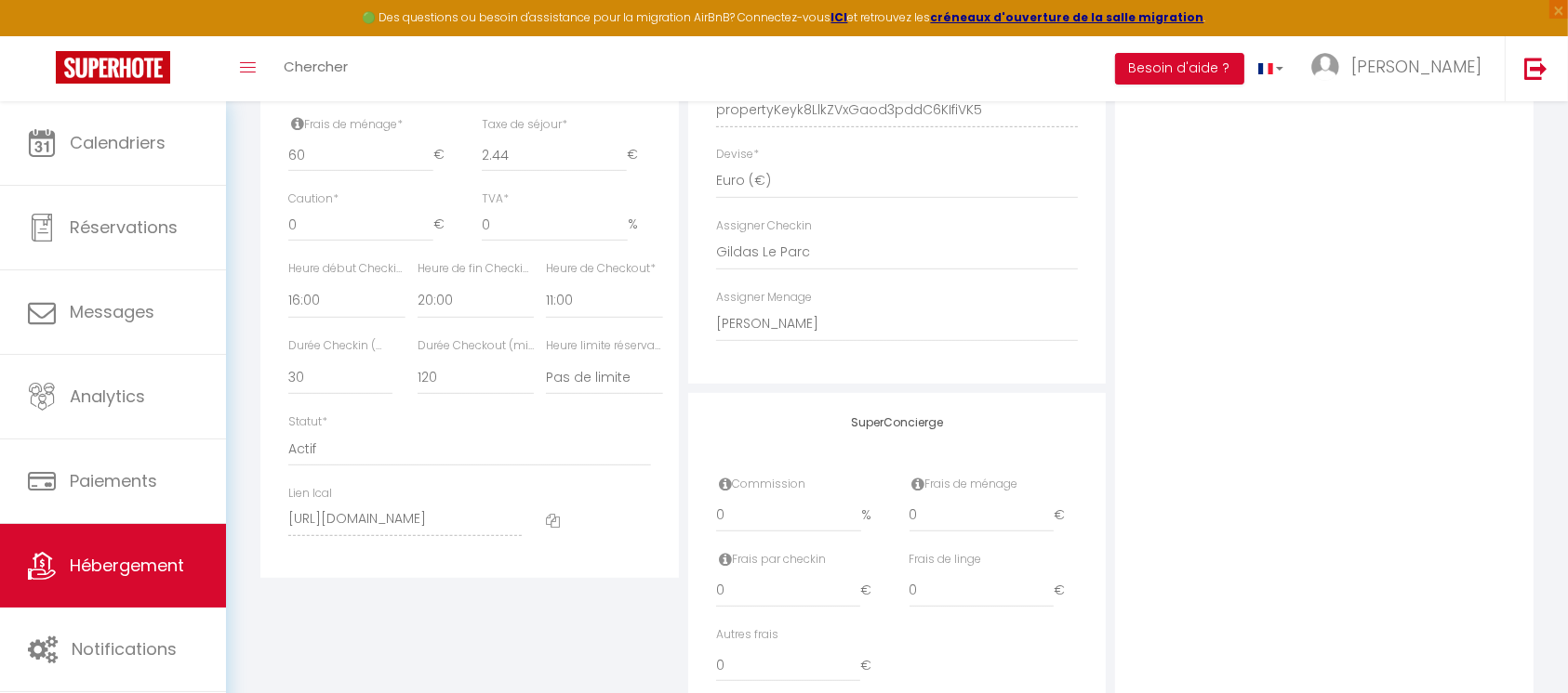
scroll to position [867, 0]
click at [599, 390] on select "Pas de limite 01:00 02:00 03:00 04:00 05:00 06:00 07:00 08:00 09:00 10:00 11:00…" at bounding box center [604, 377] width 117 height 36
click at [546, 377] on select "Pas de limite 01:00 02:00 03:00 04:00 05:00 06:00 07:00 08:00 09:00 10:00 11:00…" at bounding box center [604, 377] width 117 height 36
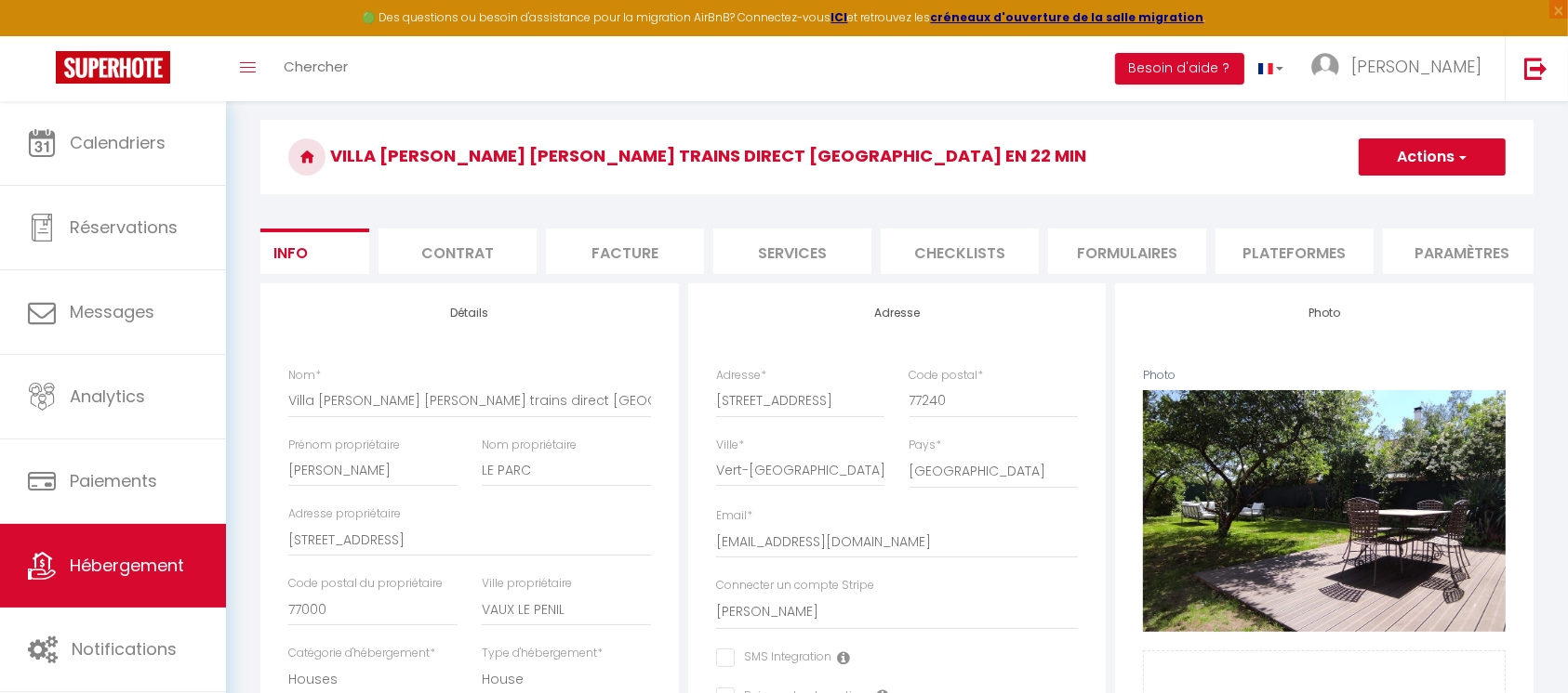
scroll to position [0, 0]
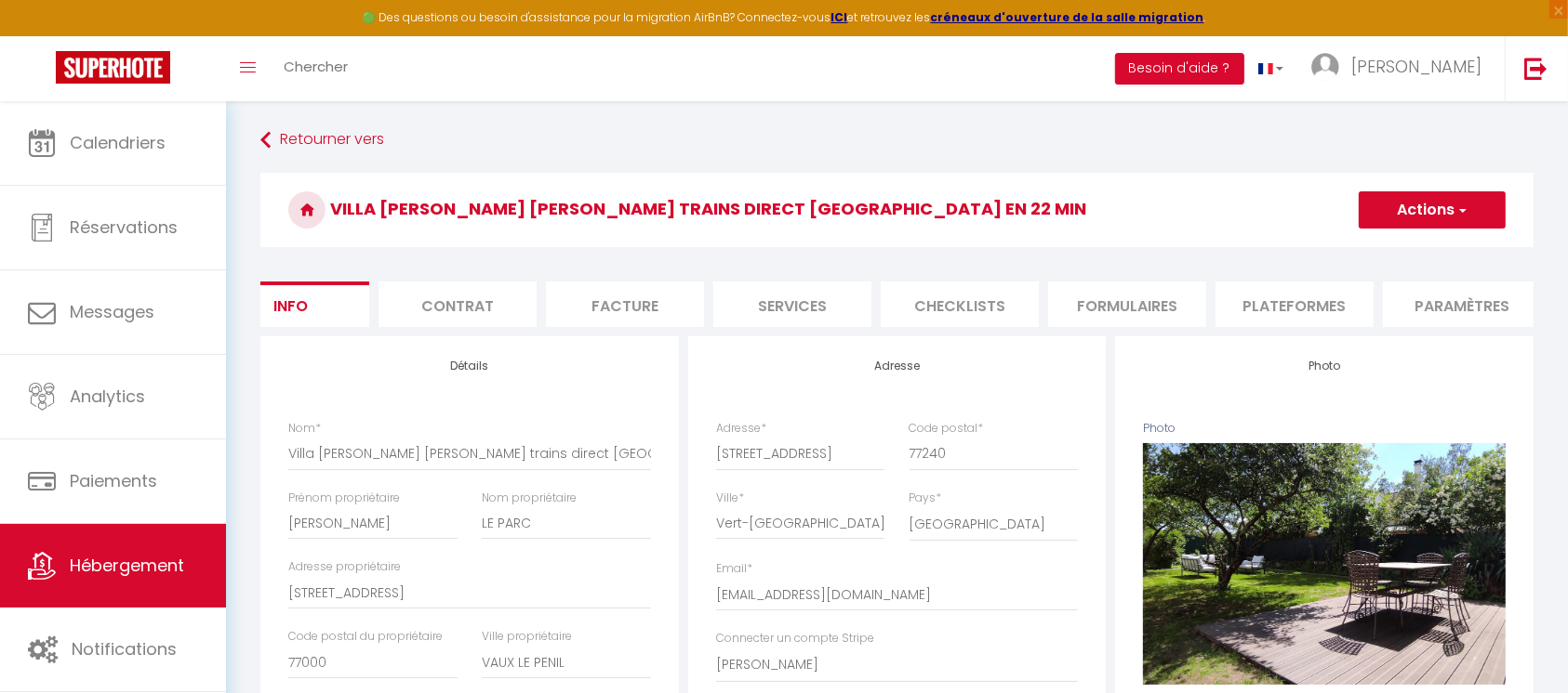
click at [1407, 210] on button "Actions" at bounding box center [1432, 211] width 147 height 38
click at [1378, 244] on input "Enregistrer" at bounding box center [1359, 250] width 69 height 19
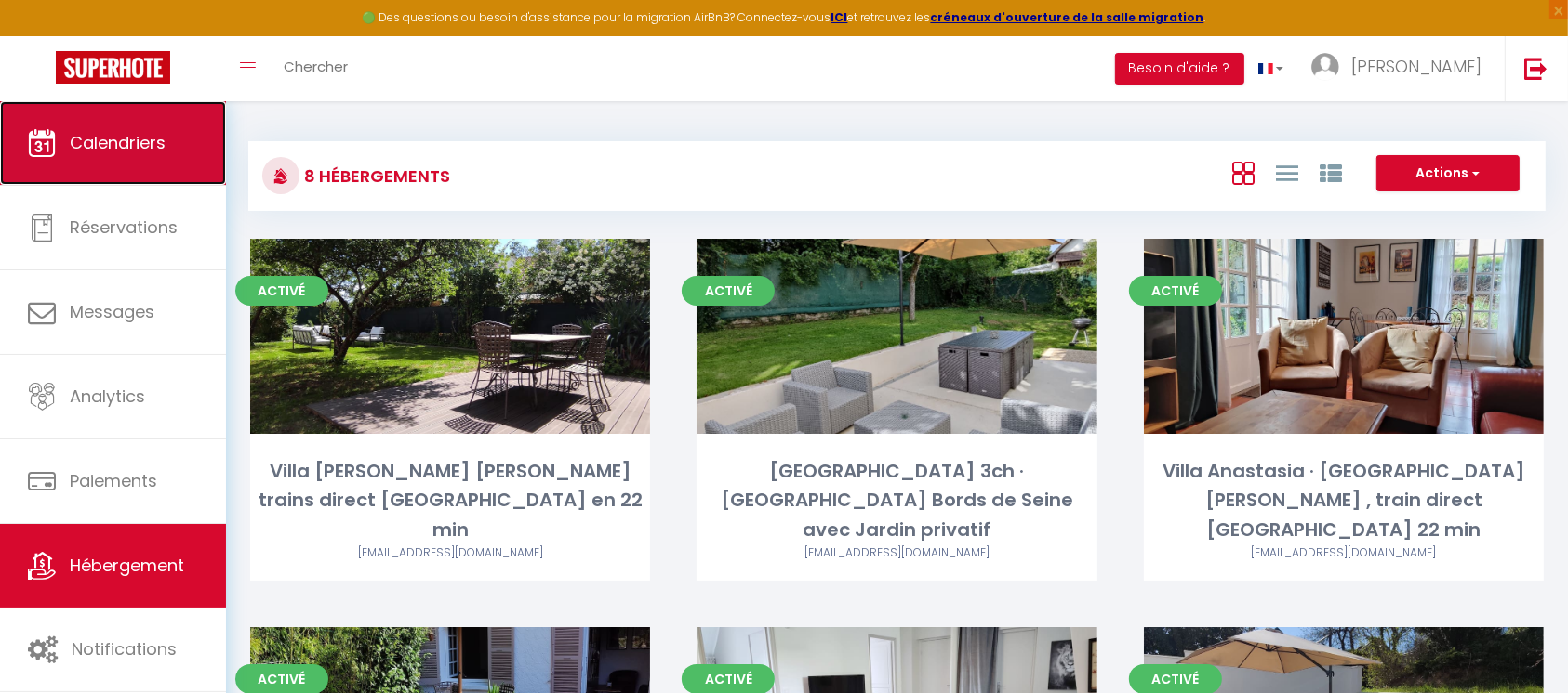
click at [175, 149] on link "Calendriers" at bounding box center [113, 142] width 226 height 84
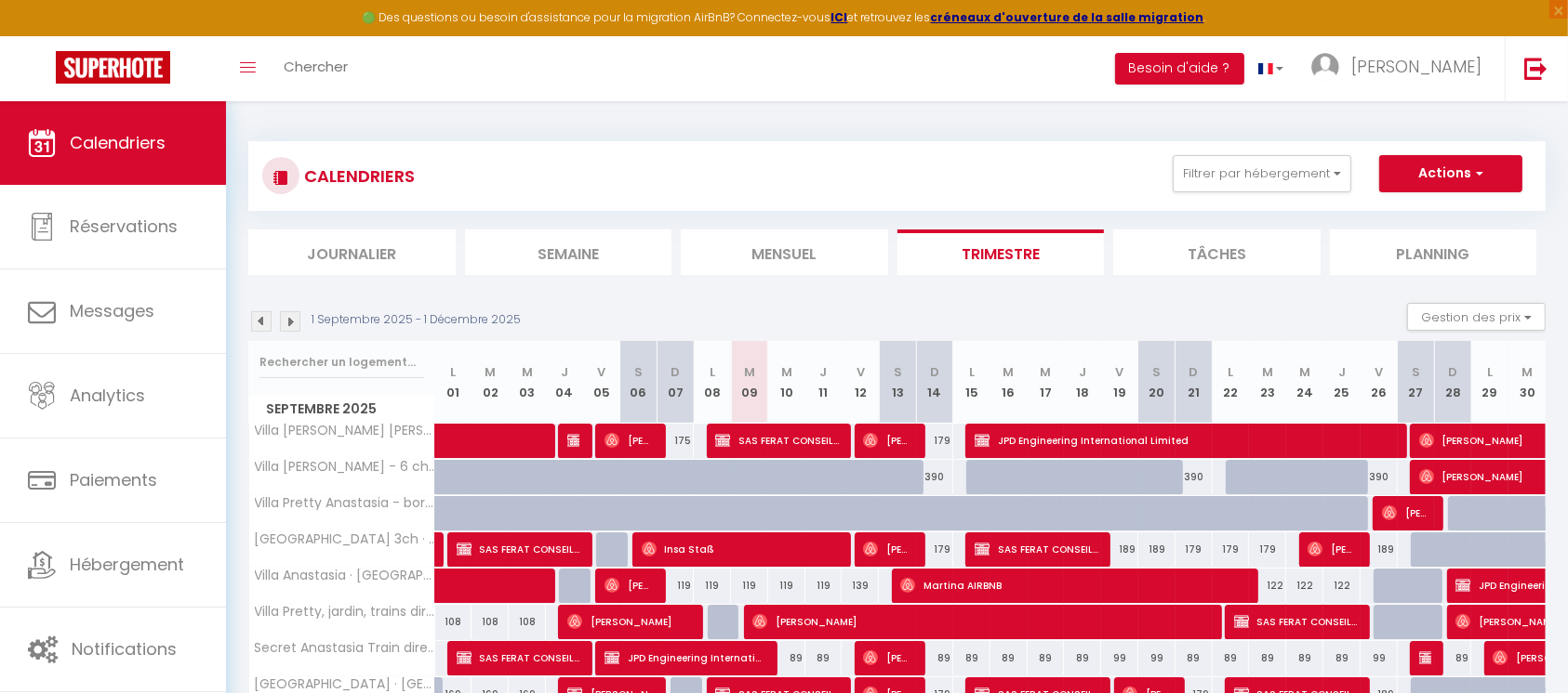
click at [776, 252] on li "Mensuel" at bounding box center [784, 252] width 208 height 45
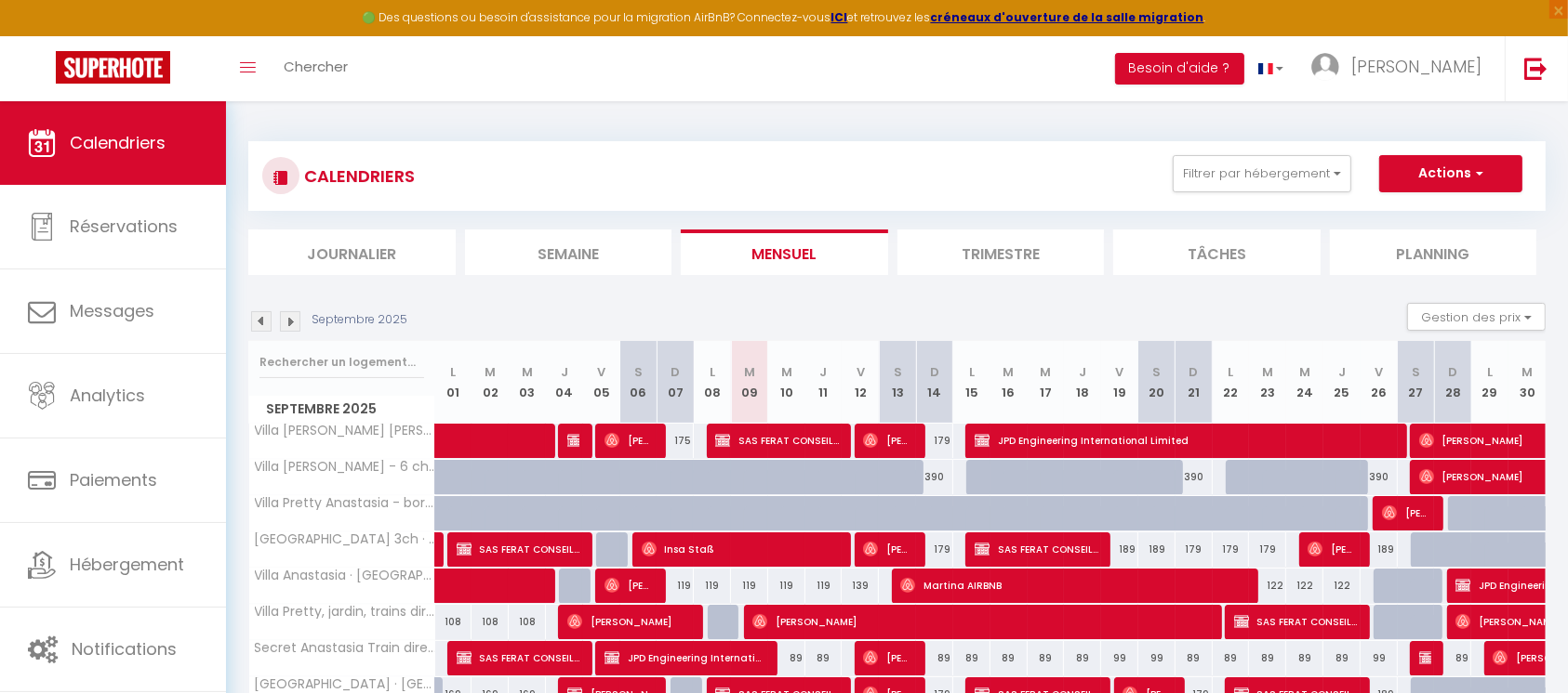
click at [936, 476] on div "390" at bounding box center [935, 476] width 38 height 35
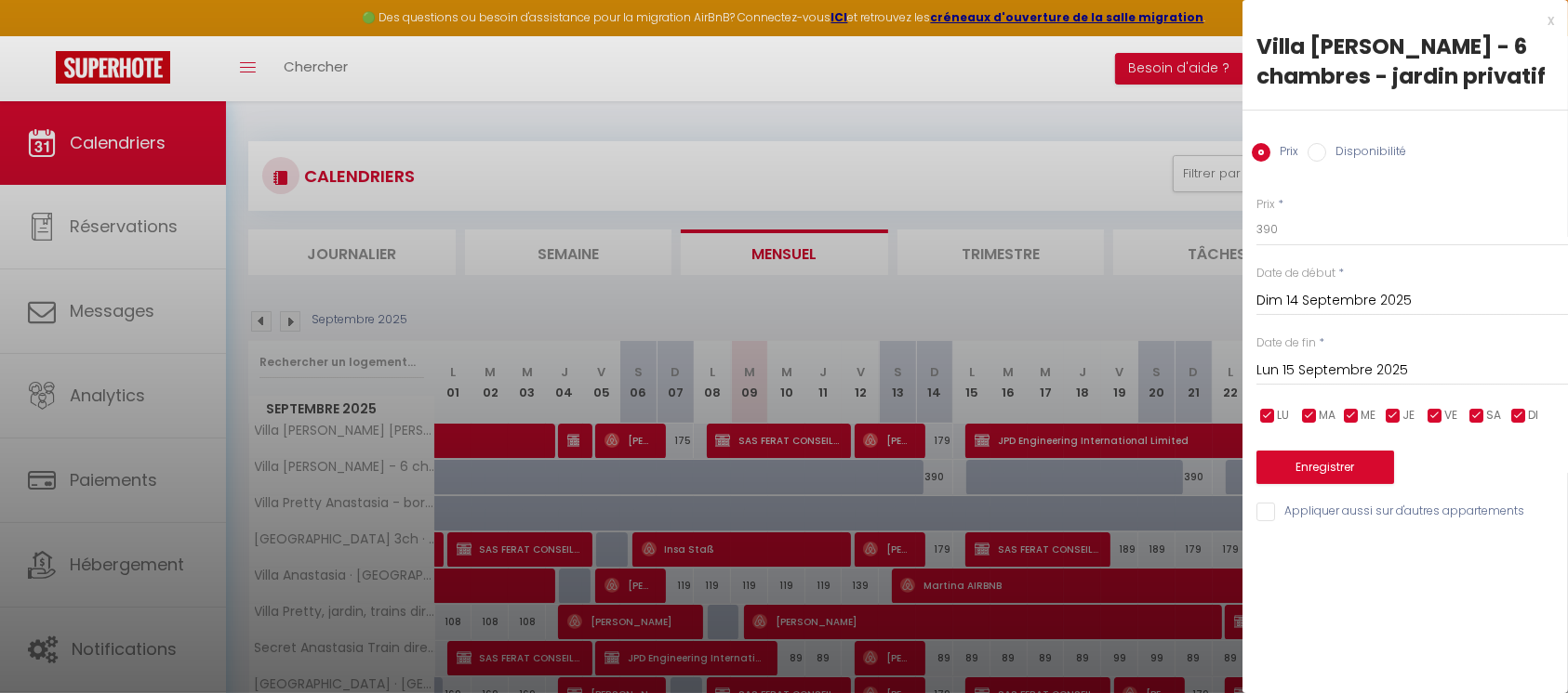
click at [1374, 151] on label "Disponibilité" at bounding box center [1366, 153] width 80 height 21
click at [1327, 151] on input "Disponibilité" at bounding box center [1317, 152] width 19 height 19
click at [132, 565] on div at bounding box center [784, 346] width 1568 height 693
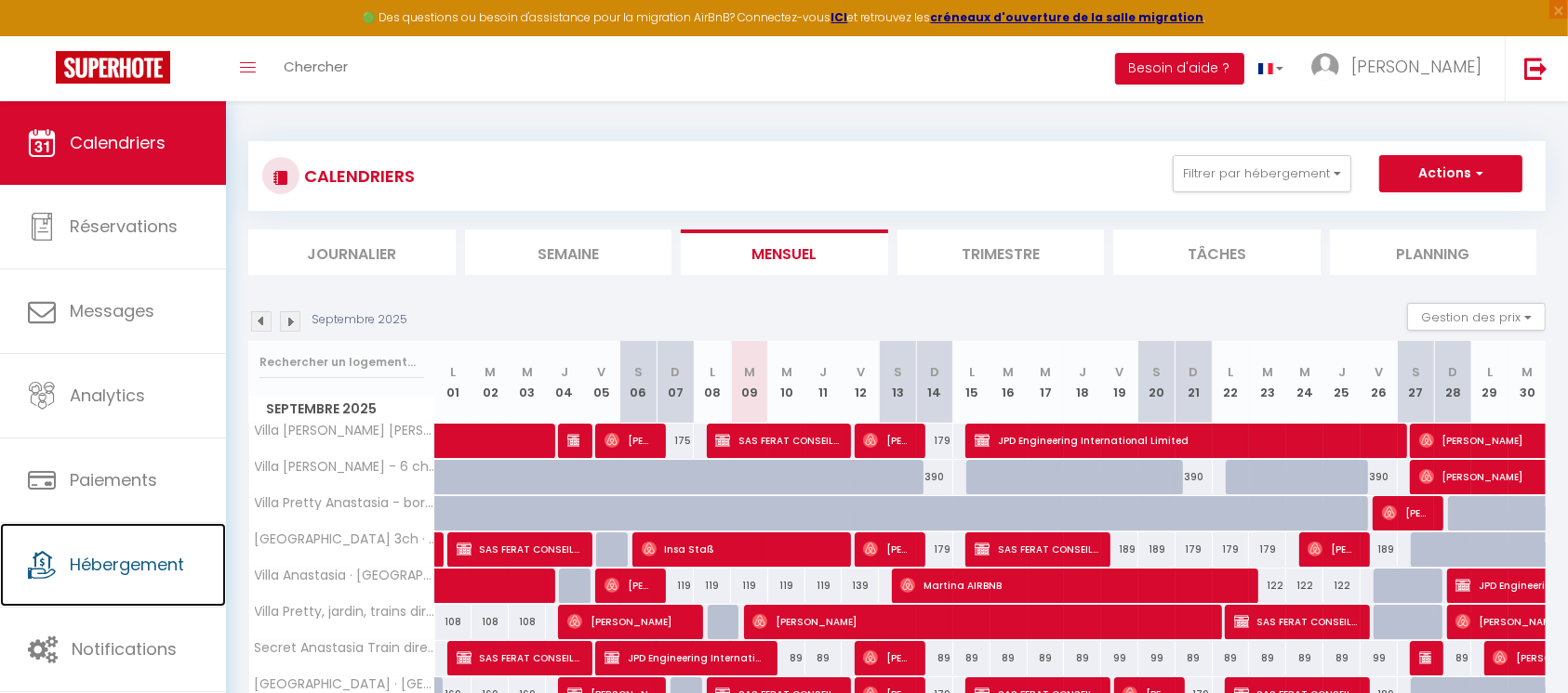
click at [132, 565] on span "Hébergement" at bounding box center [128, 564] width 115 height 24
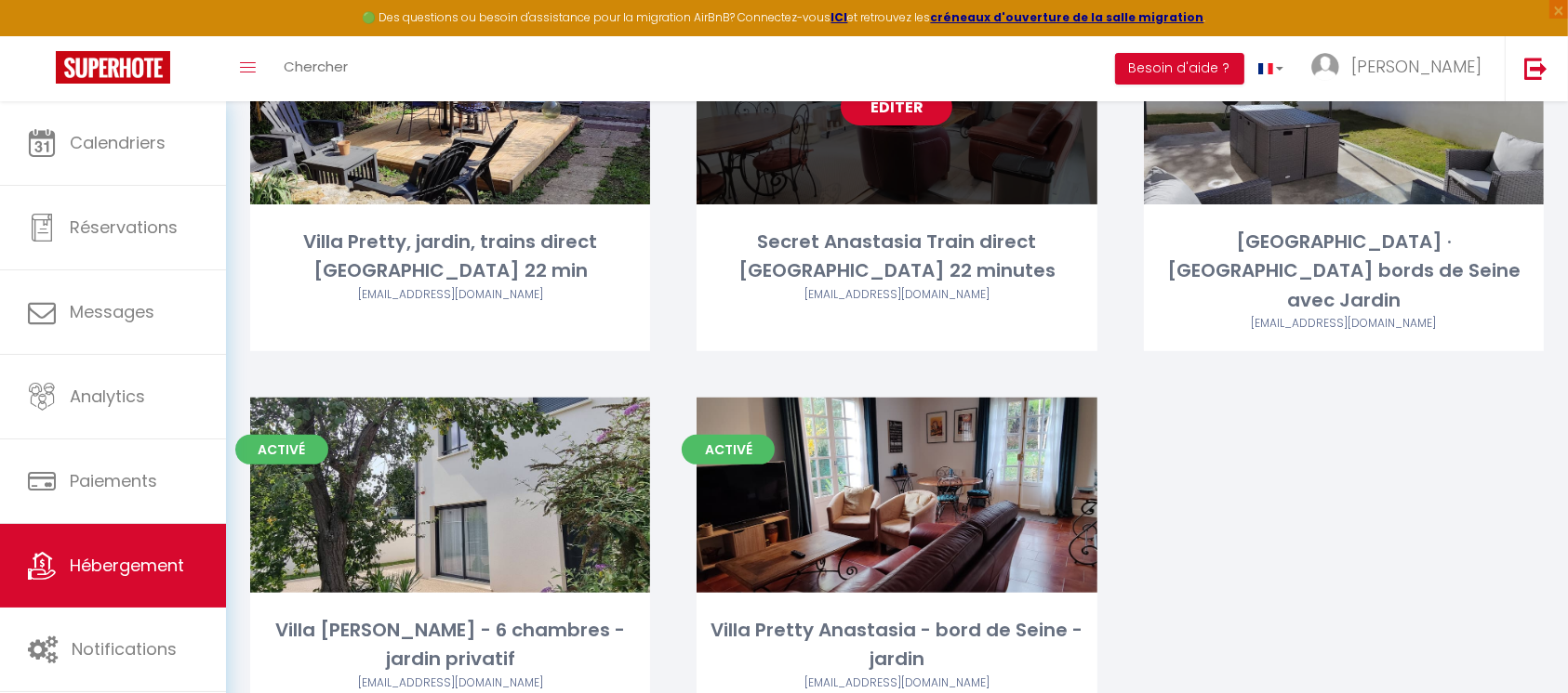
scroll to position [646, 0]
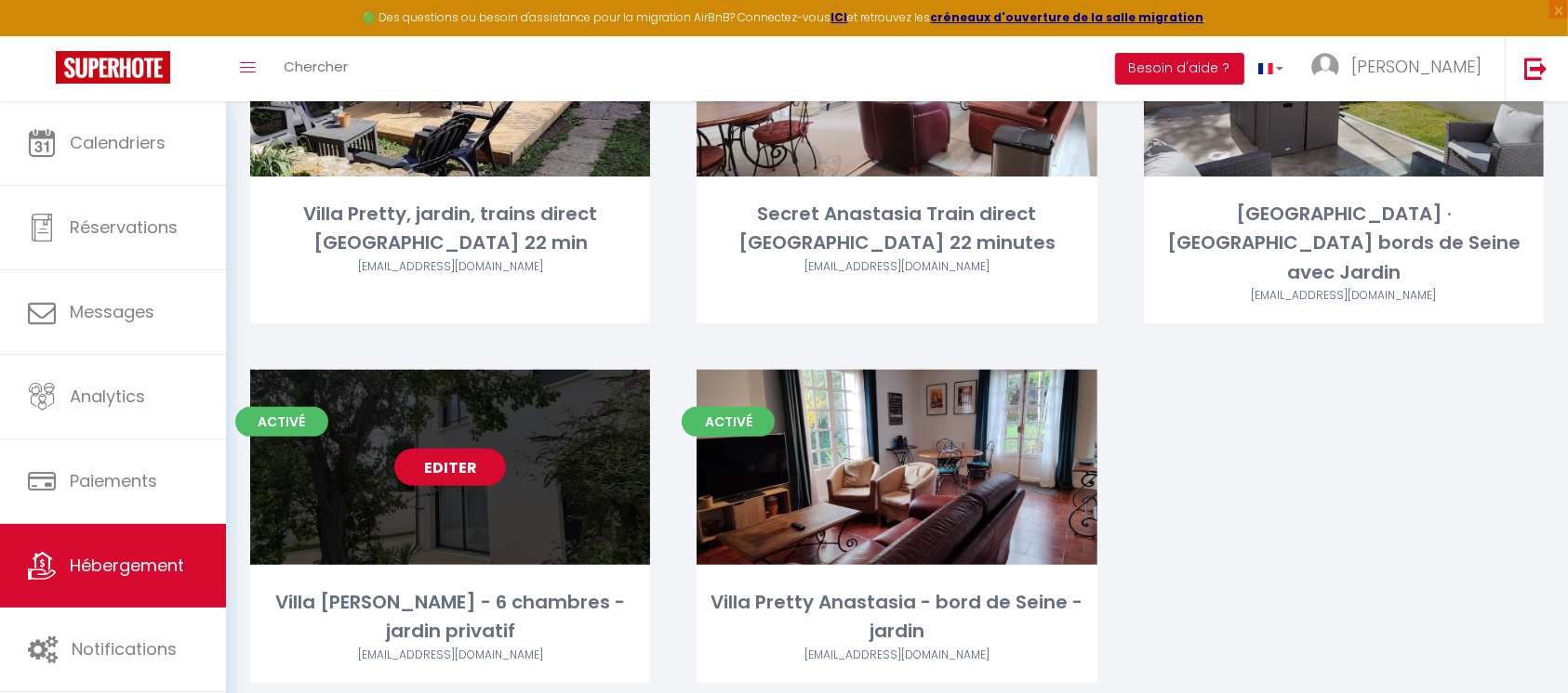
click at [469, 449] on link "Editer" at bounding box center [450, 468] width 112 height 38
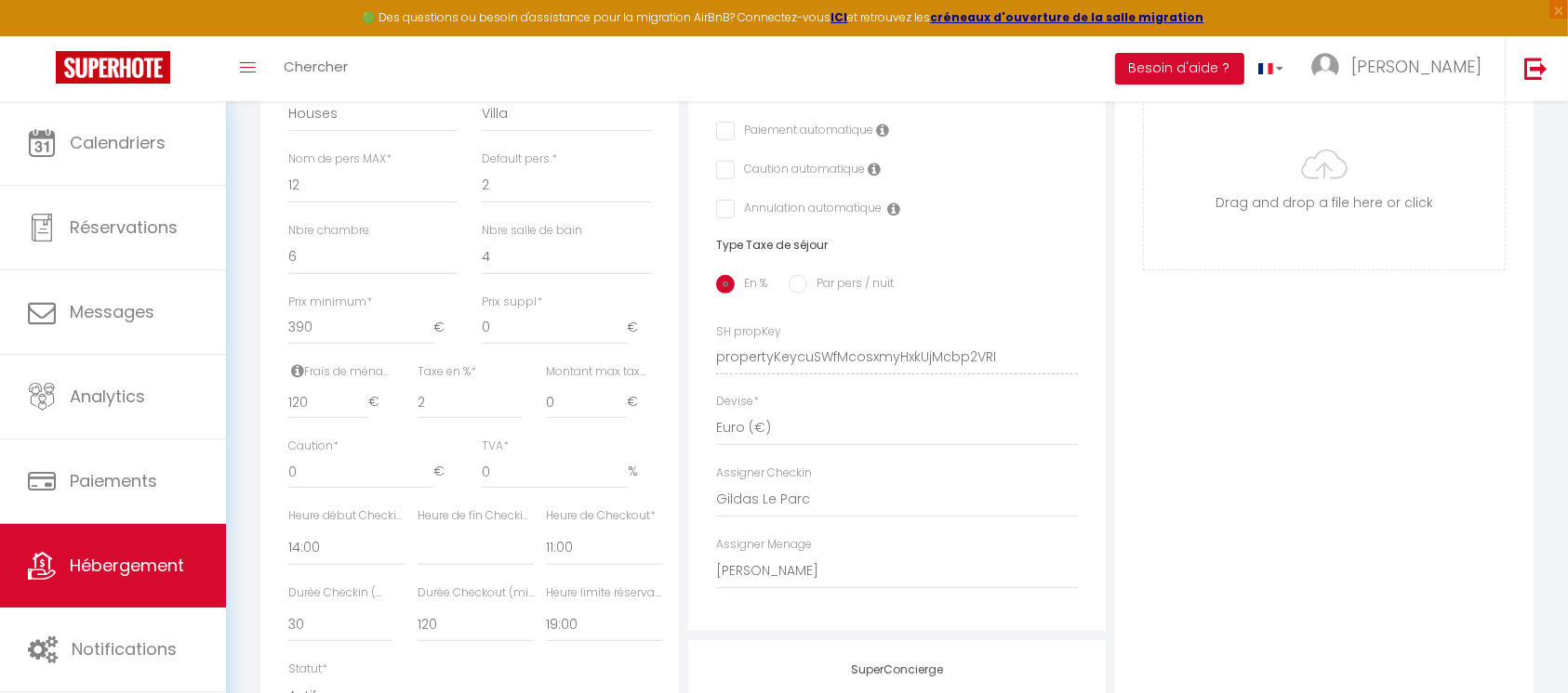
scroll to position [743, 0]
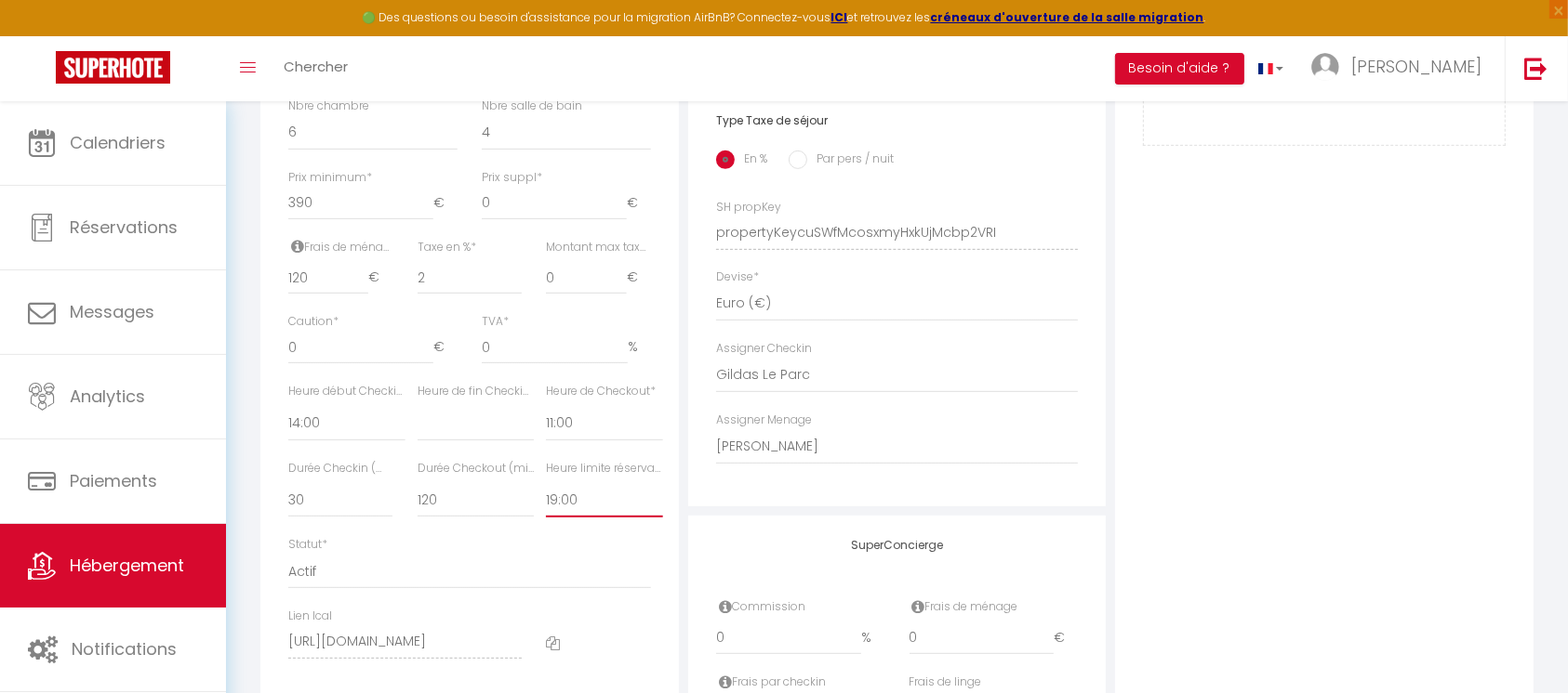
click at [590, 515] on select "Pas de limite 01:00 02:00 03:00 04:00 05:00 06:00 07:00 08:00 09:00 10:00 11:00…" at bounding box center [604, 500] width 117 height 36
click at [546, 500] on select "Pas de limite 01:00 02:00 03:00 04:00 05:00 06:00 07:00 08:00 09:00 10:00 11:00…" at bounding box center [604, 500] width 117 height 36
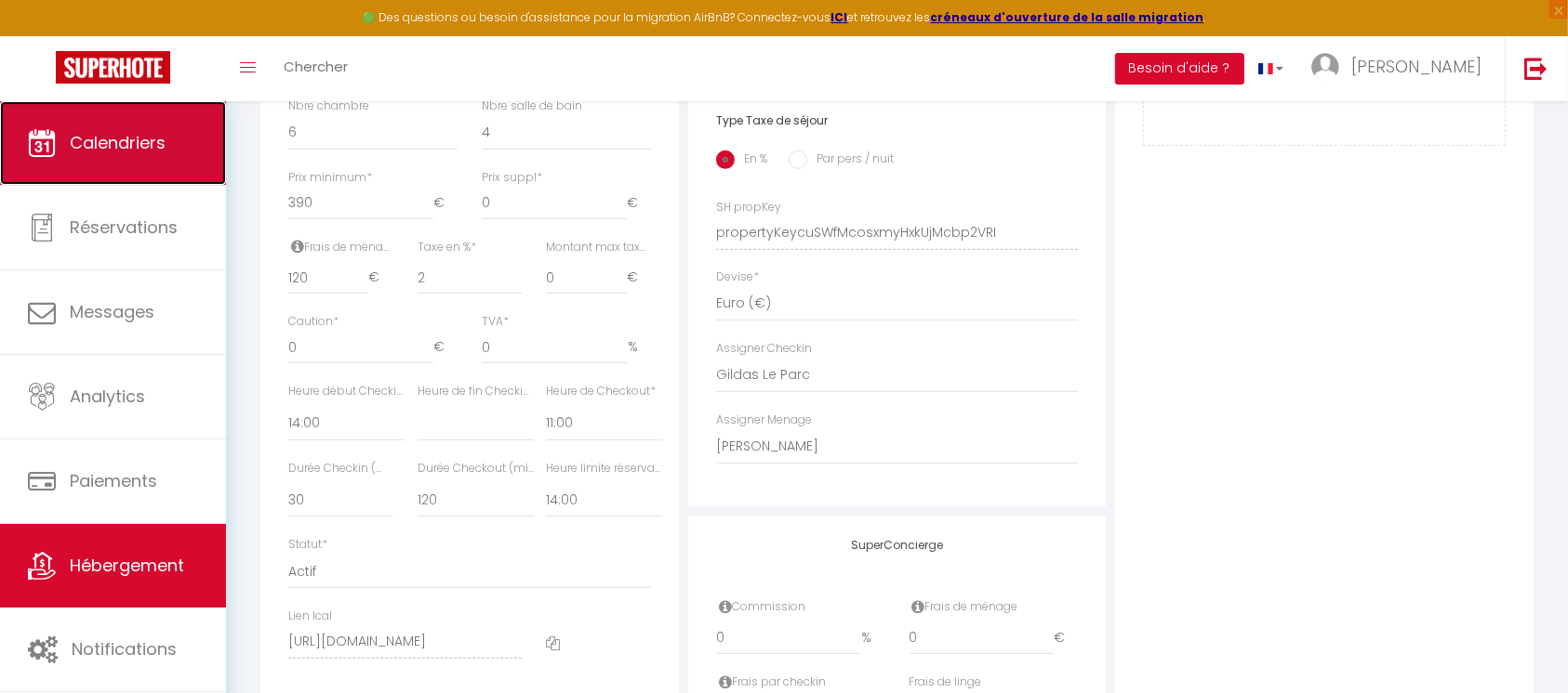
click at [132, 140] on span "Calendriers" at bounding box center [118, 143] width 96 height 24
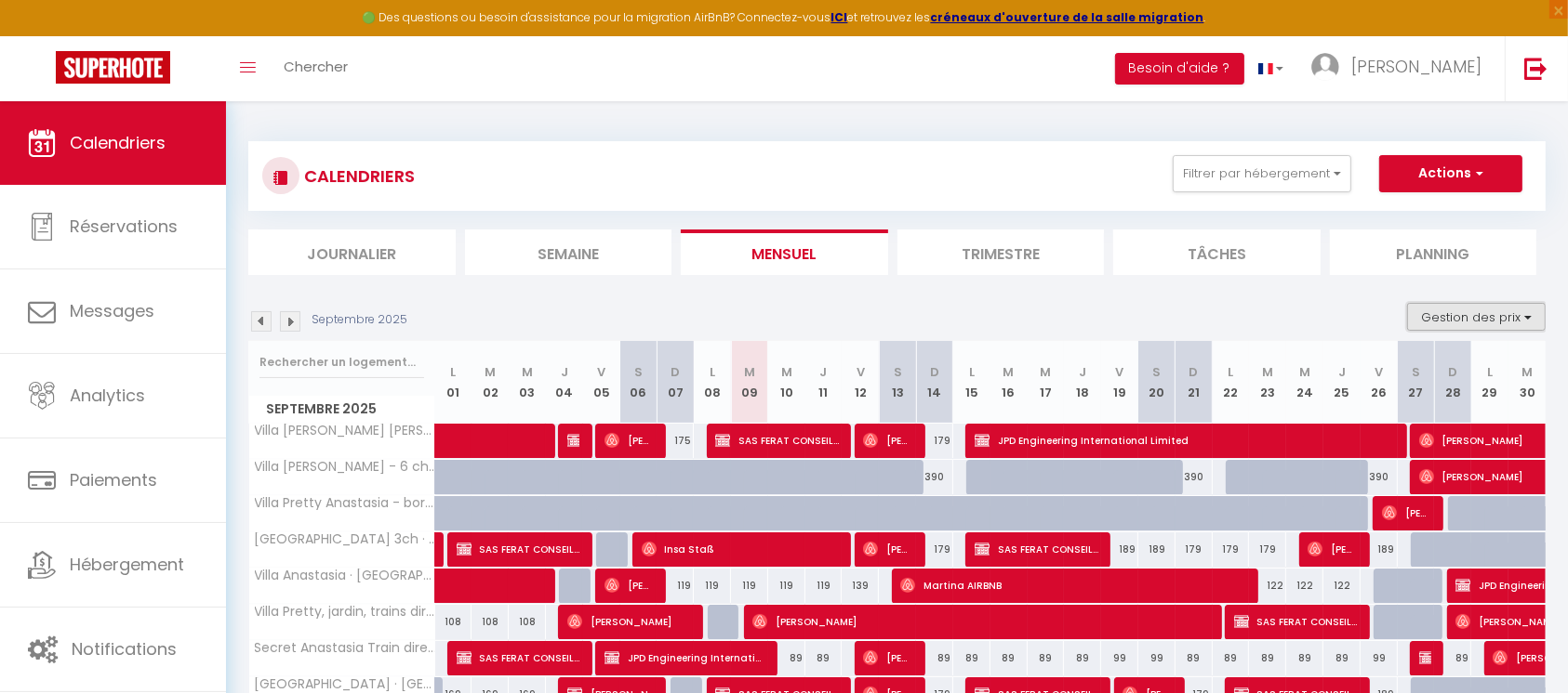
click at [1449, 314] on button "Gestion des prix" at bounding box center [1476, 316] width 138 height 28
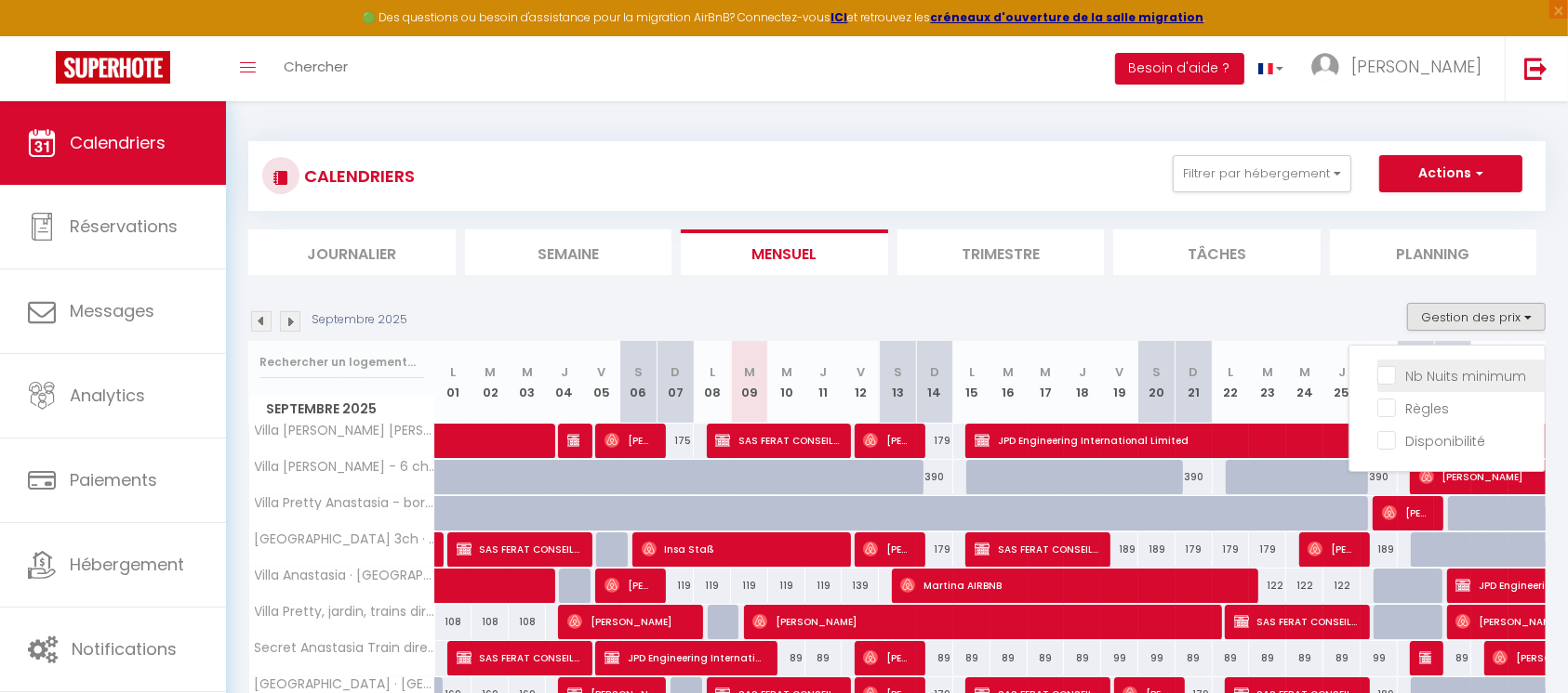
click at [1451, 372] on input "Nb Nuits minimum" at bounding box center [1460, 374] width 167 height 19
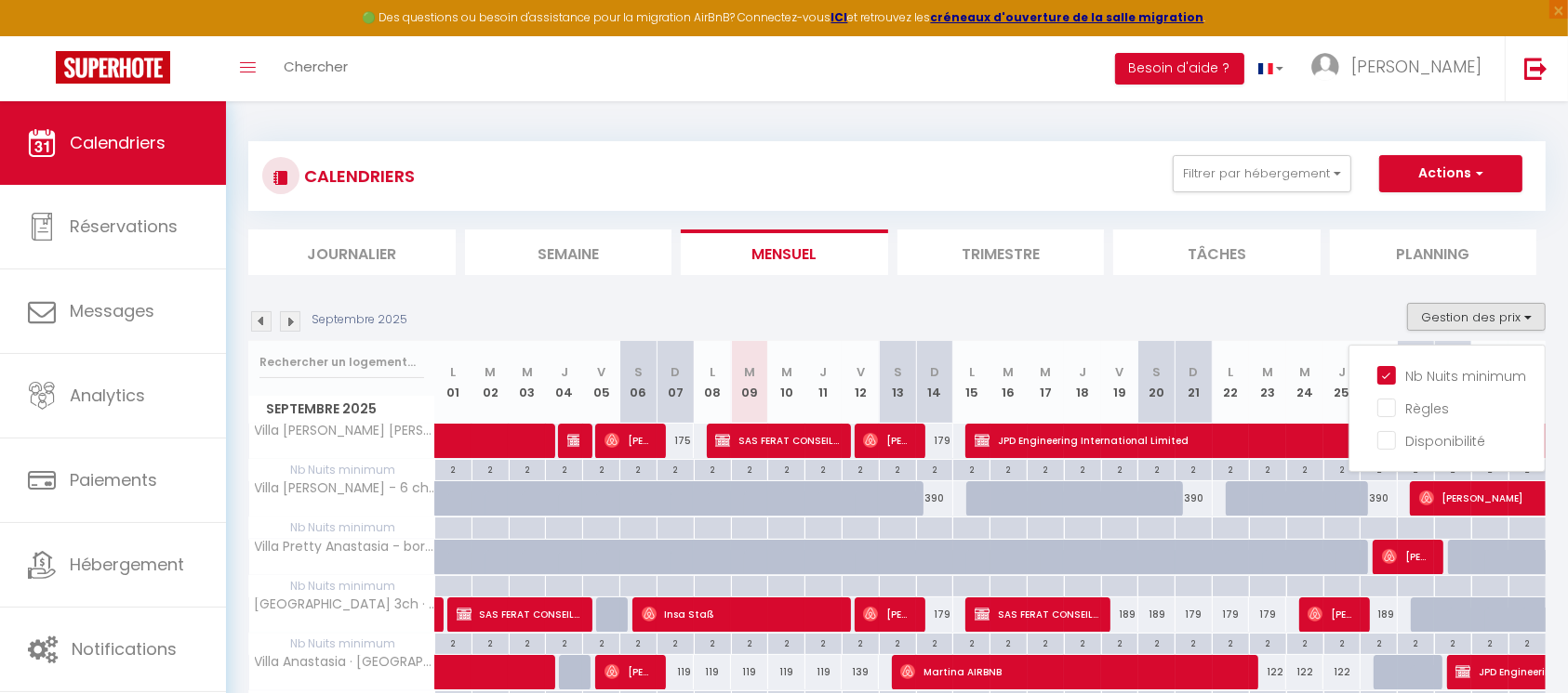
click at [454, 528] on div at bounding box center [453, 529] width 38 height 22
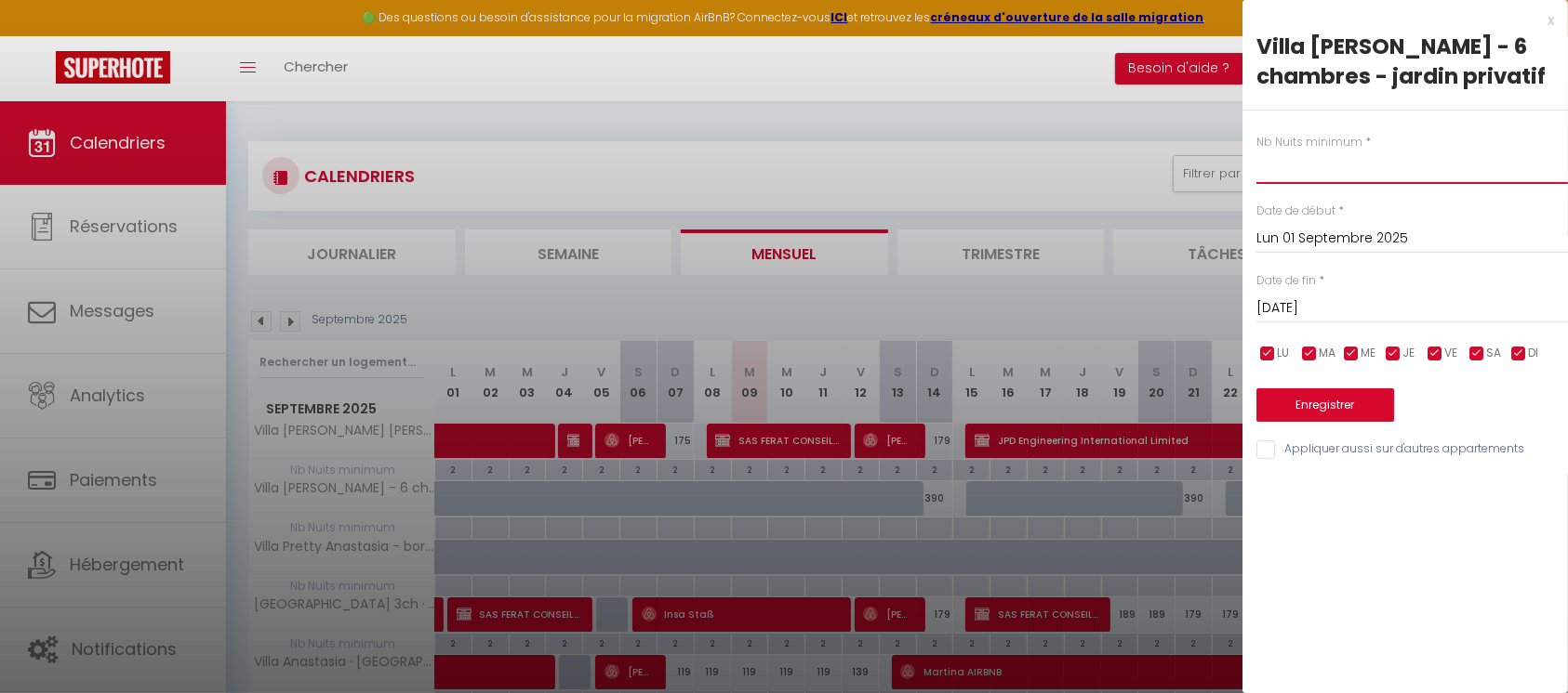
click at [1305, 171] on input "text" at bounding box center [1412, 167] width 312 height 34
click at [1344, 306] on input "Mar 02 Septembre 2025" at bounding box center [1412, 308] width 312 height 24
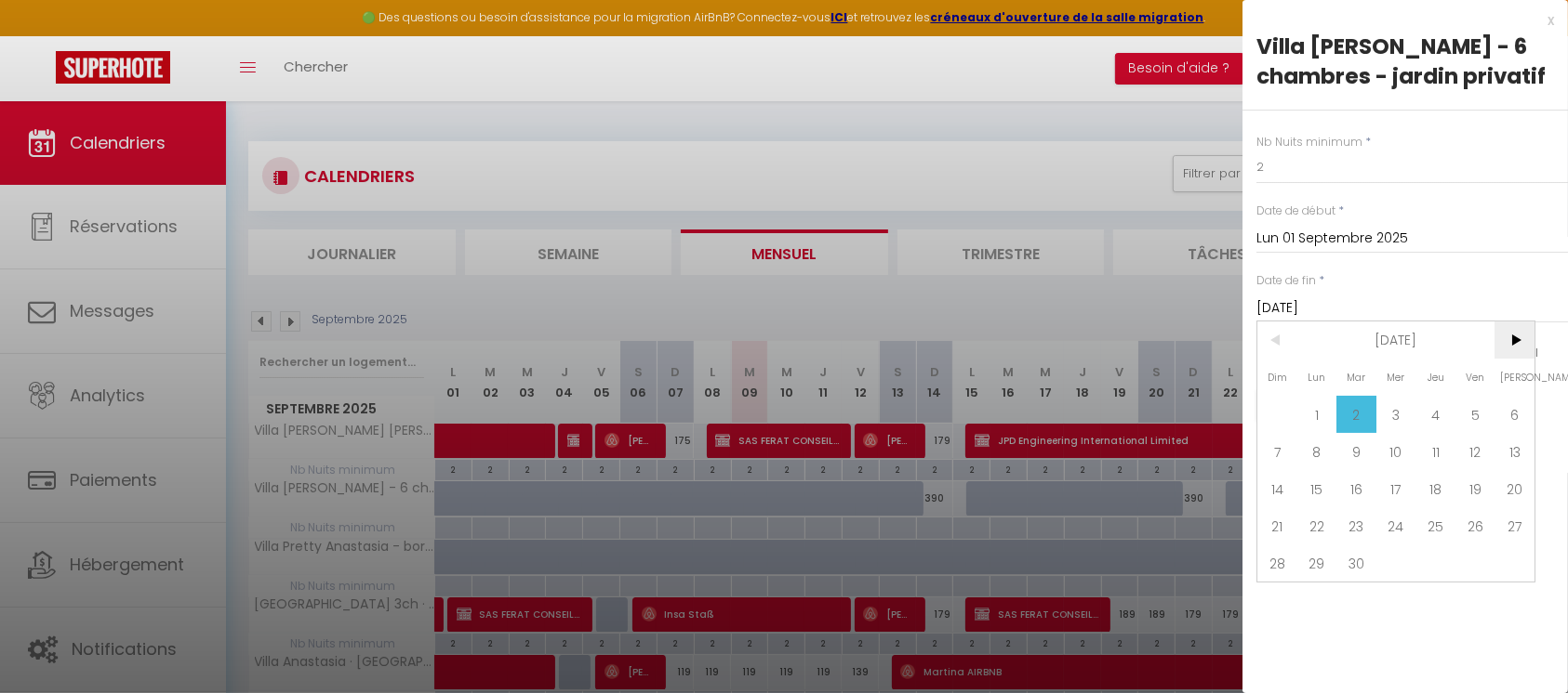
click at [1518, 338] on span ">" at bounding box center [1515, 340] width 40 height 38
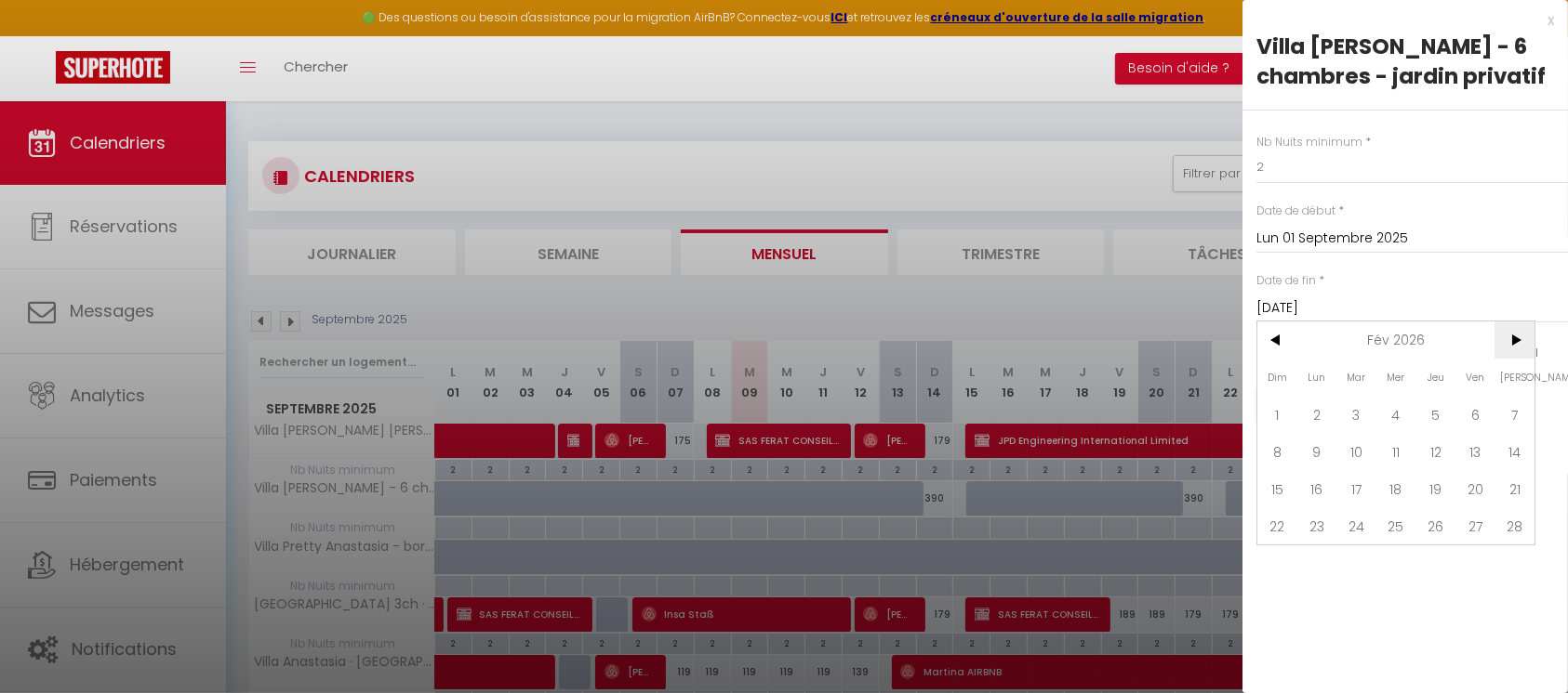
click at [1518, 338] on span ">" at bounding box center [1515, 340] width 40 height 38
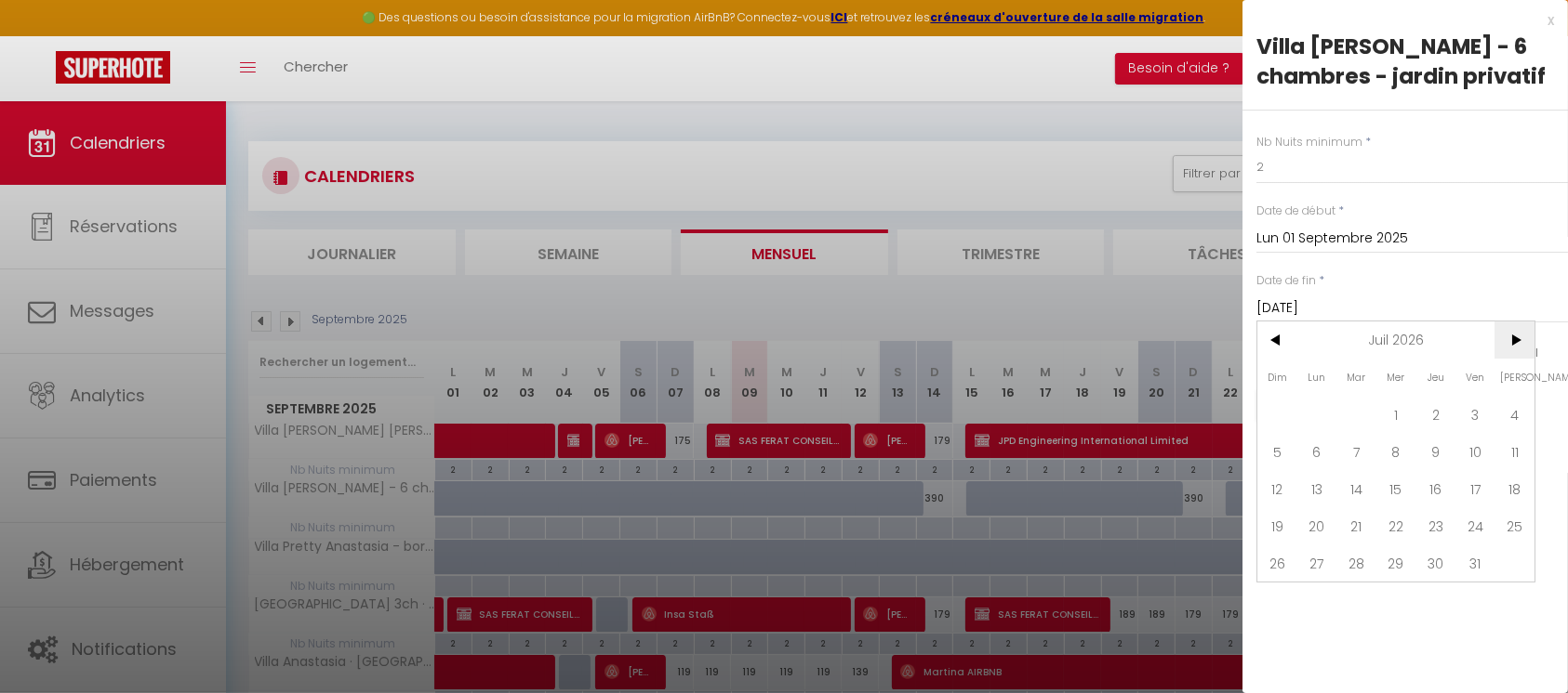
click at [1518, 338] on span ">" at bounding box center [1515, 340] width 40 height 38
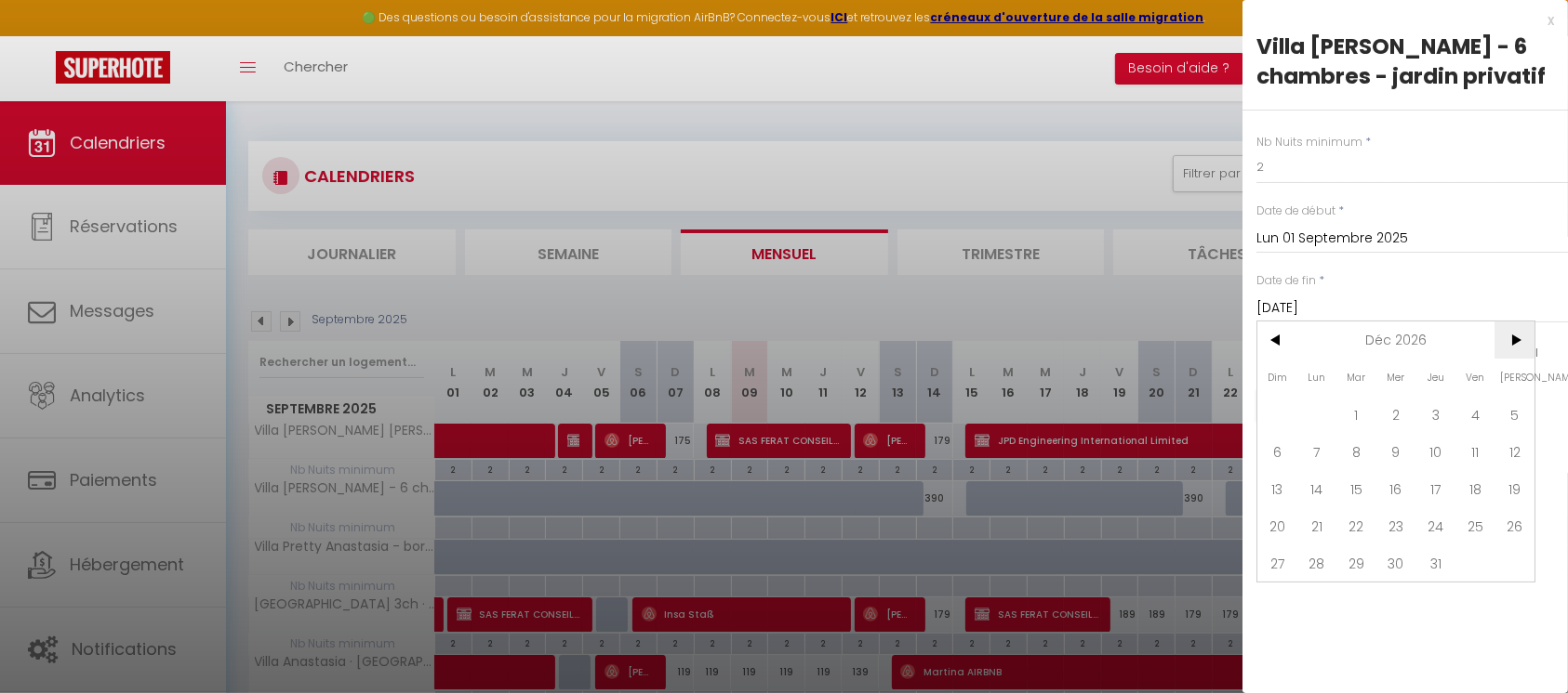
click at [1518, 338] on span ">" at bounding box center [1515, 340] width 40 height 38
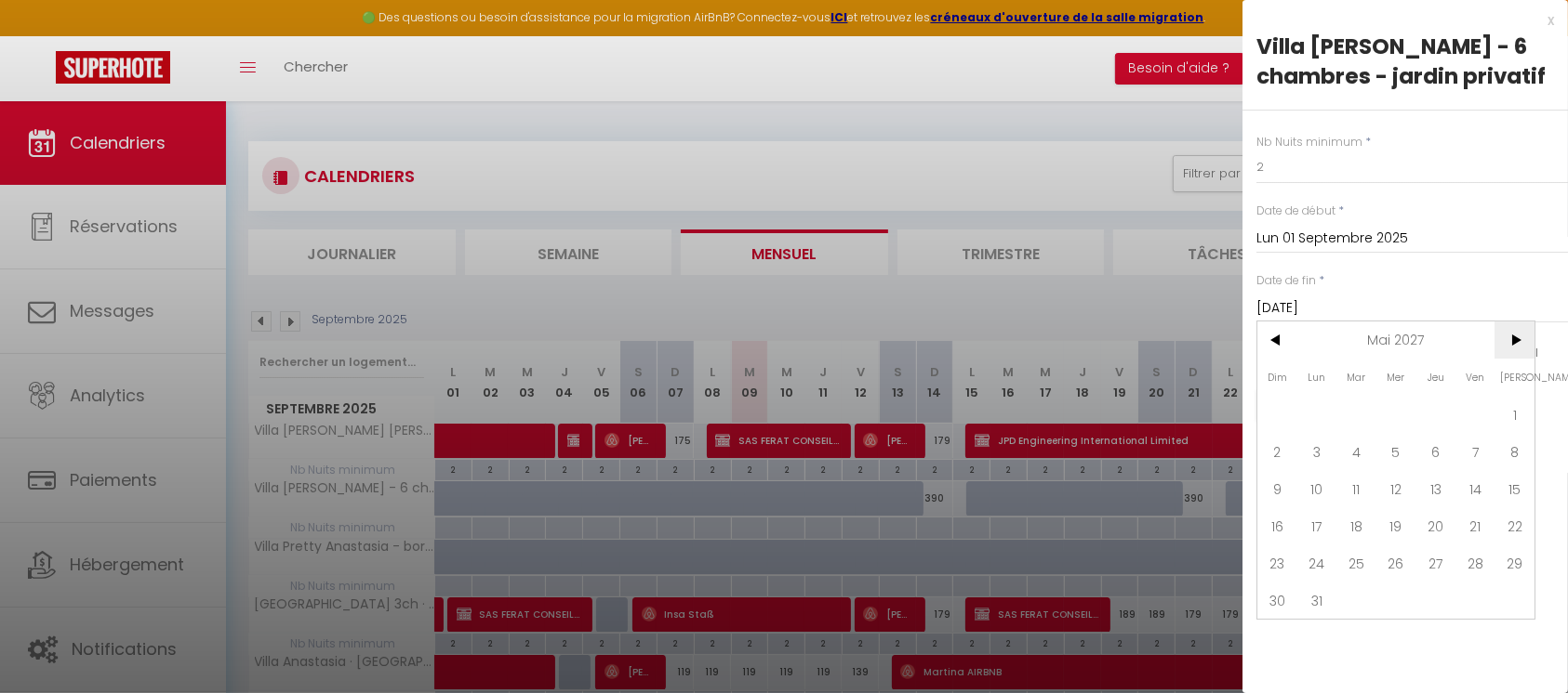
click at [1518, 338] on span ">" at bounding box center [1515, 340] width 40 height 38
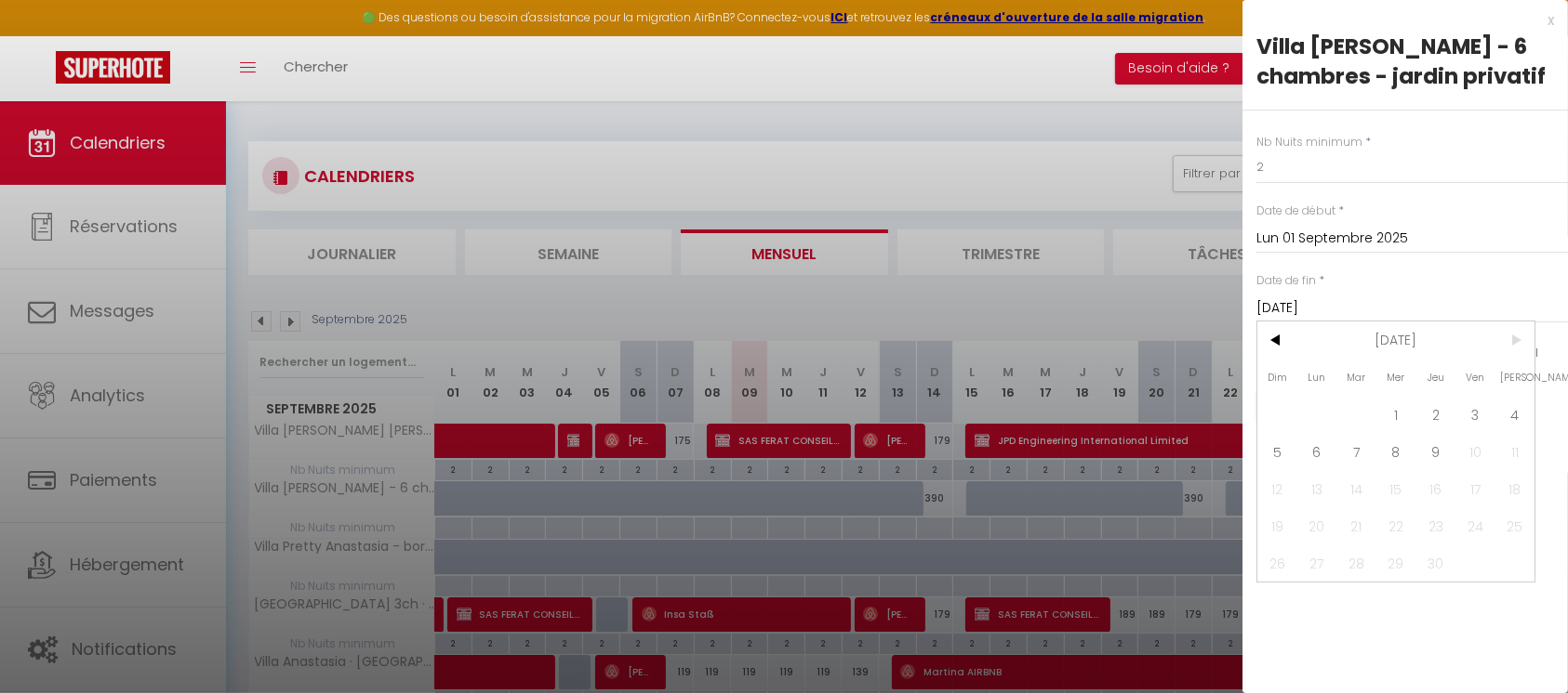
click at [1518, 338] on span ">" at bounding box center [1515, 340] width 40 height 38
click at [1440, 442] on span "9" at bounding box center [1435, 452] width 40 height 38
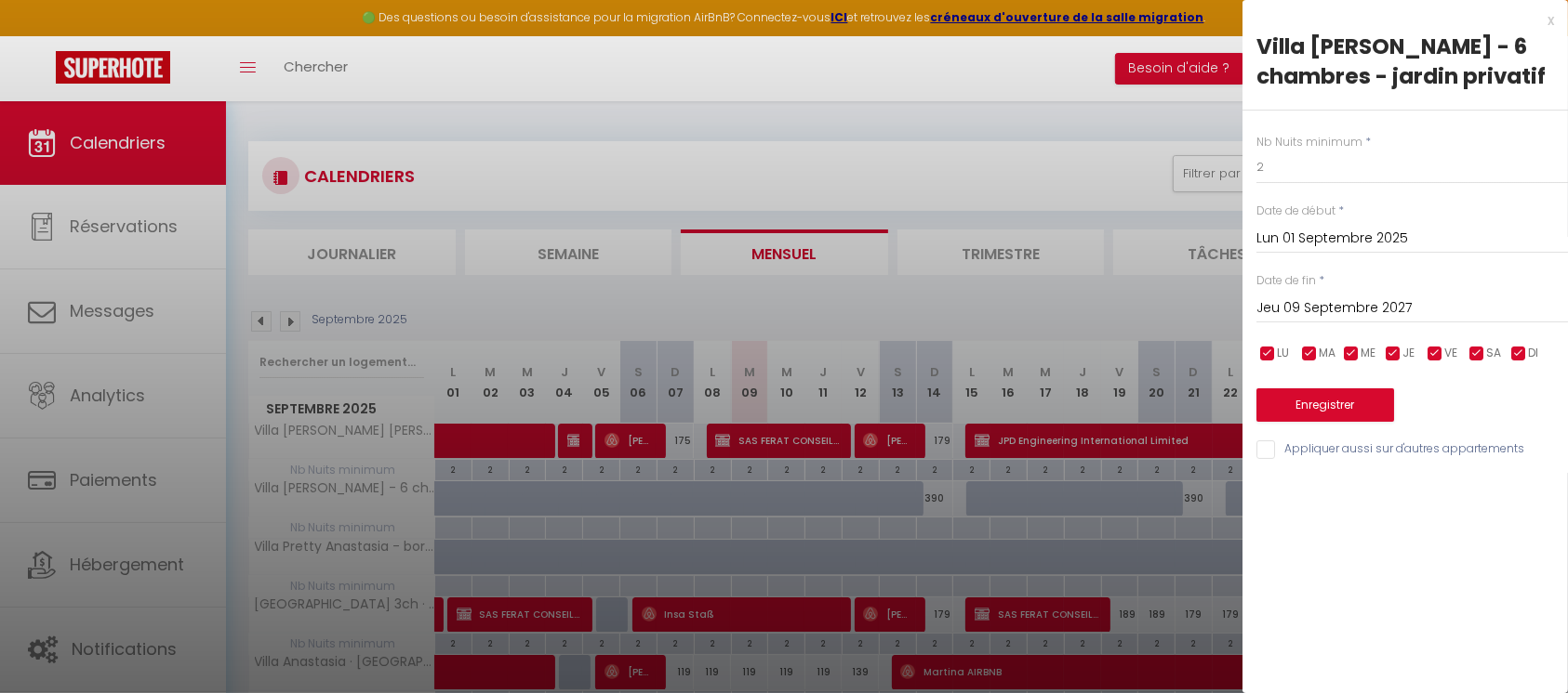
click at [1267, 452] on input "Appliquer aussi sur d'autres appartements" at bounding box center [1412, 450] width 312 height 19
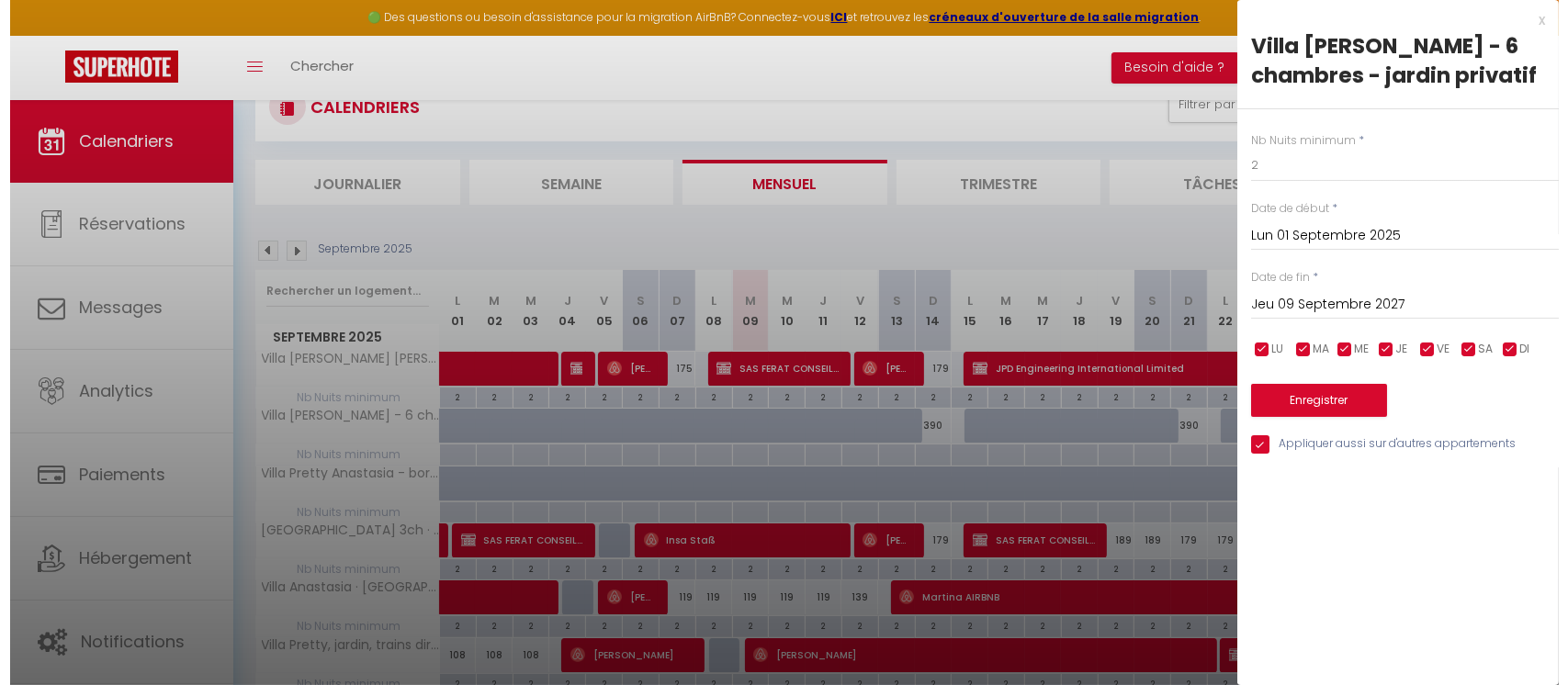
scroll to position [122, 0]
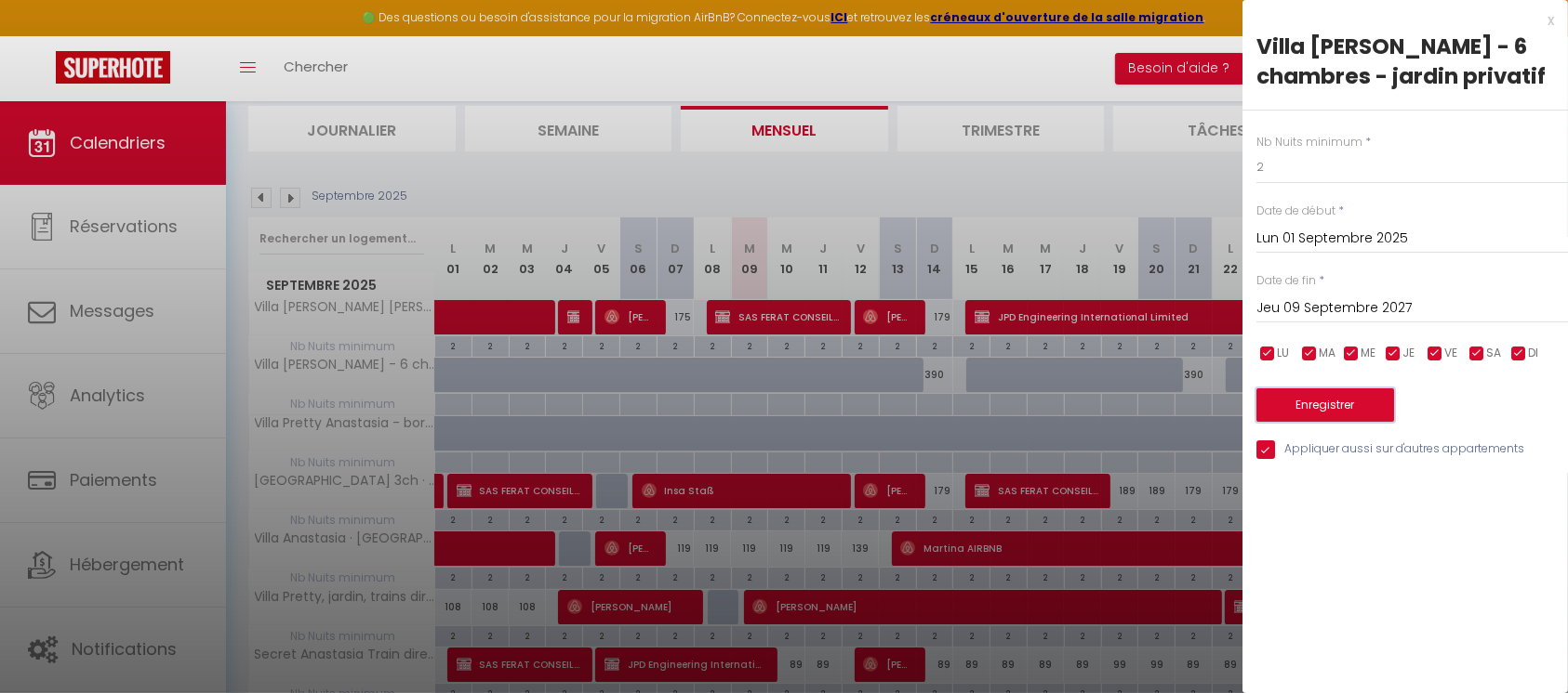
click at [1342, 411] on button "Enregistrer" at bounding box center [1325, 405] width 138 height 34
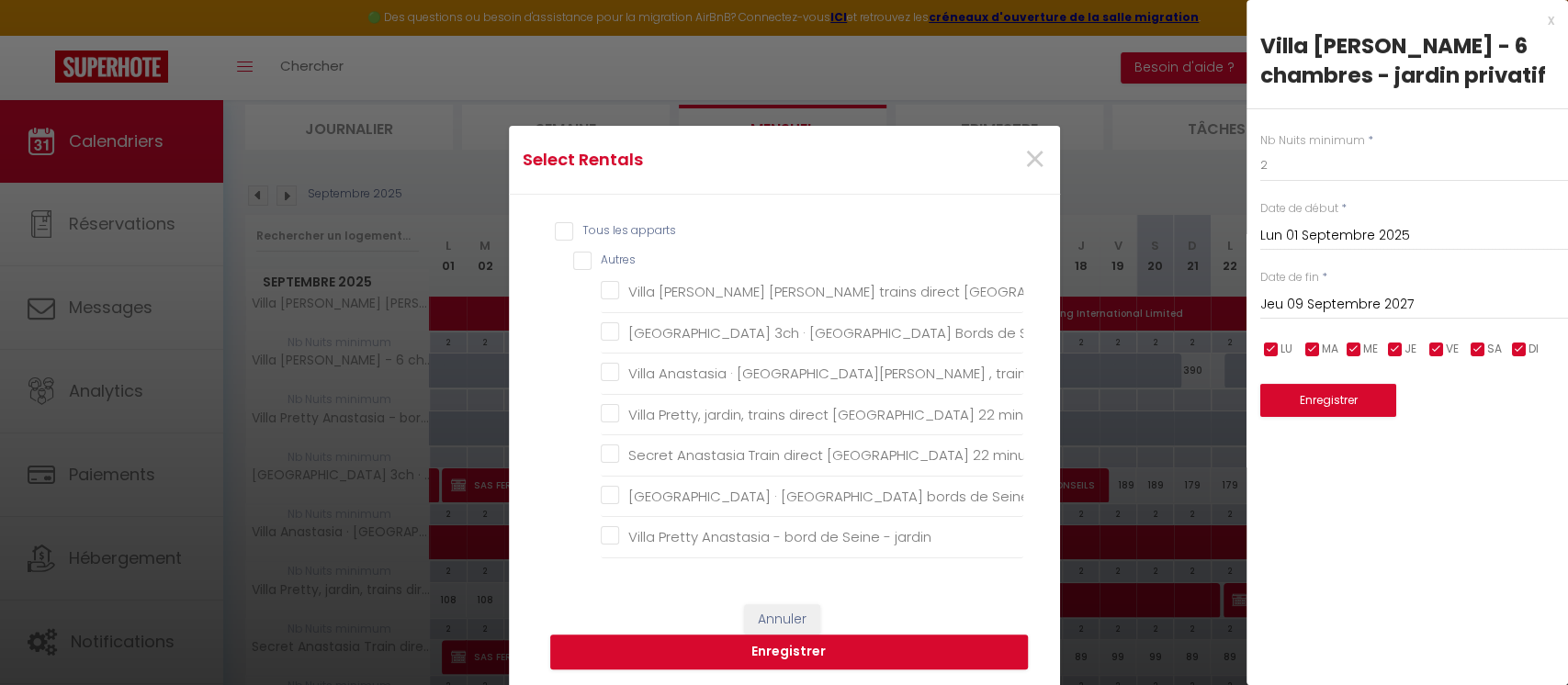
click at [555, 225] on input "Tous les apparts" at bounding box center [788, 232] width 468 height 19
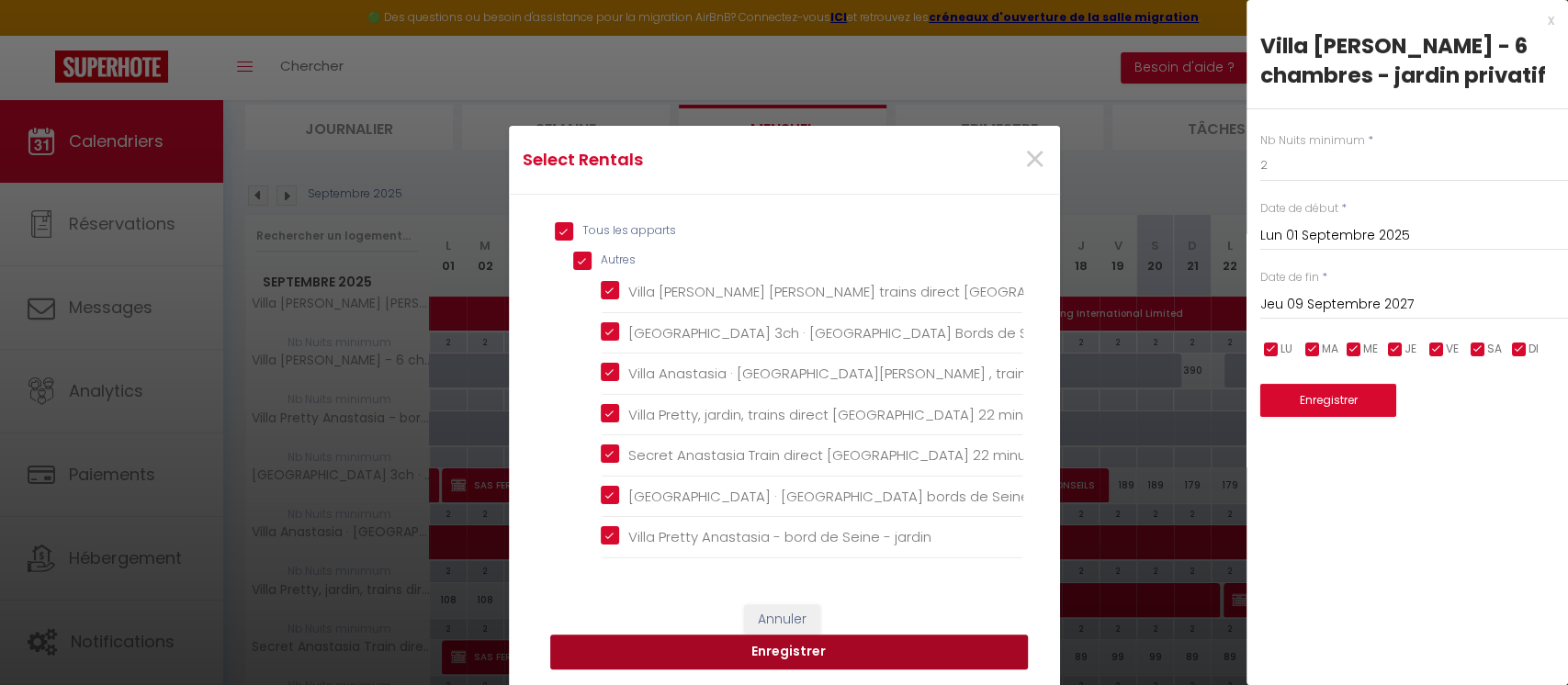
click at [719, 654] on button "Enregistrer" at bounding box center [788, 653] width 478 height 35
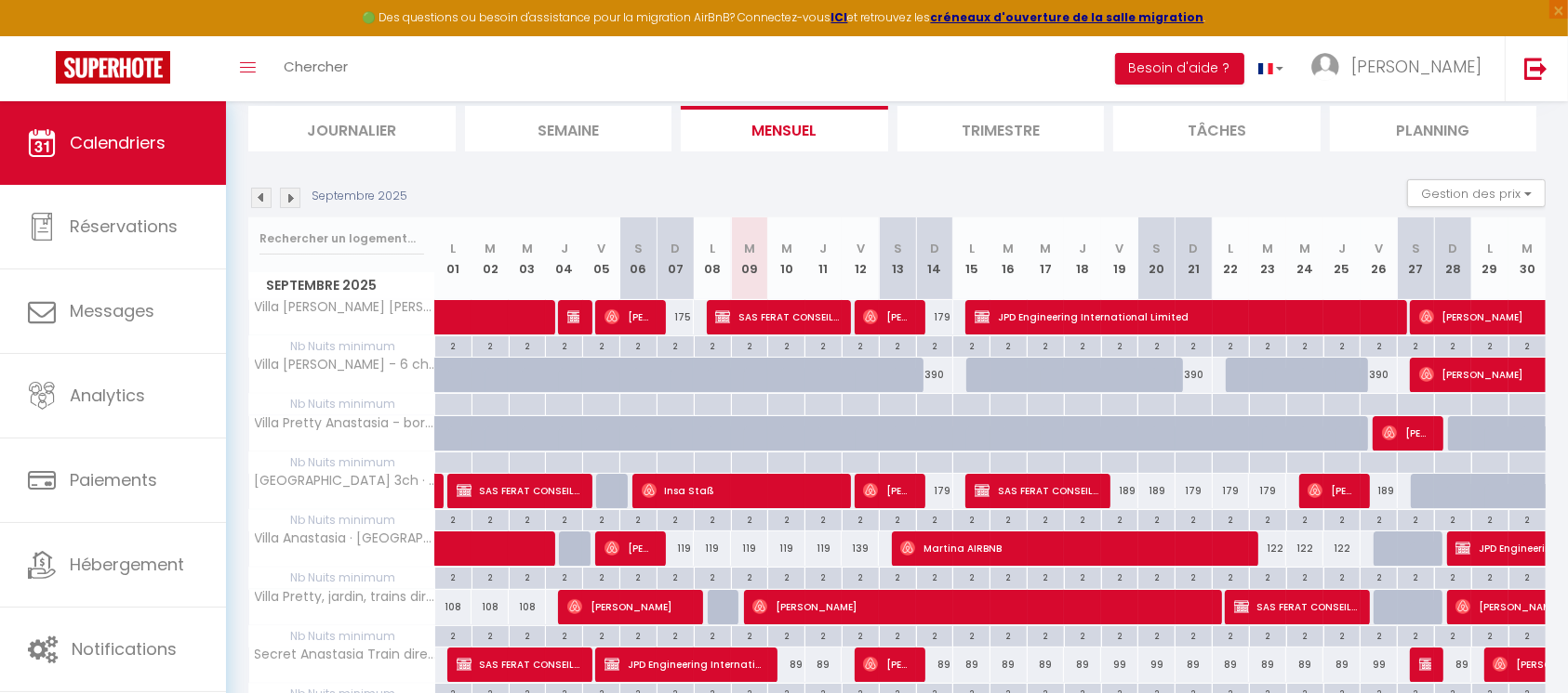
click at [935, 405] on div at bounding box center [935, 405] width 38 height 22
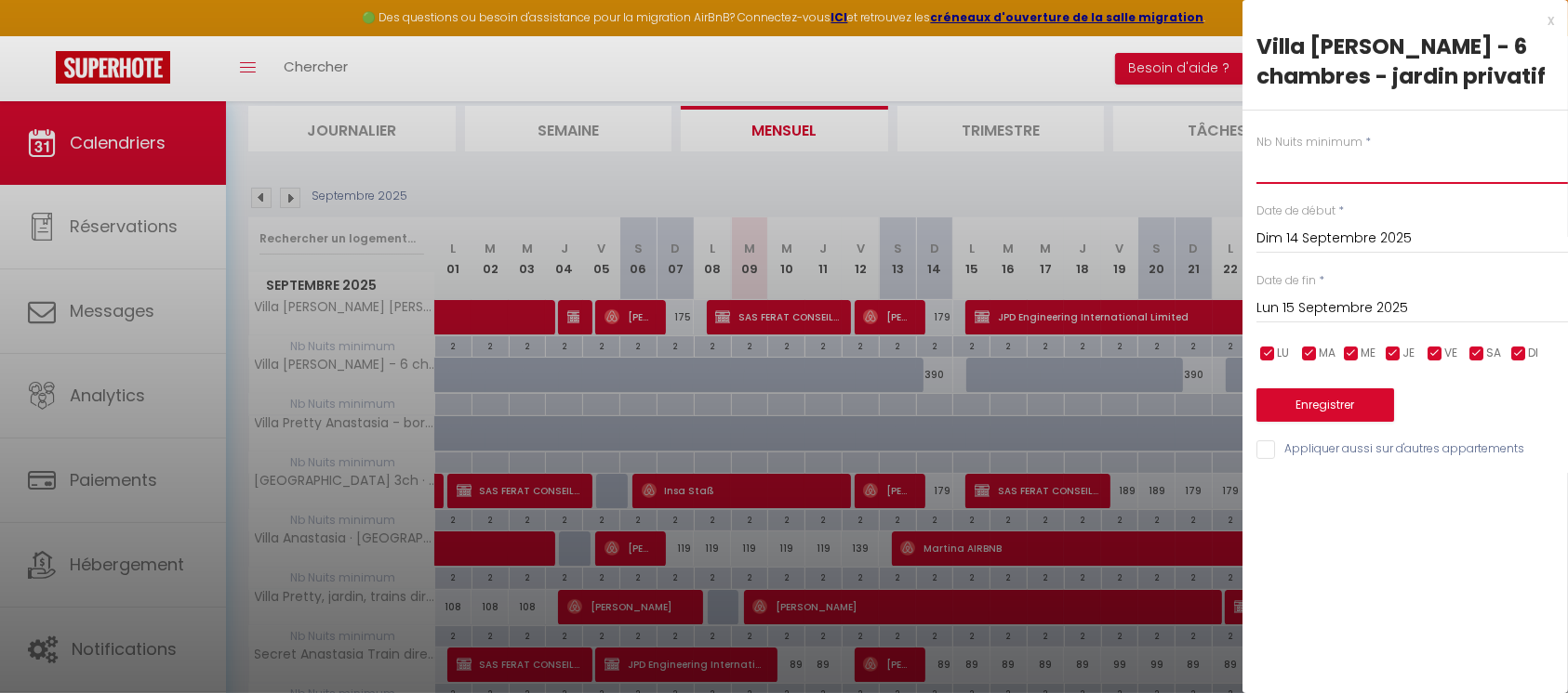
click at [1328, 173] on input "text" at bounding box center [1412, 167] width 312 height 34
click at [1304, 409] on button "Enregistrer" at bounding box center [1325, 405] width 138 height 34
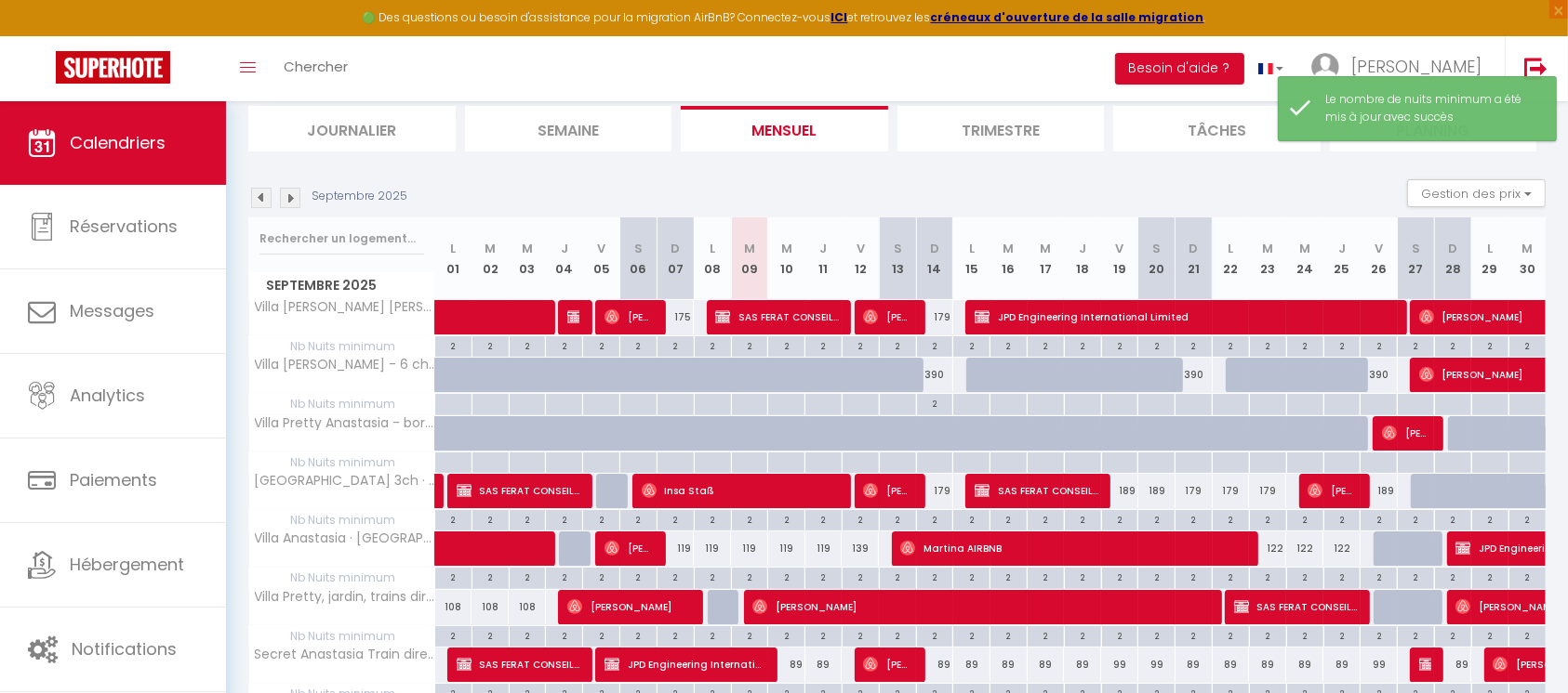
click at [1202, 403] on div at bounding box center [1193, 405] width 38 height 22
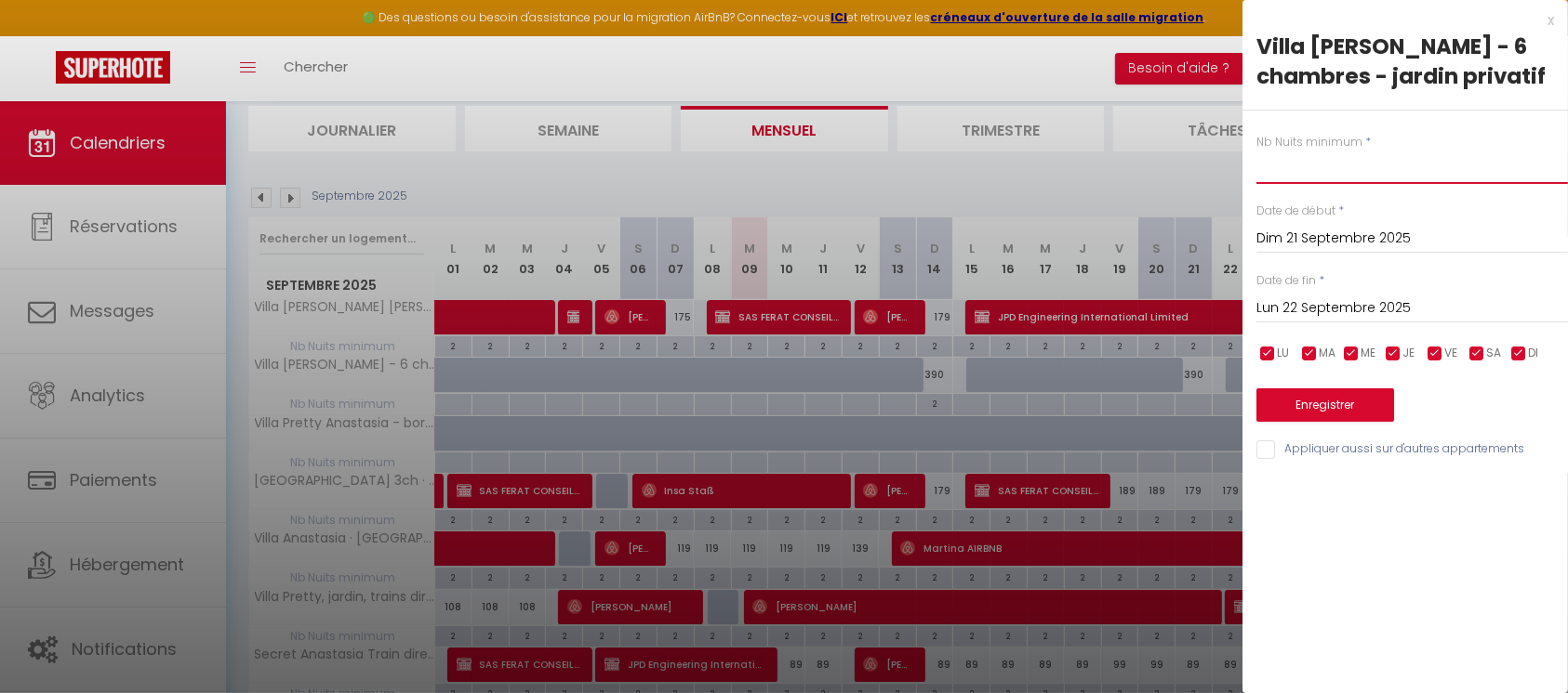
click at [1301, 169] on input "text" at bounding box center [1412, 167] width 312 height 34
click at [1310, 404] on button "Enregistrer" at bounding box center [1325, 405] width 138 height 34
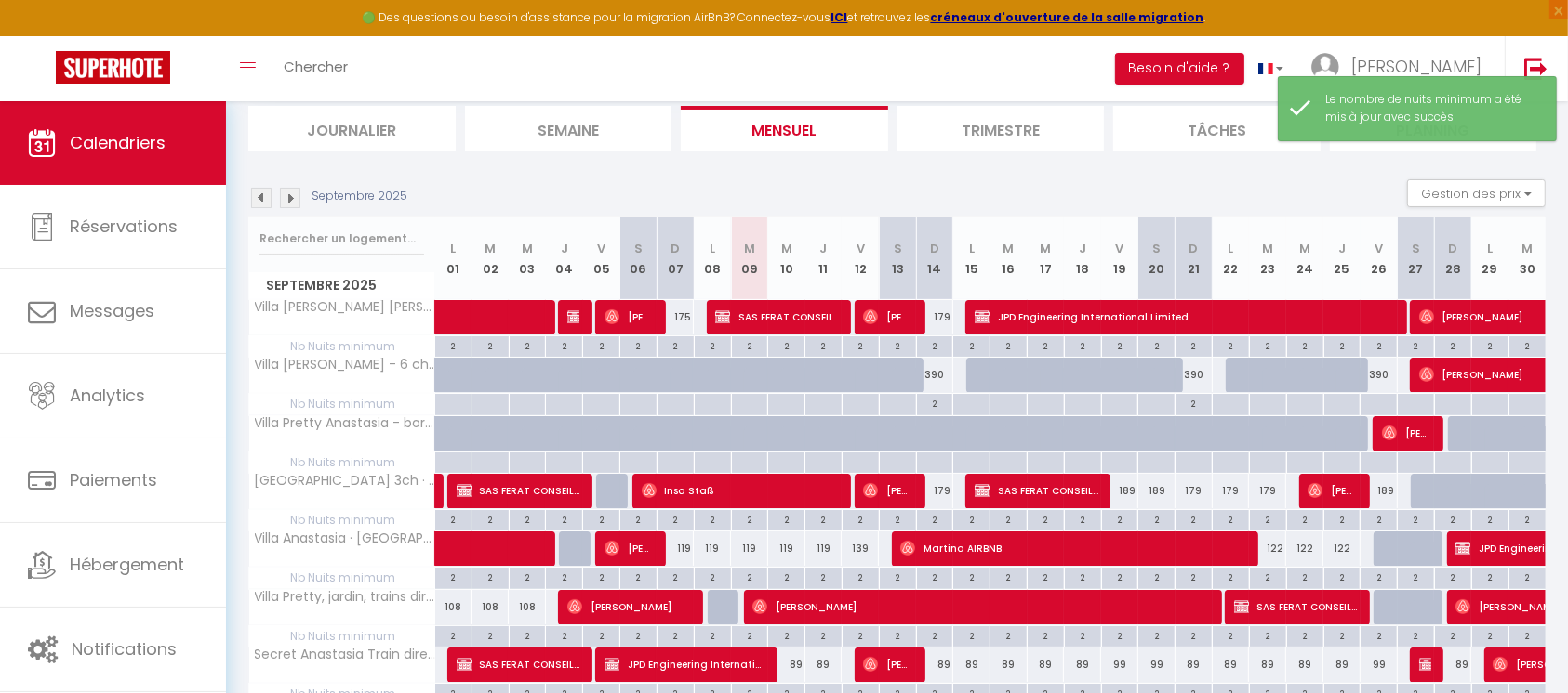
click at [1383, 400] on div at bounding box center [1378, 405] width 38 height 22
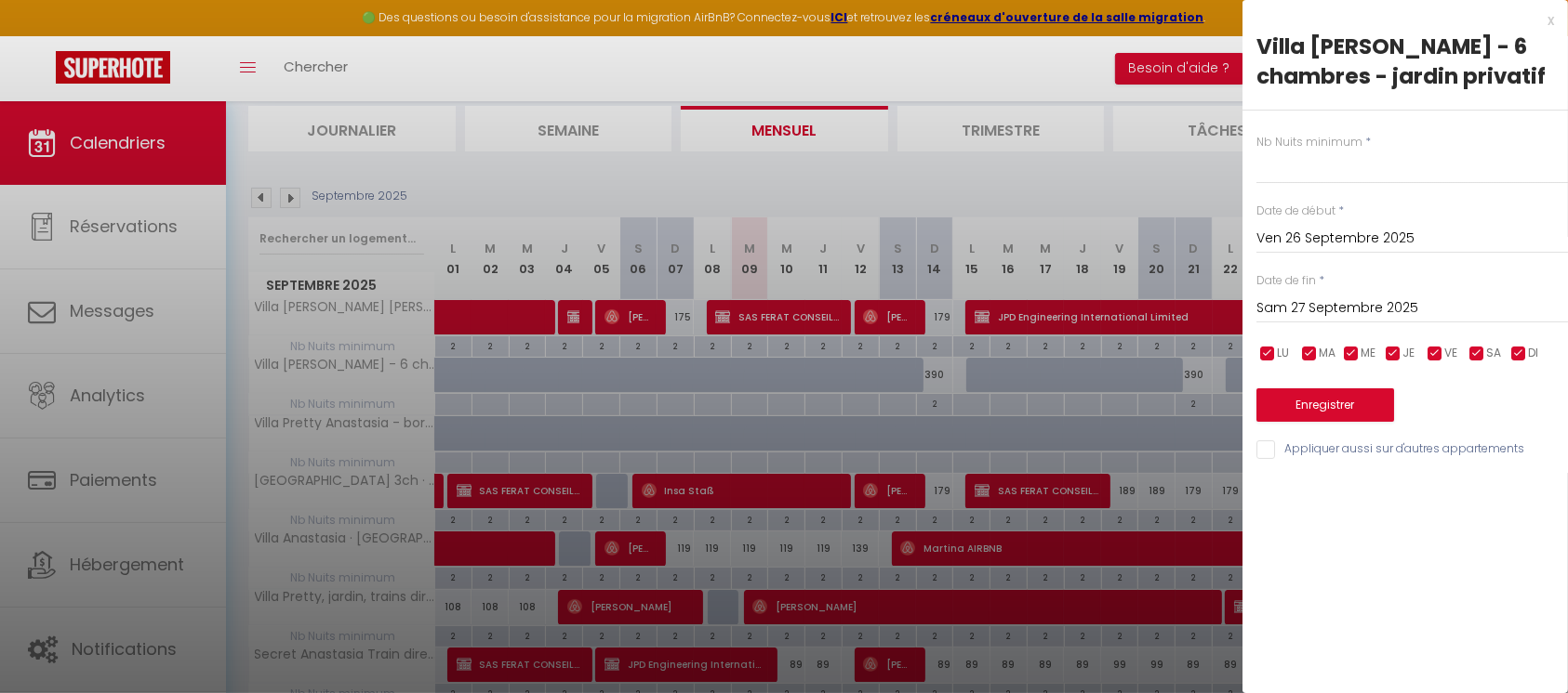
scroll to position [0, 0]
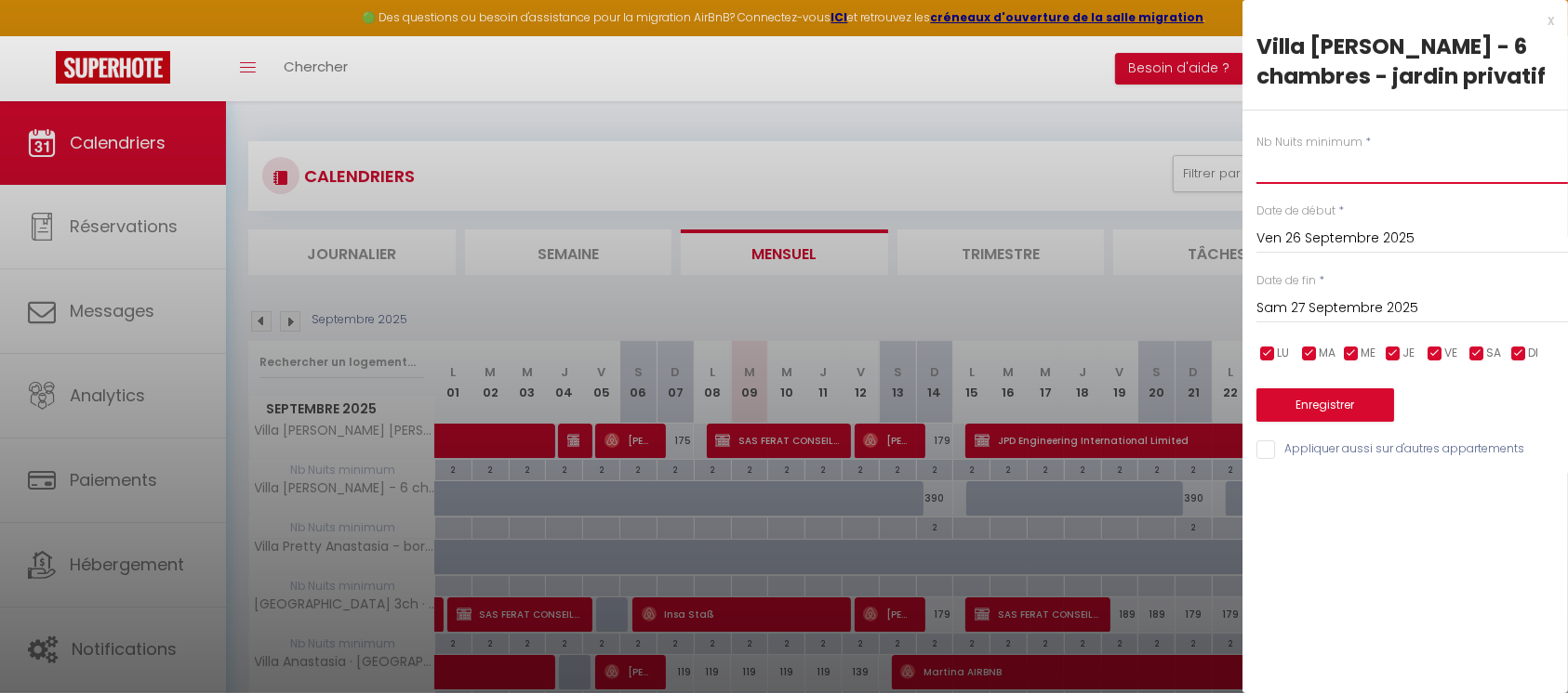
click at [1299, 170] on input "text" at bounding box center [1412, 167] width 312 height 34
click at [1319, 405] on button "Enregistrer" at bounding box center [1325, 405] width 138 height 34
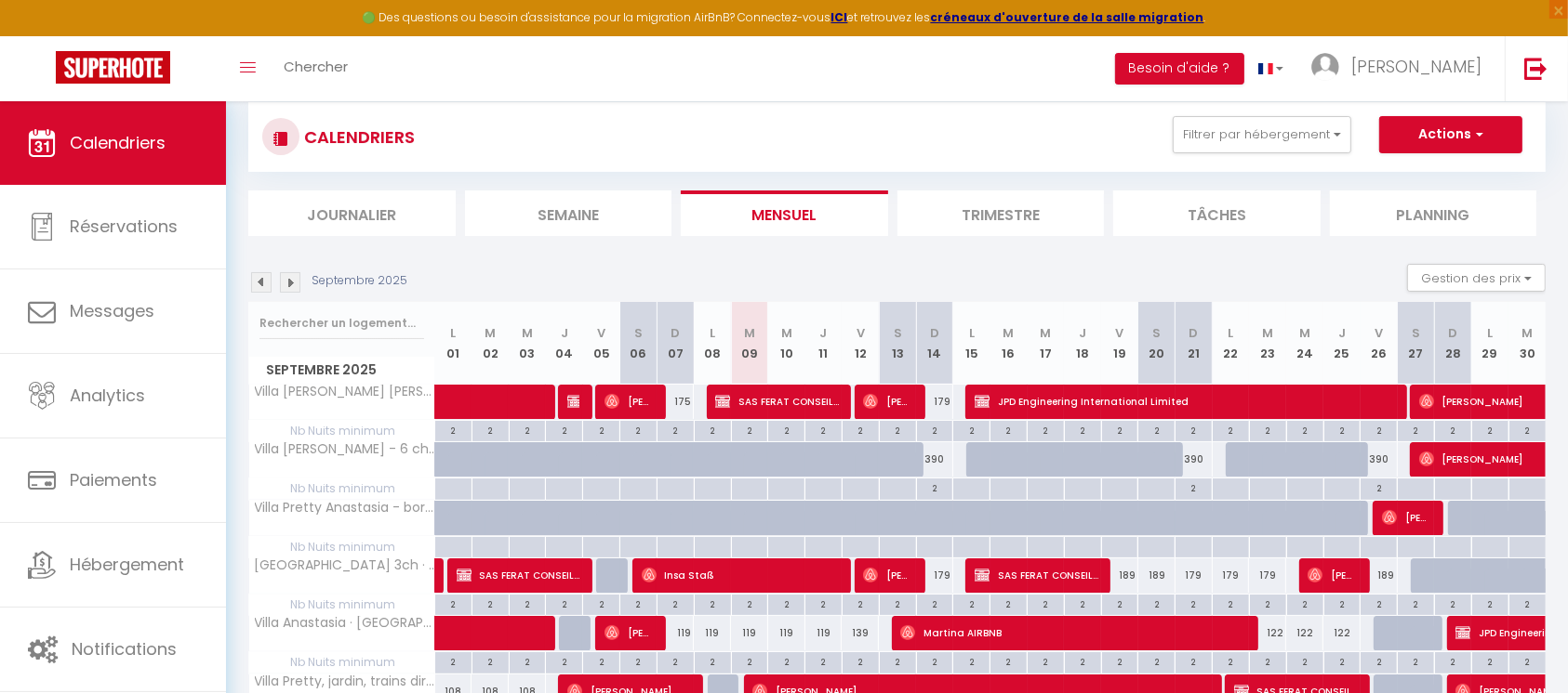
scroll to position [21, 0]
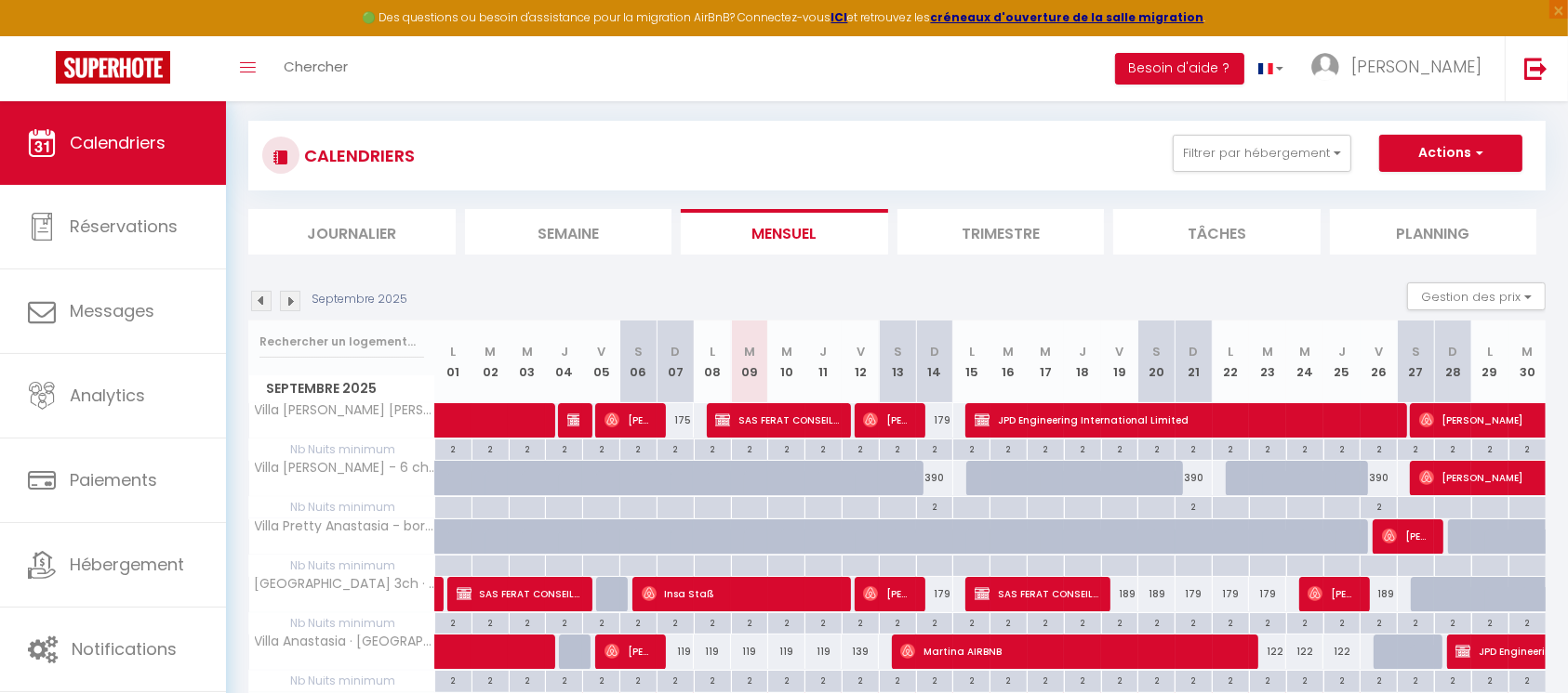
click at [293, 299] on img at bounding box center [290, 301] width 21 height 21
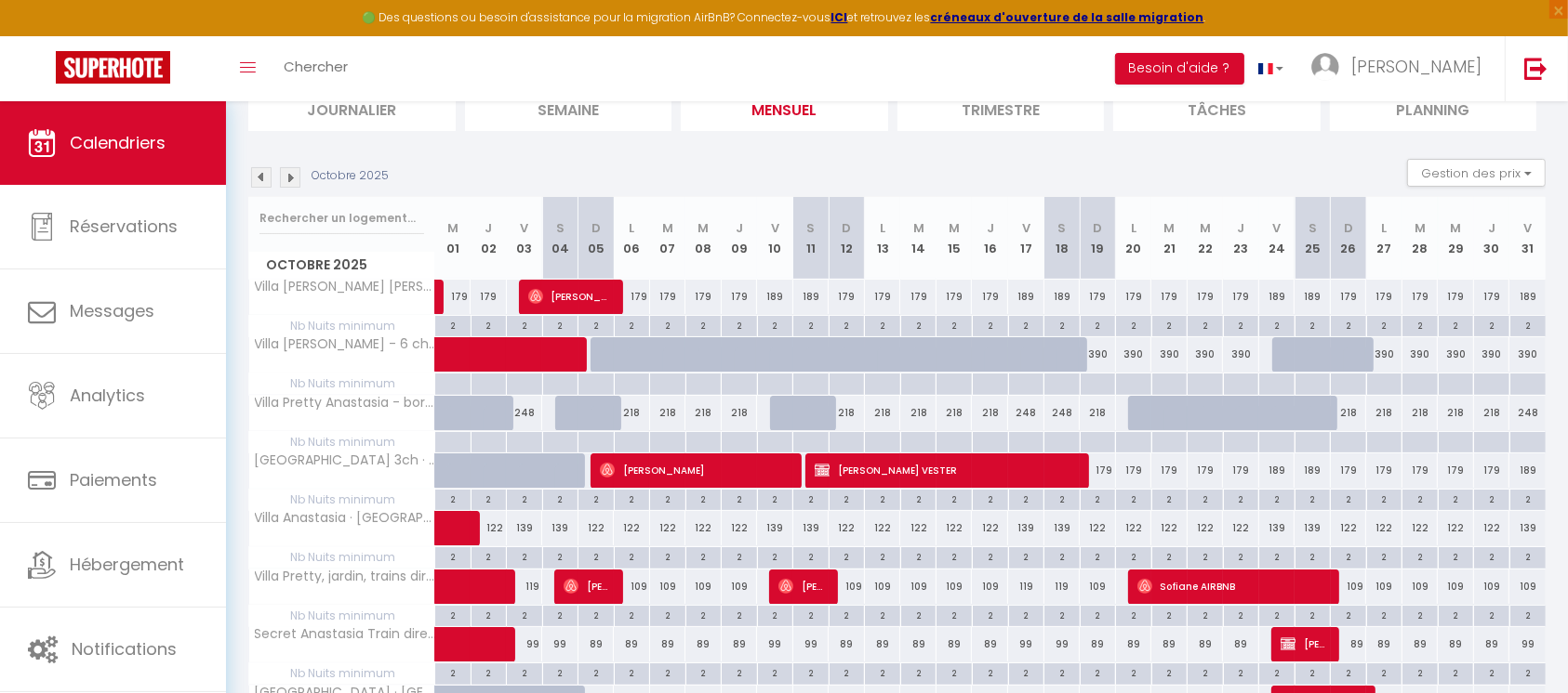
scroll to position [268, 0]
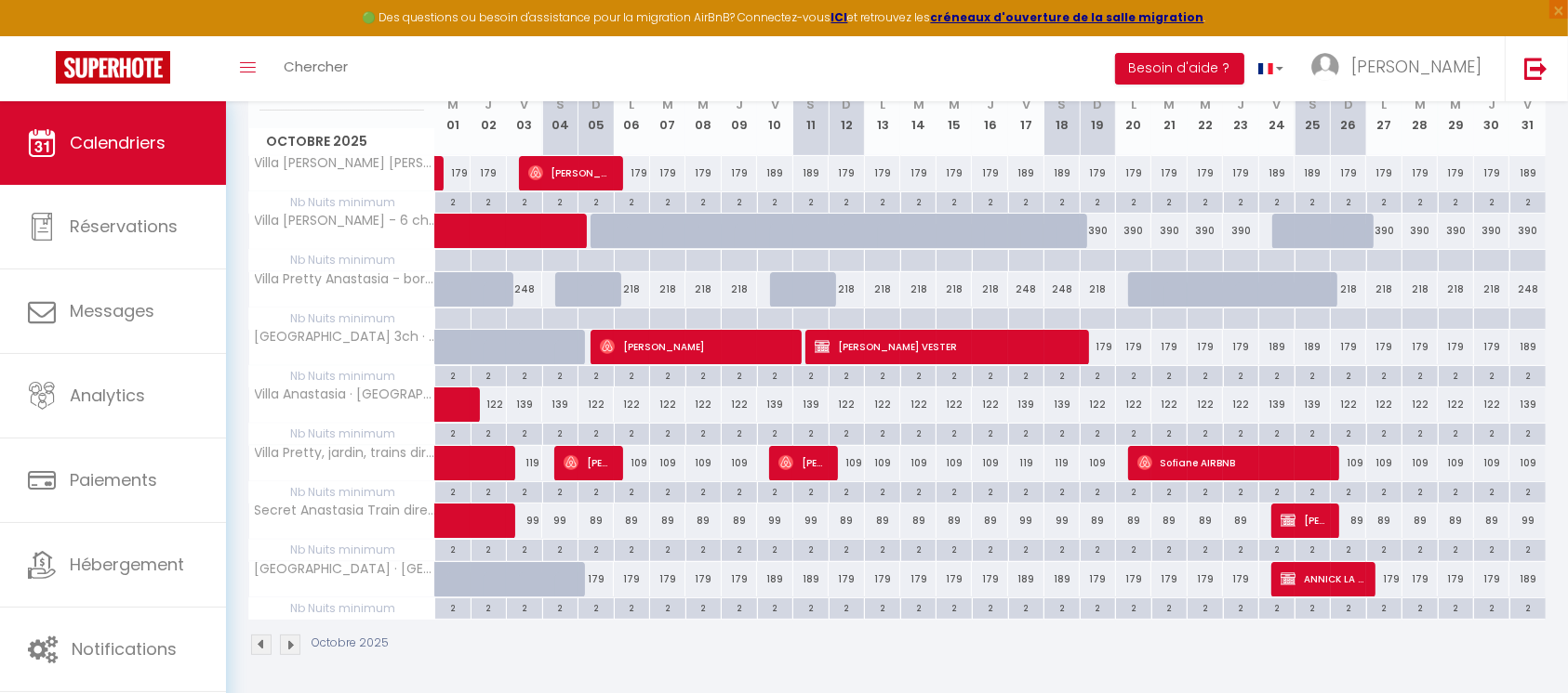
click at [529, 317] on div at bounding box center [523, 319] width 37 height 22
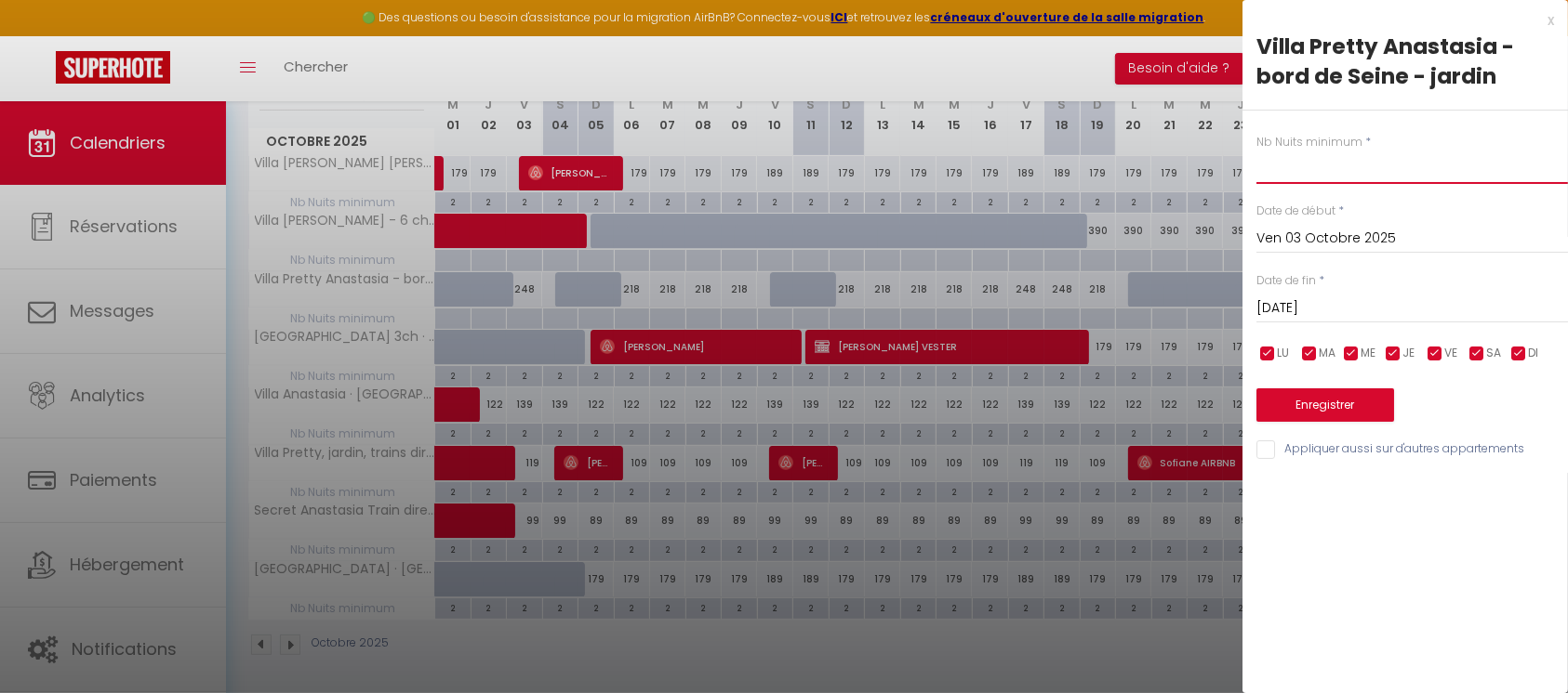
click at [1287, 164] on input "text" at bounding box center [1412, 167] width 312 height 34
click at [1321, 398] on button "Enregistrer" at bounding box center [1325, 405] width 138 height 34
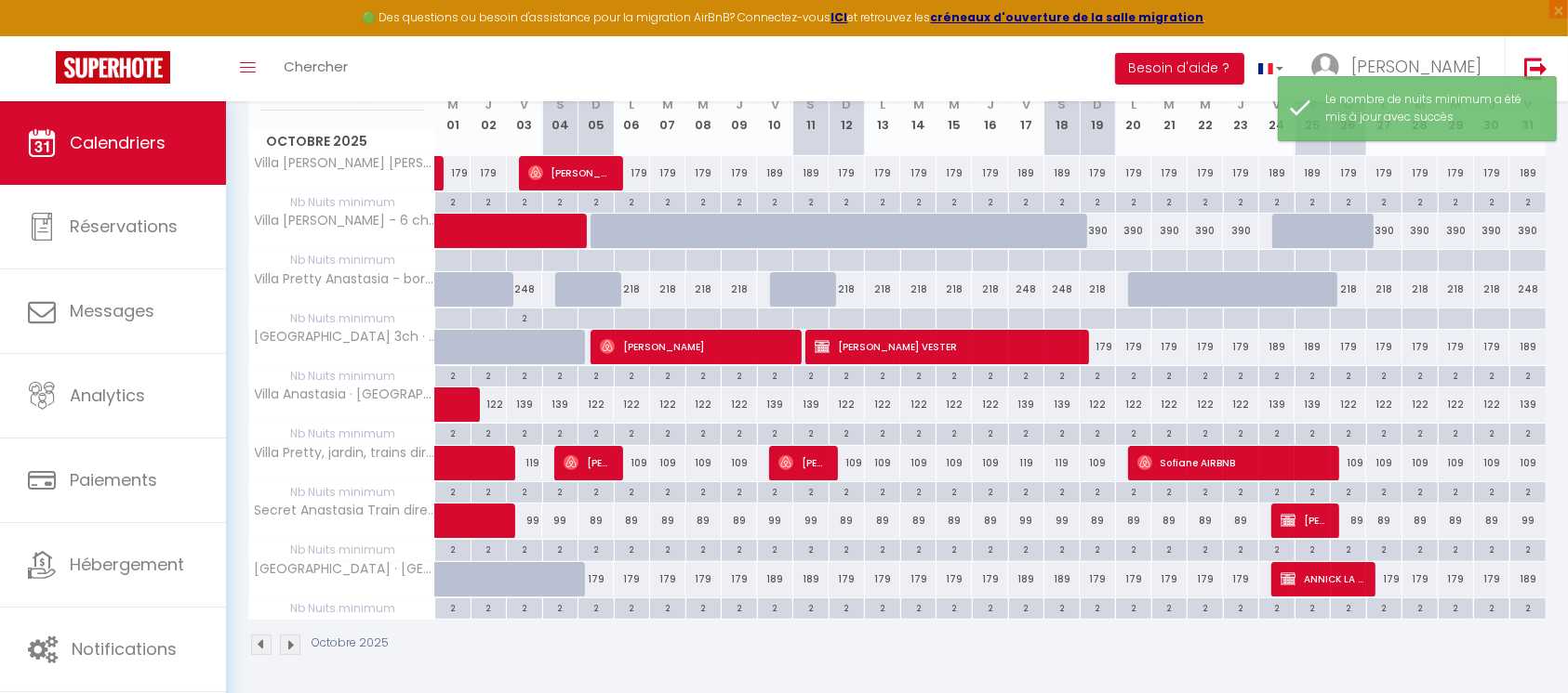
click at [634, 315] on div at bounding box center [631, 319] width 37 height 22
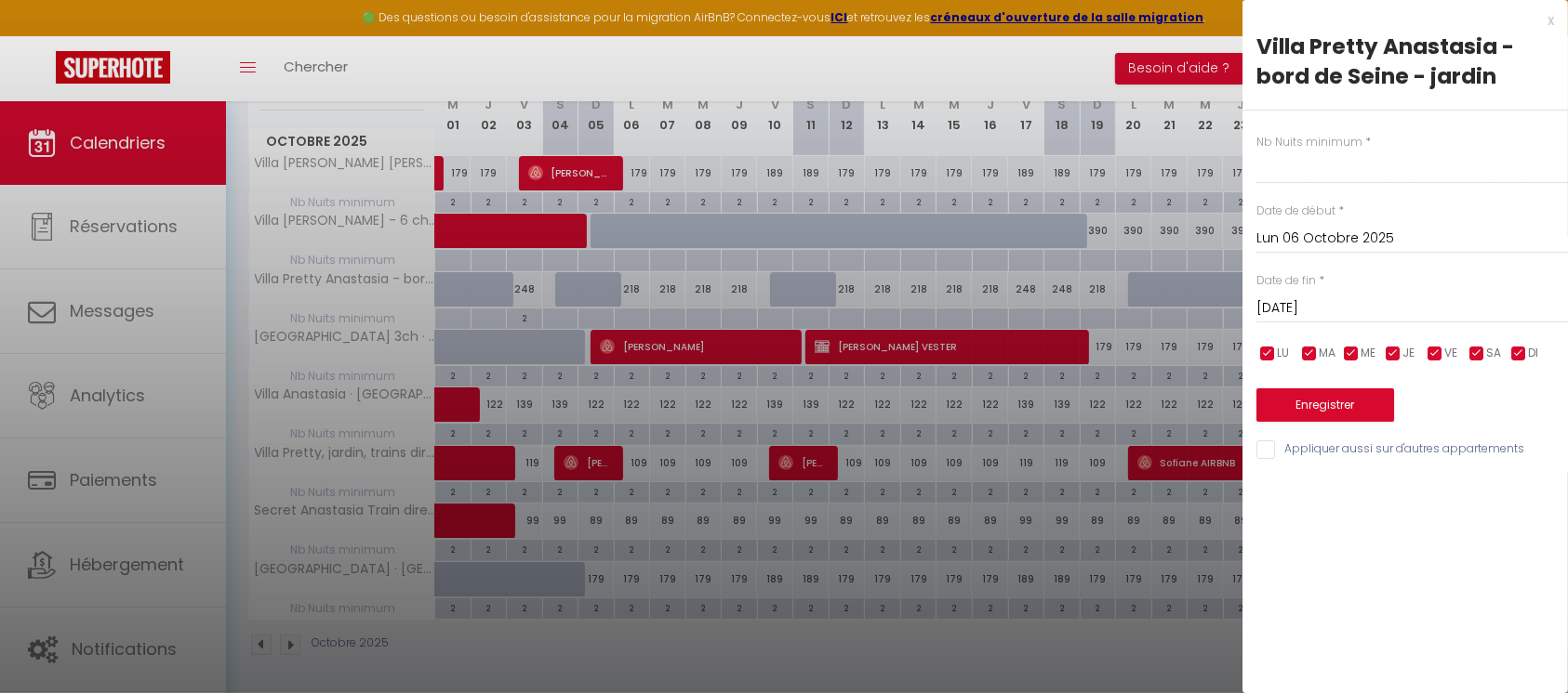
click at [1281, 306] on input "Mar 07 Octobre 2025" at bounding box center [1412, 308] width 312 height 24
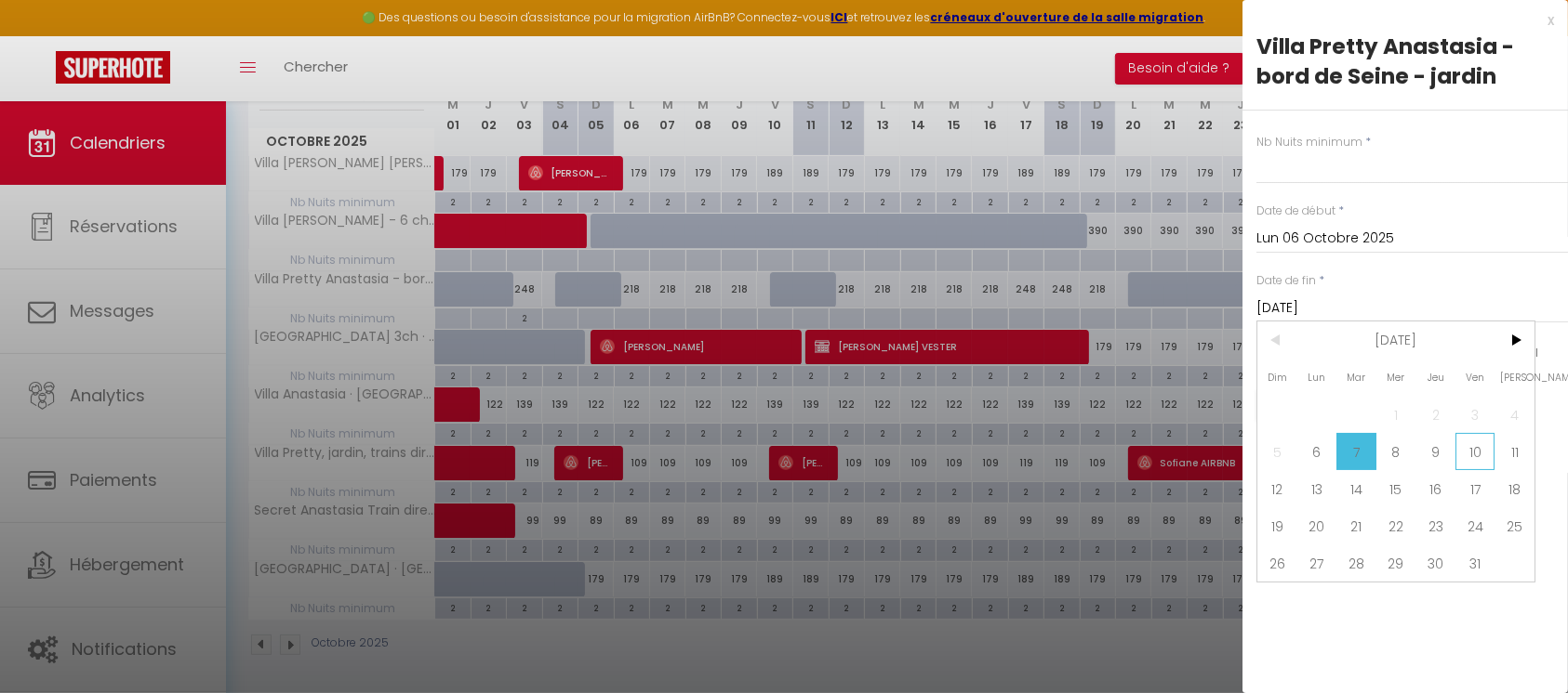
click at [1474, 449] on span "10" at bounding box center [1475, 452] width 40 height 38
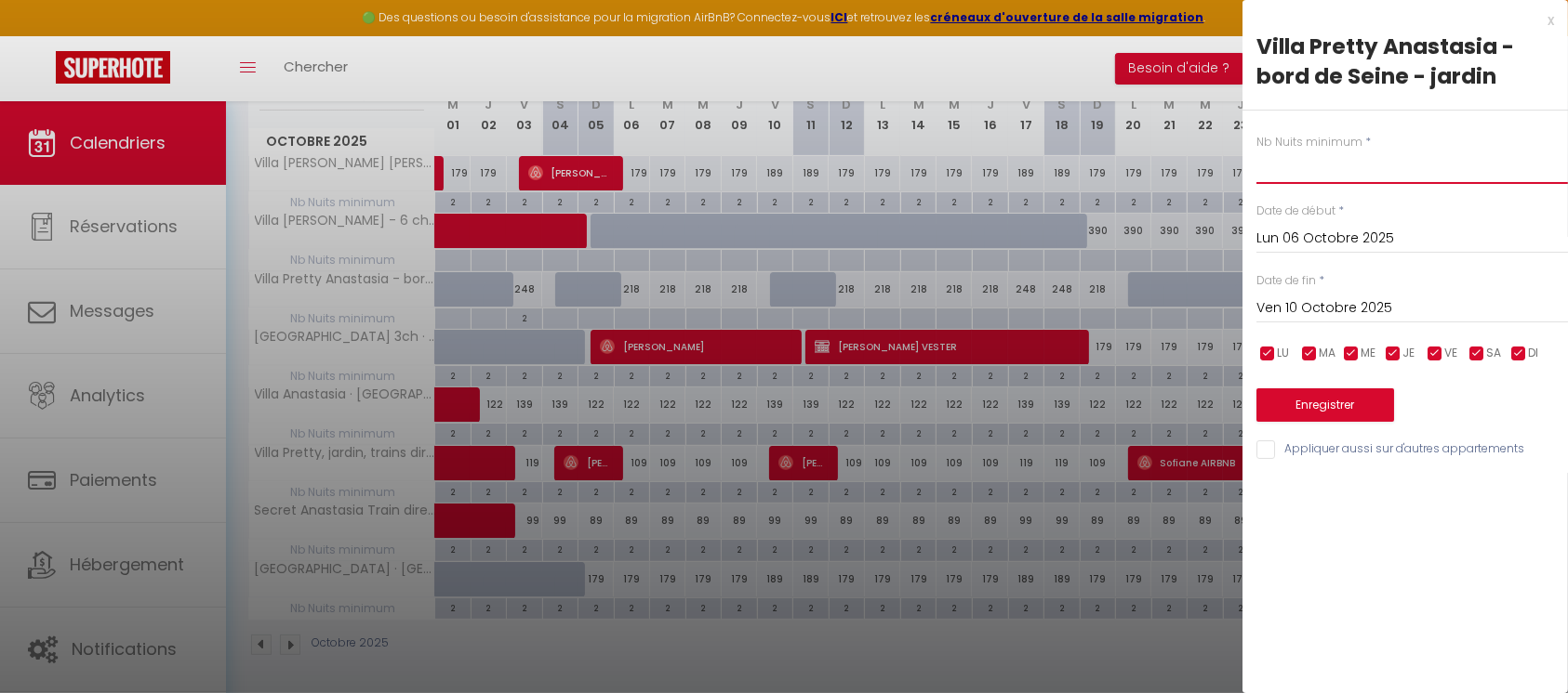
click at [1337, 167] on input "text" at bounding box center [1412, 167] width 312 height 34
click at [1328, 399] on button "Enregistrer" at bounding box center [1325, 405] width 138 height 34
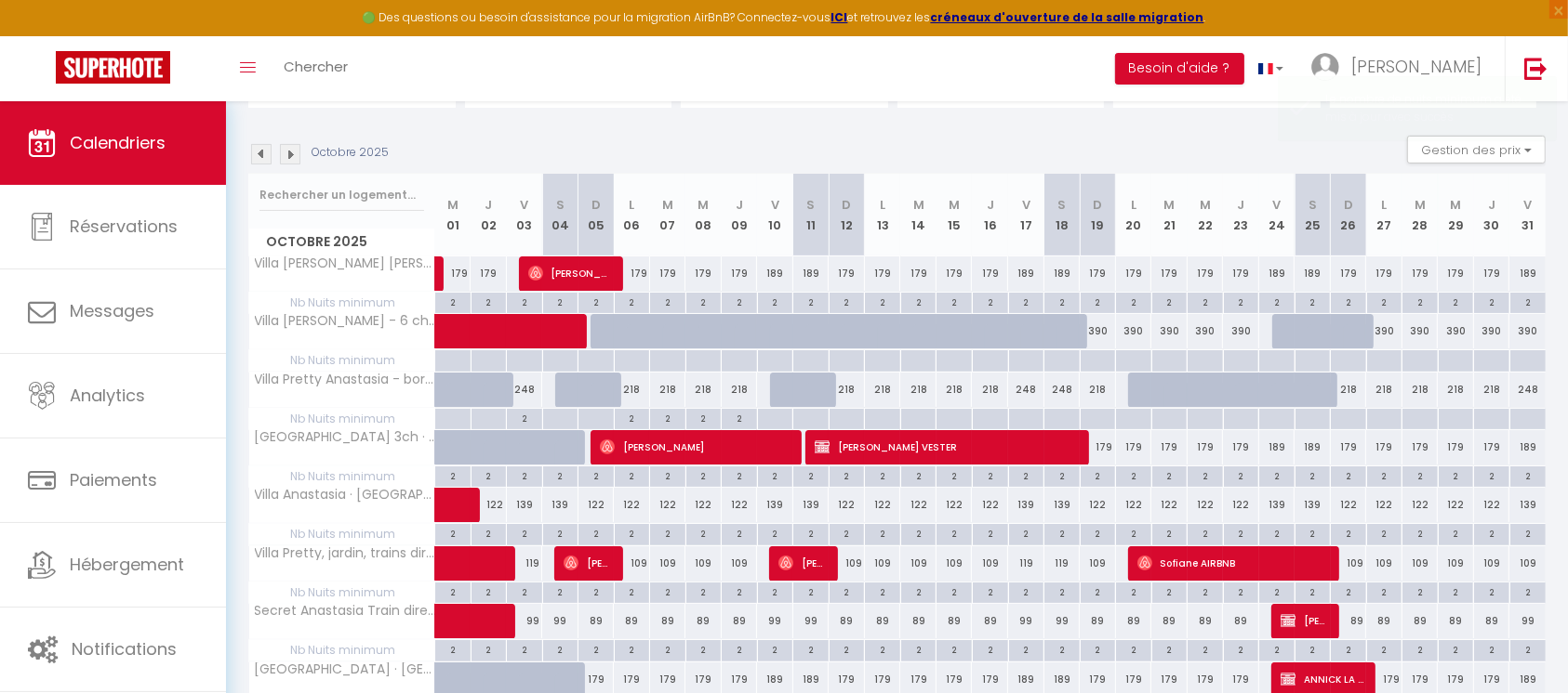
scroll to position [144, 0]
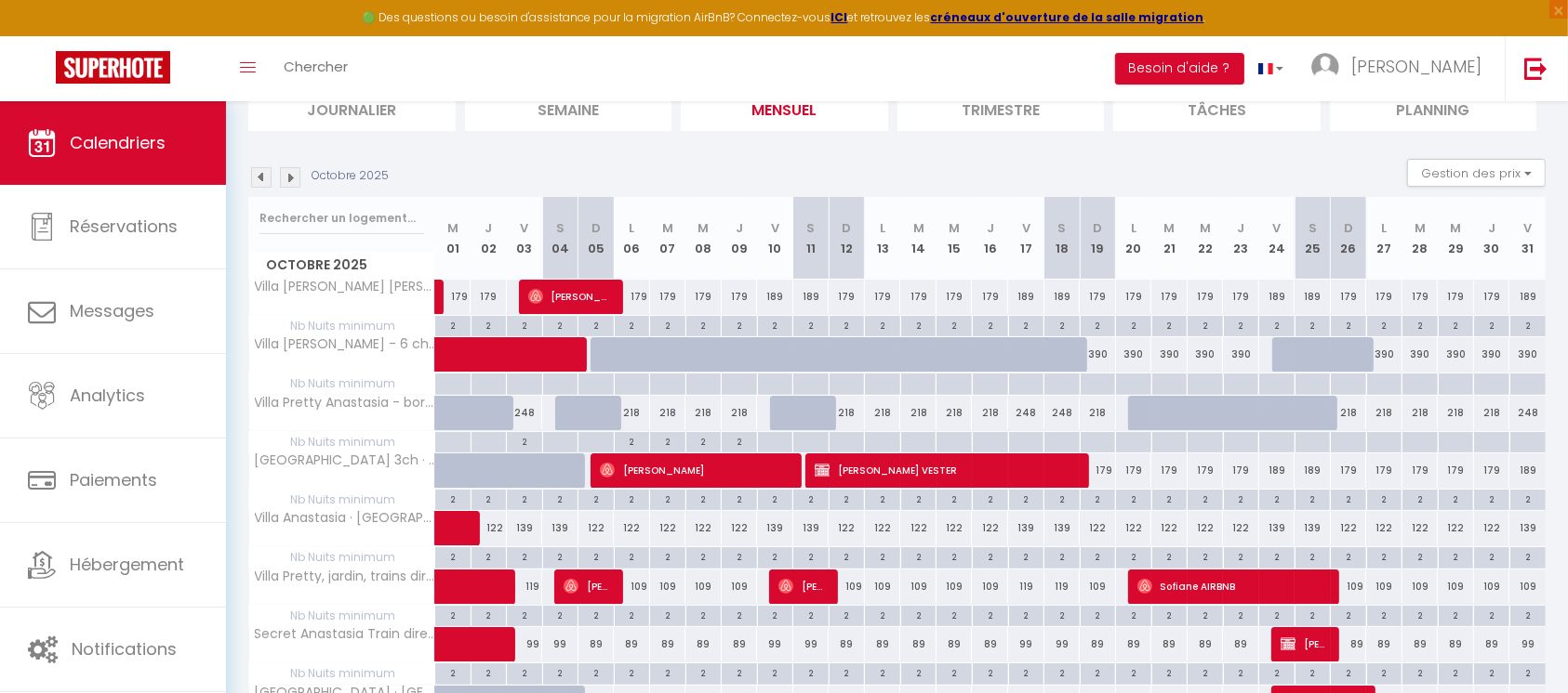
click at [1101, 381] on div at bounding box center [1097, 385] width 37 height 22
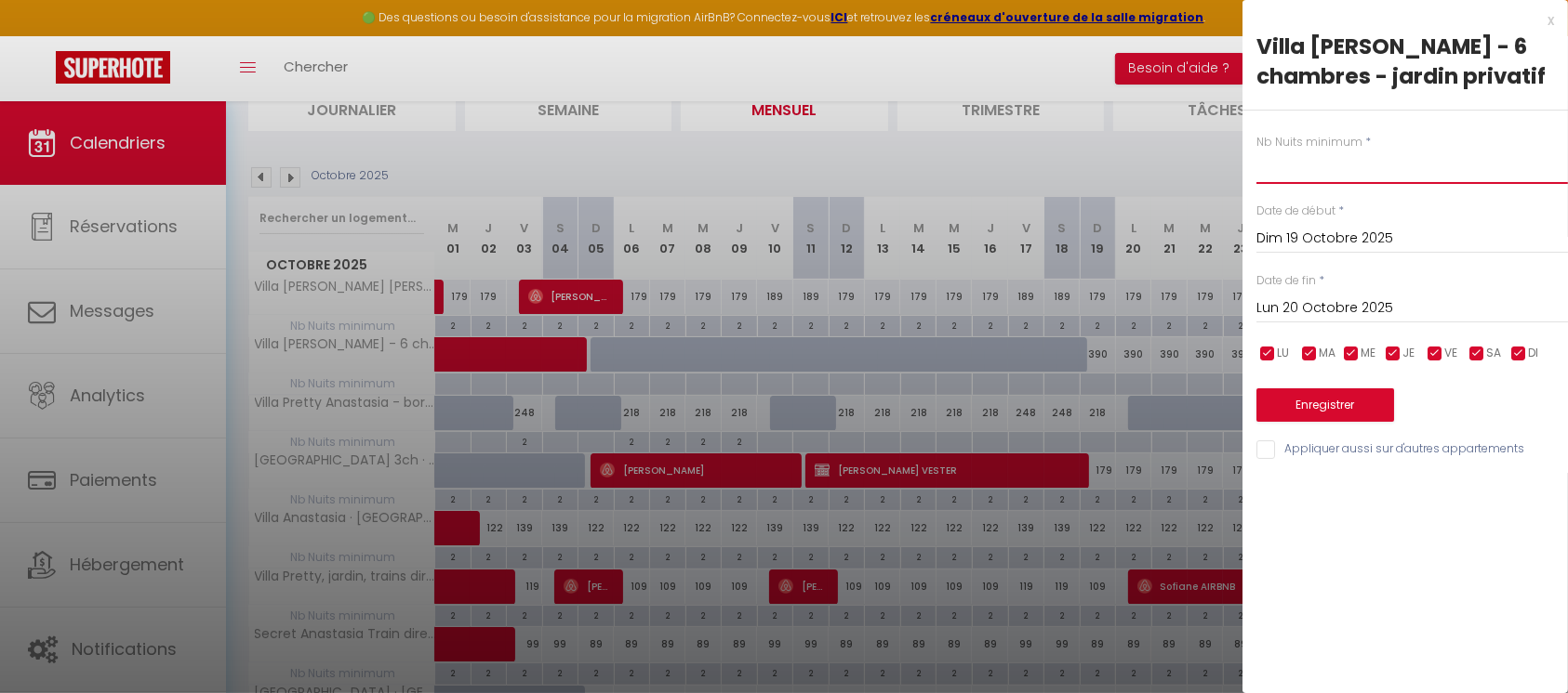
click at [1327, 170] on input "text" at bounding box center [1412, 167] width 312 height 34
click at [1327, 304] on input "Lun 20 Octobre 2025" at bounding box center [1412, 308] width 312 height 24
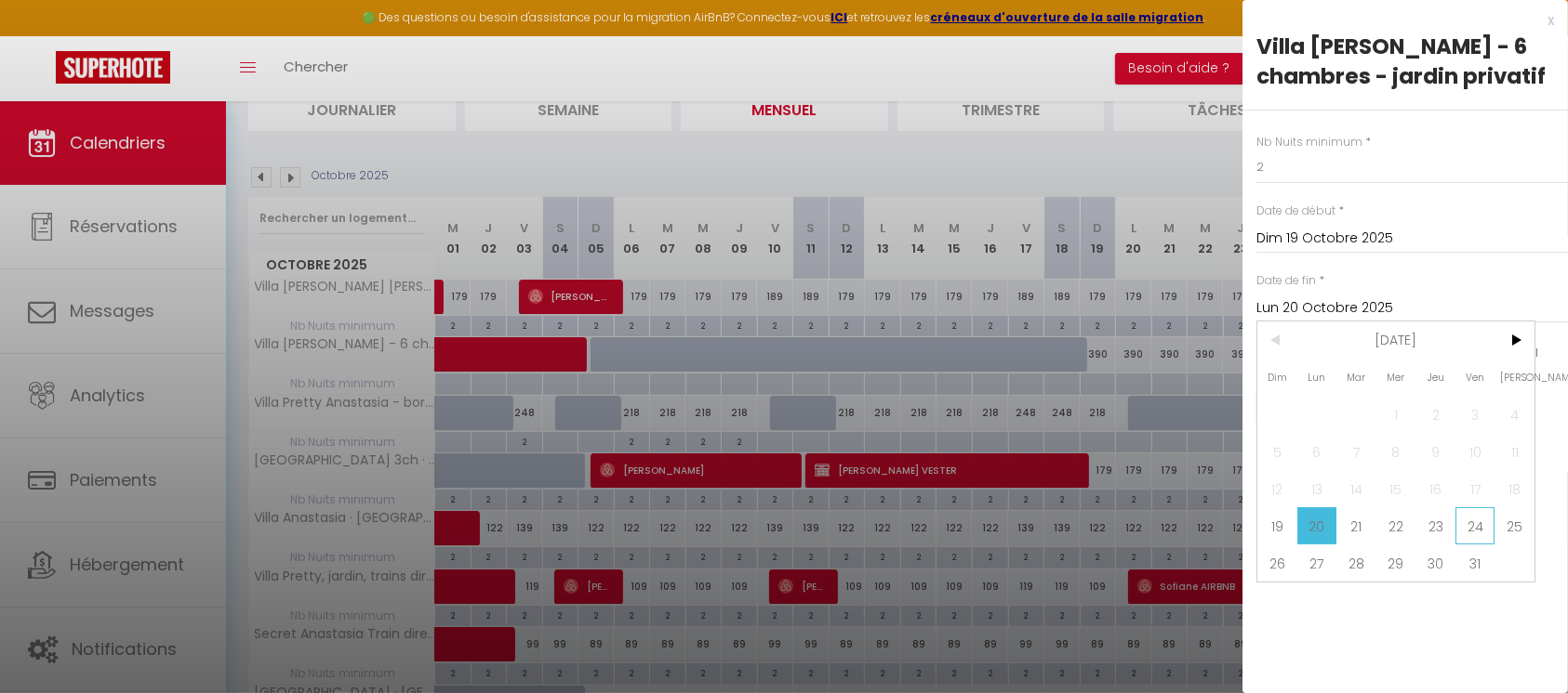
click at [1477, 525] on span "24" at bounding box center [1475, 526] width 40 height 38
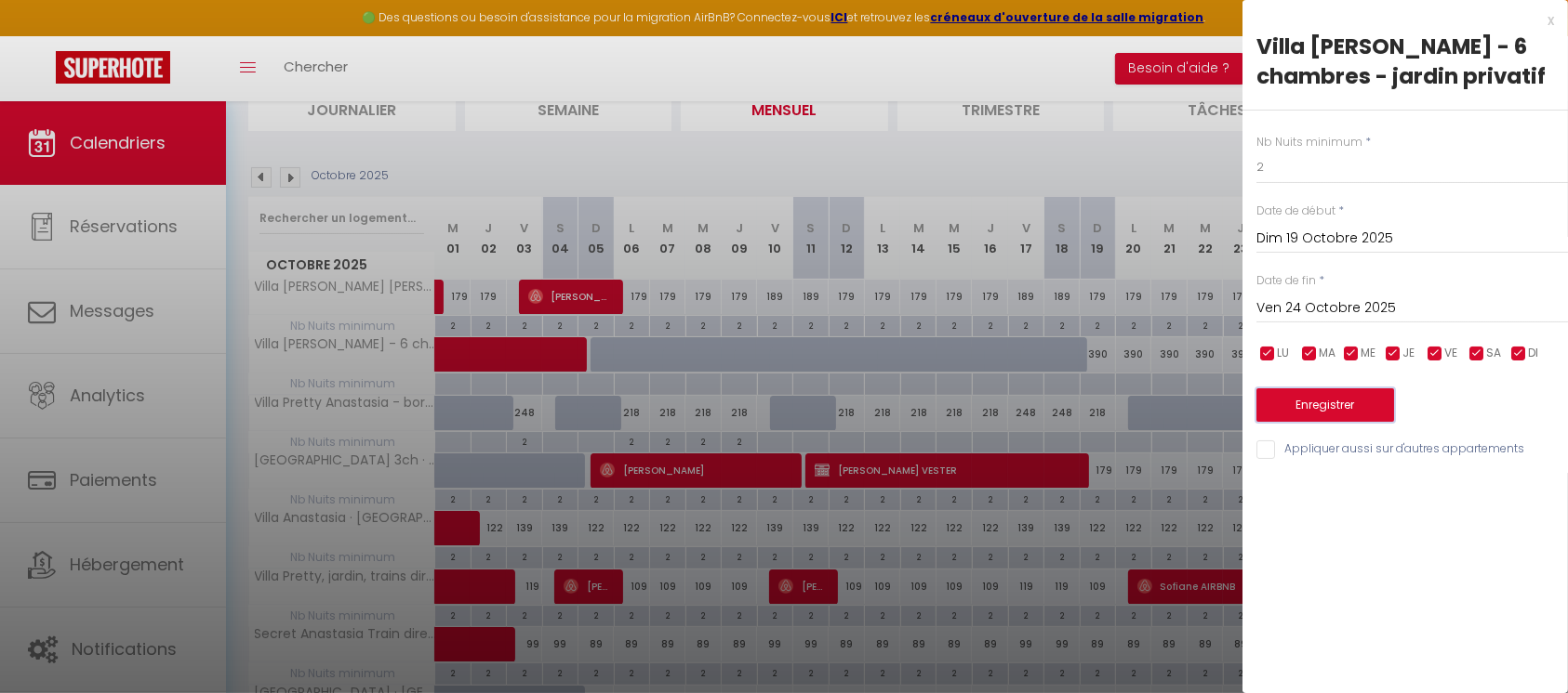
click at [1361, 400] on button "Enregistrer" at bounding box center [1325, 405] width 138 height 34
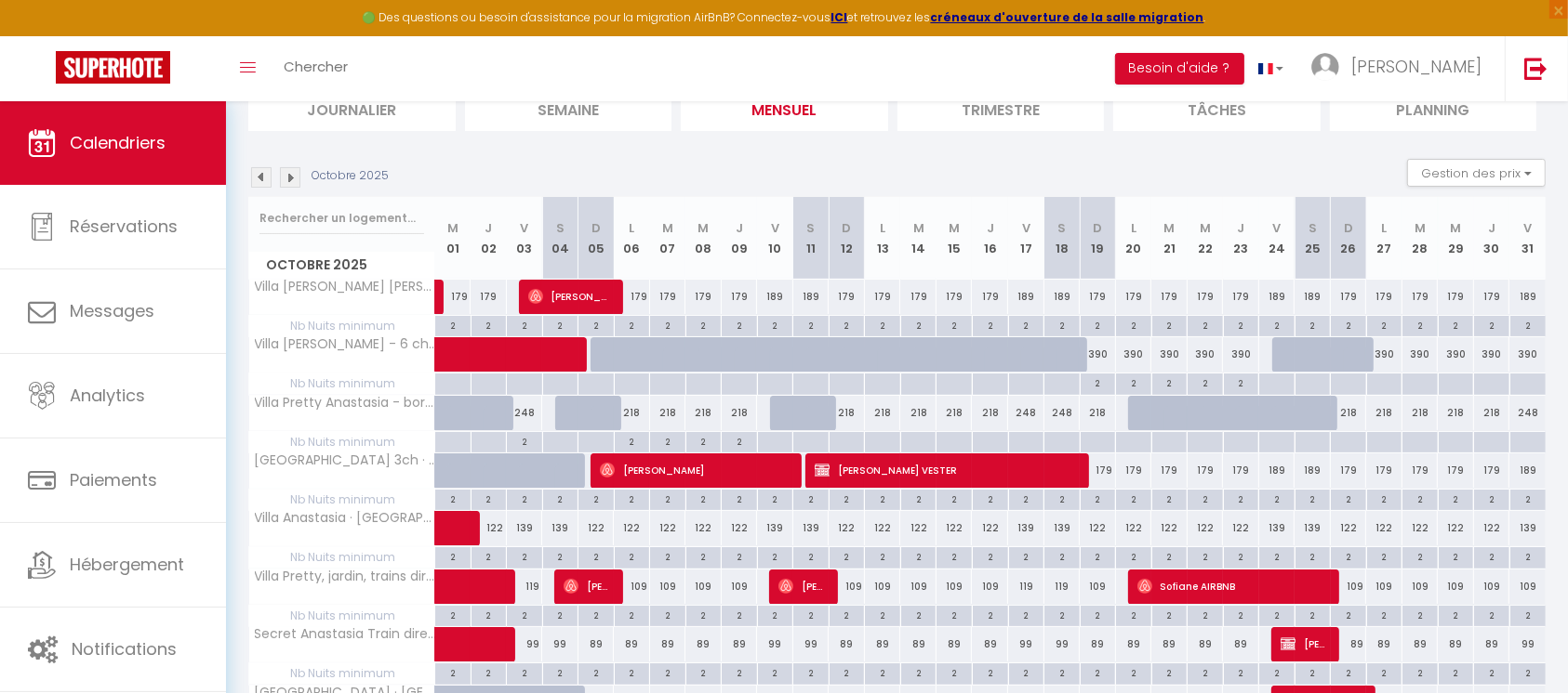
click at [848, 440] on div at bounding box center [847, 443] width 37 height 22
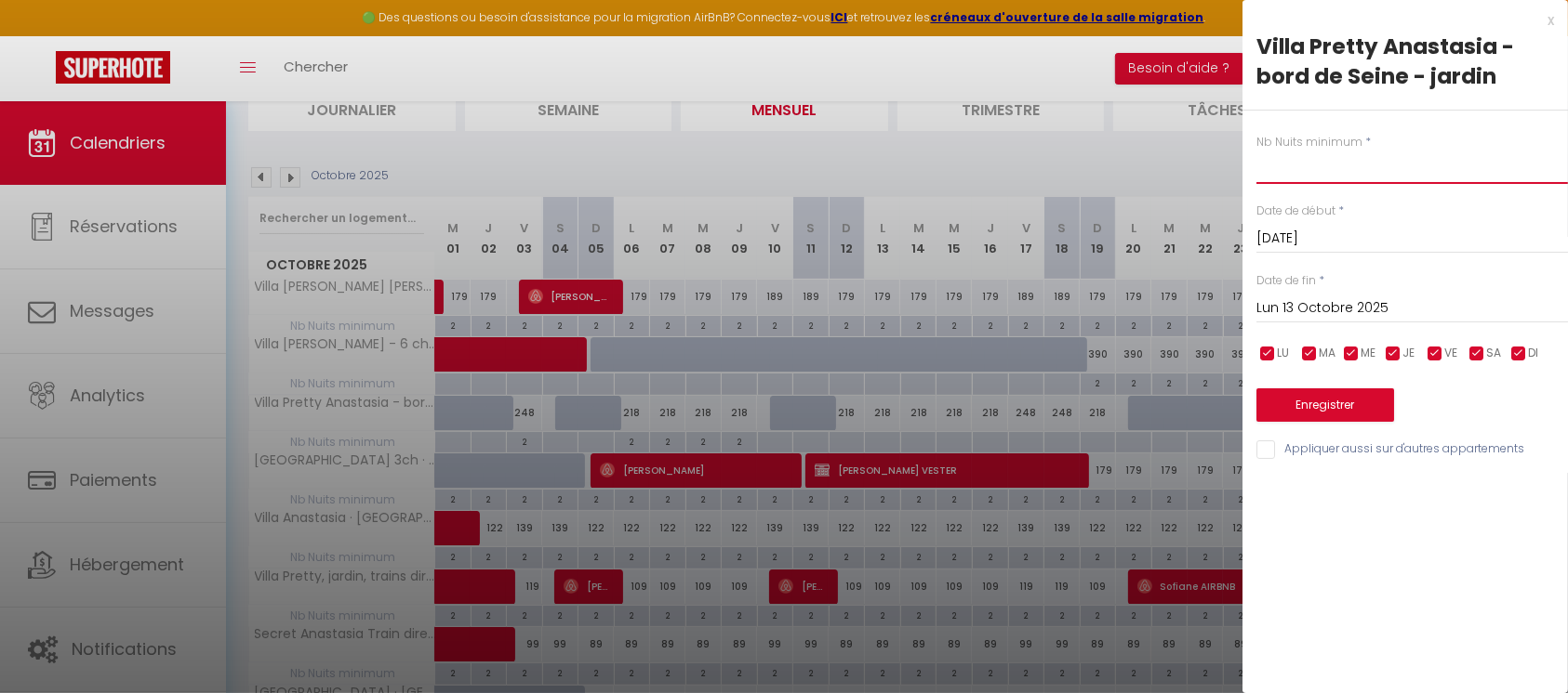
click at [1328, 178] on input "text" at bounding box center [1412, 167] width 312 height 34
click at [1318, 307] on input "Lun 13 Octobre 2025" at bounding box center [1412, 308] width 312 height 24
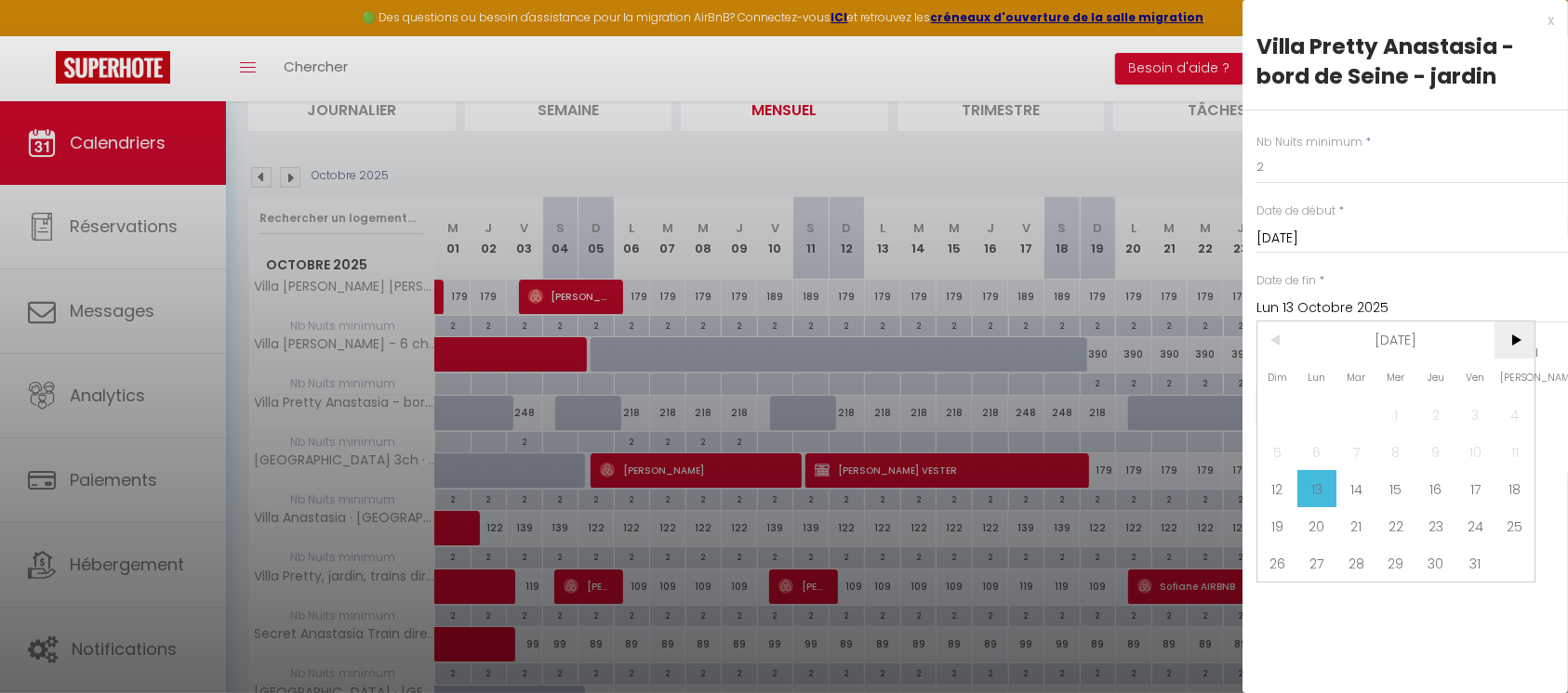
click at [1515, 340] on span ">" at bounding box center [1515, 340] width 40 height 38
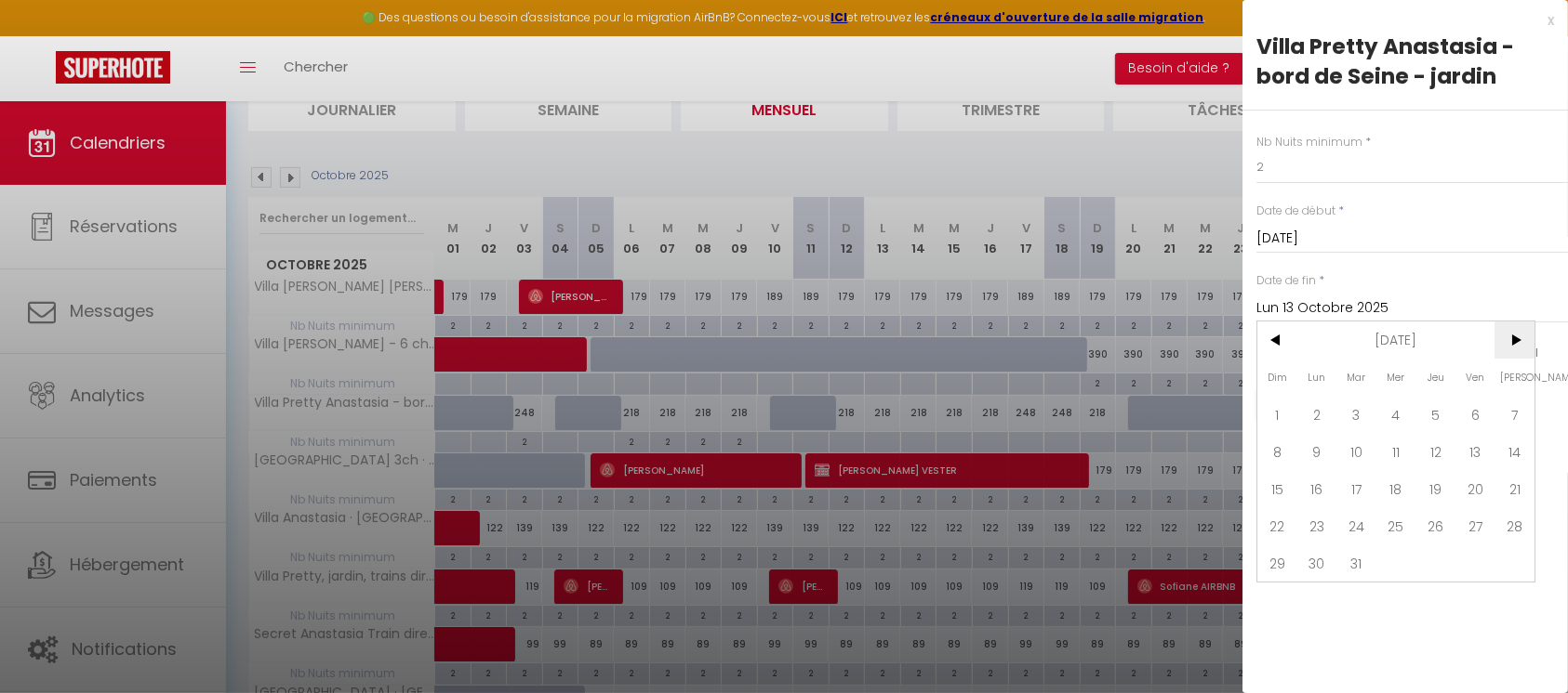
click at [1515, 340] on span ">" at bounding box center [1515, 340] width 40 height 38
click at [1514, 339] on span ">" at bounding box center [1515, 340] width 40 height 38
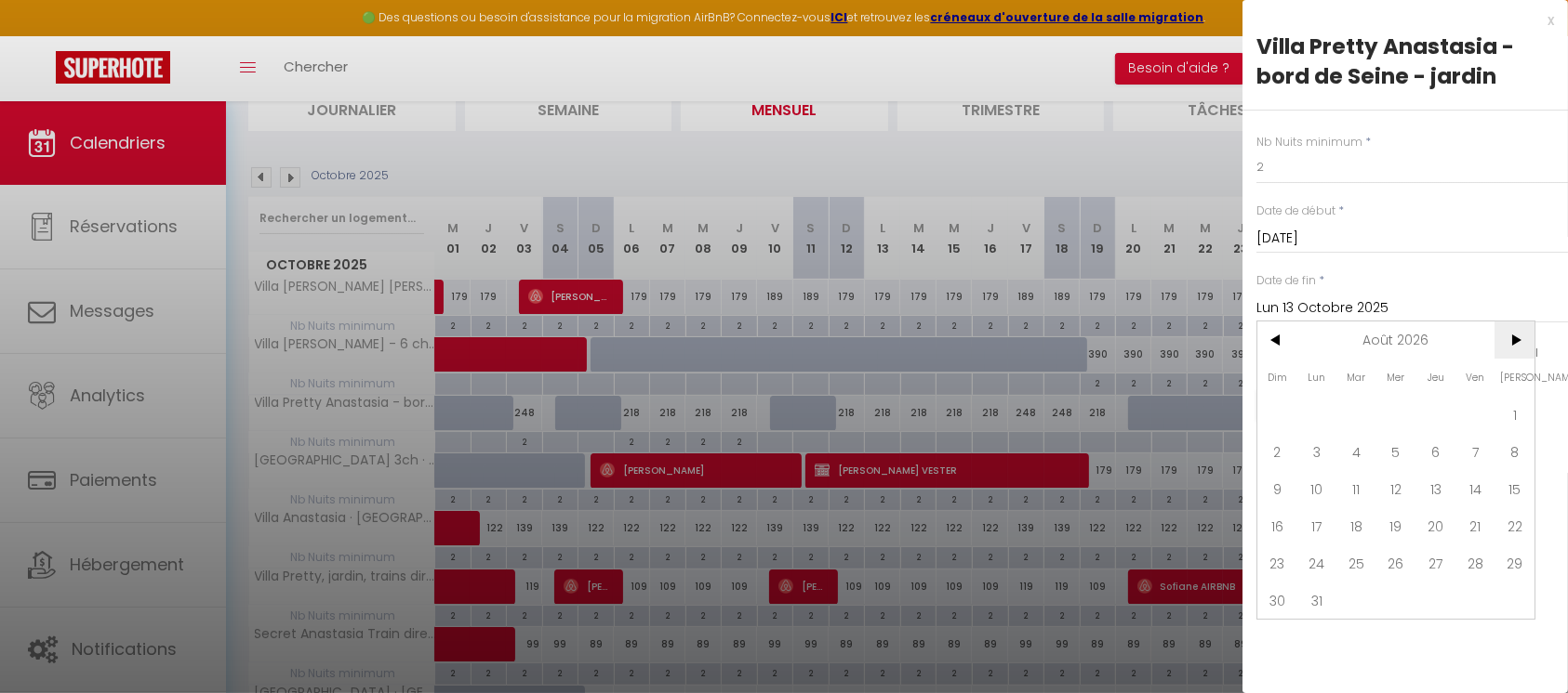
click at [1514, 339] on span ">" at bounding box center [1515, 340] width 40 height 38
click at [1514, 556] on span "31" at bounding box center [1515, 563] width 40 height 38
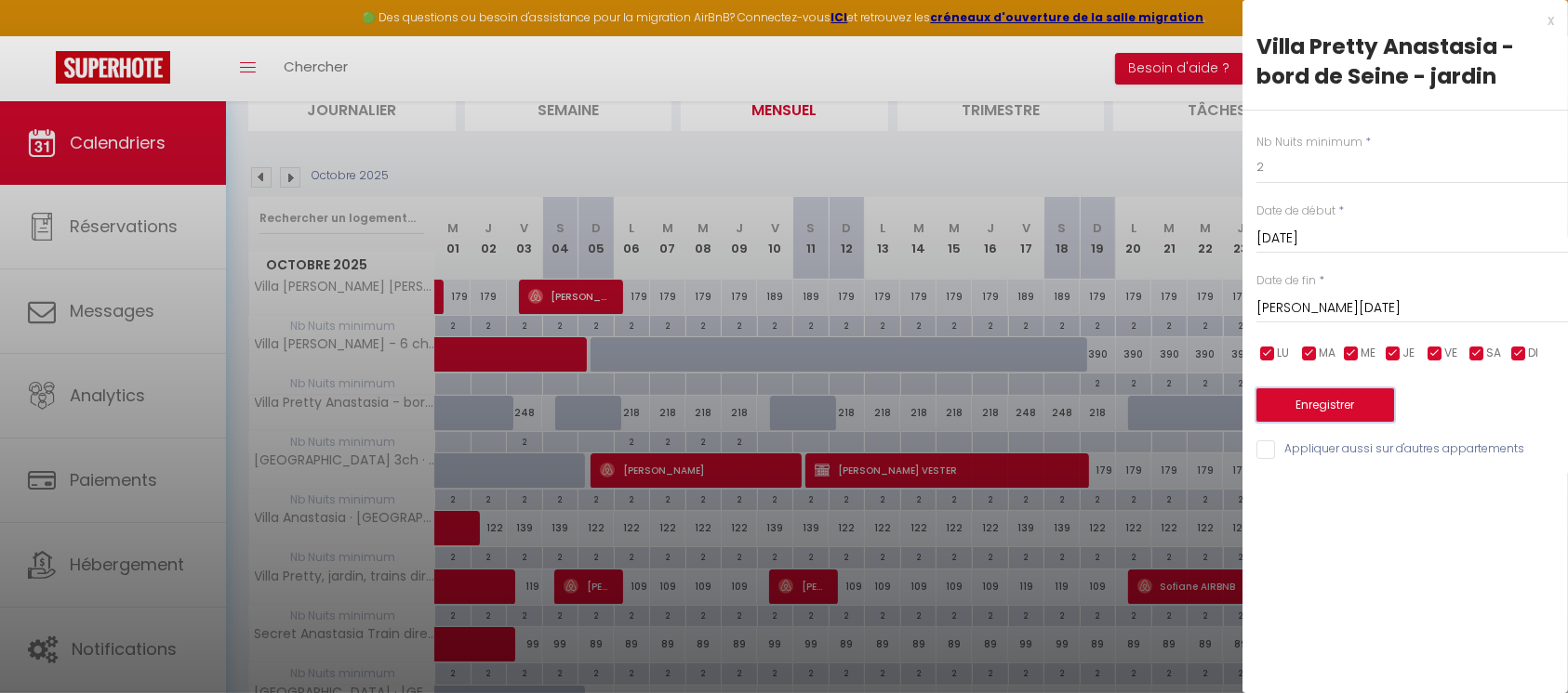
click at [1341, 408] on button "Enregistrer" at bounding box center [1325, 405] width 138 height 34
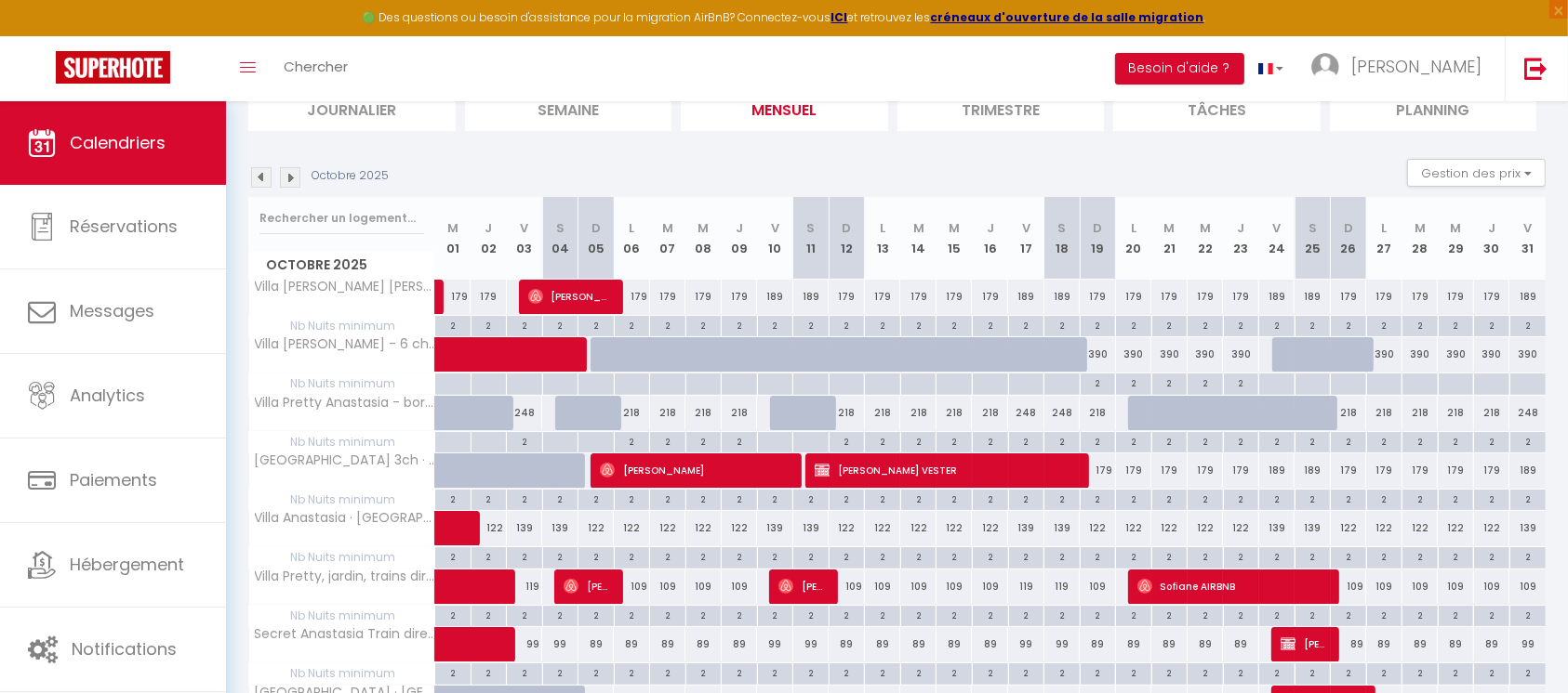
click at [1280, 383] on div at bounding box center [1276, 385] width 37 height 22
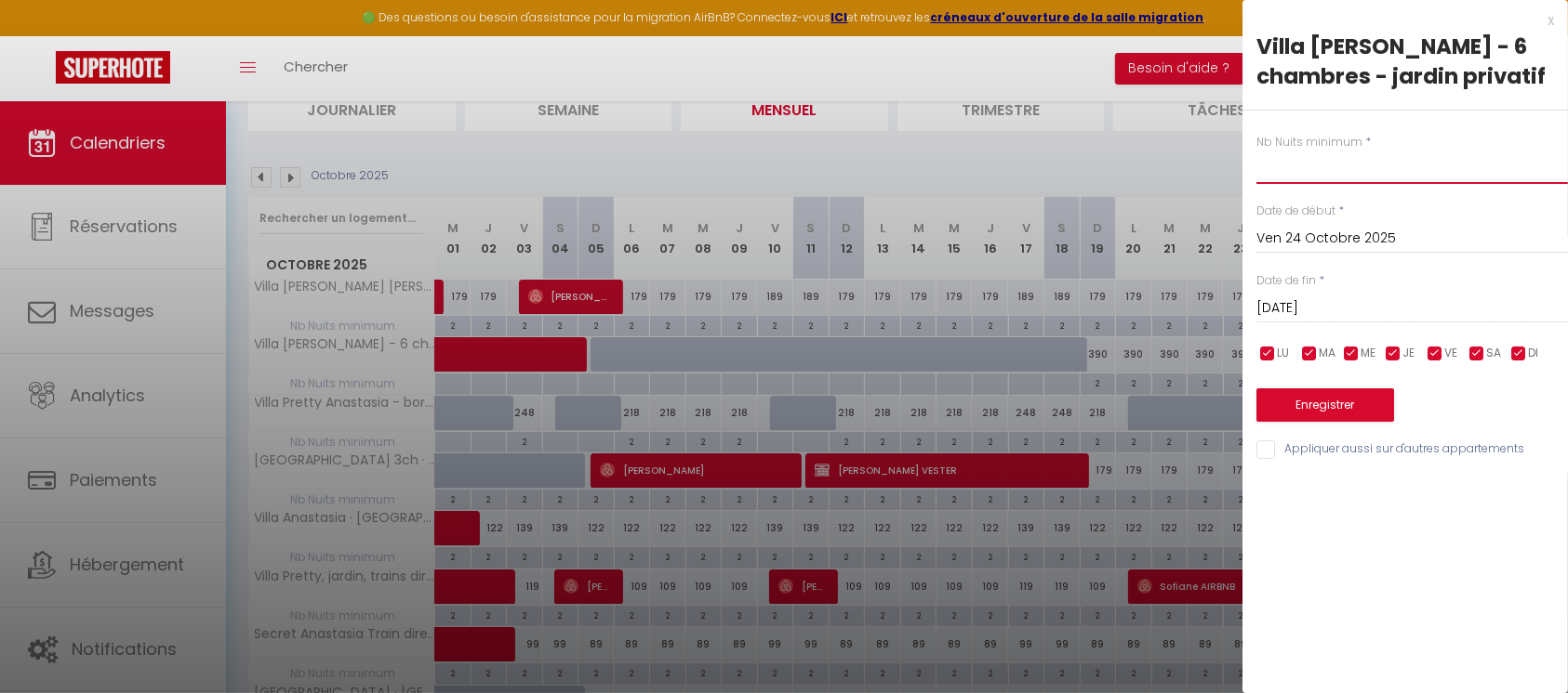
click at [1332, 166] on input "text" at bounding box center [1412, 167] width 312 height 34
click at [1361, 304] on input "Sam 25 Octobre 2025" at bounding box center [1412, 308] width 312 height 24
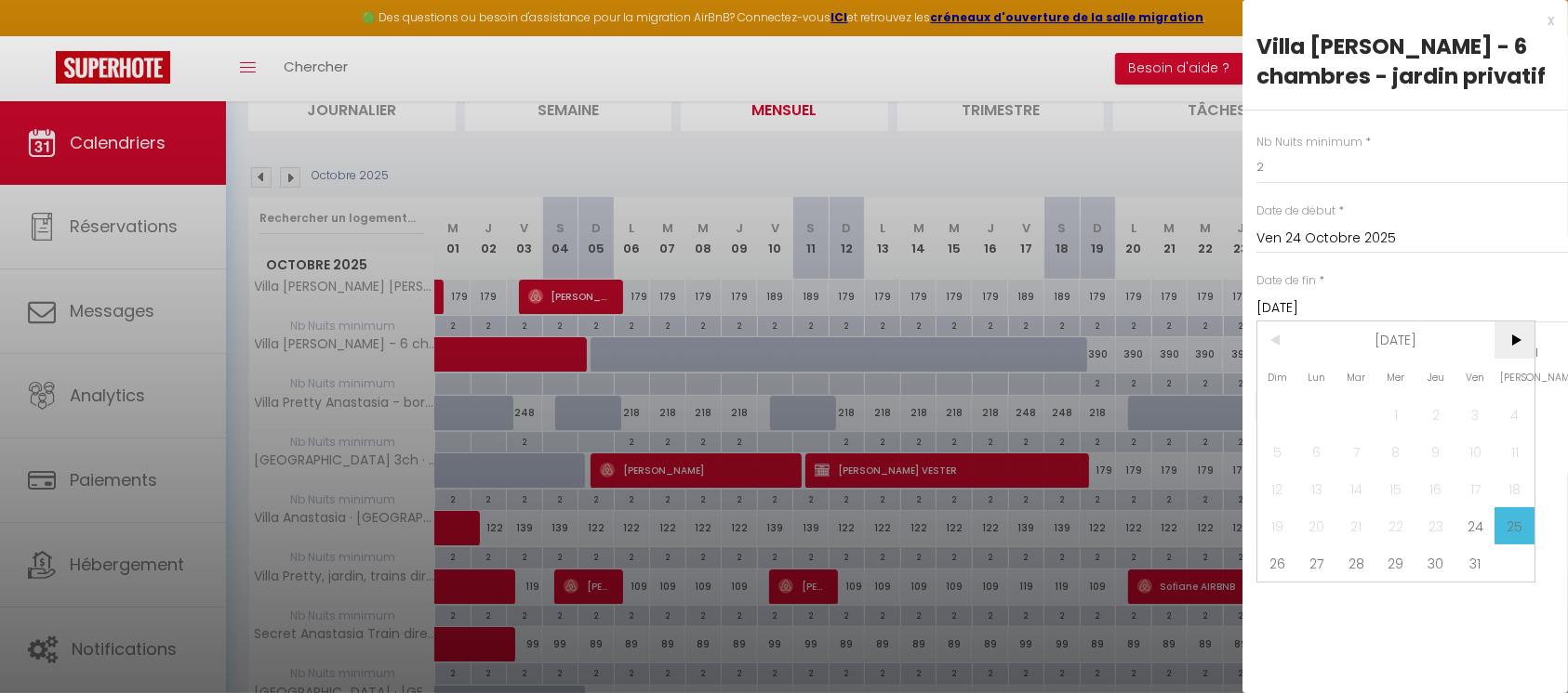
click at [1516, 341] on span ">" at bounding box center [1515, 340] width 40 height 38
click at [1515, 341] on span ">" at bounding box center [1515, 340] width 40 height 38
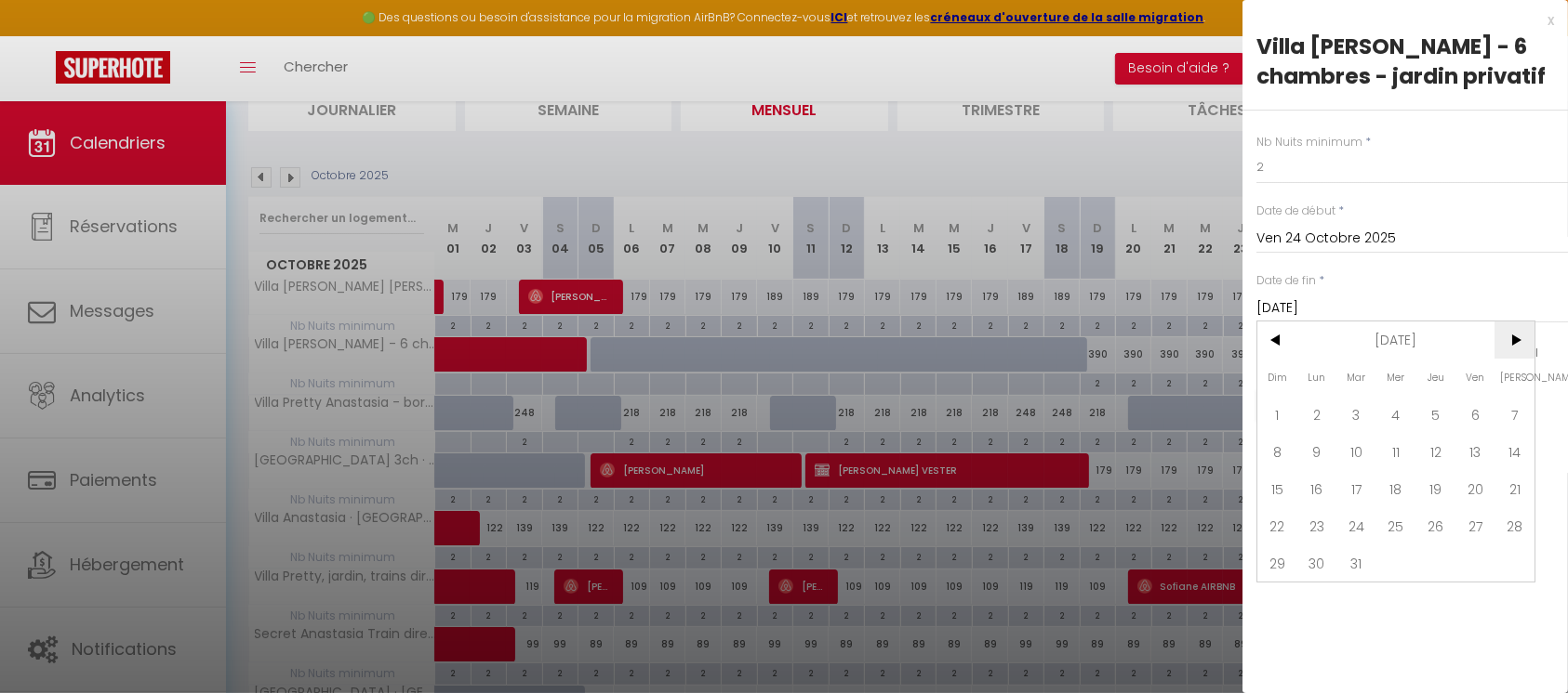
click at [1515, 341] on span ">" at bounding box center [1515, 340] width 40 height 38
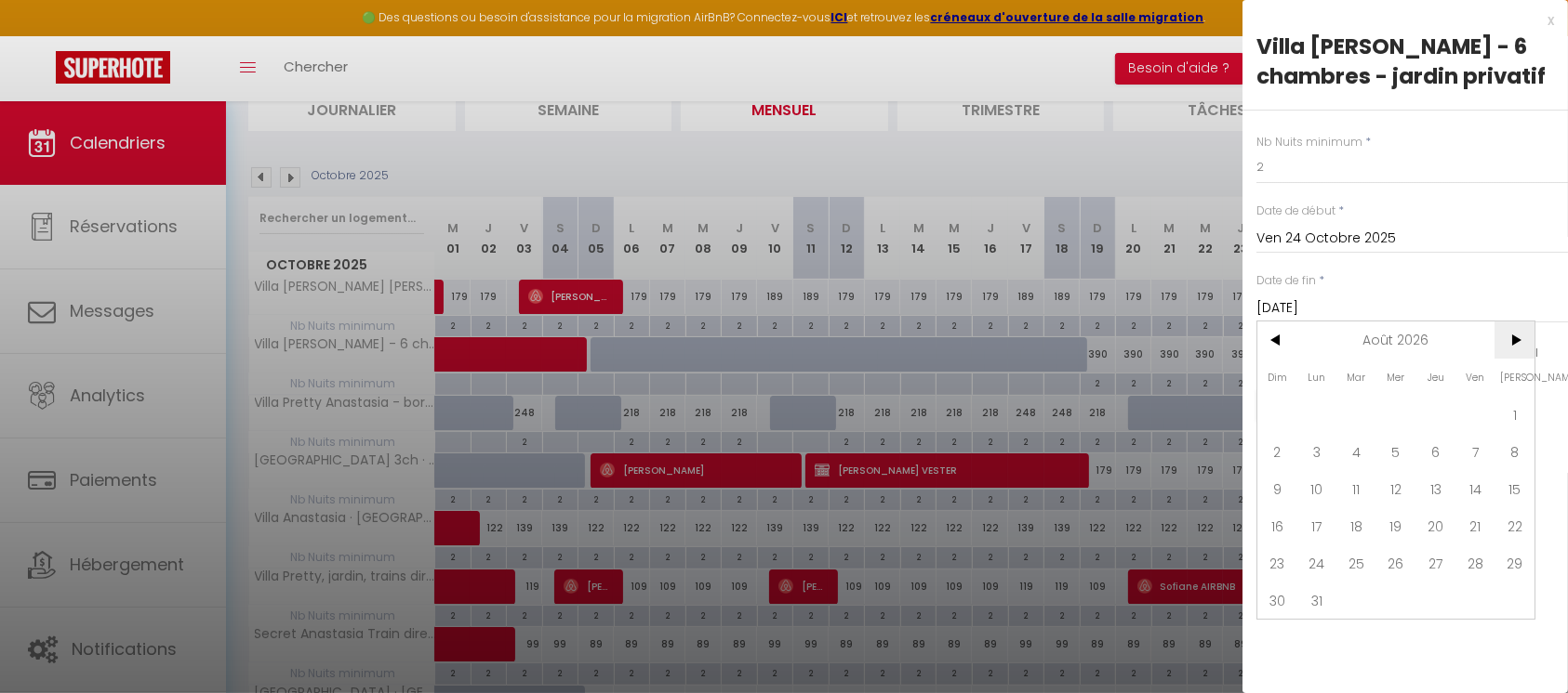
click at [1515, 341] on span ">" at bounding box center [1515, 340] width 40 height 38
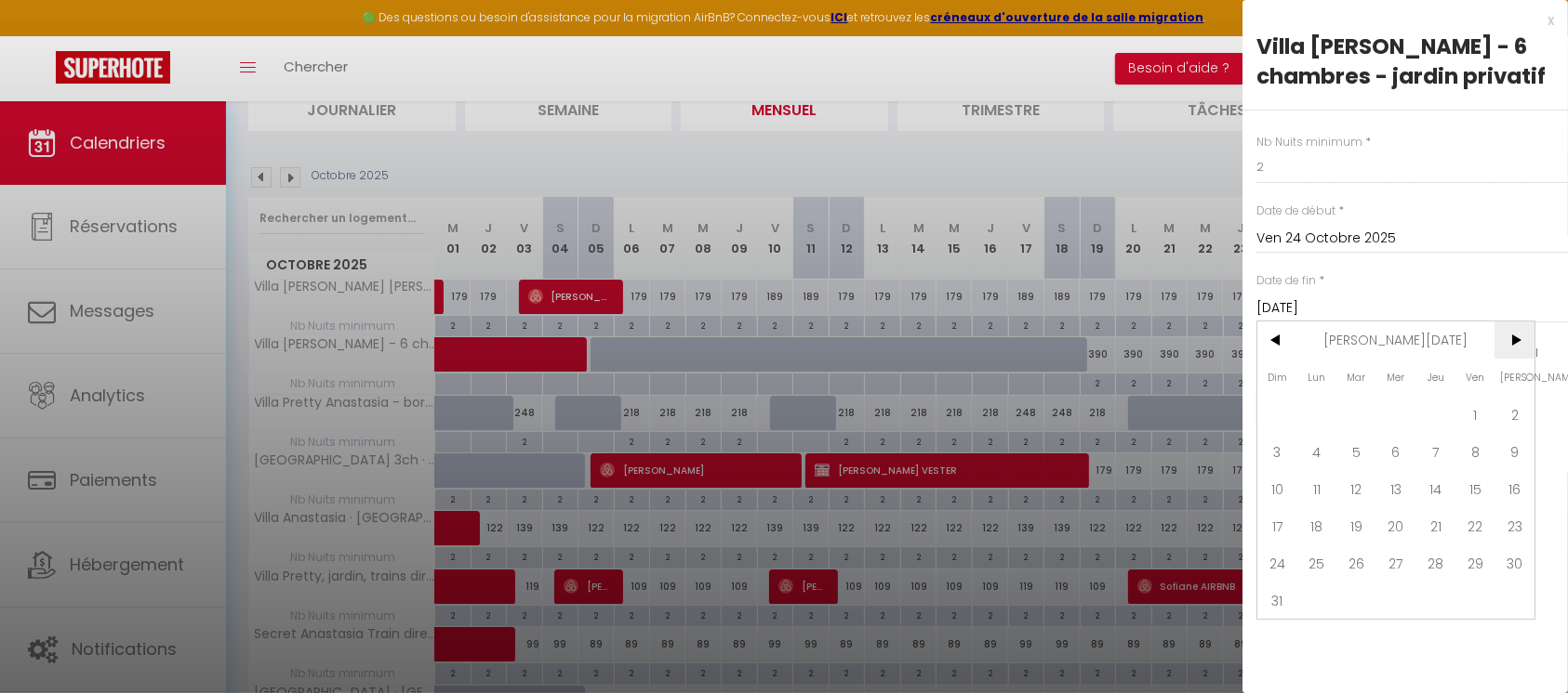
click at [1515, 340] on span ">" at bounding box center [1515, 340] width 40 height 38
click at [1513, 339] on span ">" at bounding box center [1515, 340] width 40 height 38
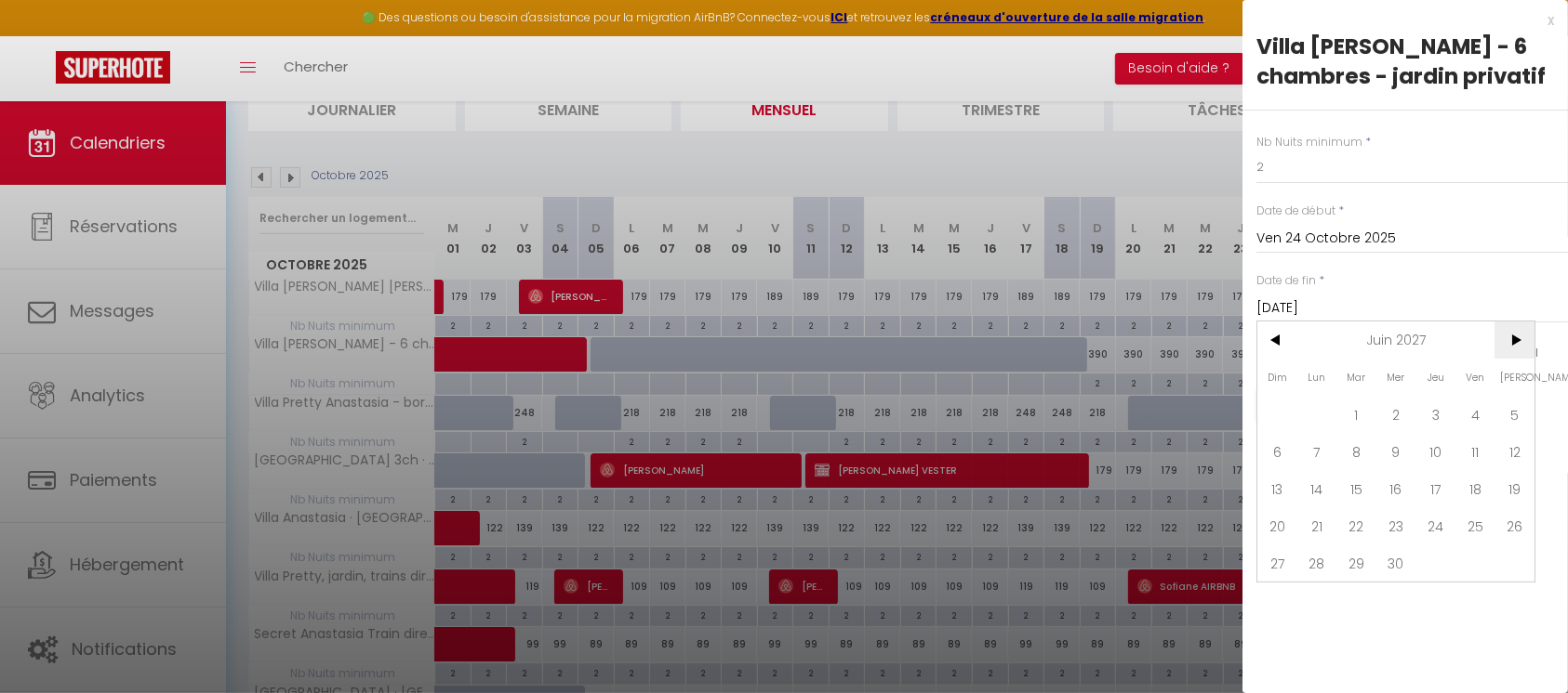
click at [1513, 339] on span ">" at bounding box center [1515, 340] width 40 height 38
click at [1279, 336] on span "<" at bounding box center [1277, 340] width 40 height 38
click at [1358, 565] on span "31" at bounding box center [1356, 563] width 40 height 38
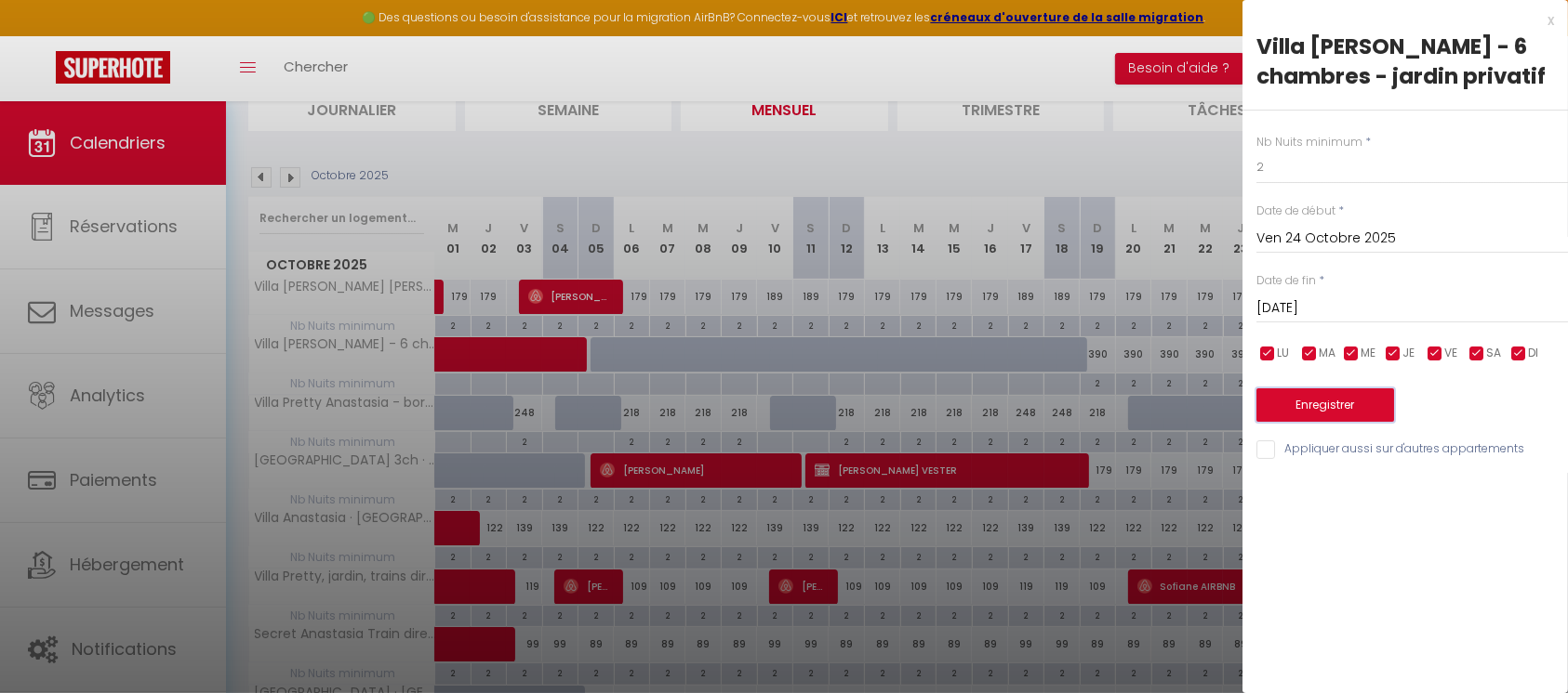
click at [1354, 402] on button "Enregistrer" at bounding box center [1325, 405] width 138 height 34
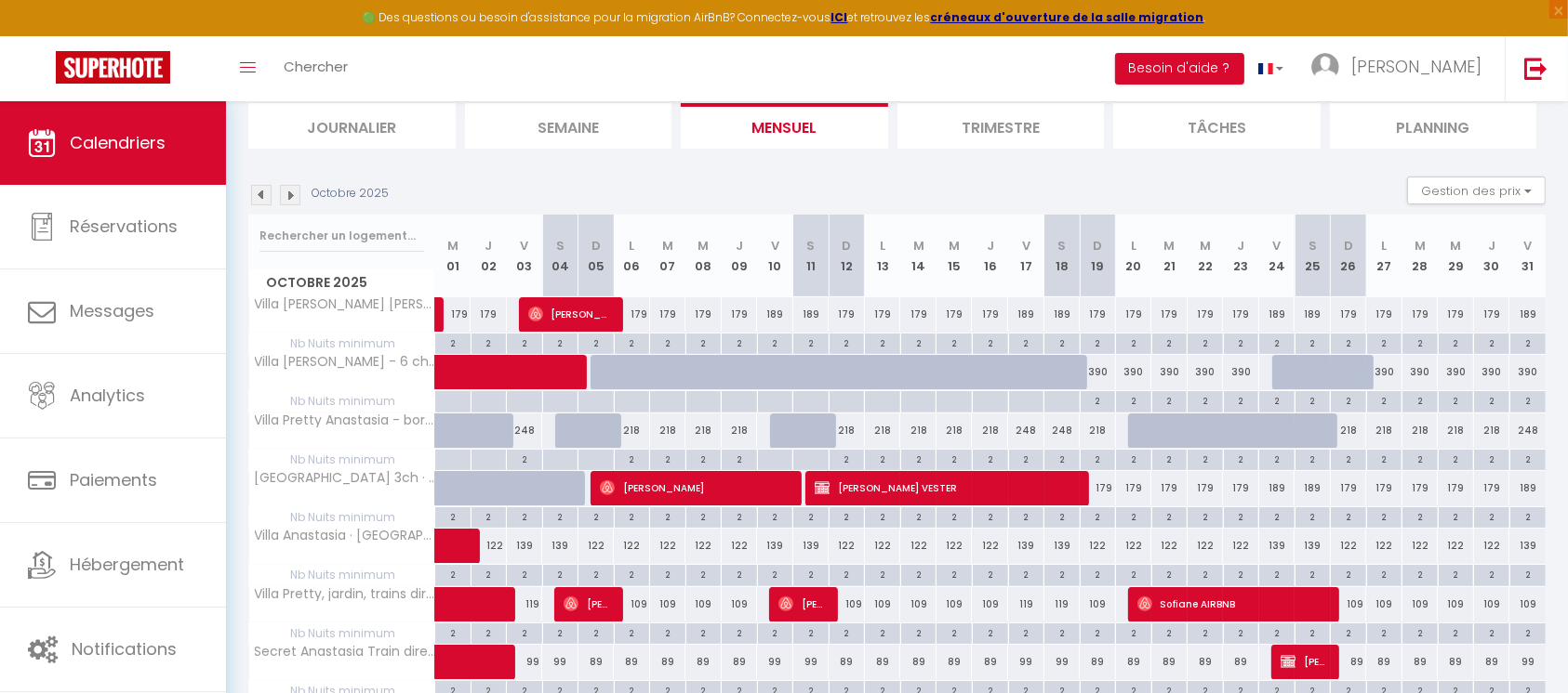
scroll to position [0, 0]
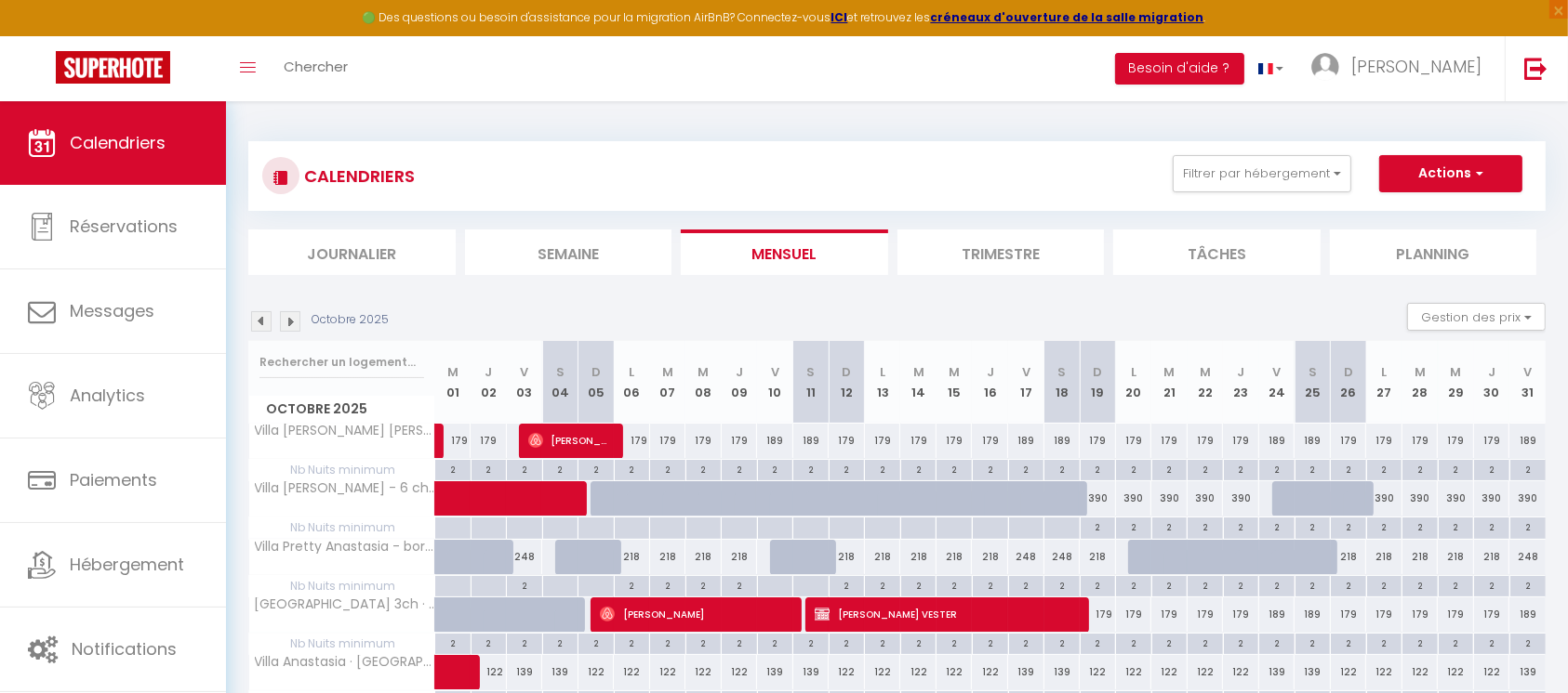
click at [294, 322] on img at bounding box center [290, 321] width 21 height 21
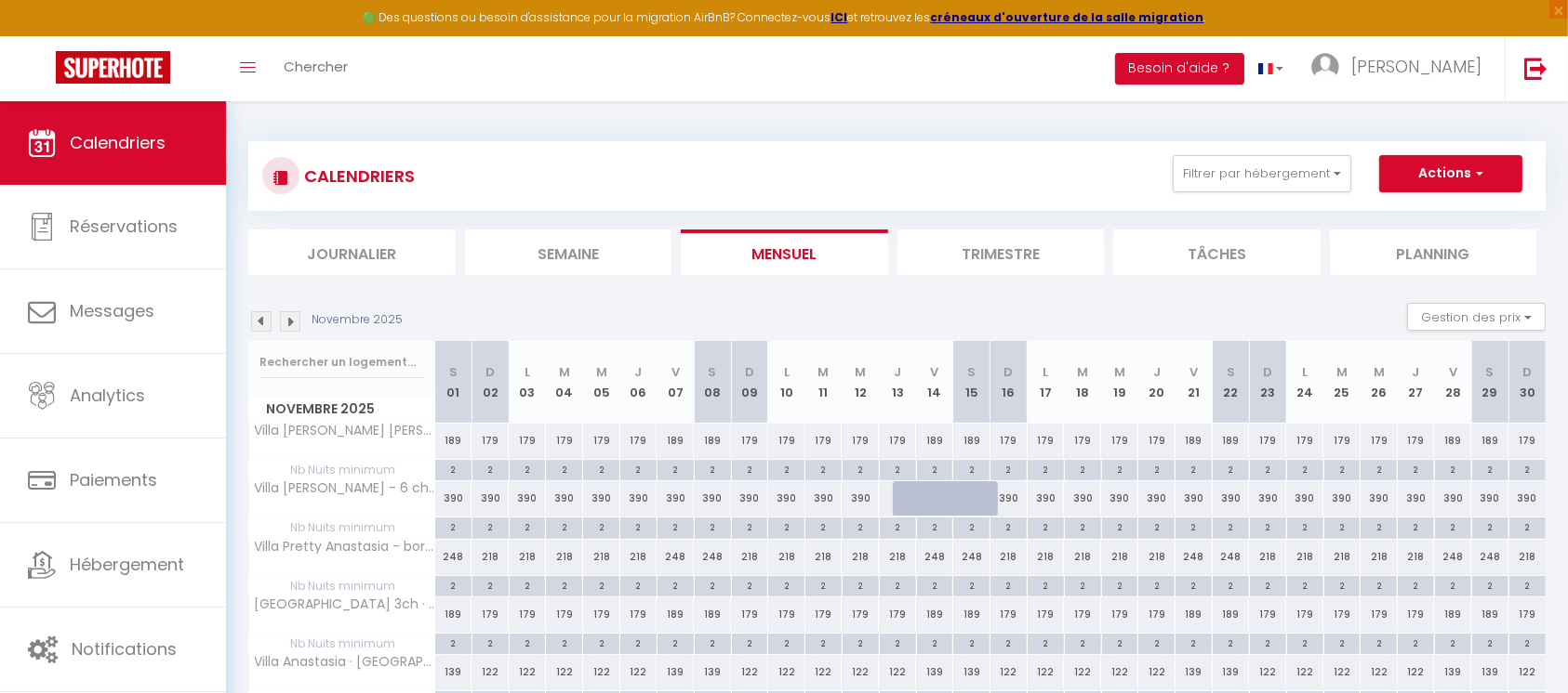
click at [296, 319] on img at bounding box center [290, 321] width 21 height 21
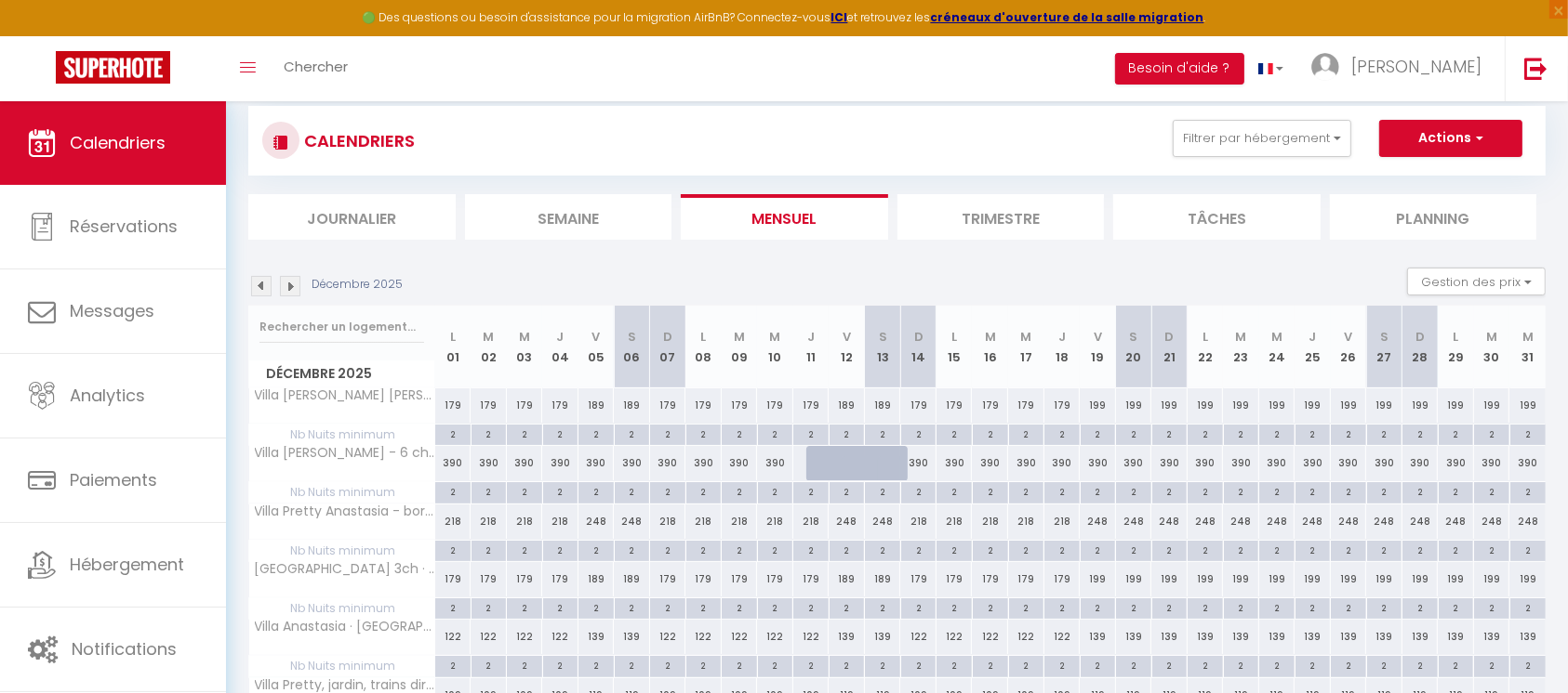
scroll to position [21, 0]
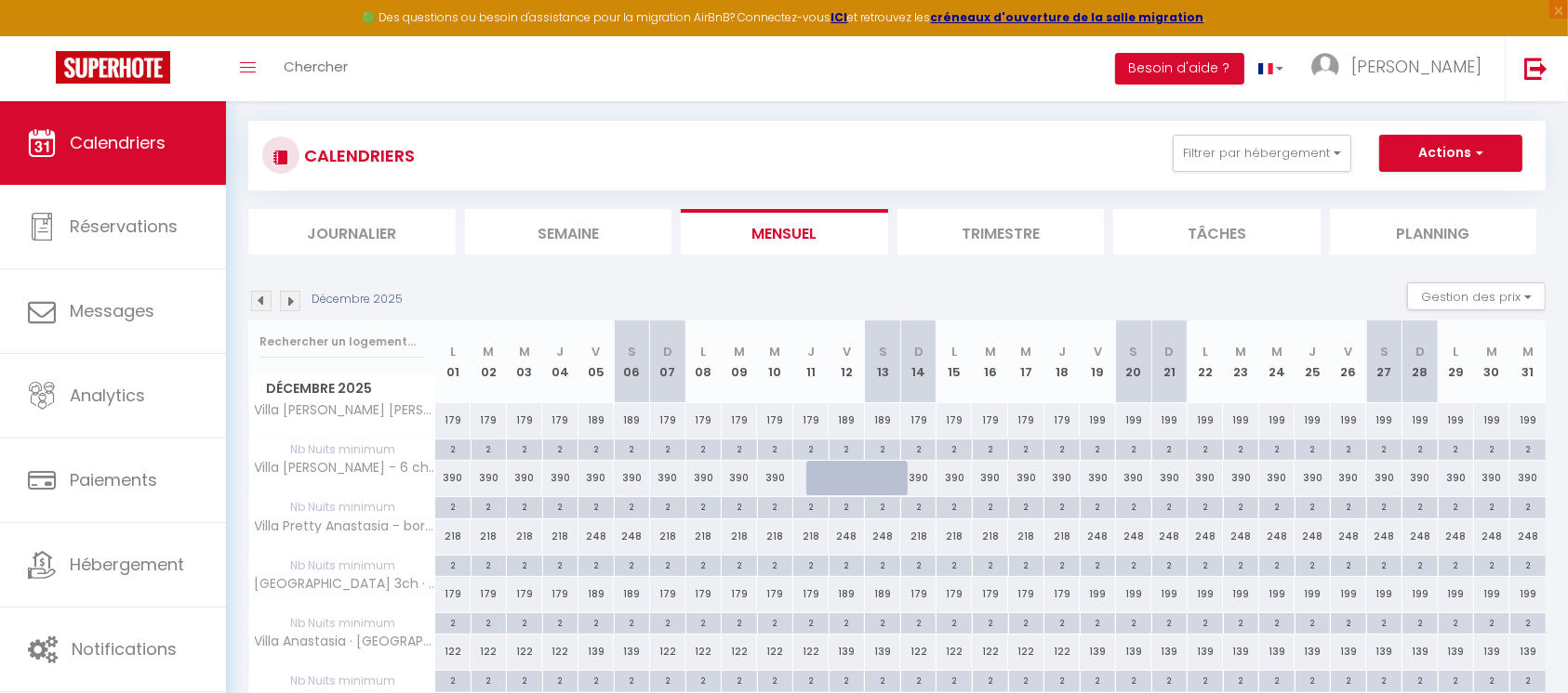
click at [1098, 420] on div "199" at bounding box center [1097, 420] width 37 height 35
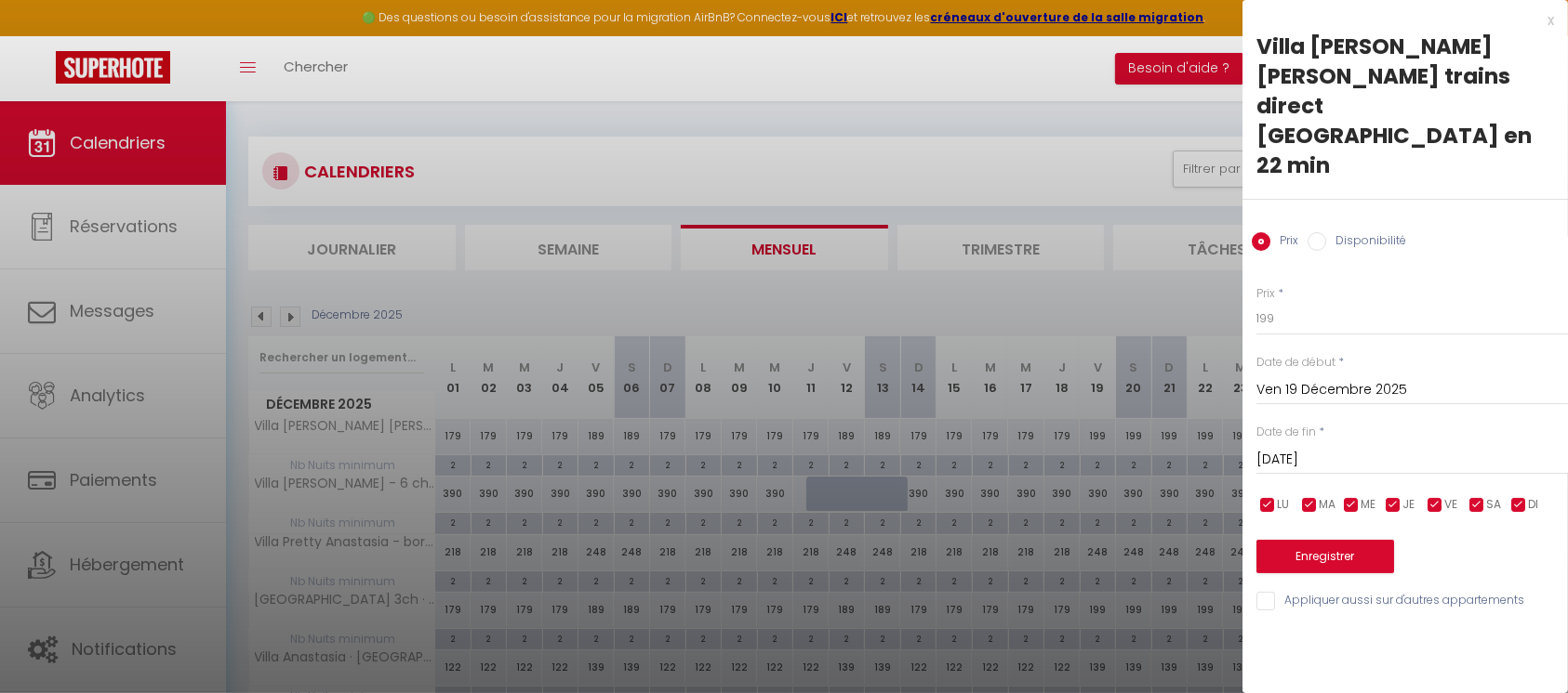
scroll to position [0, 0]
click at [1547, 21] on div "x" at bounding box center [1398, 20] width 312 height 23
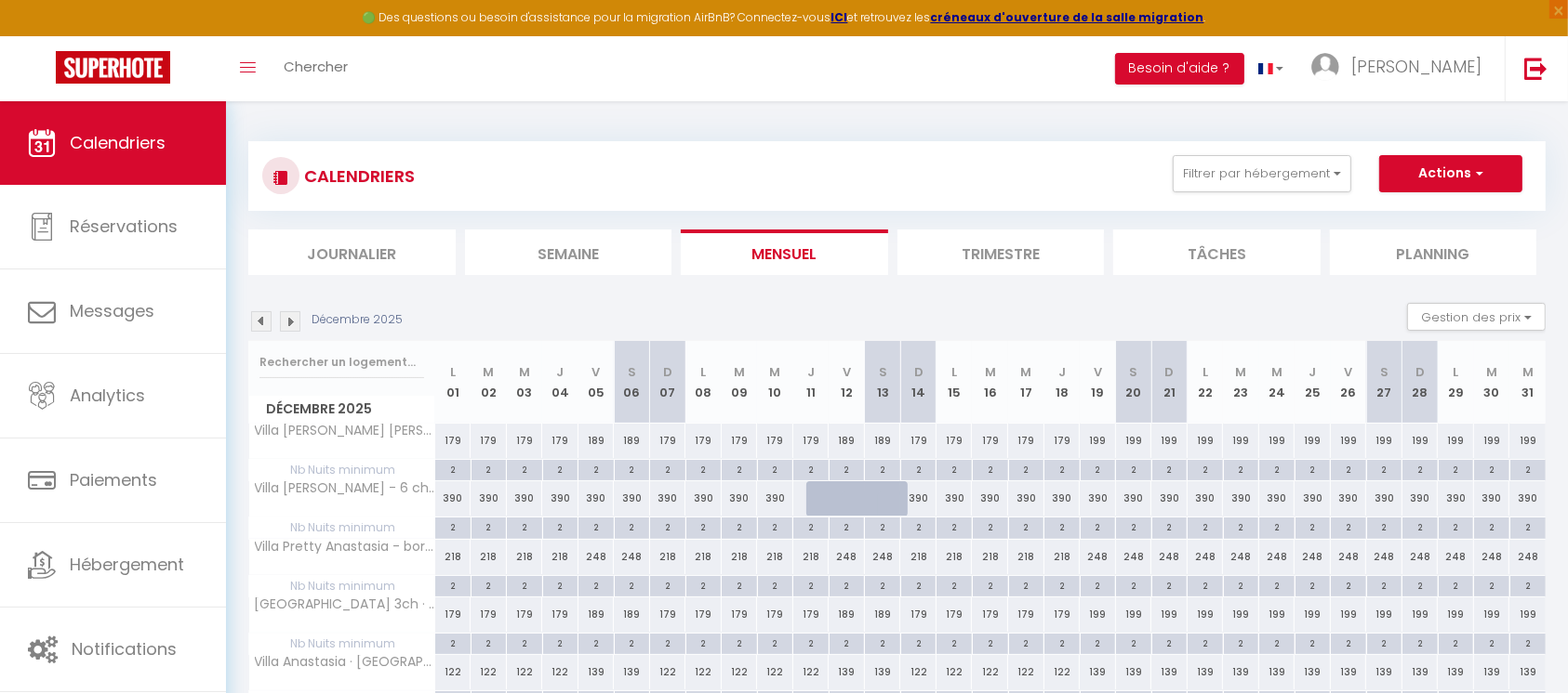
click at [1094, 472] on div "2" at bounding box center [1098, 469] width 36 height 18
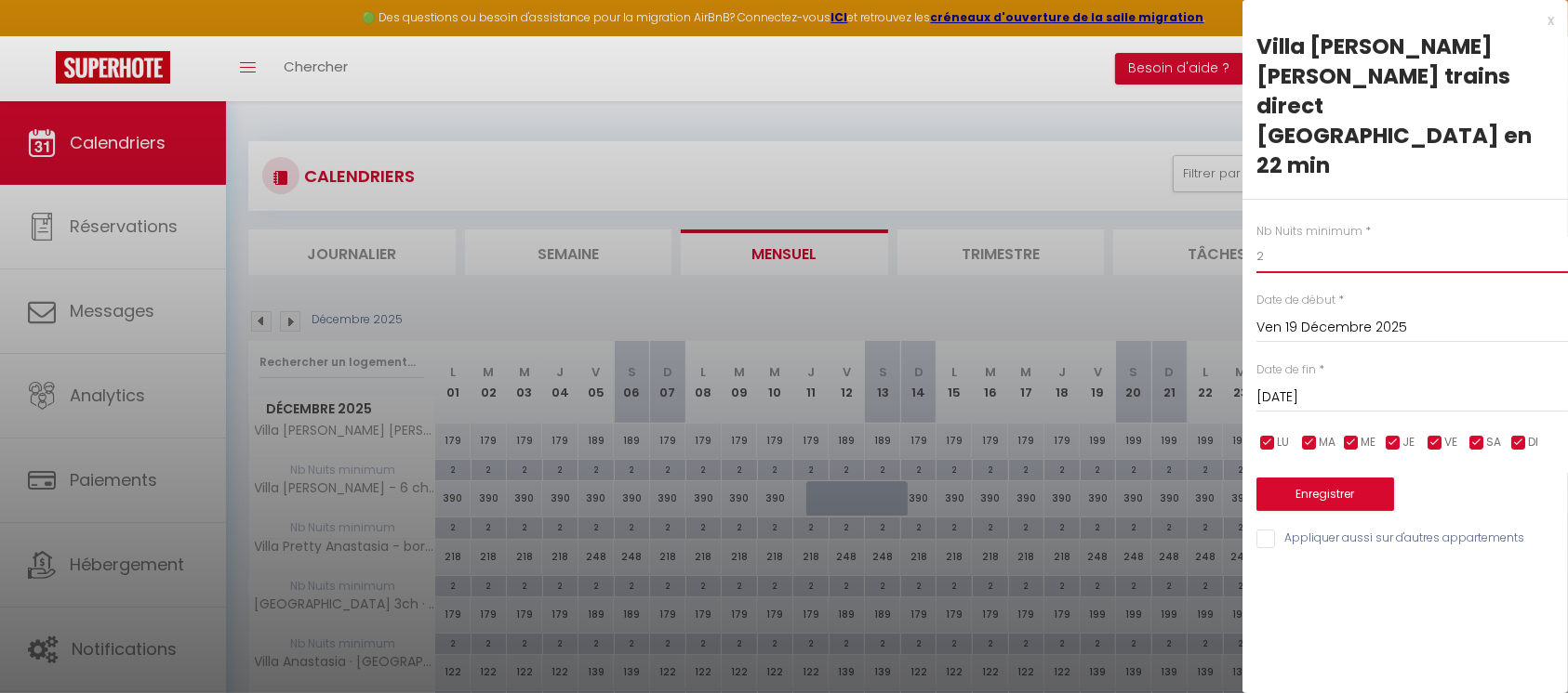
click at [1292, 240] on input "2" at bounding box center [1412, 257] width 312 height 34
click at [1313, 386] on input "Sam 20 Décembre 2025" at bounding box center [1412, 397] width 312 height 24
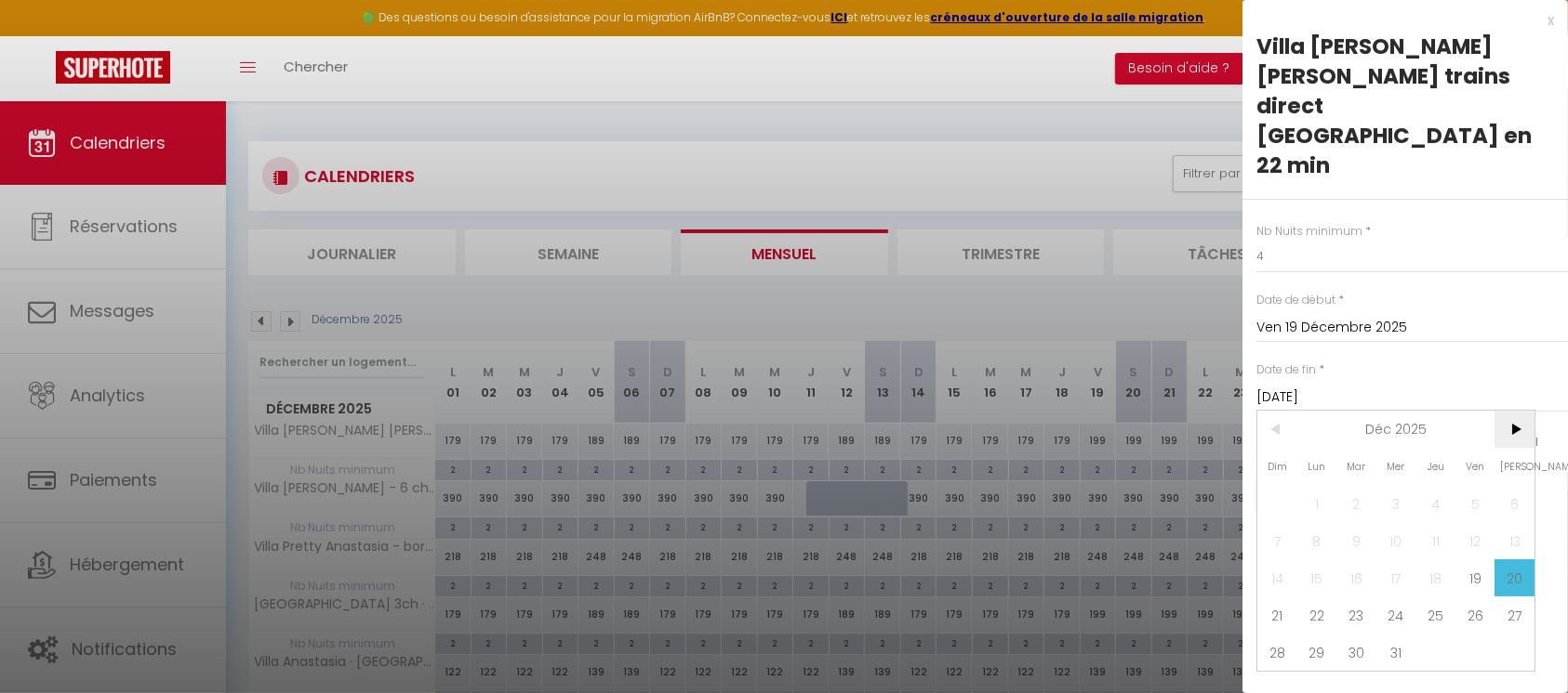
click at [1520, 411] on span ">" at bounding box center [1515, 430] width 40 height 38
click at [1275, 411] on span "<" at bounding box center [1277, 430] width 40 height 38
click at [1391, 634] on span "31" at bounding box center [1396, 652] width 40 height 38
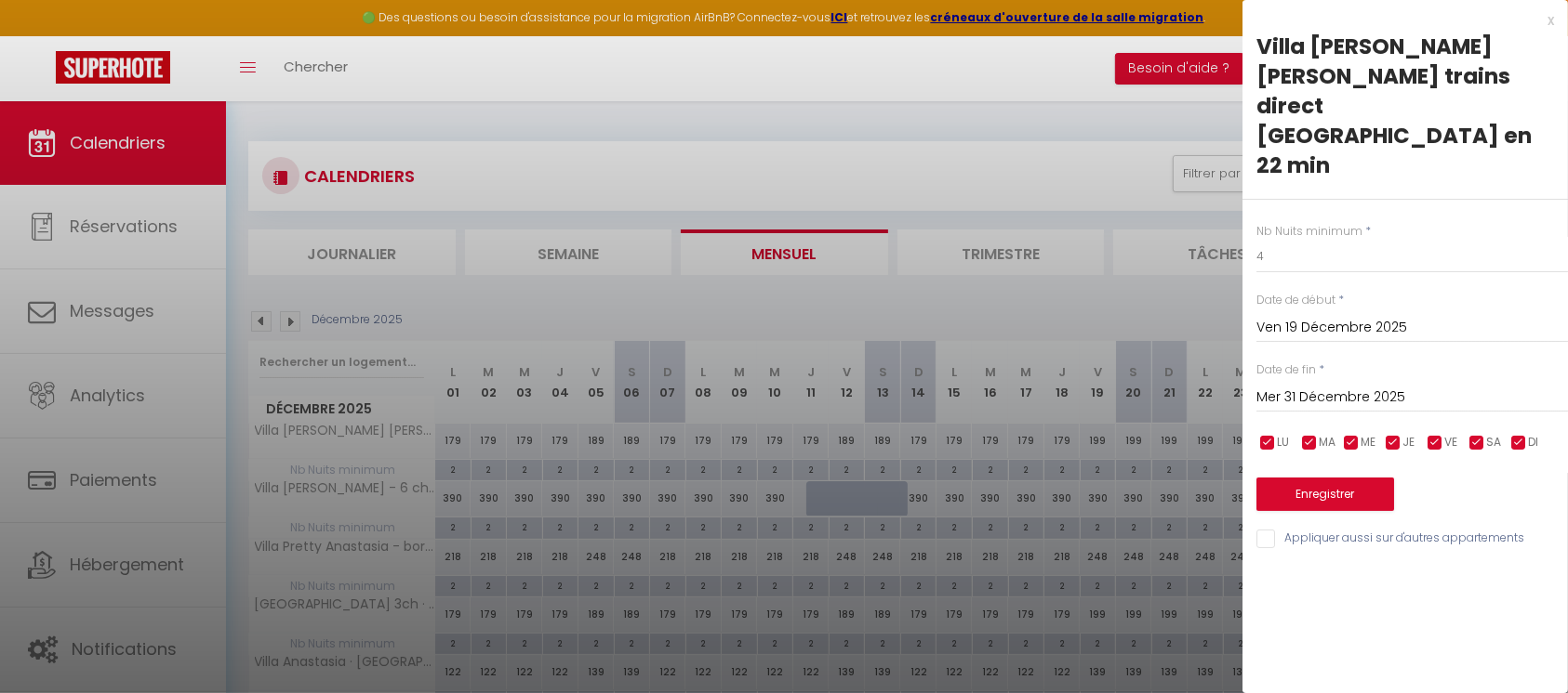
click at [1266, 530] on input "Appliquer aussi sur d'autres appartements" at bounding box center [1412, 539] width 312 height 19
click at [1334, 477] on button "Enregistrer" at bounding box center [1325, 494] width 138 height 34
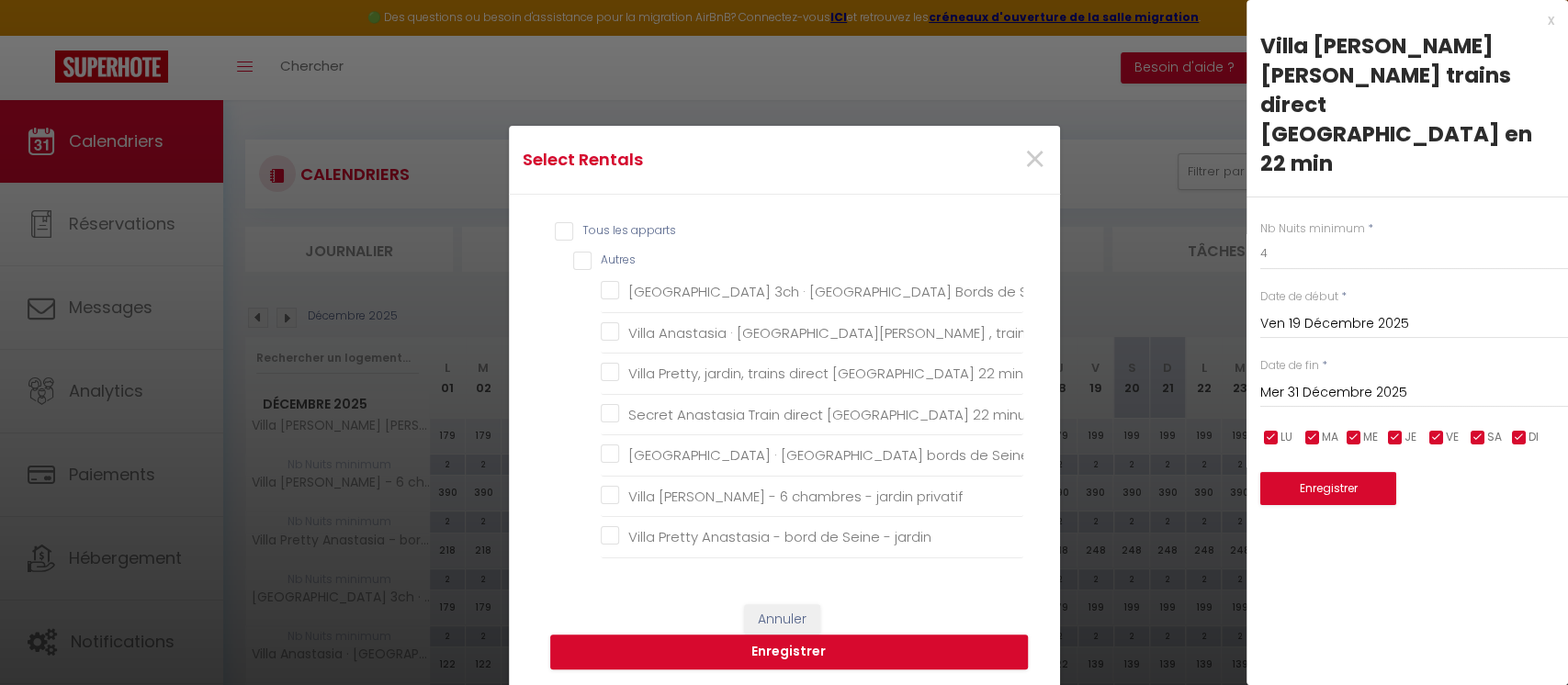
click at [559, 223] on input "Tous les apparts" at bounding box center [788, 232] width 468 height 19
click at [722, 664] on button "Enregistrer" at bounding box center [788, 653] width 478 height 35
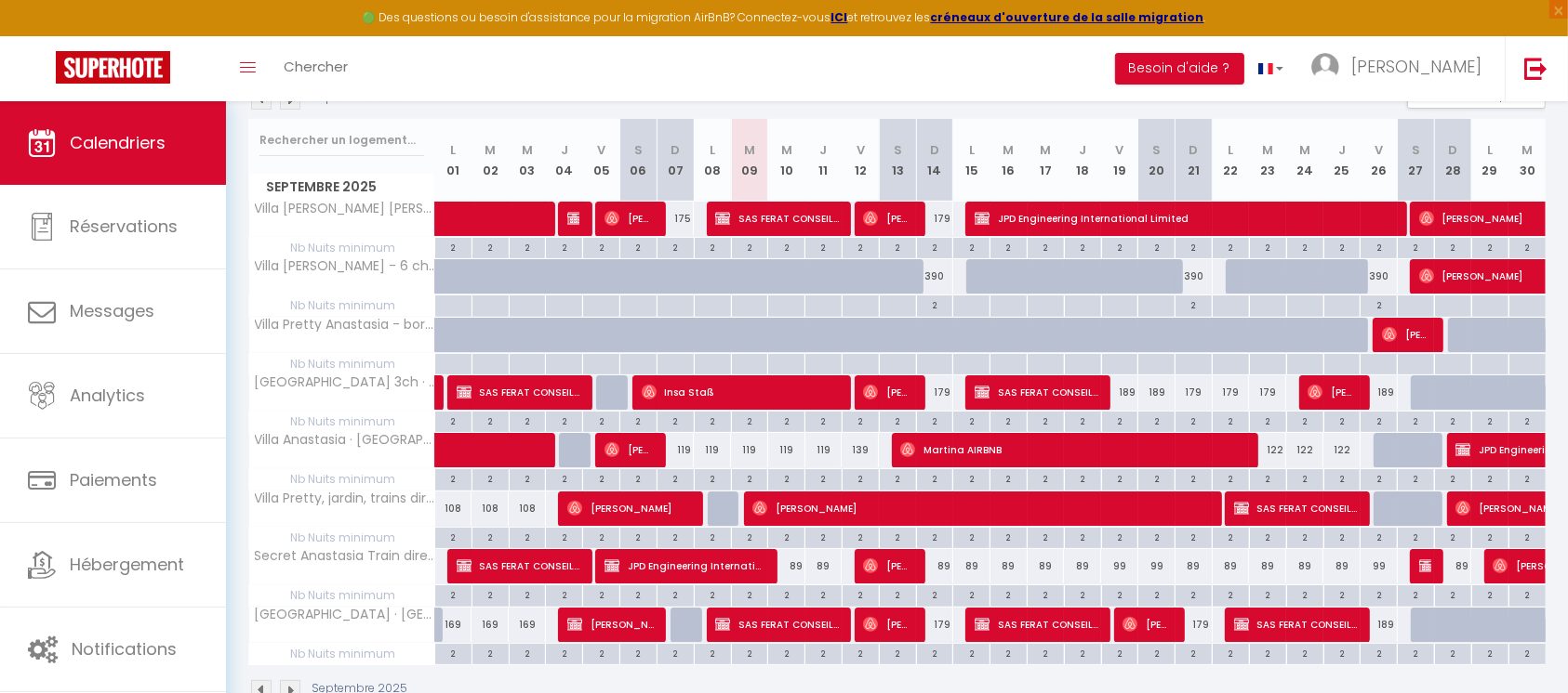
scroll to position [247, 0]
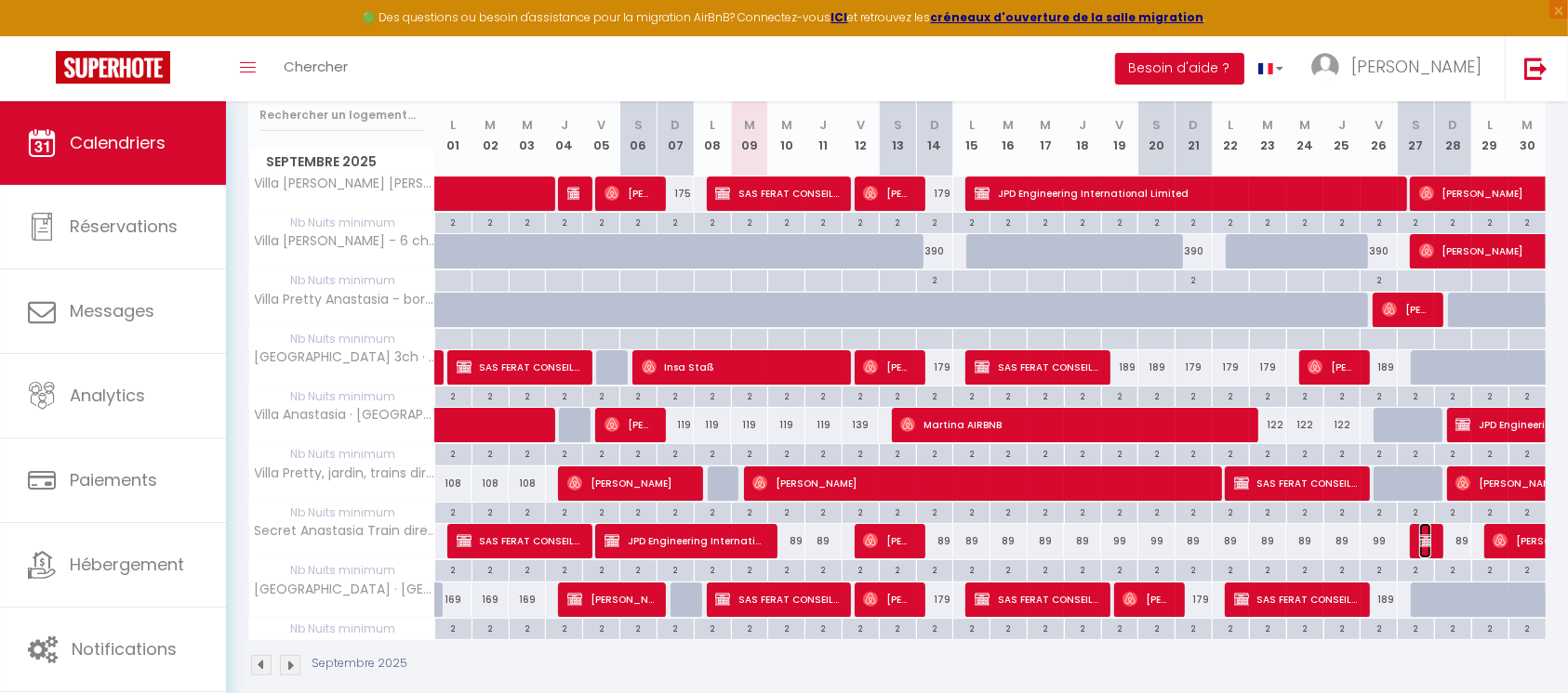
click at [1426, 541] on img at bounding box center [1427, 541] width 15 height 15
click at [0, 0] on div "Formulaire Checkin OK KO" at bounding box center [0, 0] width 0 height 0
select select "KO"
select select "0"
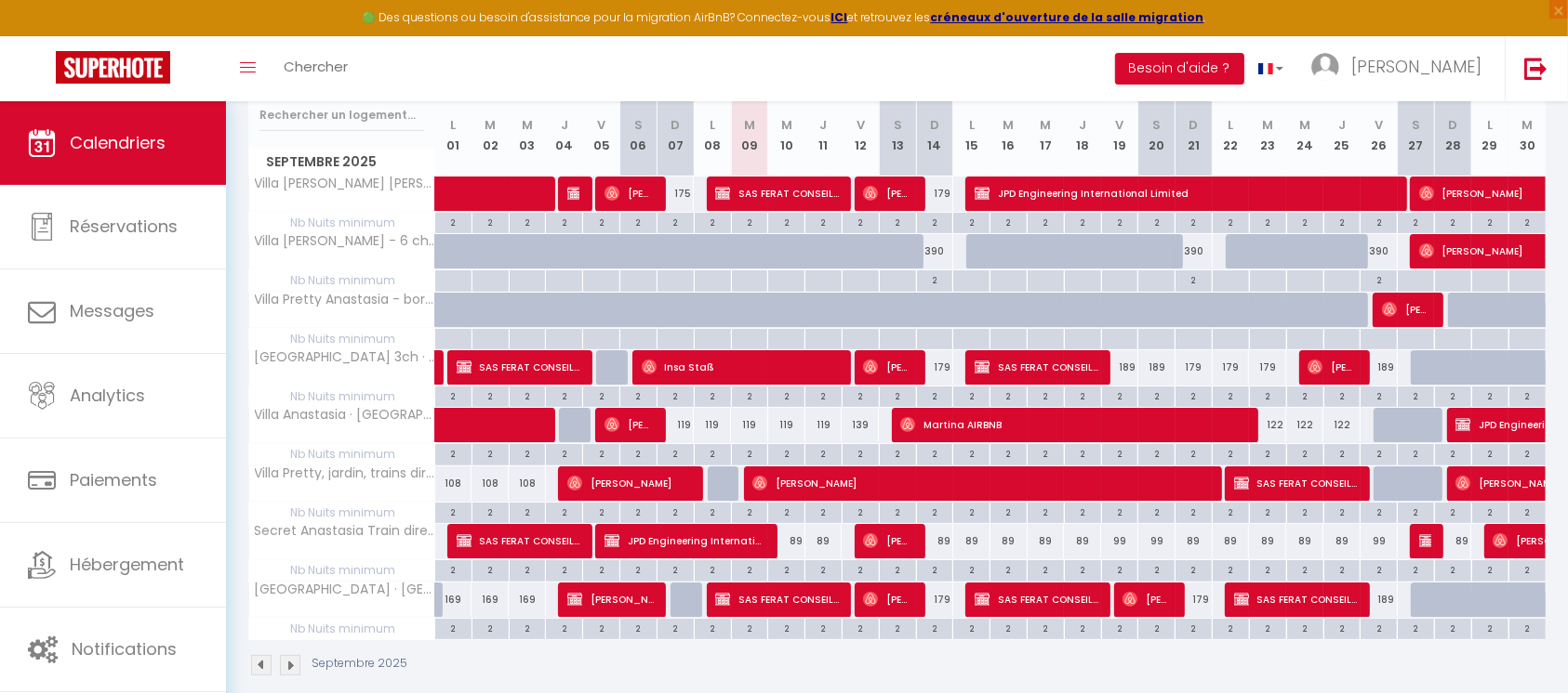
select select "0"
select select "1"
select select
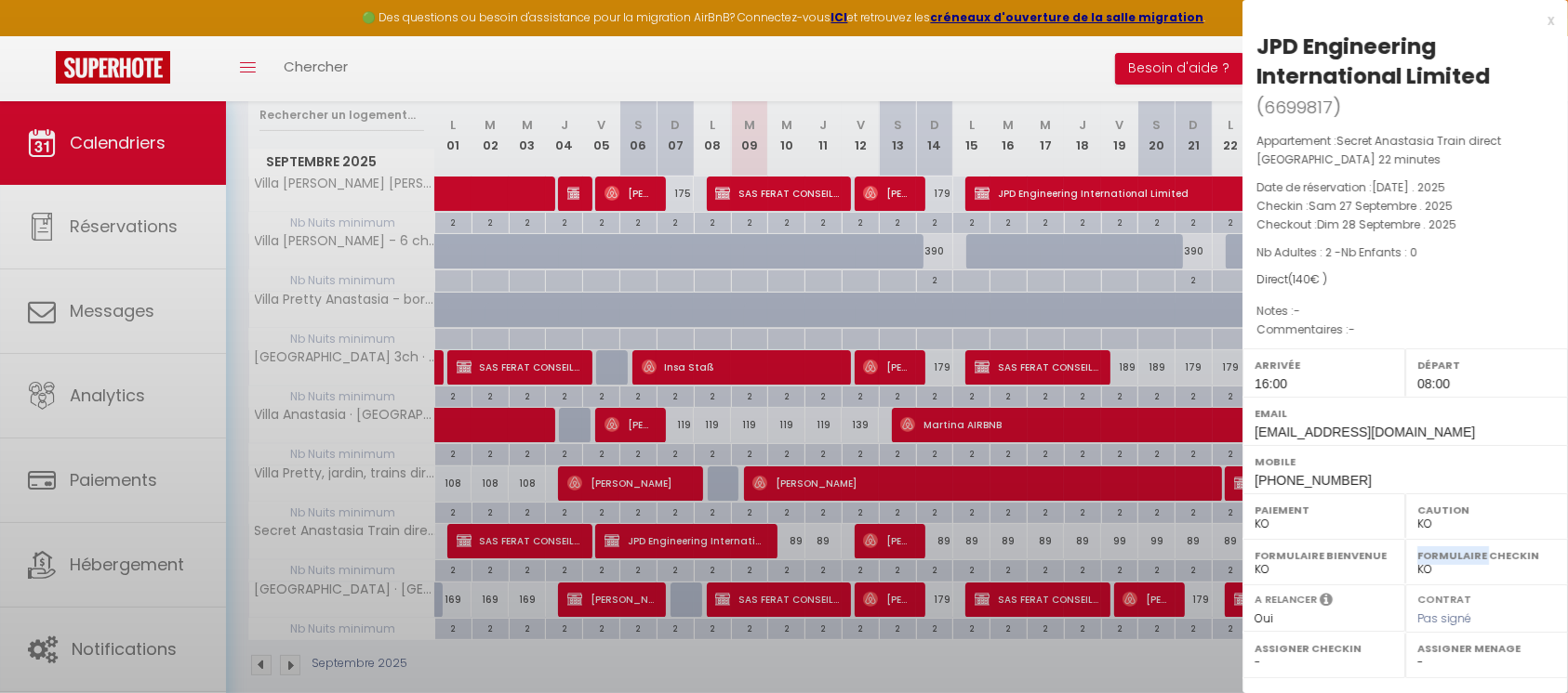
select select "32771"
select select "32774"
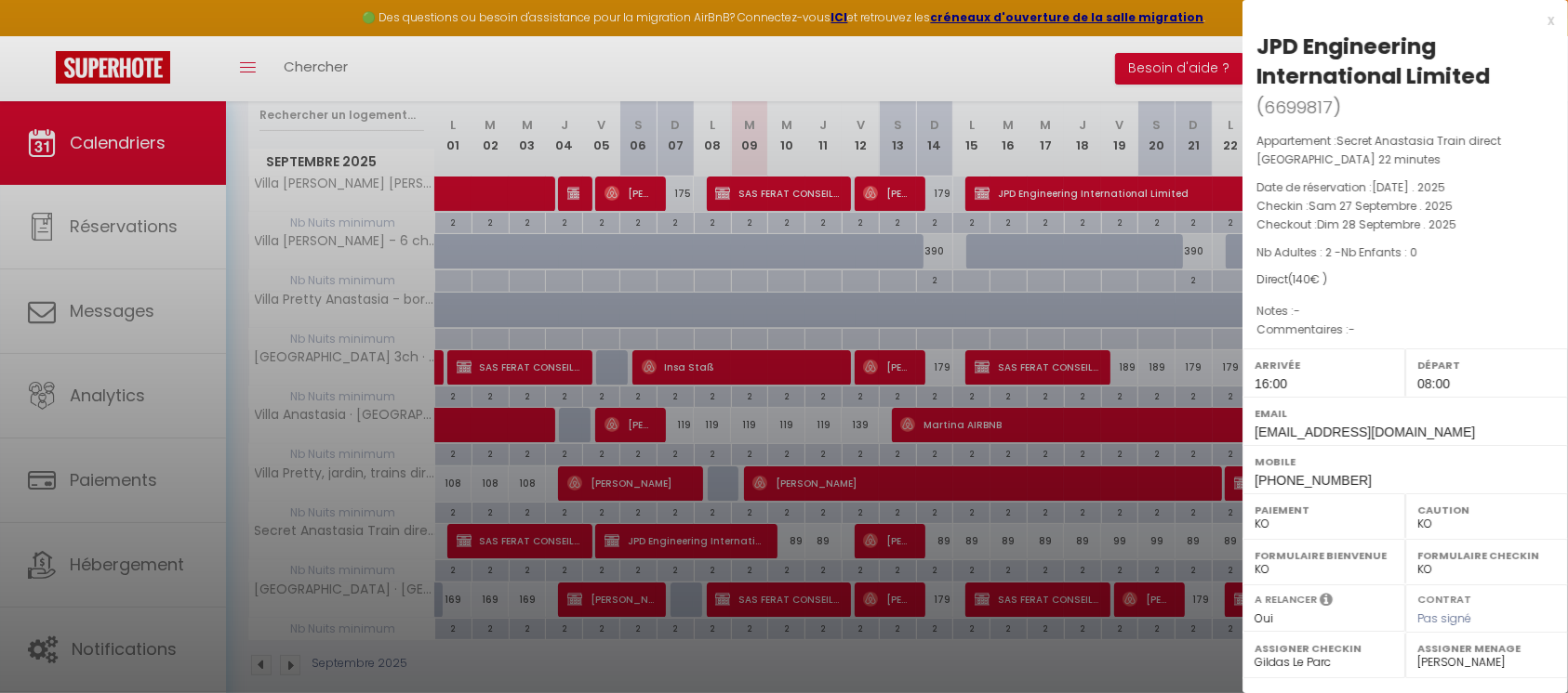
click at [1517, 32] on div "JPD Engineering International Limited" at bounding box center [1405, 61] width 298 height 59
click at [1529, 21] on div "x" at bounding box center [1398, 20] width 312 height 23
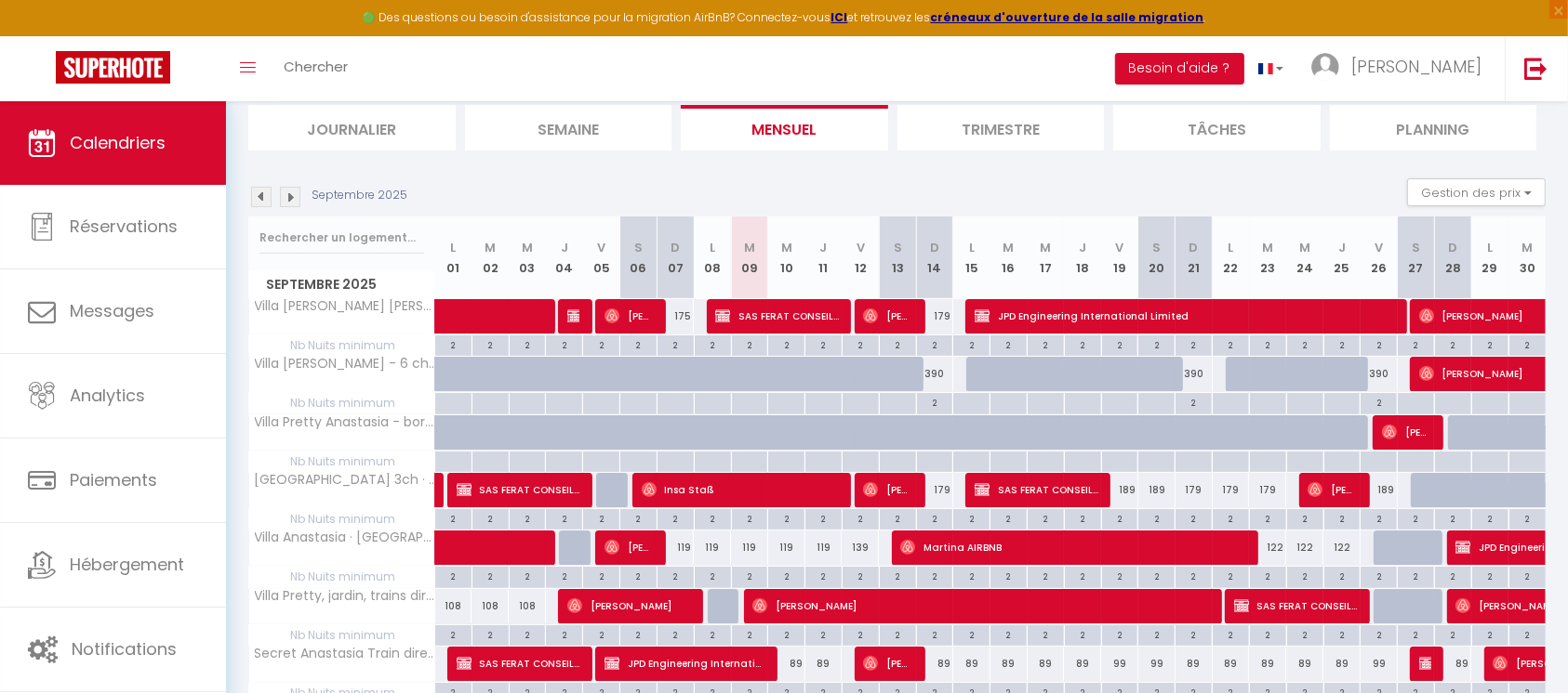
scroll to position [0, 0]
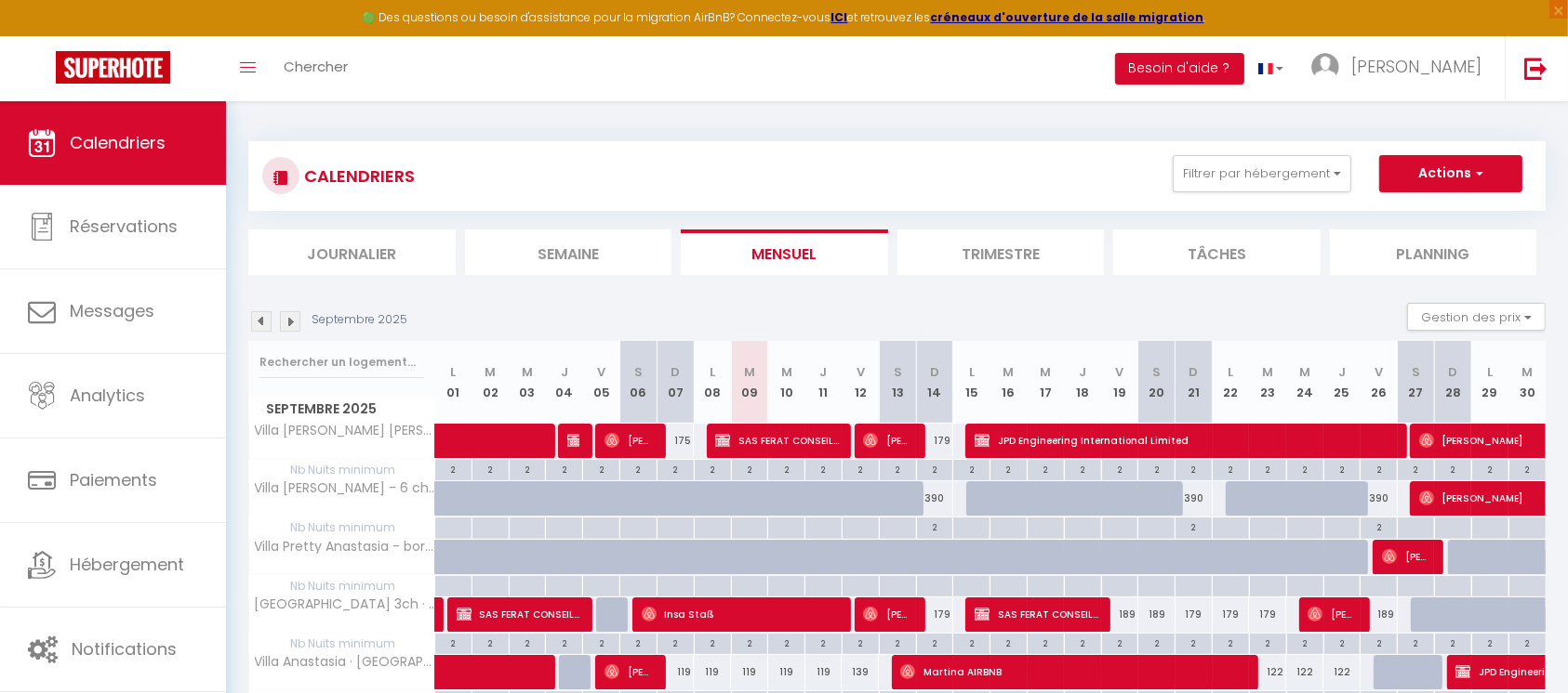
click at [289, 324] on img at bounding box center [290, 321] width 21 height 21
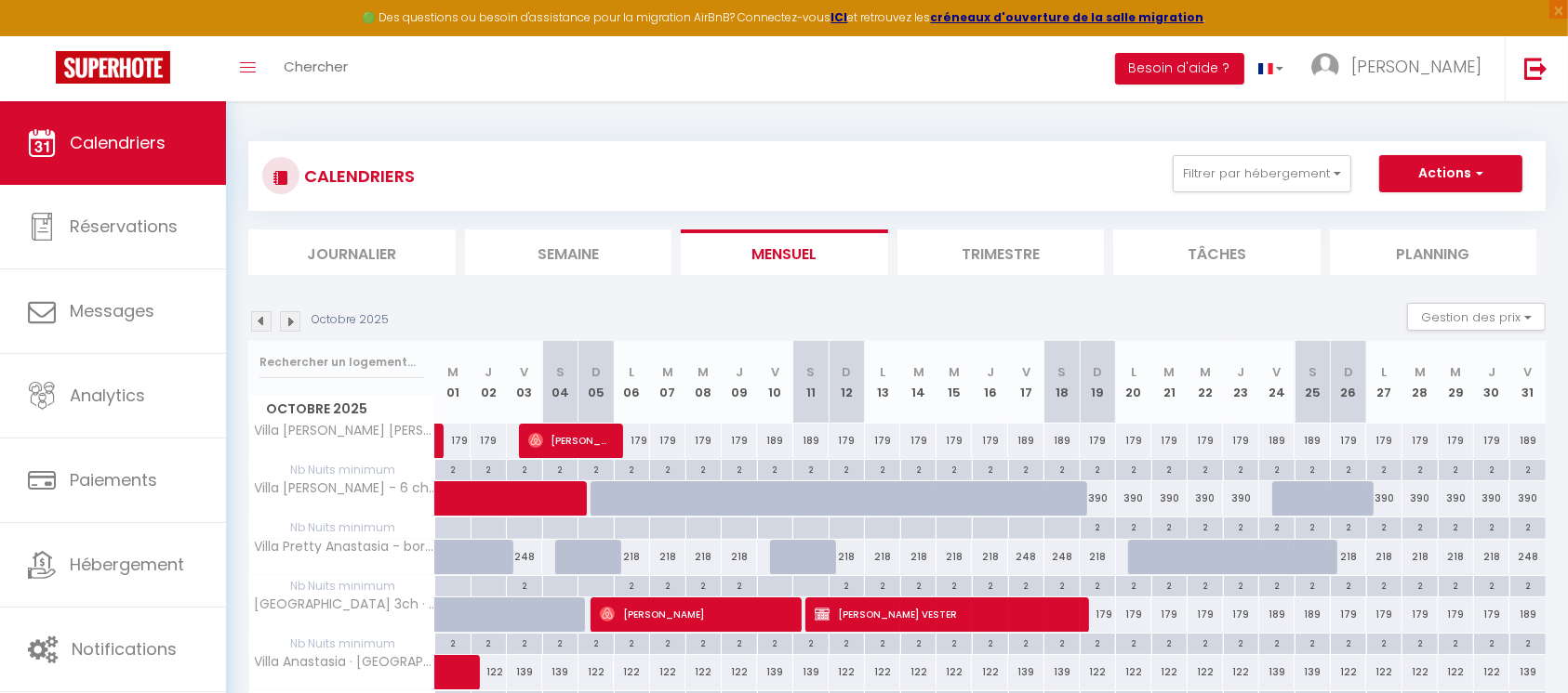
click at [289, 324] on img at bounding box center [290, 321] width 21 height 21
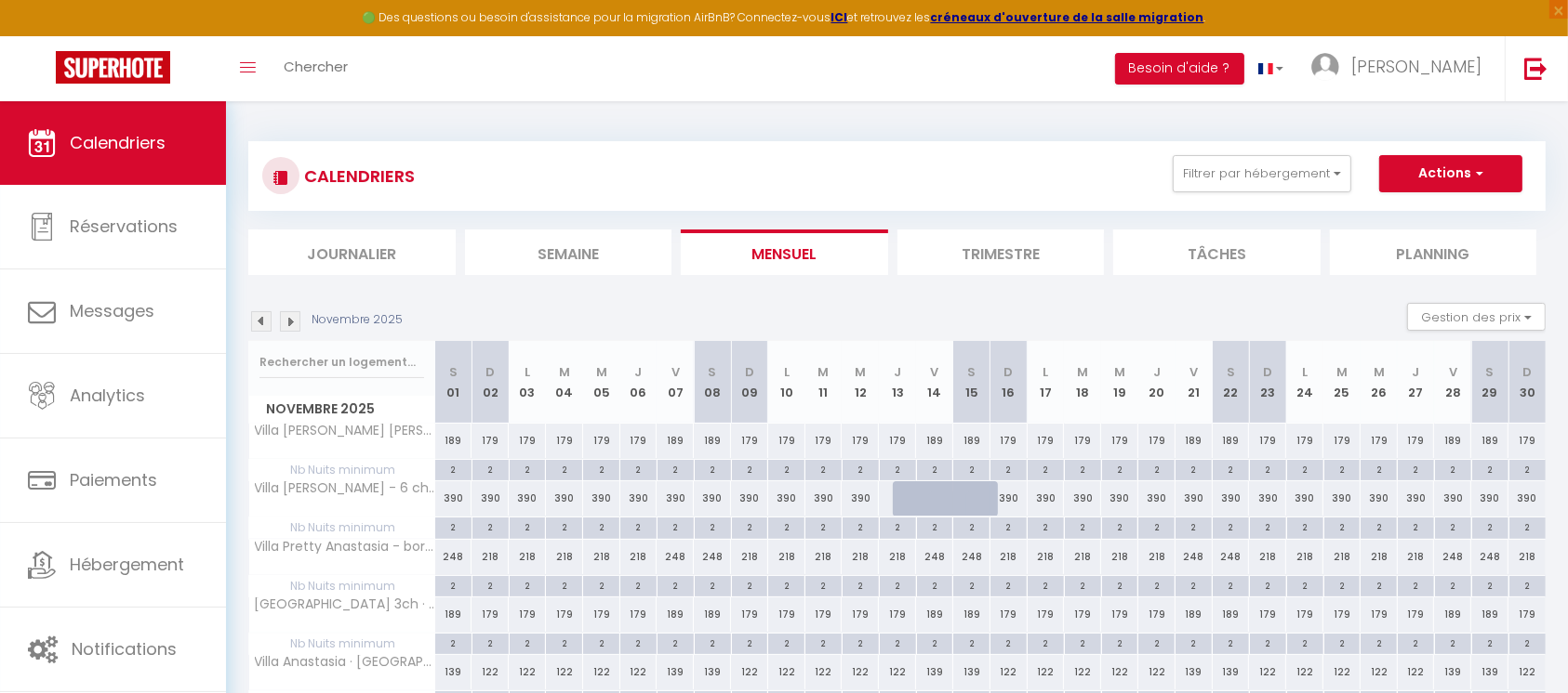
click at [290, 324] on img at bounding box center [290, 321] width 21 height 21
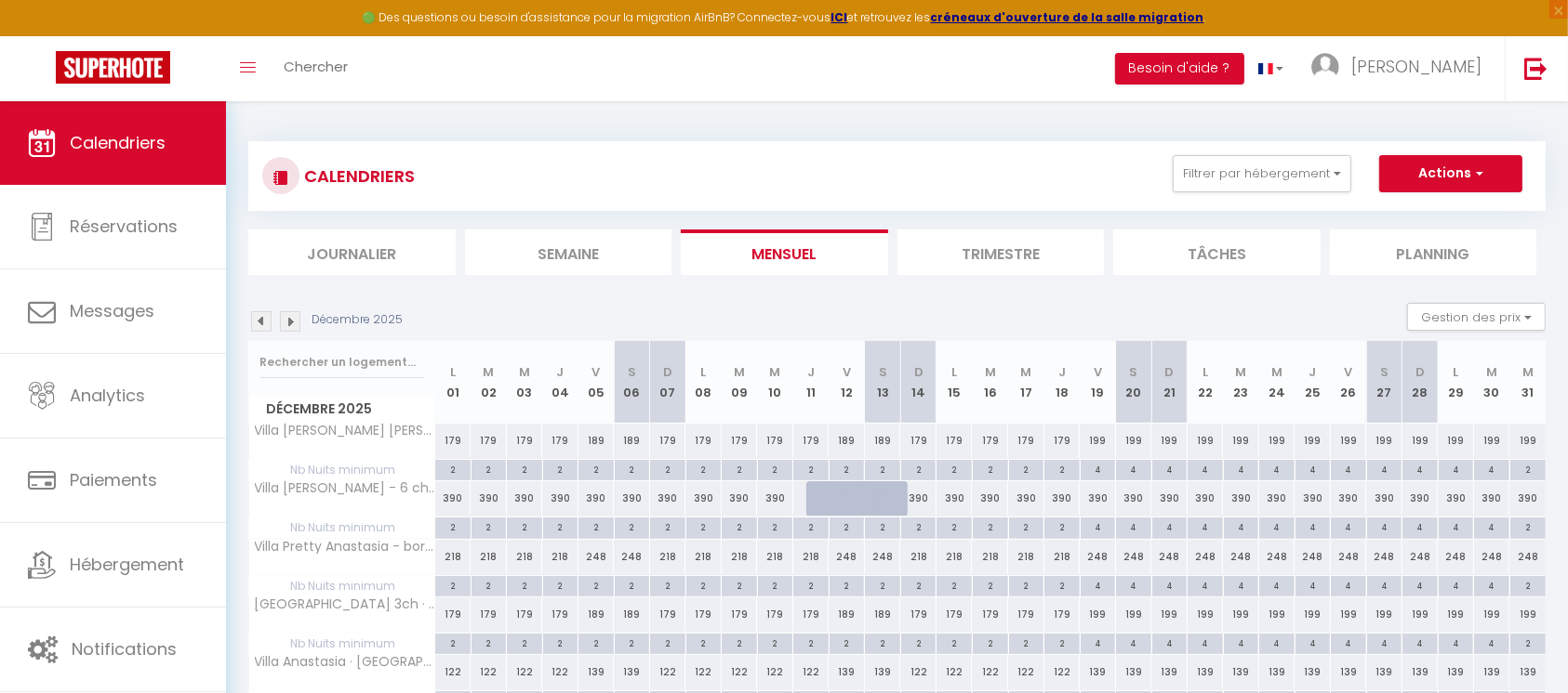
scroll to position [124, 0]
